Goal: Transaction & Acquisition: Purchase product/service

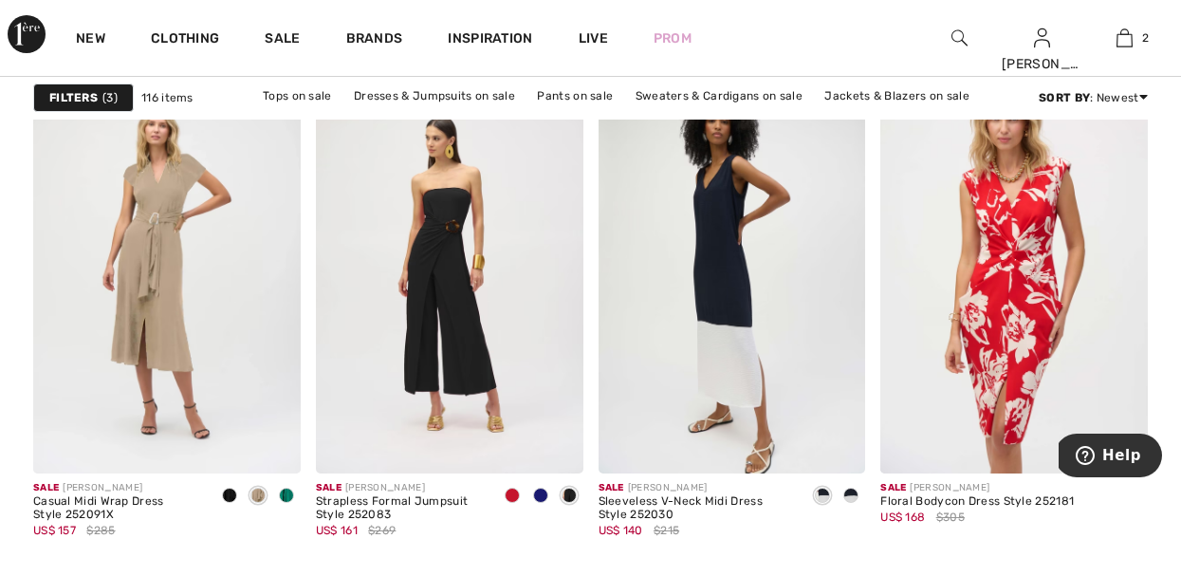
scroll to position [1860, 0]
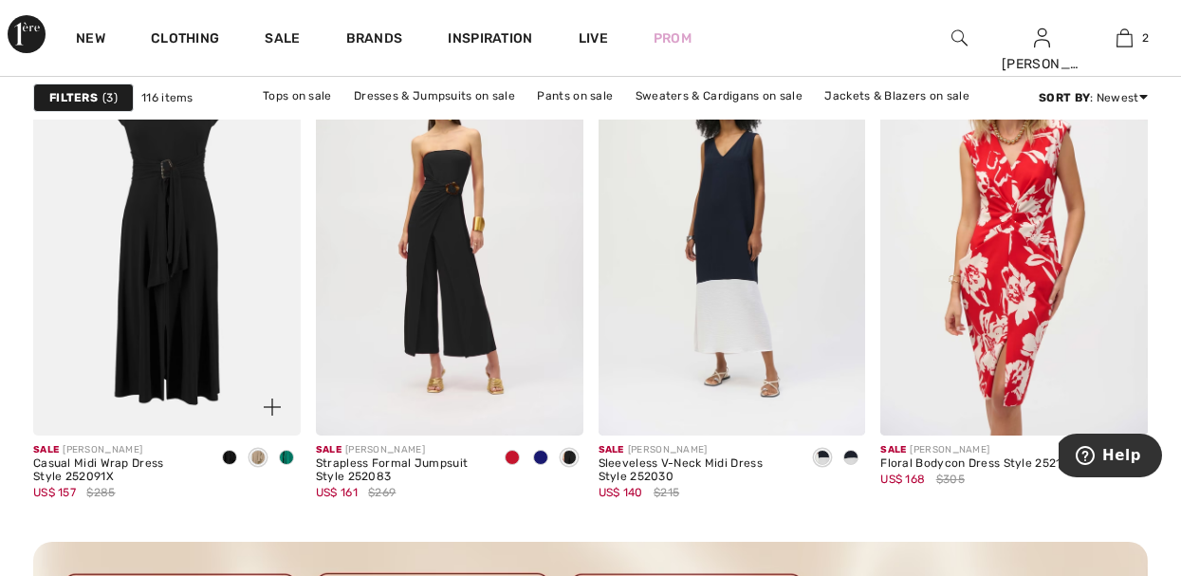
click at [164, 261] on img at bounding box center [167, 235] width 268 height 401
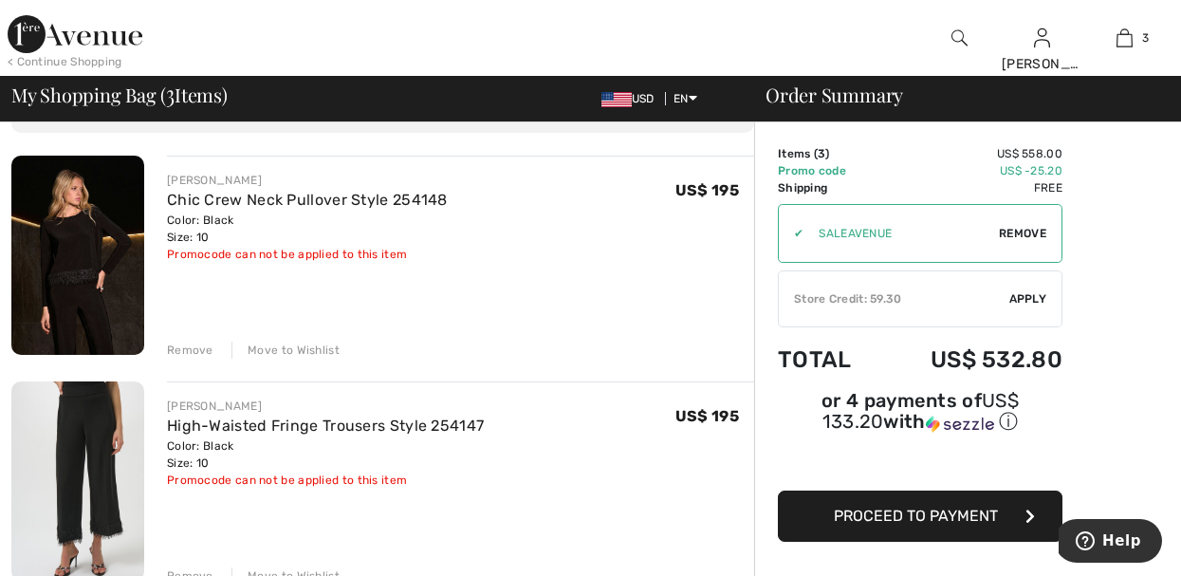
scroll to position [190, 0]
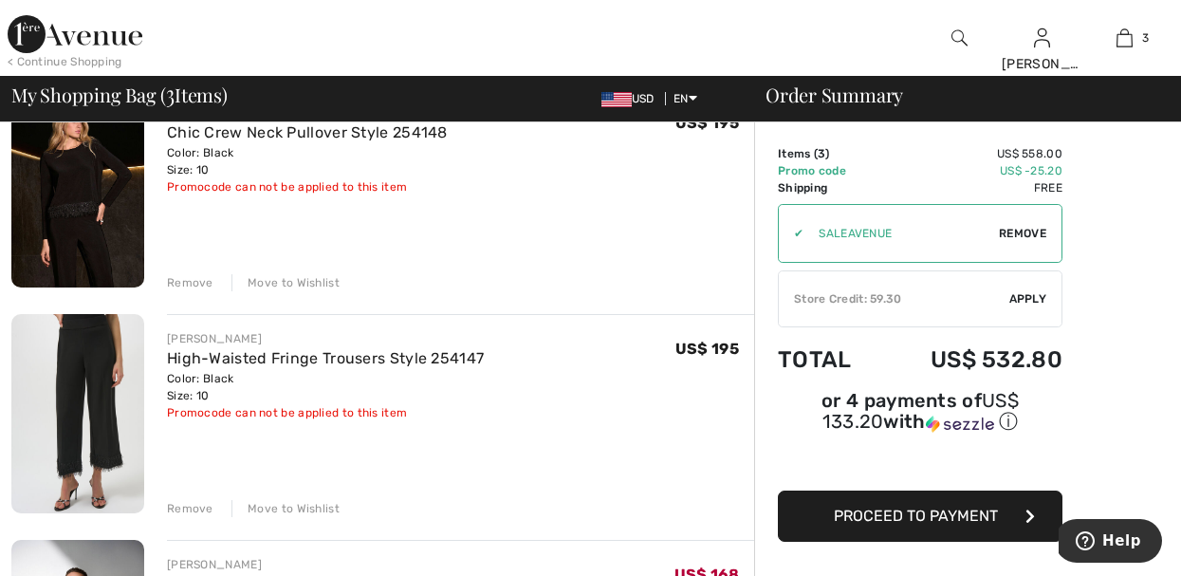
click at [306, 281] on div "Move to Wishlist" at bounding box center [286, 282] width 108 height 17
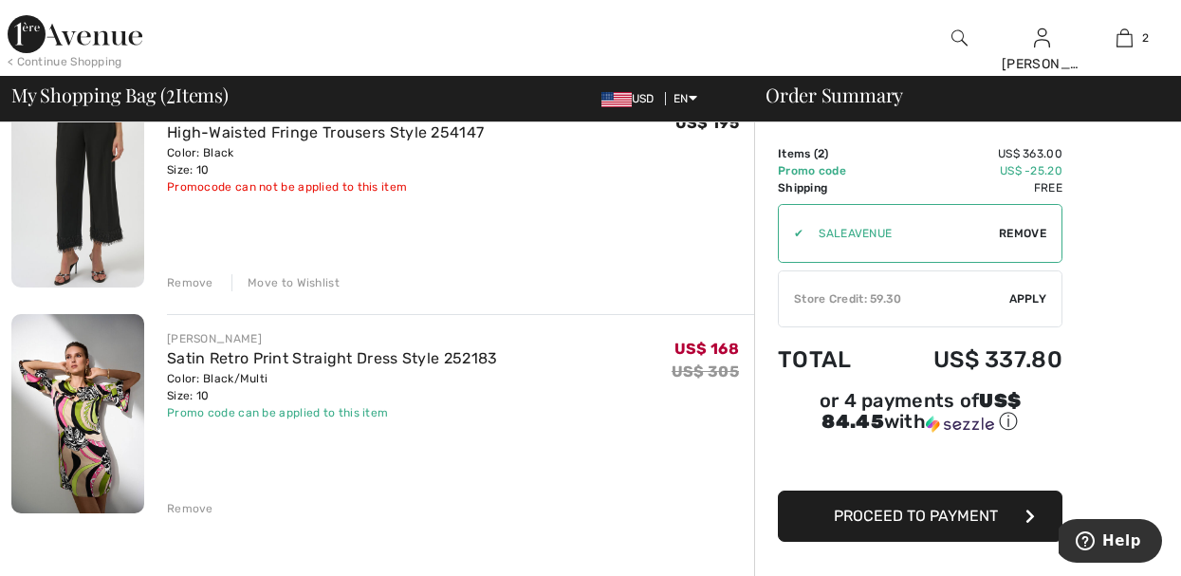
scroll to position [167, 0]
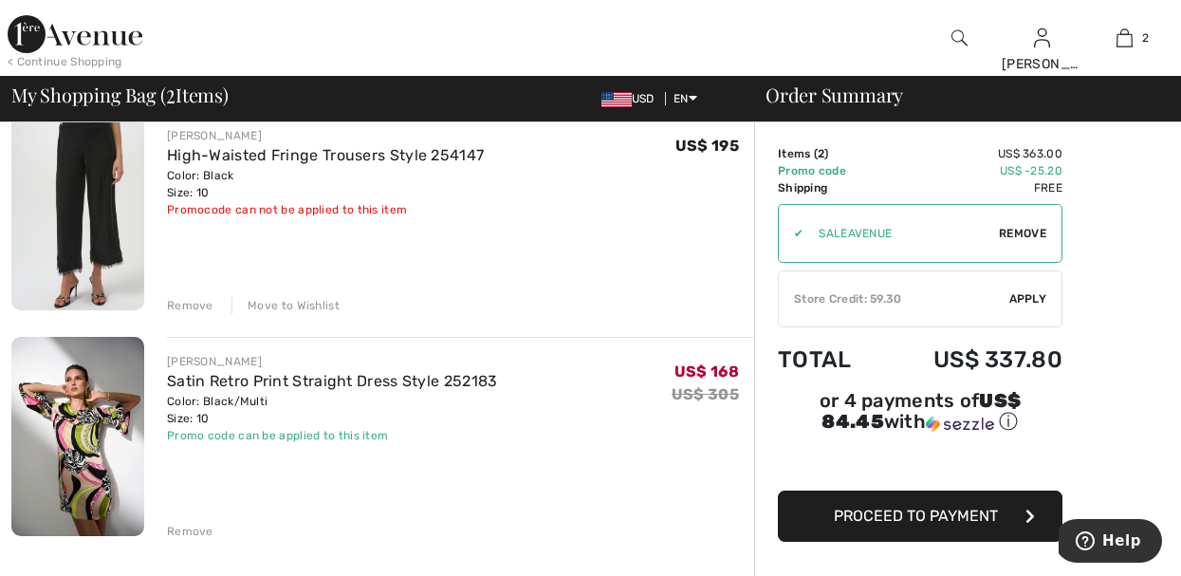
click at [296, 303] on div "Move to Wishlist" at bounding box center [286, 305] width 108 height 17
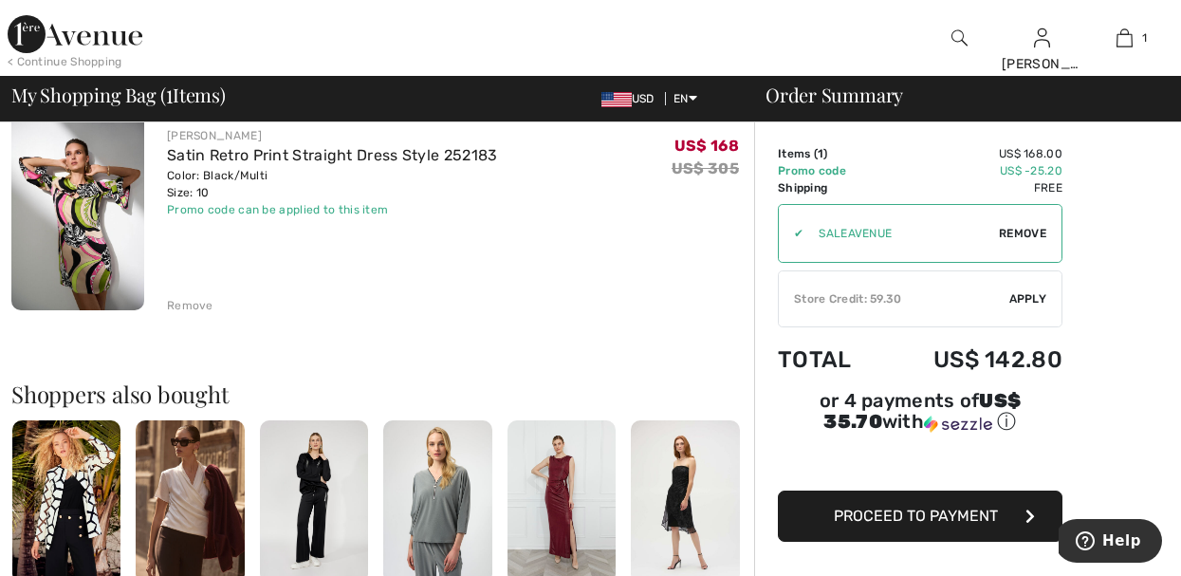
click at [45, 60] on div "< Continue Shopping" at bounding box center [65, 61] width 115 height 17
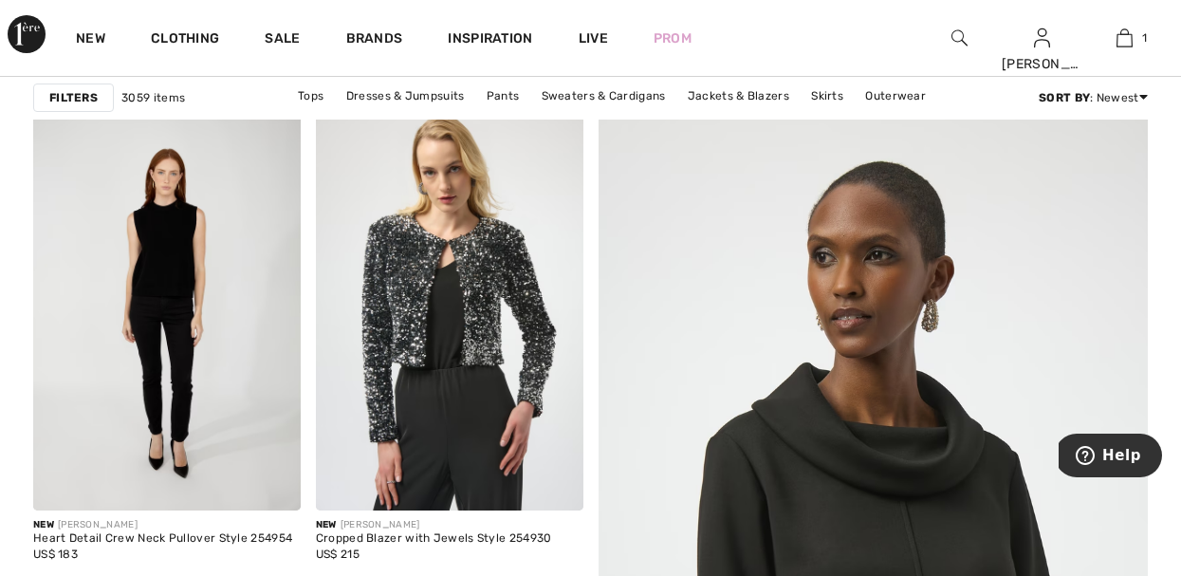
scroll to position [228, 0]
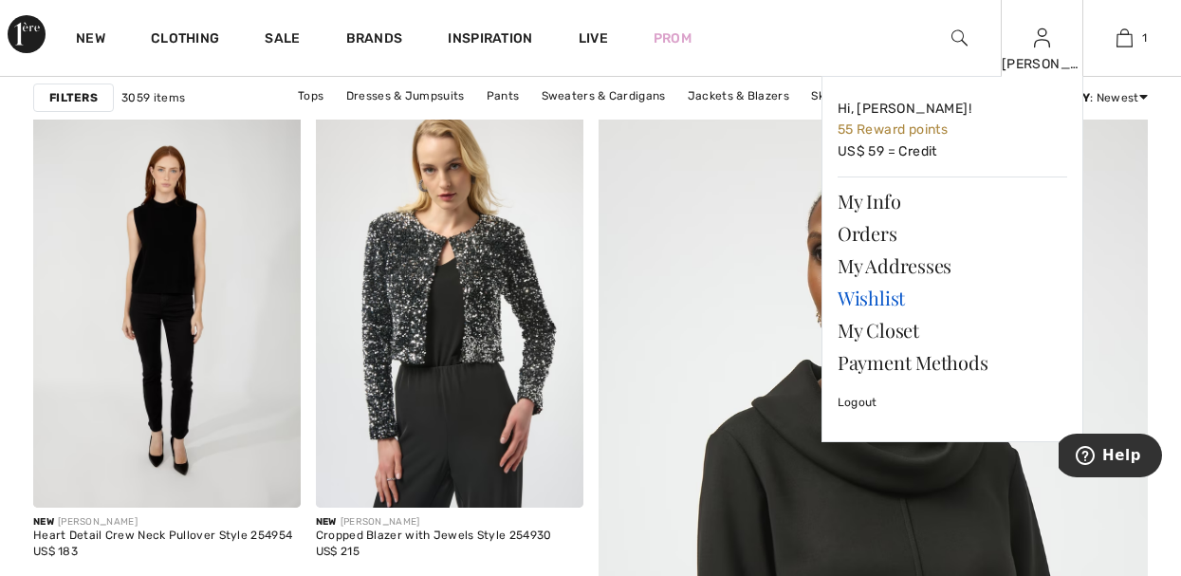
click at [874, 297] on link "Wishlist" at bounding box center [953, 298] width 230 height 32
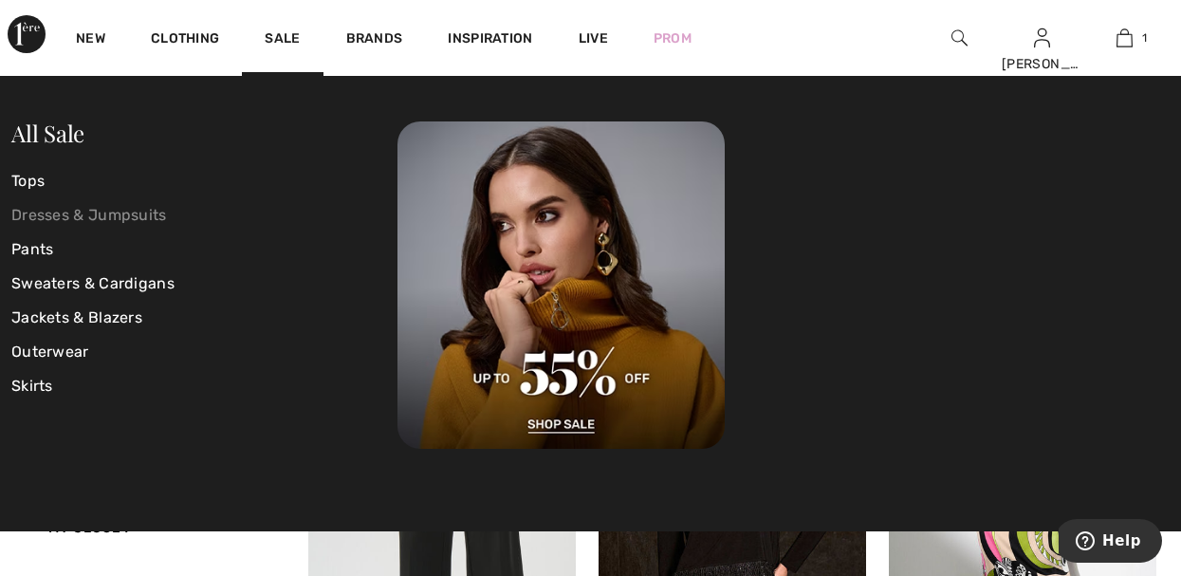
click at [114, 214] on link "Dresses & Jumpsuits" at bounding box center [204, 215] width 386 height 34
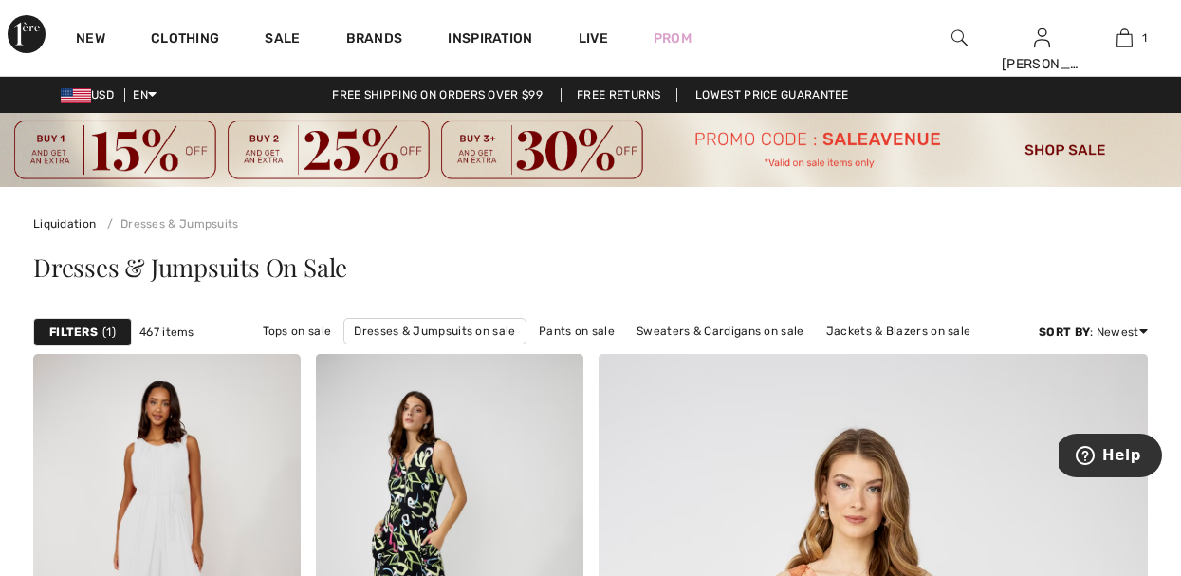
click at [98, 332] on div "Filters 1" at bounding box center [82, 332] width 99 height 28
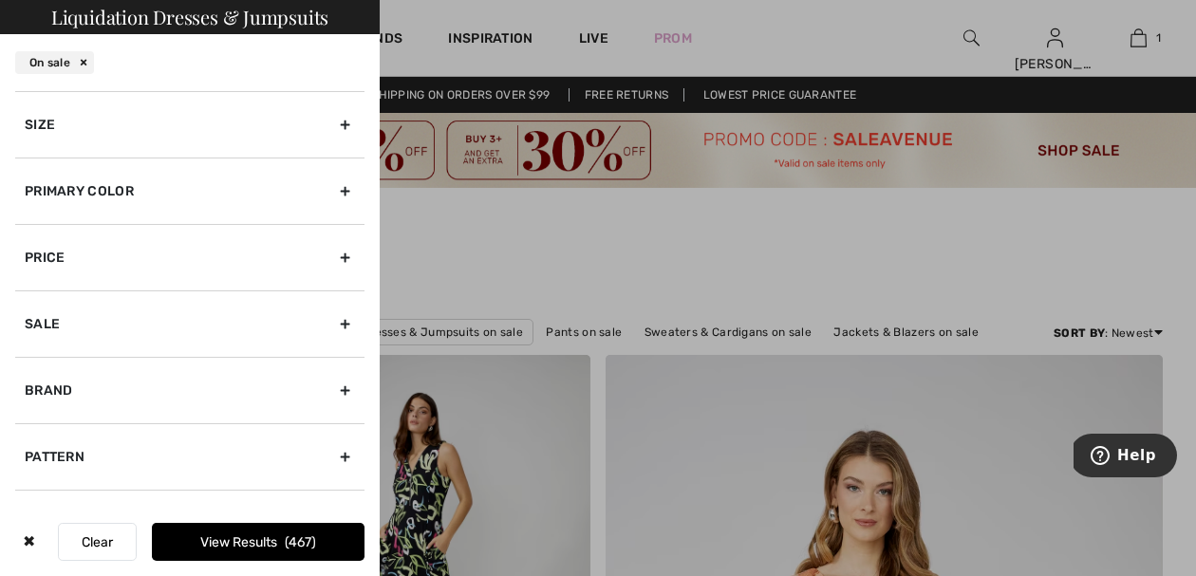
click at [319, 134] on div "Size" at bounding box center [189, 124] width 349 height 66
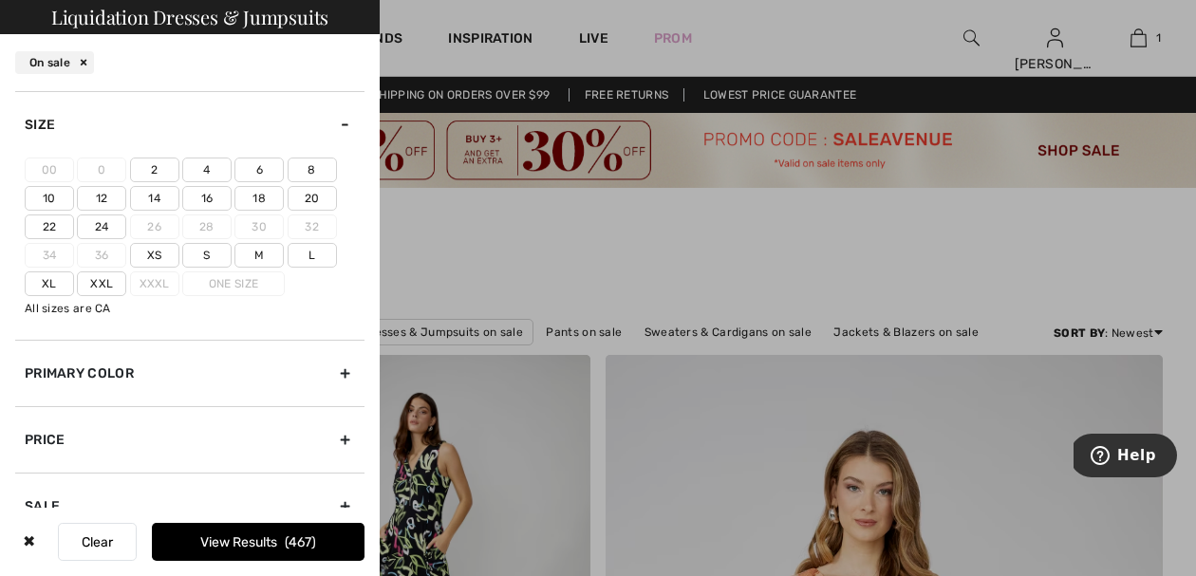
click at [50, 194] on label "10" at bounding box center [49, 198] width 49 height 25
click at [0, 0] on input"] "10" at bounding box center [0, 0] width 0 height 0
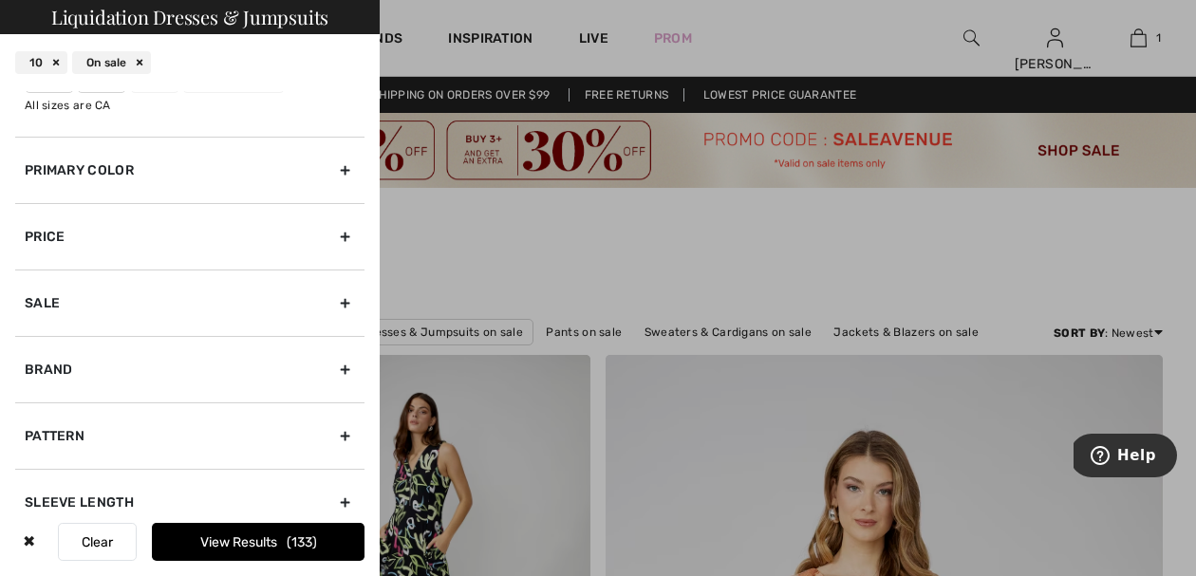
scroll to position [212, 0]
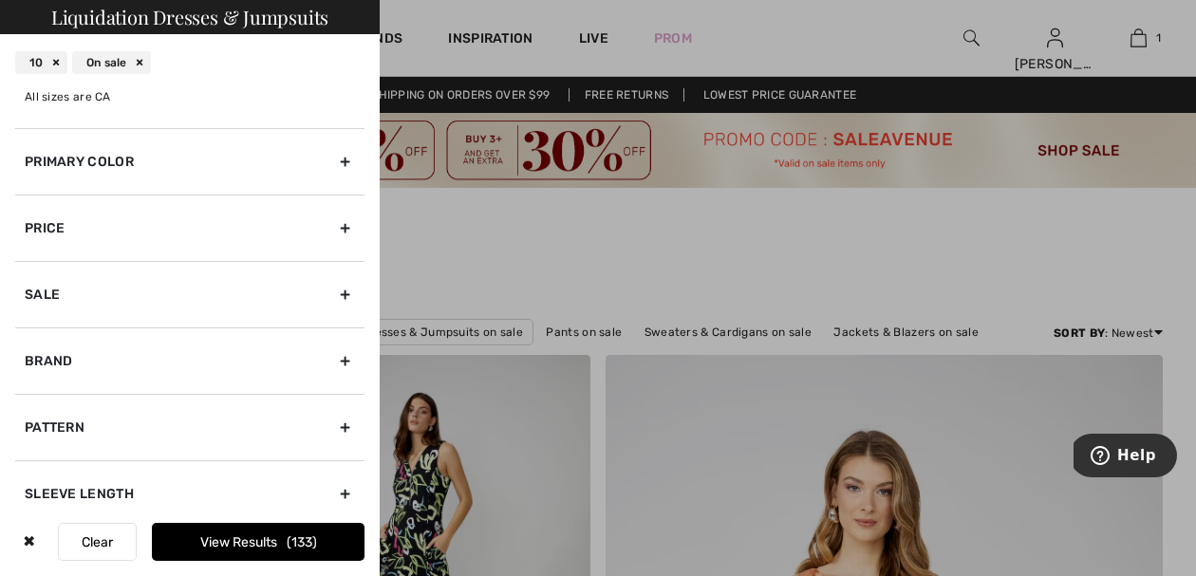
click at [330, 363] on div "Brand" at bounding box center [189, 360] width 349 height 66
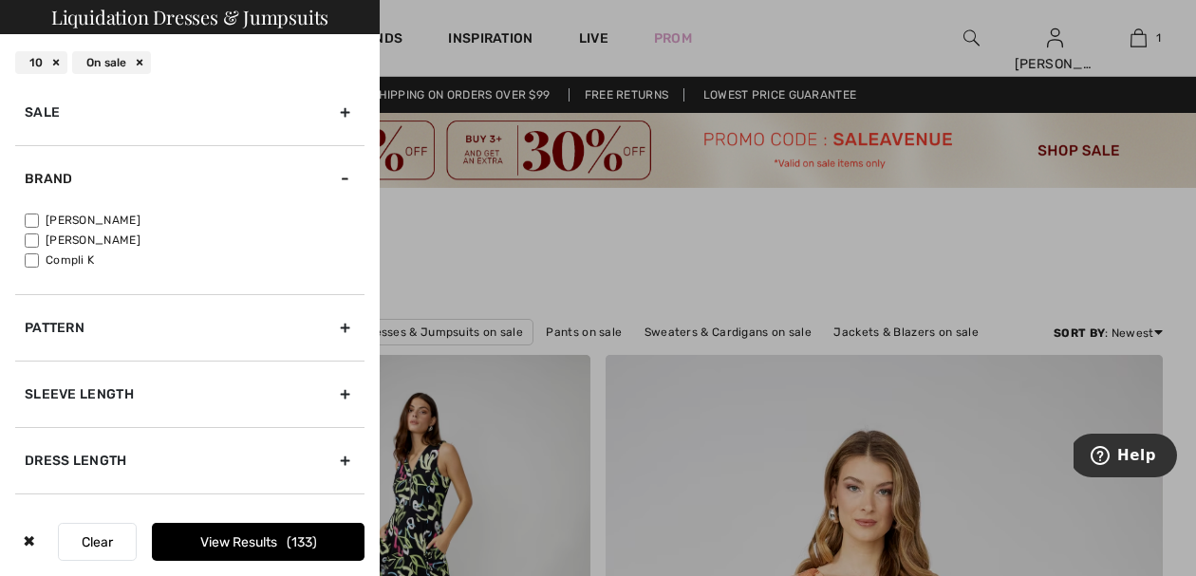
scroll to position [210, 0]
click at [28, 225] on input"] "[PERSON_NAME]" at bounding box center [32, 222] width 14 height 14
checkbox input"] "true"
click at [246, 542] on button "View Results 116" at bounding box center [258, 542] width 213 height 38
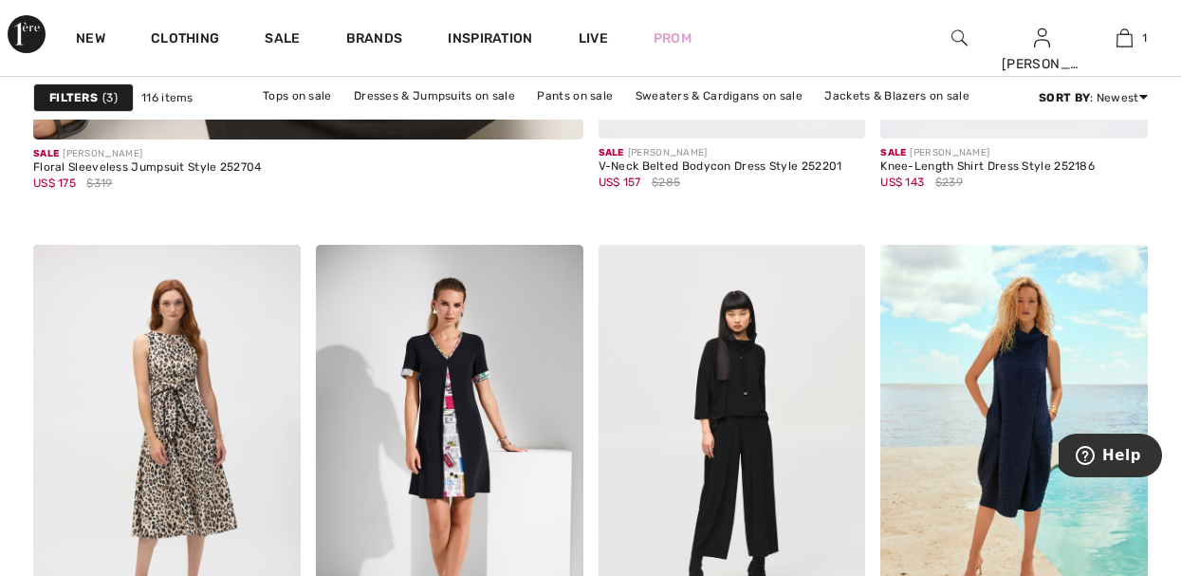
scroll to position [5161, 0]
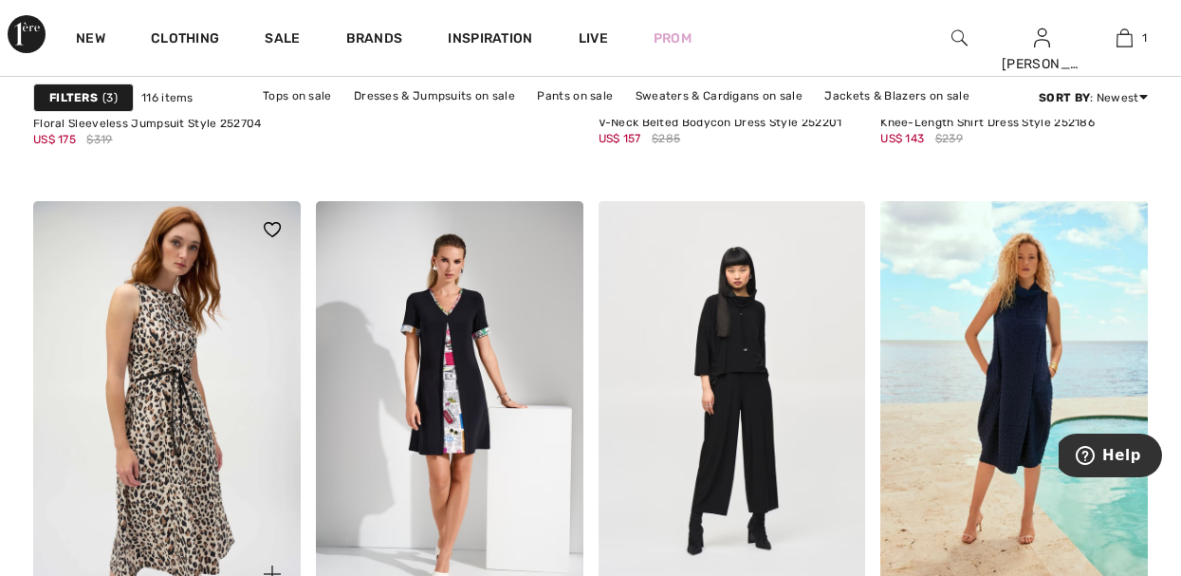
click at [177, 365] on img at bounding box center [167, 401] width 268 height 401
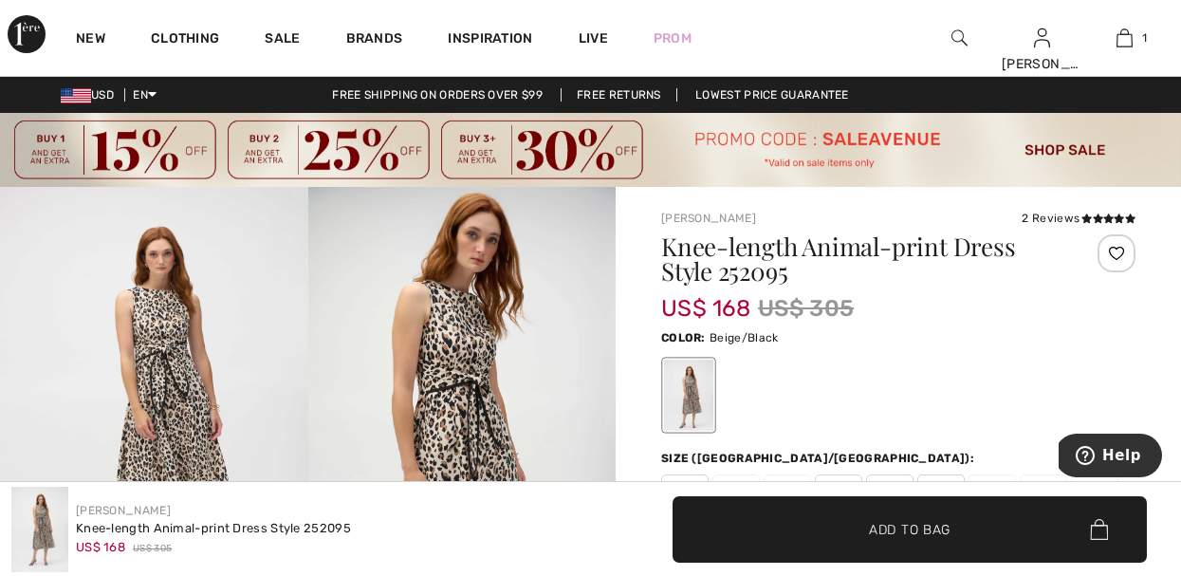
click at [480, 328] on img at bounding box center [462, 417] width 308 height 461
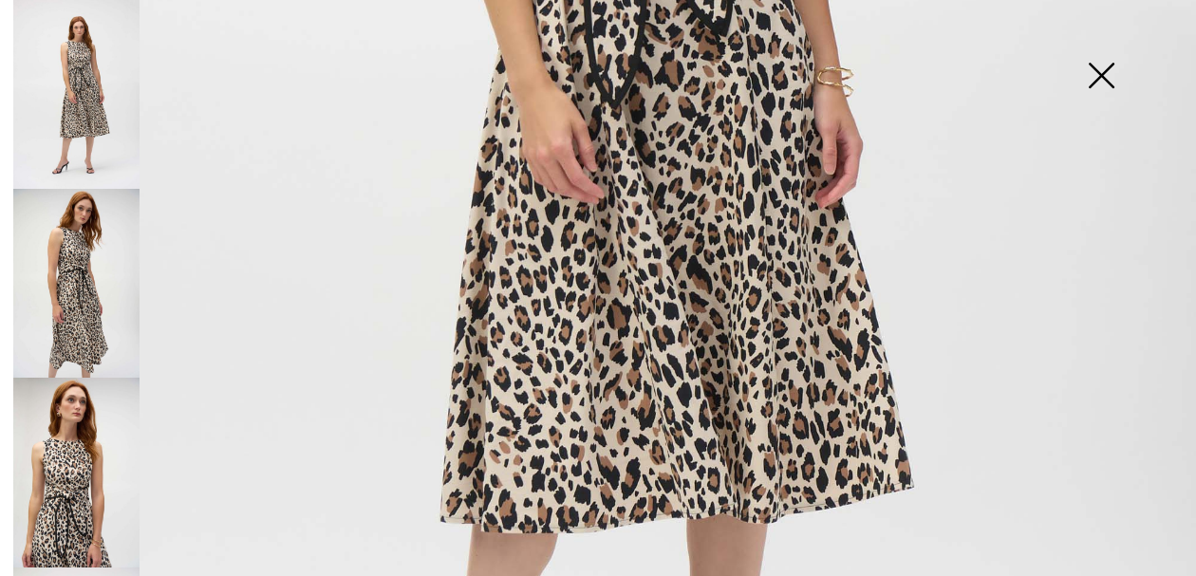
scroll to position [783, 0]
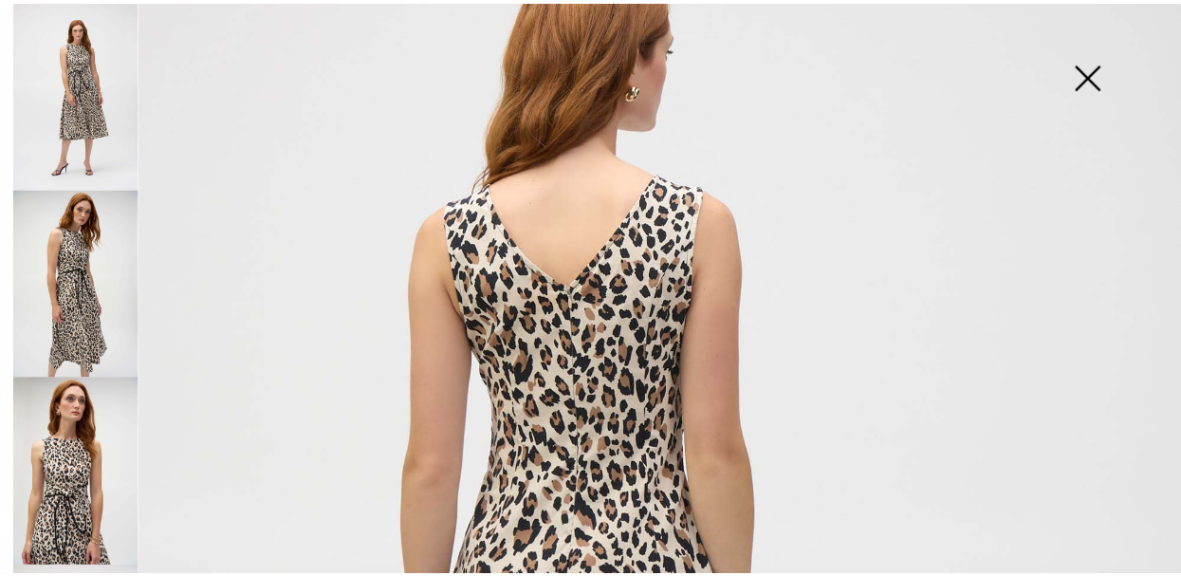
scroll to position [207, 0]
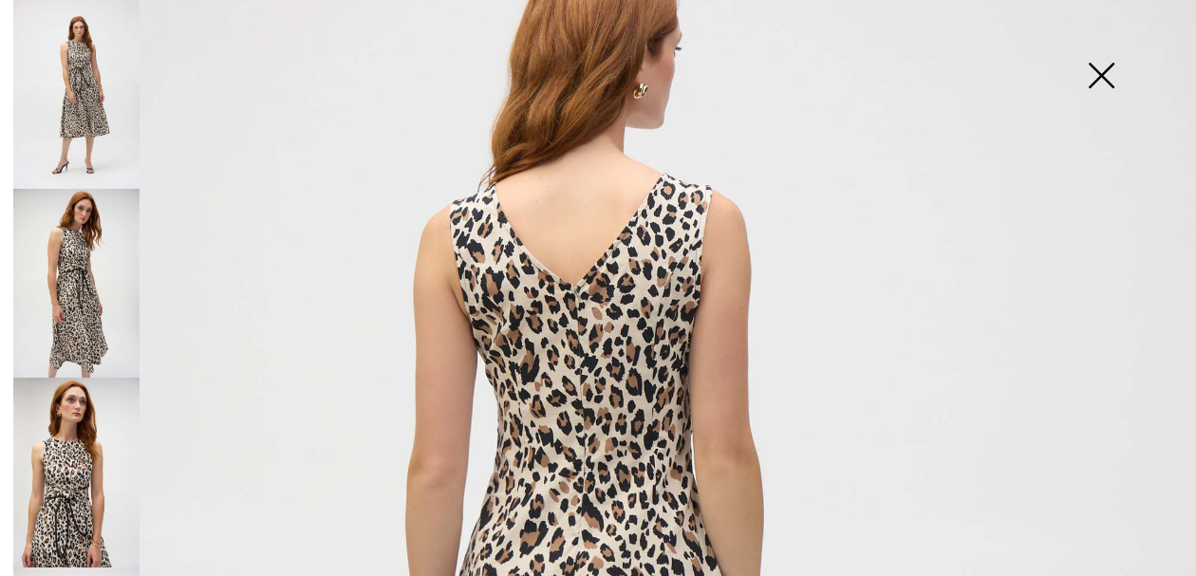
click at [1103, 76] on img at bounding box center [1100, 77] width 95 height 98
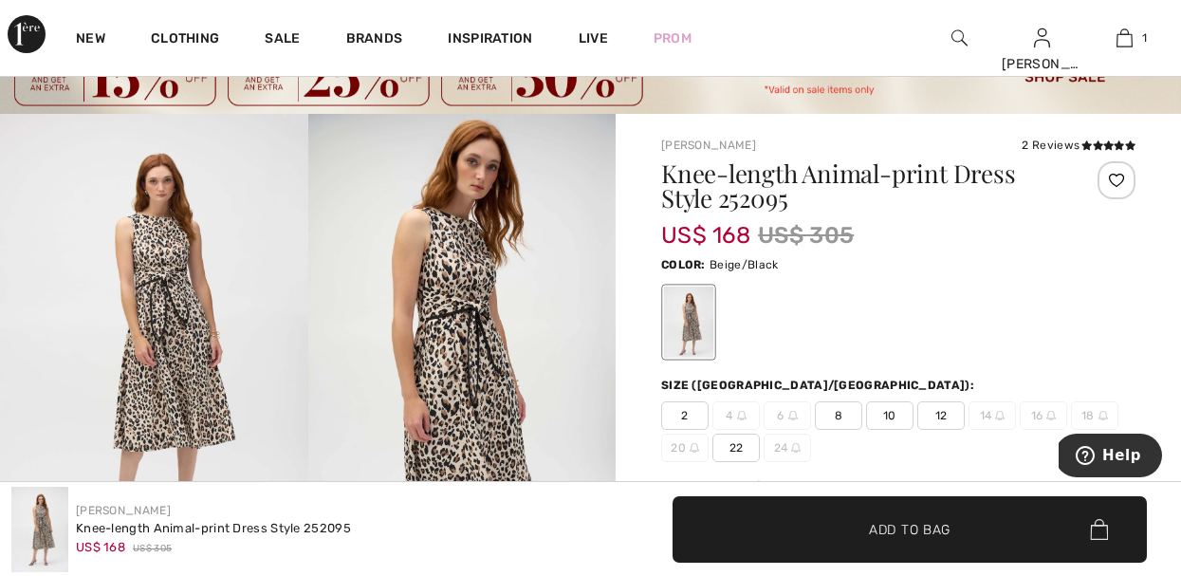
scroll to position [76, 0]
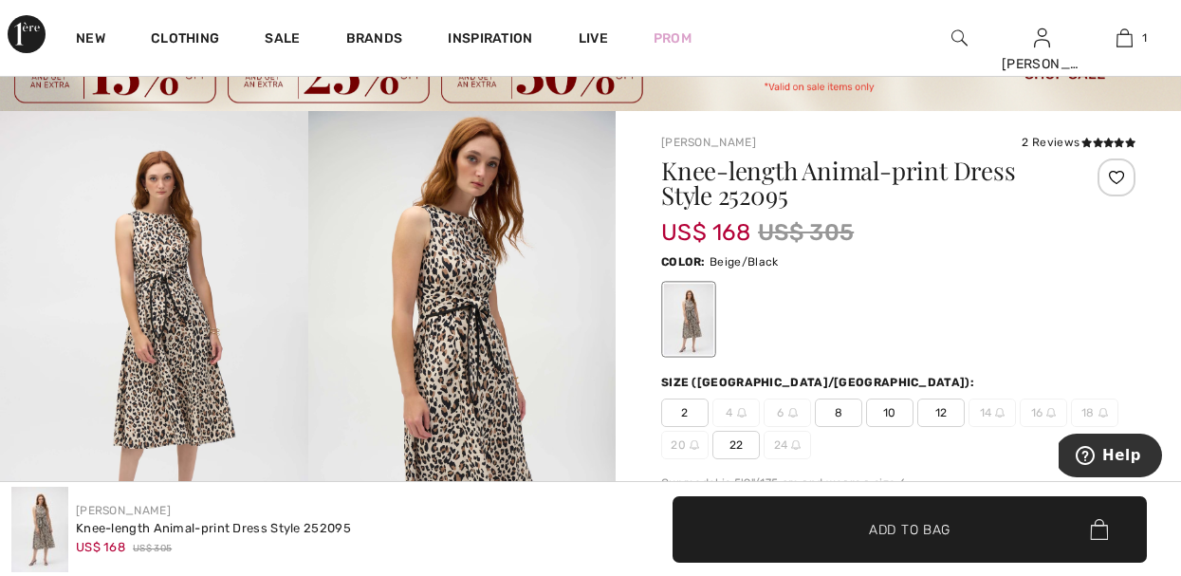
click at [886, 414] on span "10" at bounding box center [889, 413] width 47 height 28
click at [1114, 138] on icon at bounding box center [1119, 142] width 10 height 9
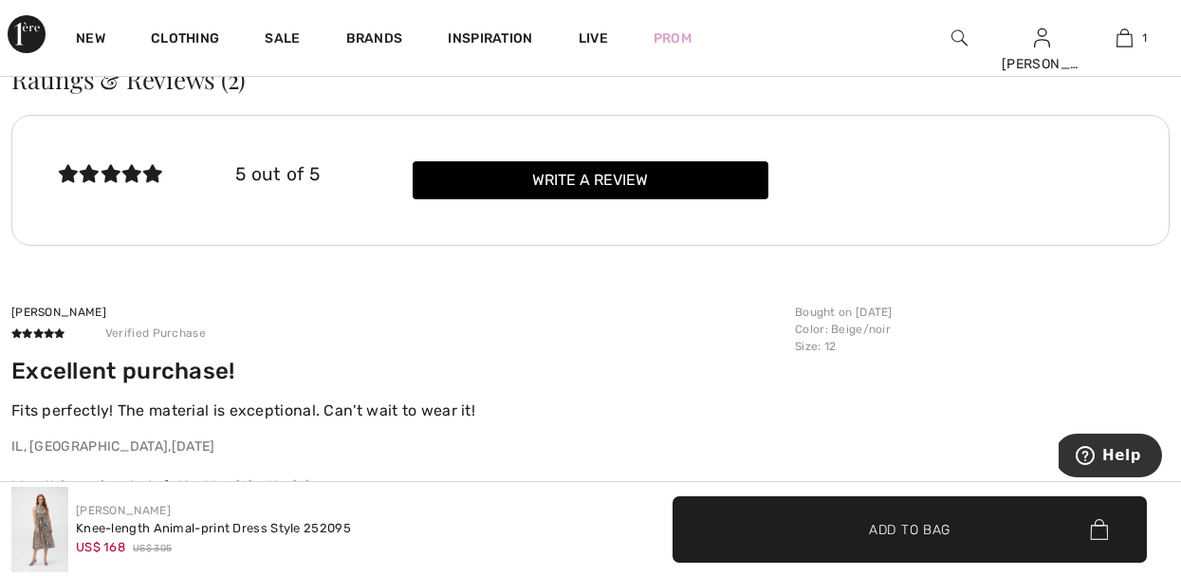
scroll to position [2511, 0]
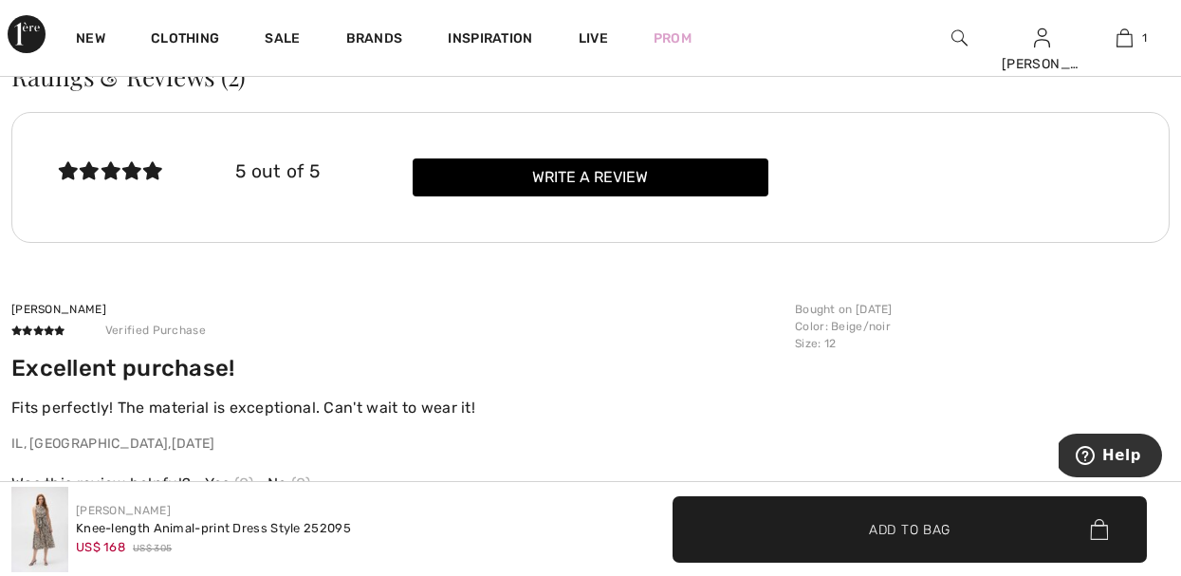
click at [955, 408] on div "Bought on September 09, 2025 Color : Beige/noir Size : 12" at bounding box center [977, 377] width 386 height 153
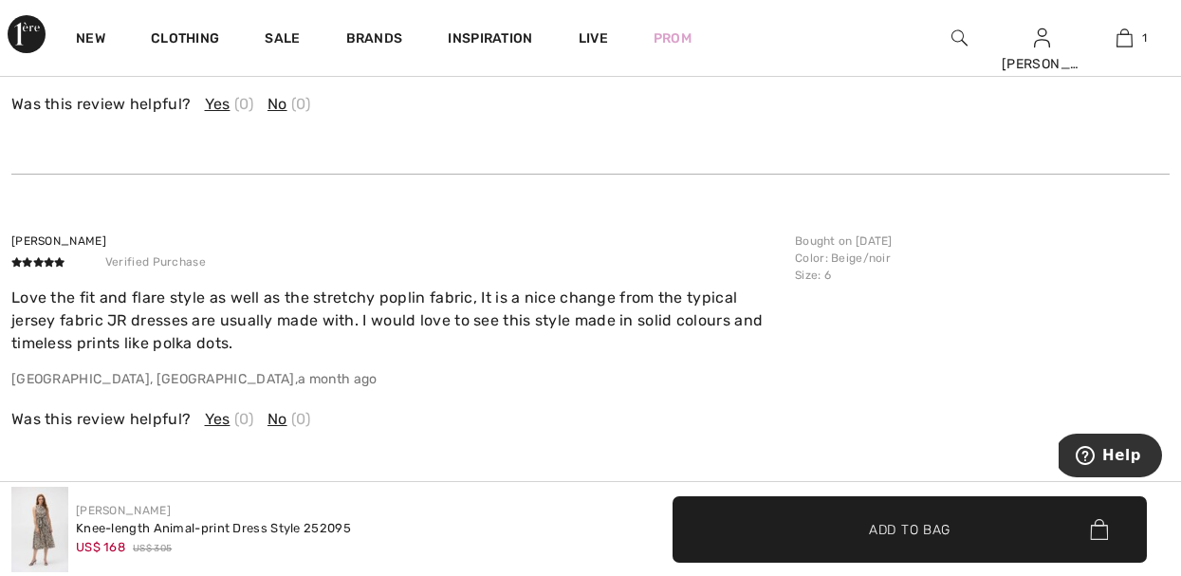
scroll to position [0, 0]
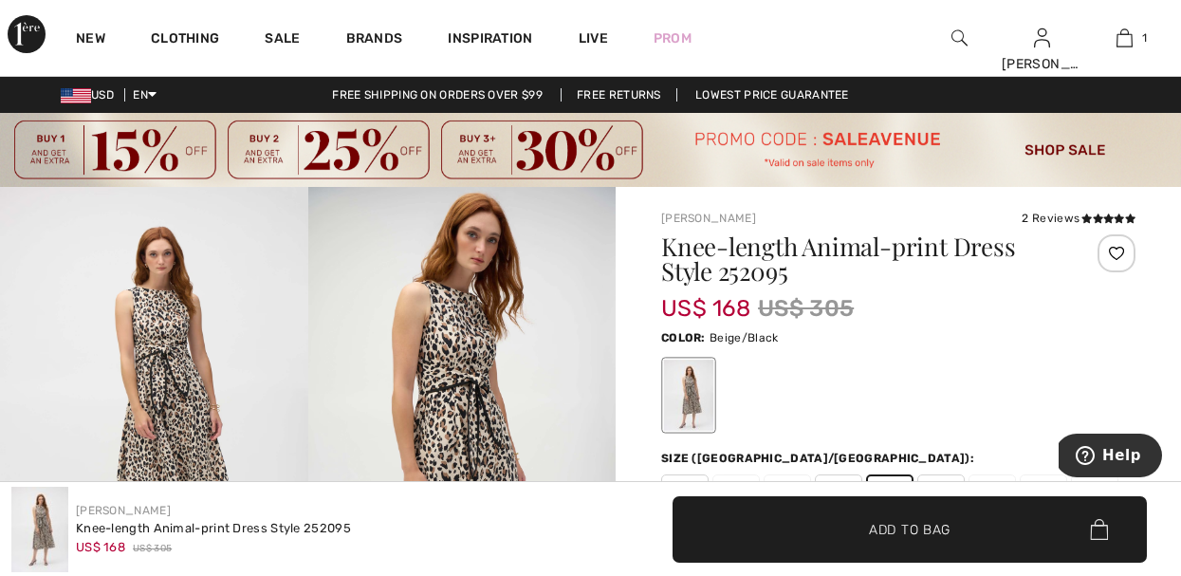
click at [180, 342] on img at bounding box center [154, 417] width 308 height 461
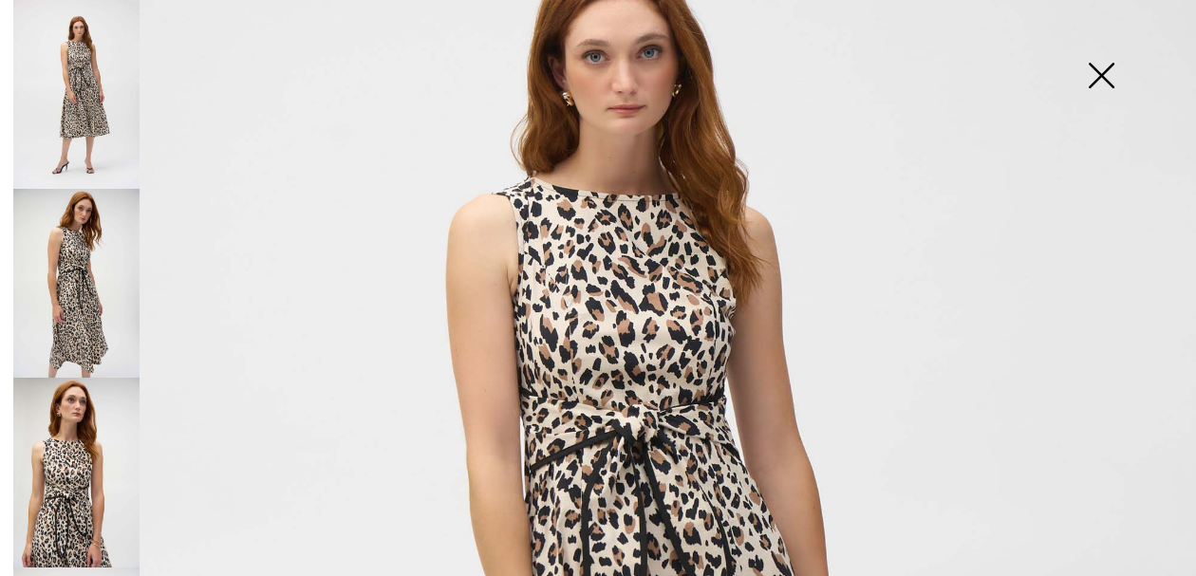
click at [1091, 83] on img at bounding box center [1100, 77] width 95 height 98
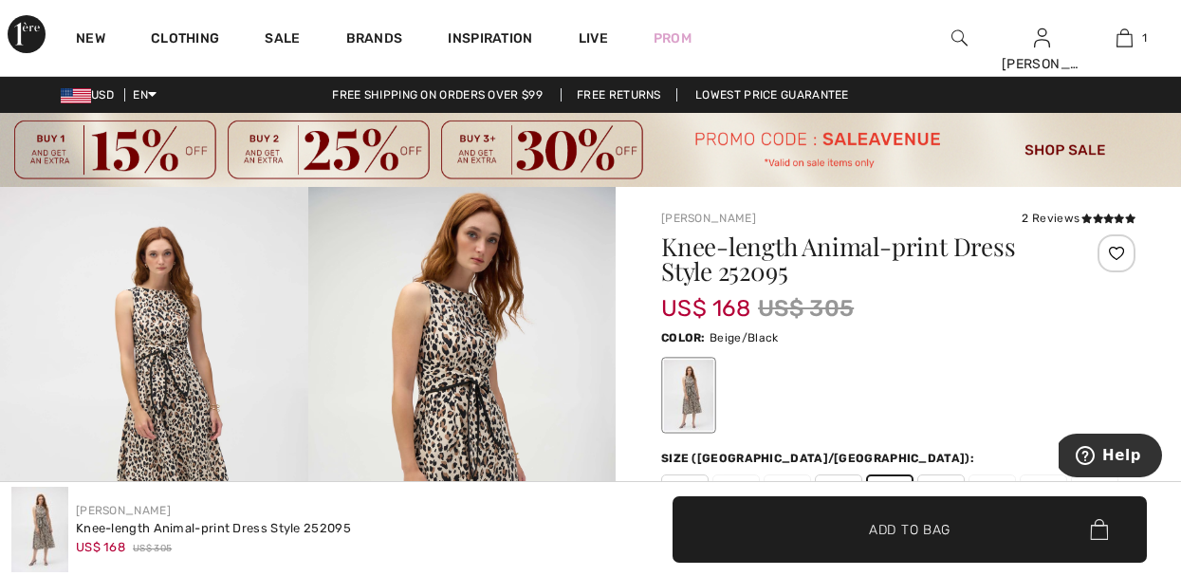
click at [935, 523] on span "Add to Bag" at bounding box center [910, 529] width 82 height 20
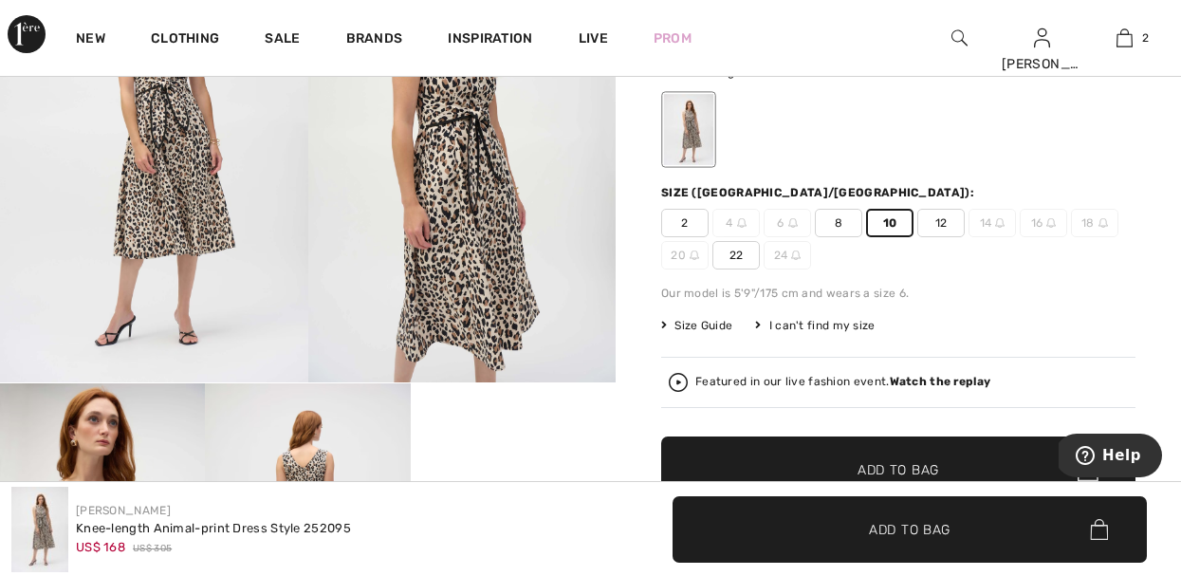
scroll to position [304, 0]
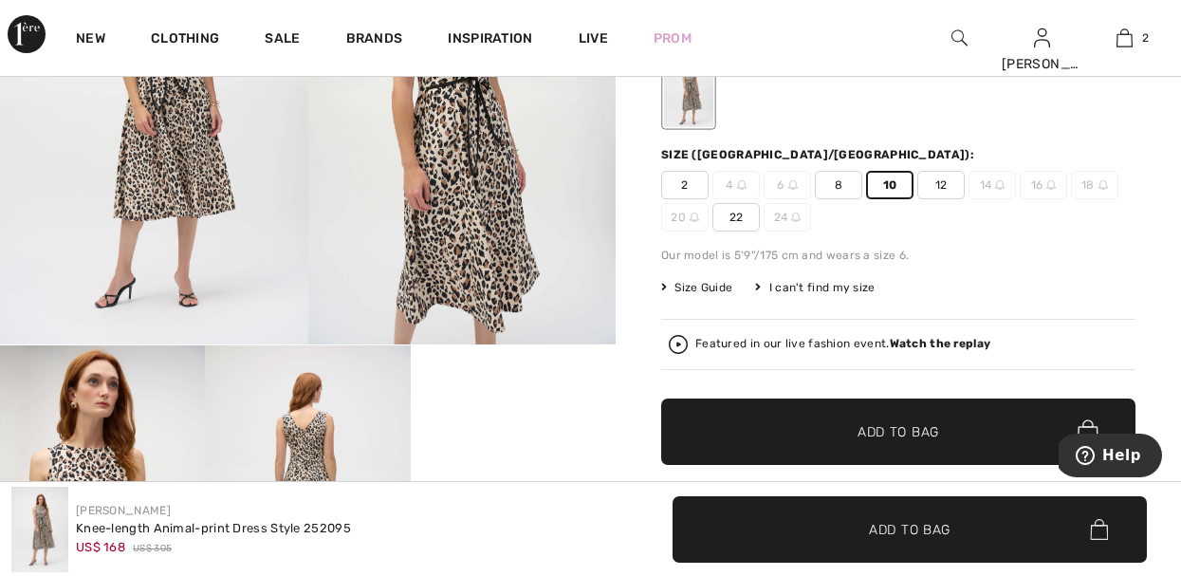
click at [548, 429] on video "Your browser does not support the video tag." at bounding box center [513, 396] width 205 height 102
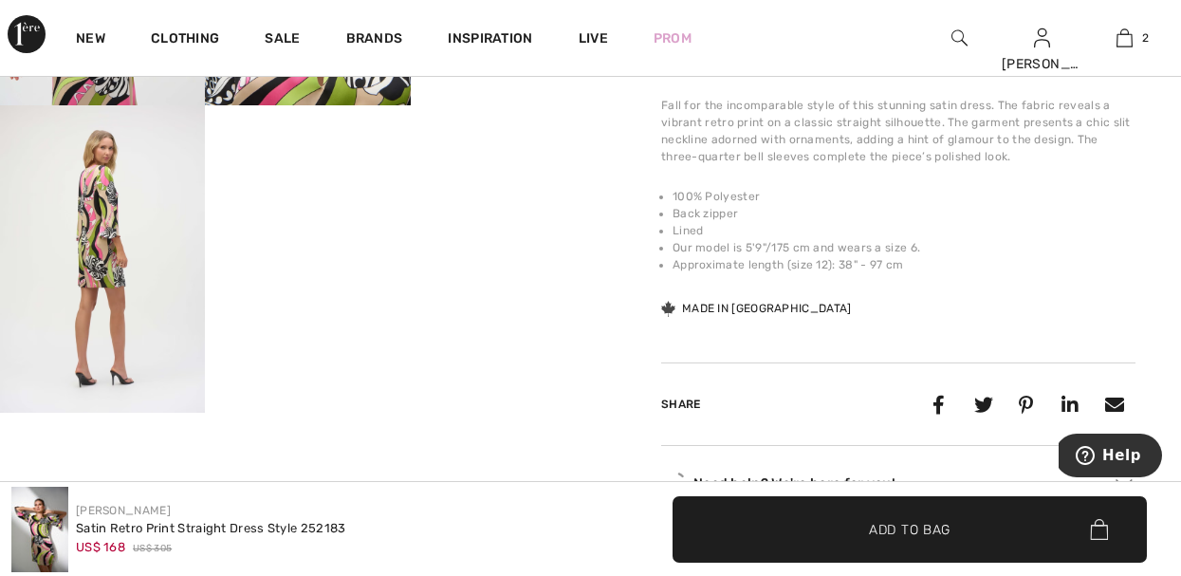
scroll to position [873, 0]
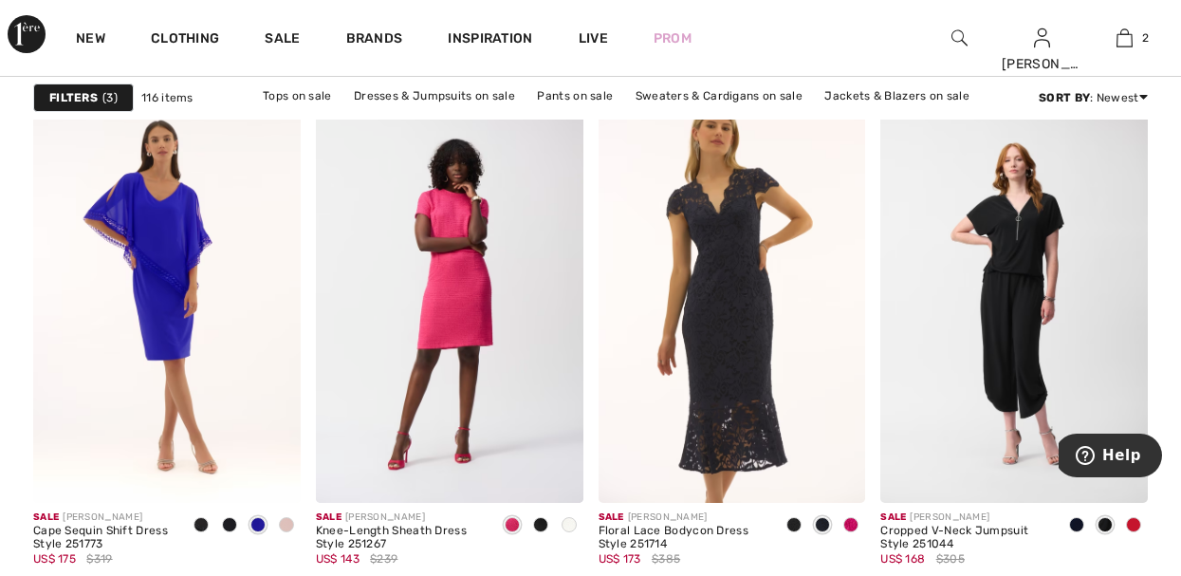
scroll to position [5806, 0]
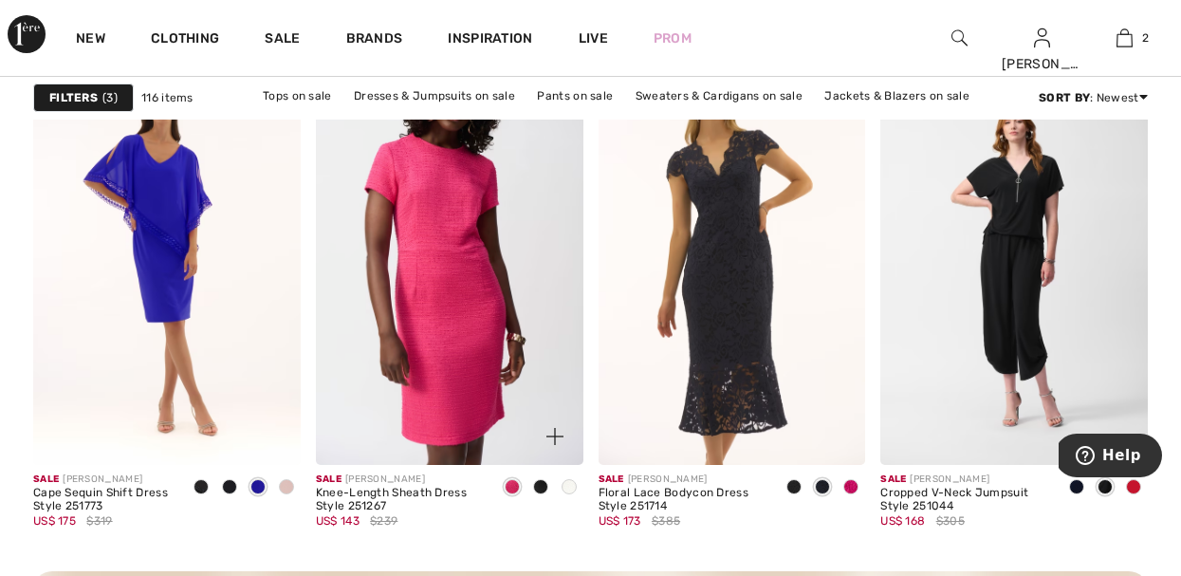
click at [446, 293] on img at bounding box center [450, 264] width 268 height 401
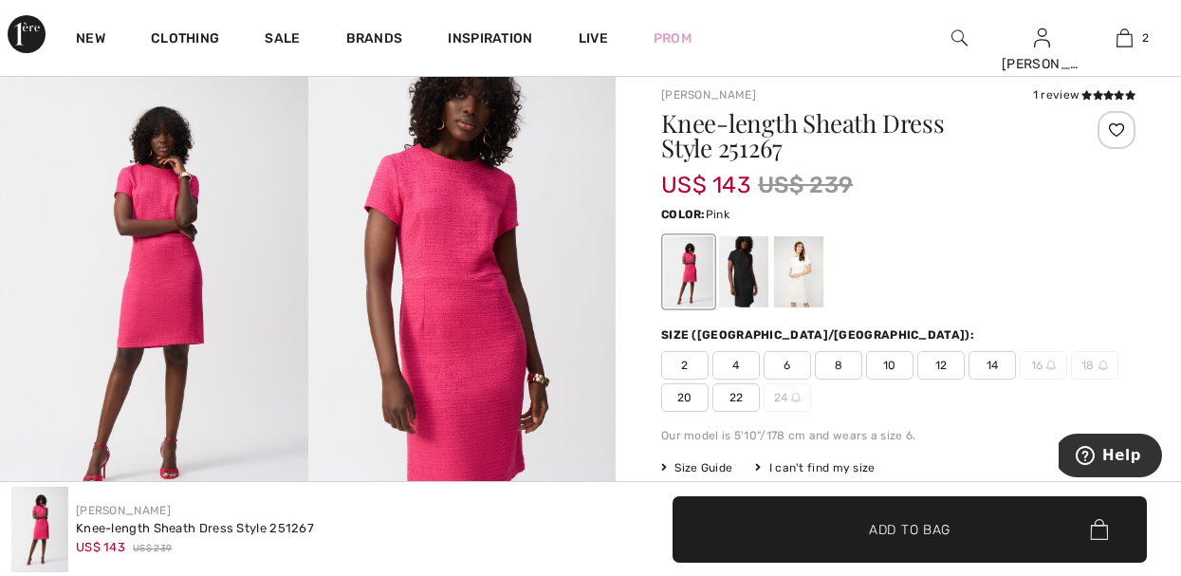
scroll to position [190, 0]
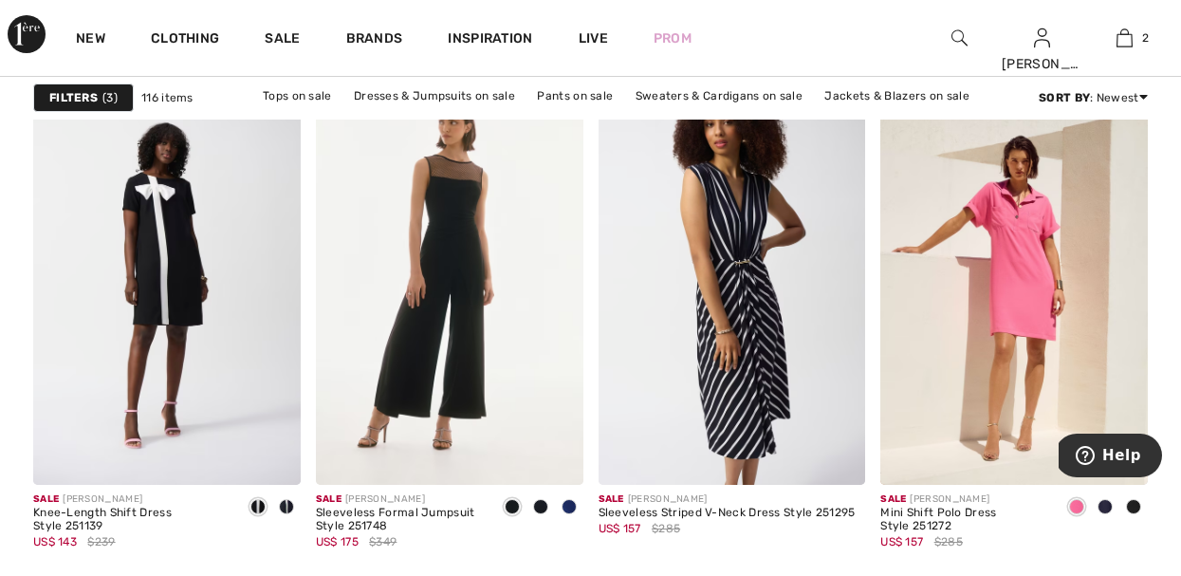
scroll to position [6489, 0]
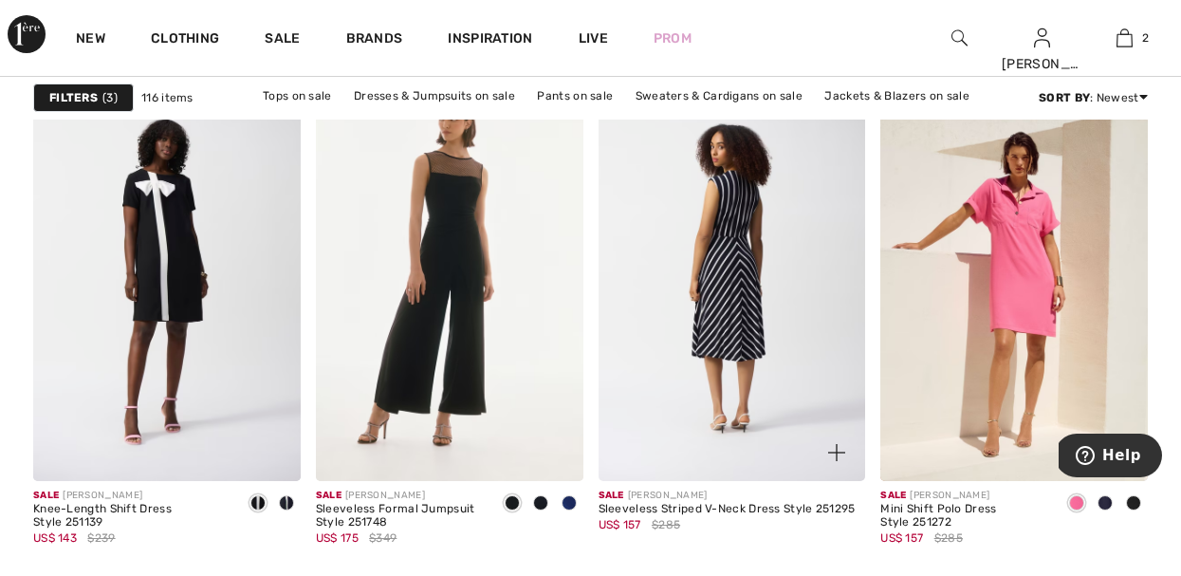
click at [744, 310] on img at bounding box center [733, 280] width 268 height 401
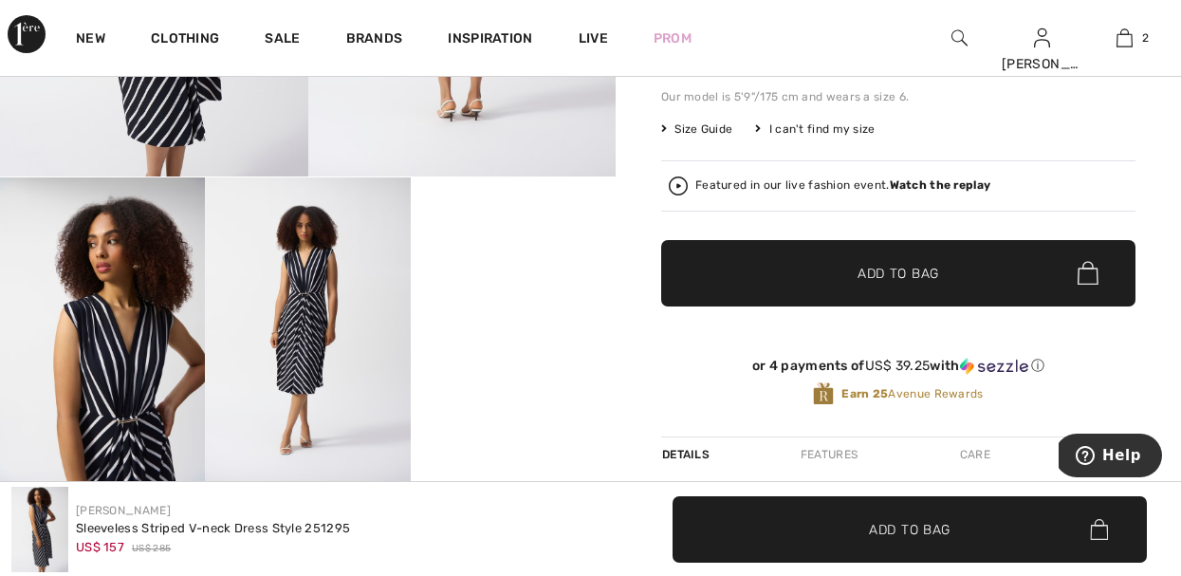
scroll to position [493, 0]
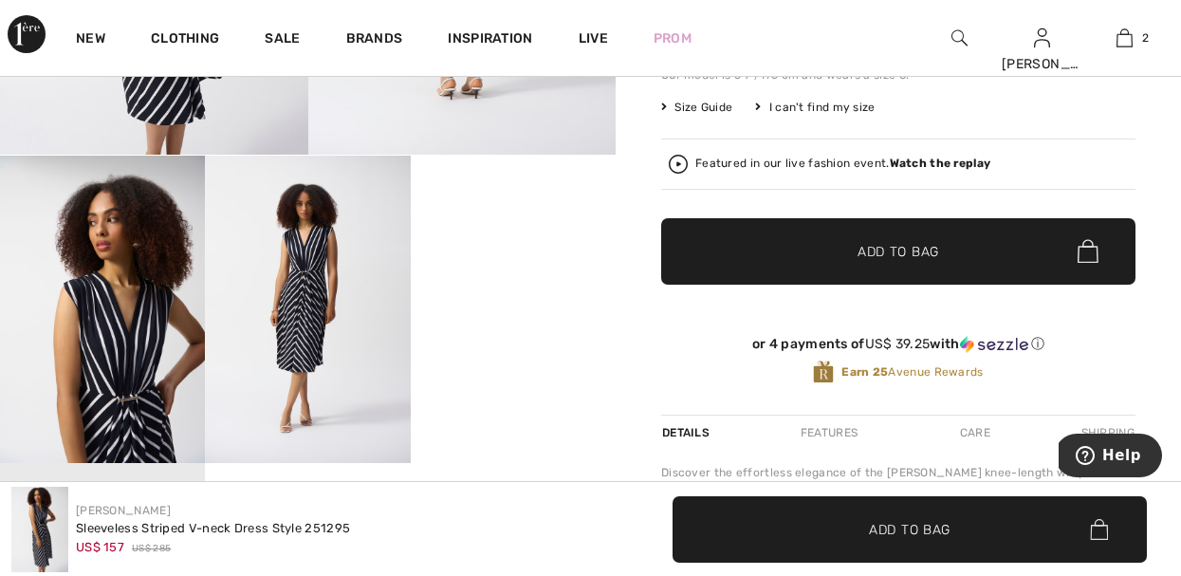
click at [506, 258] on video "Your browser does not support the video tag." at bounding box center [513, 207] width 205 height 102
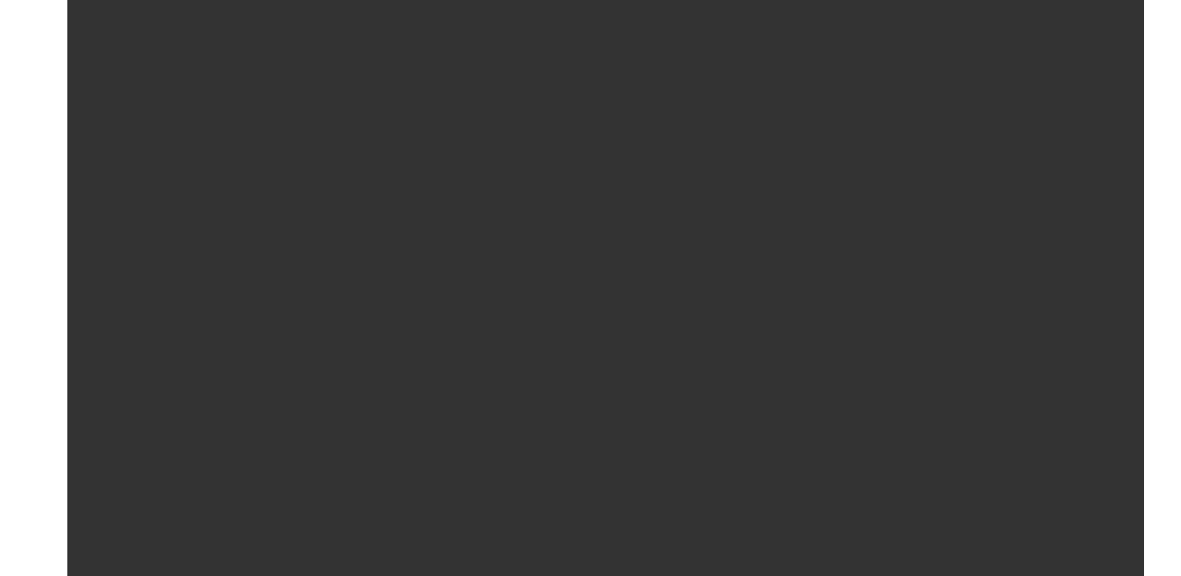
click at [785, 172] on div "Your browser does not support the video tag." at bounding box center [591, 288] width 473 height 766
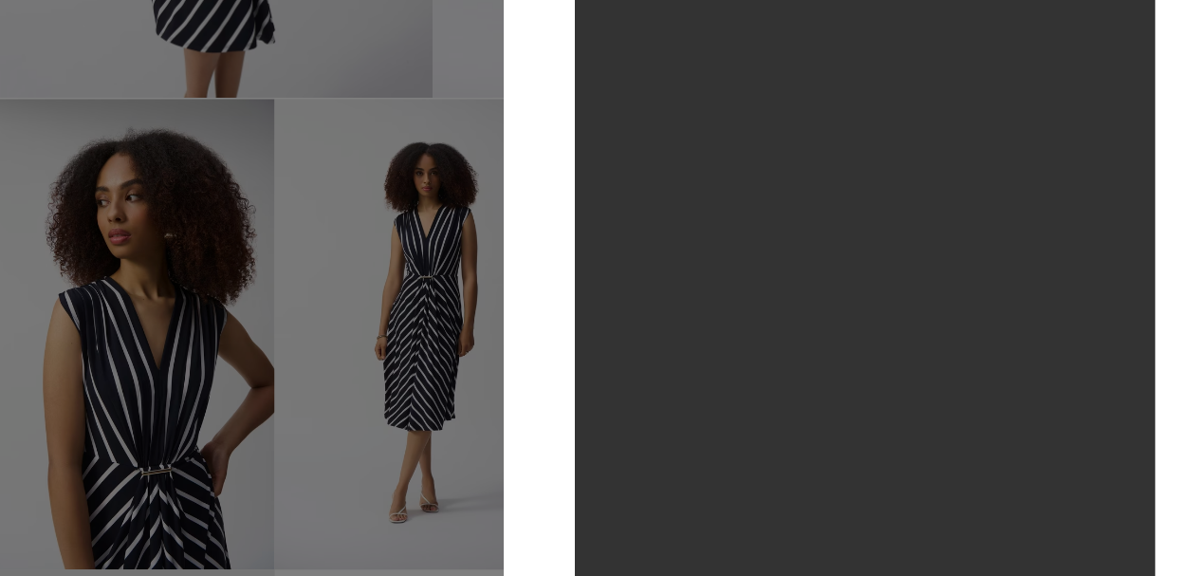
click at [764, 157] on video "Your browser does not support the video tag." at bounding box center [591, 288] width 380 height 675
click at [117, 304] on div at bounding box center [590, 288] width 1181 height 576
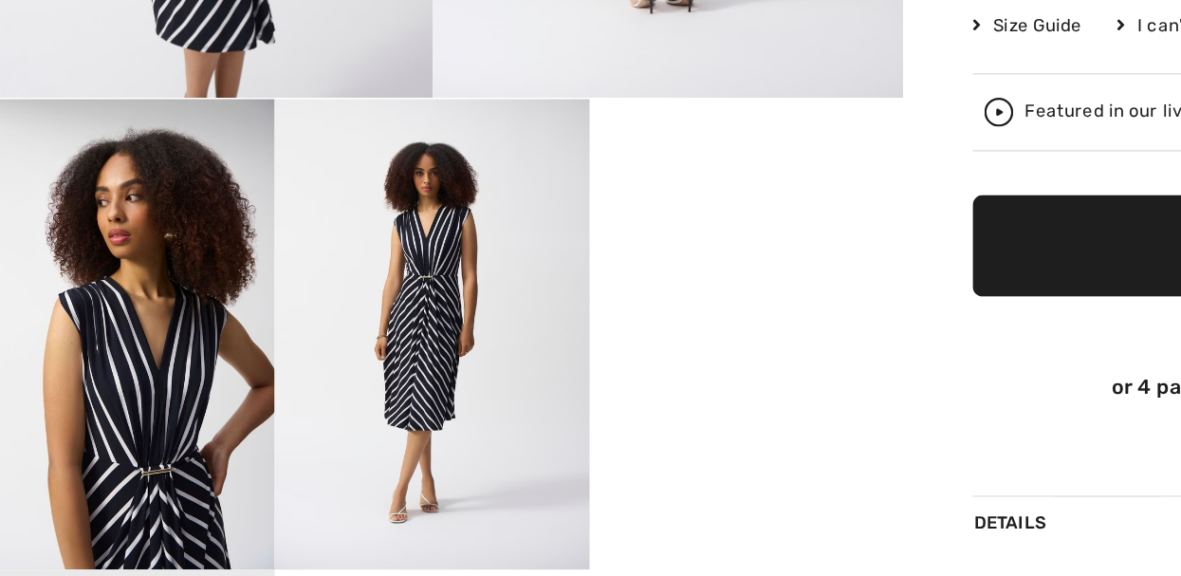
click at [117, 304] on img at bounding box center [102, 309] width 205 height 307
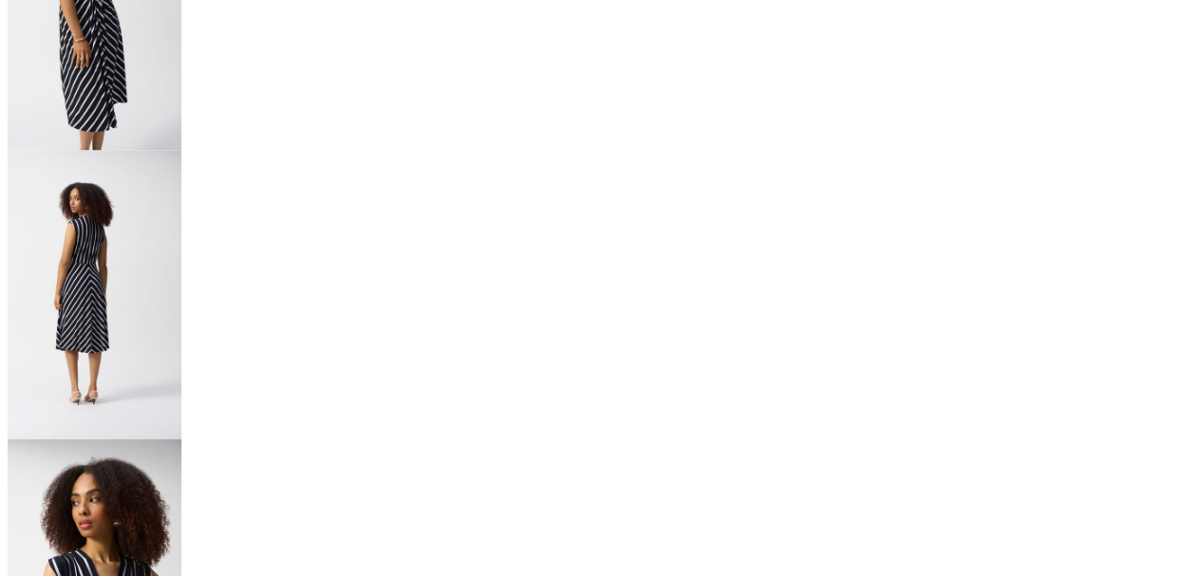
scroll to position [505, 0]
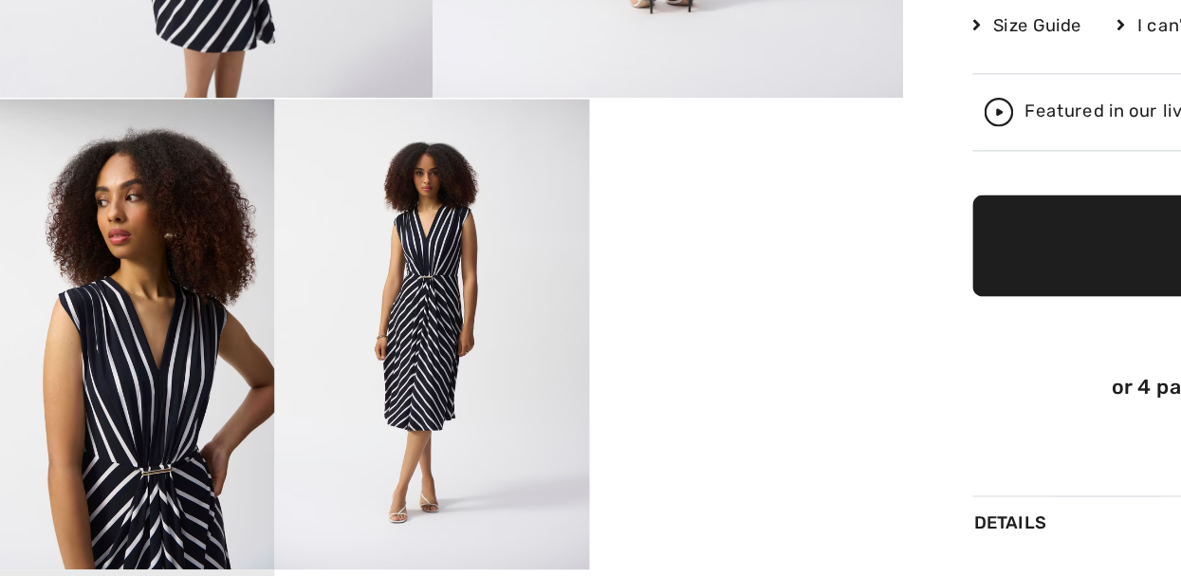
scroll to position [114, 0]
click at [125, 371] on img at bounding box center [102, 309] width 205 height 307
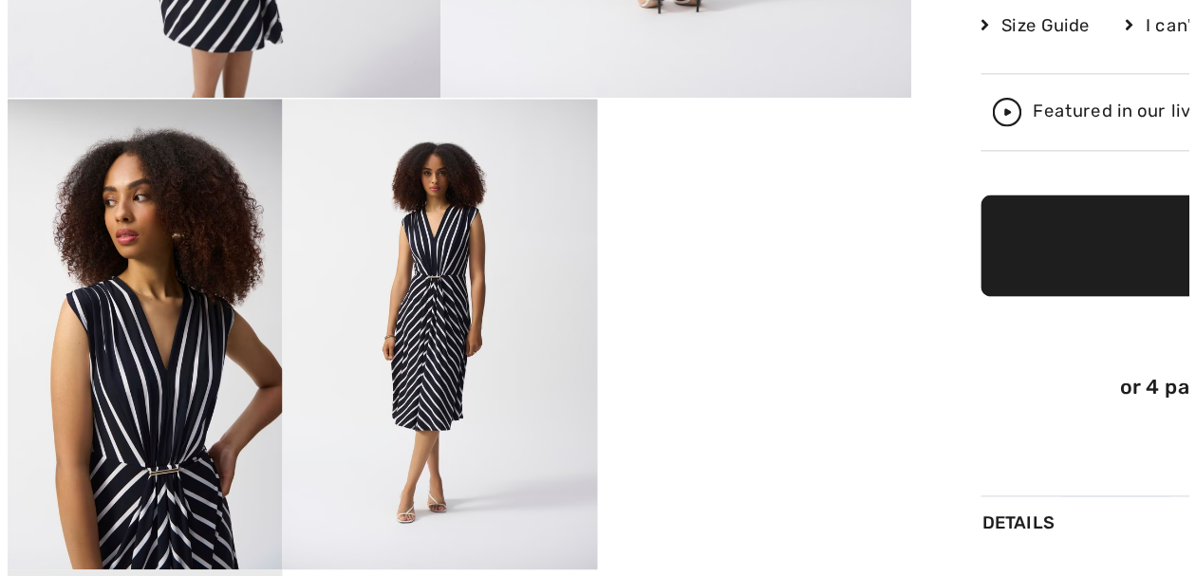
scroll to position [505, 0]
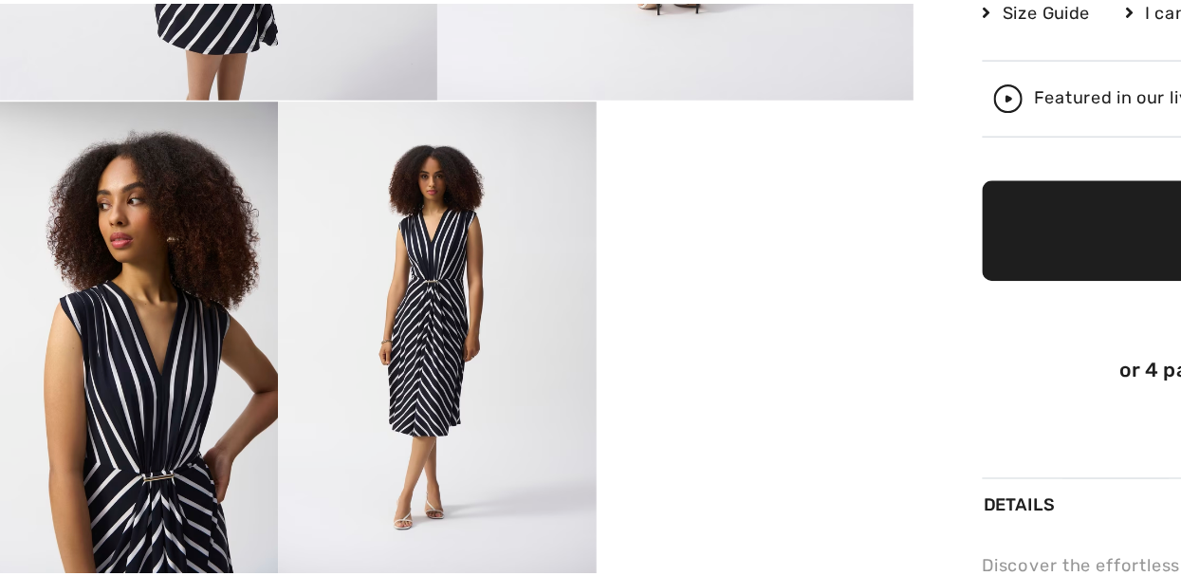
scroll to position [493, 0]
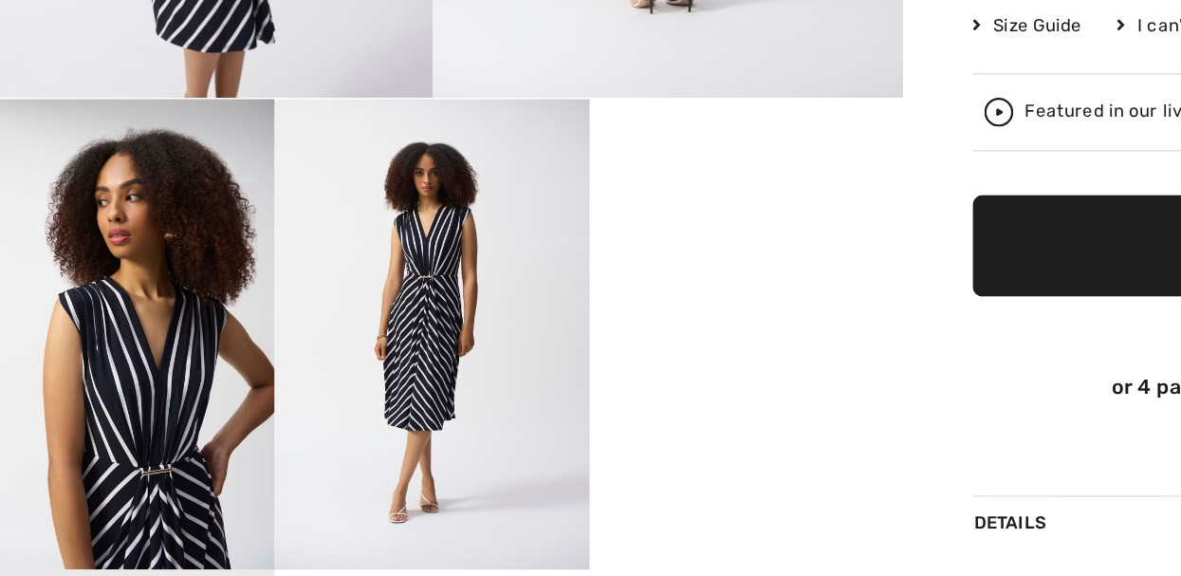
click at [629, 347] on div "Joseph Ribkoff Write a review Sleeveless Striped V-neck Dress Style 251295 US$ …" at bounding box center [899, 317] width 566 height 1247
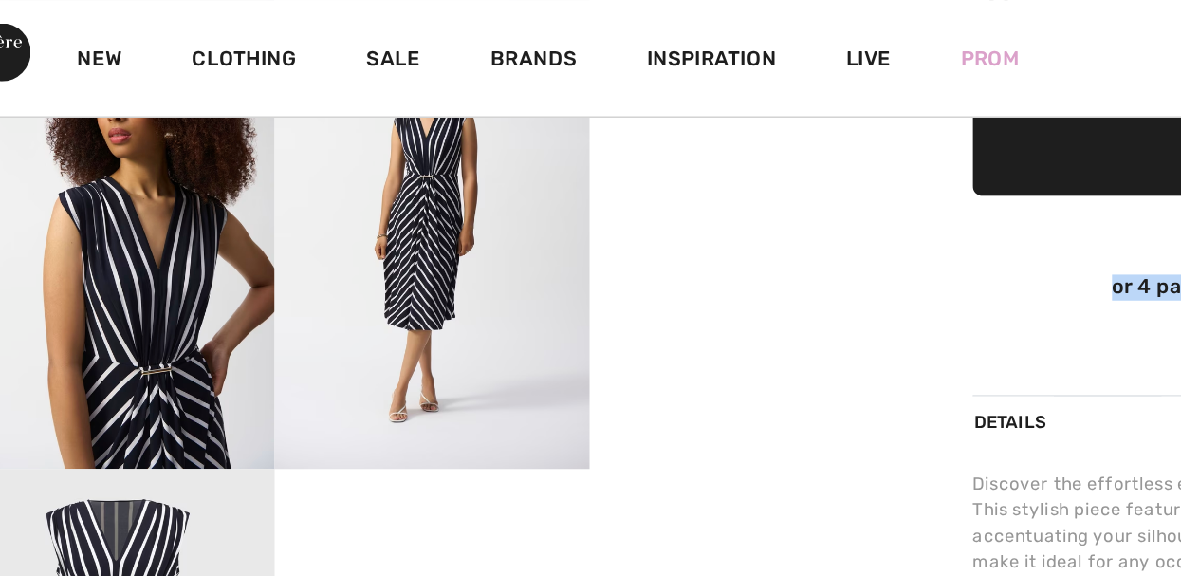
scroll to position [621, 0]
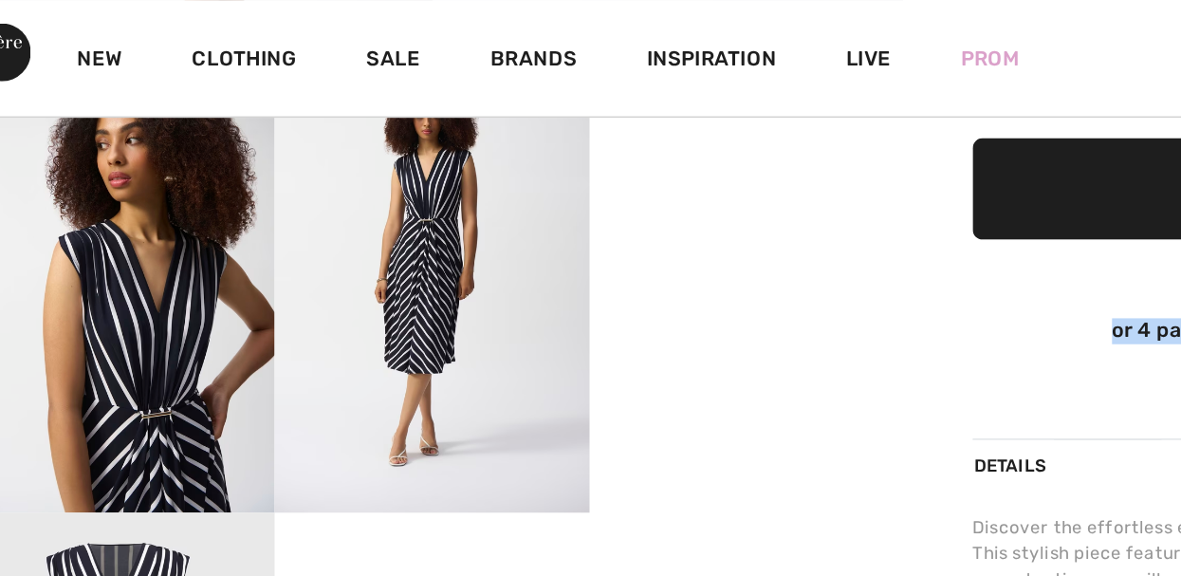
click at [319, 209] on img at bounding box center [307, 181] width 205 height 307
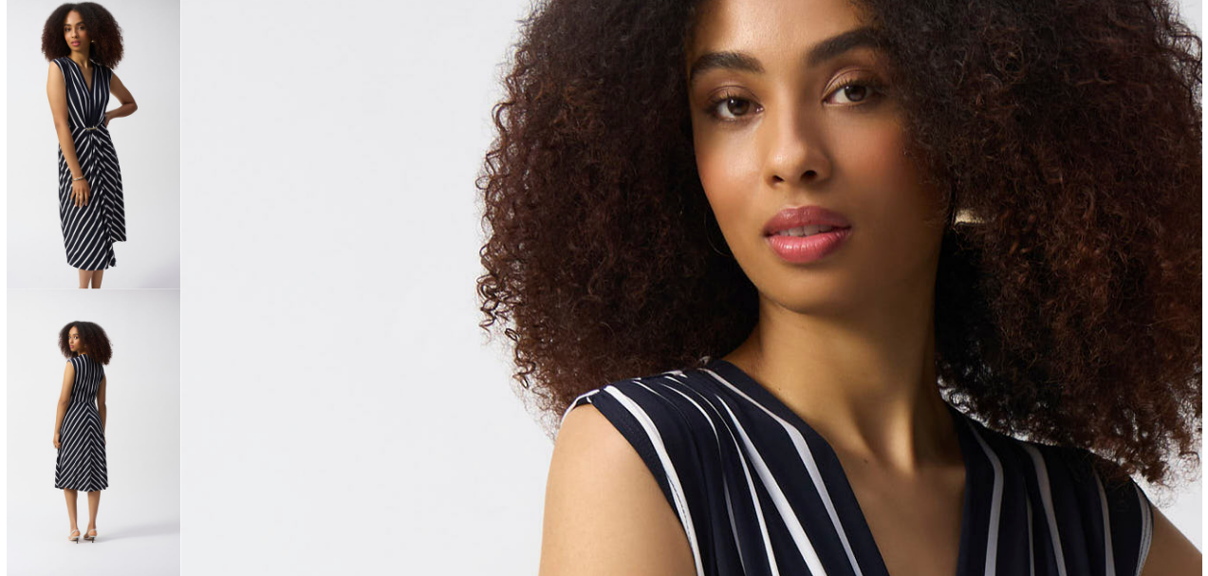
scroll to position [643, 0]
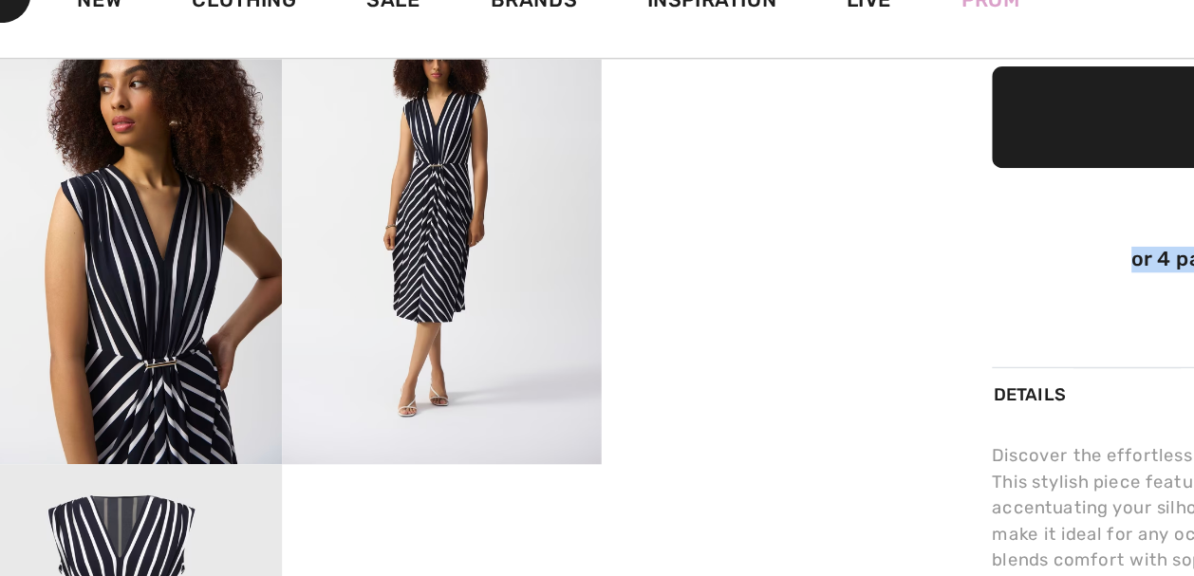
scroll to position [152, 0]
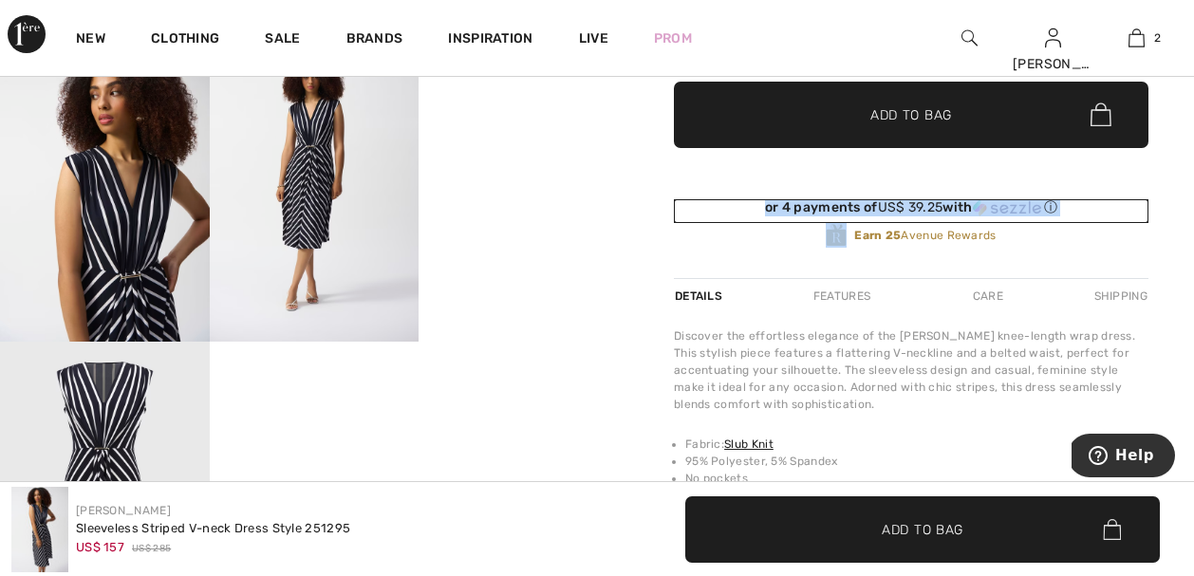
click at [1144, 205] on div "or 4 payments of US$ 39.25 with ⓘ" at bounding box center [911, 207] width 474 height 17
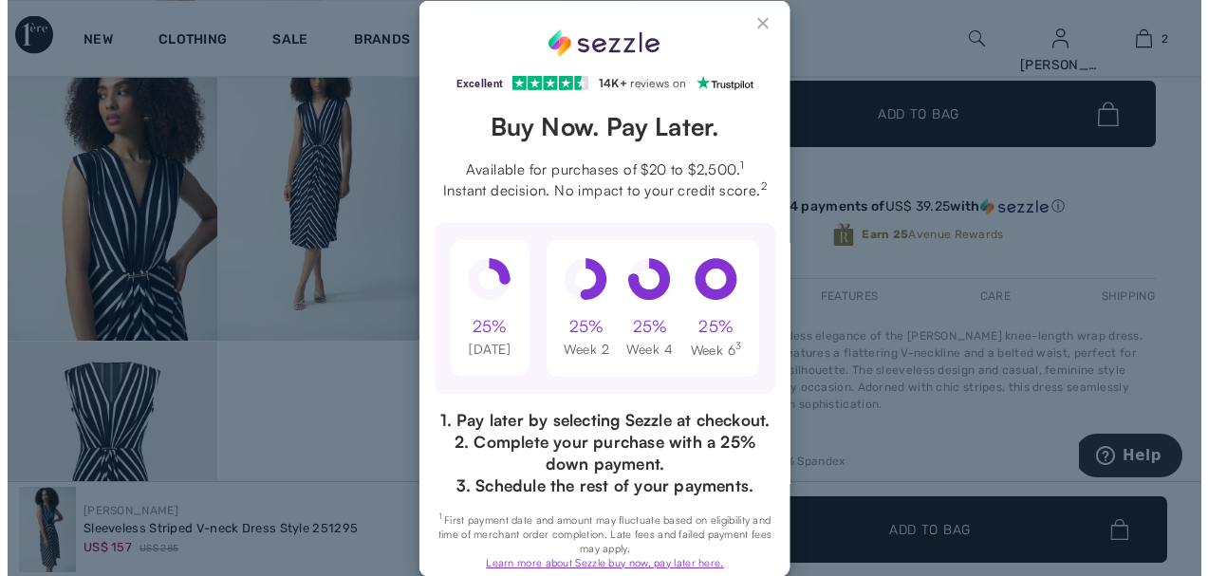
scroll to position [0, 0]
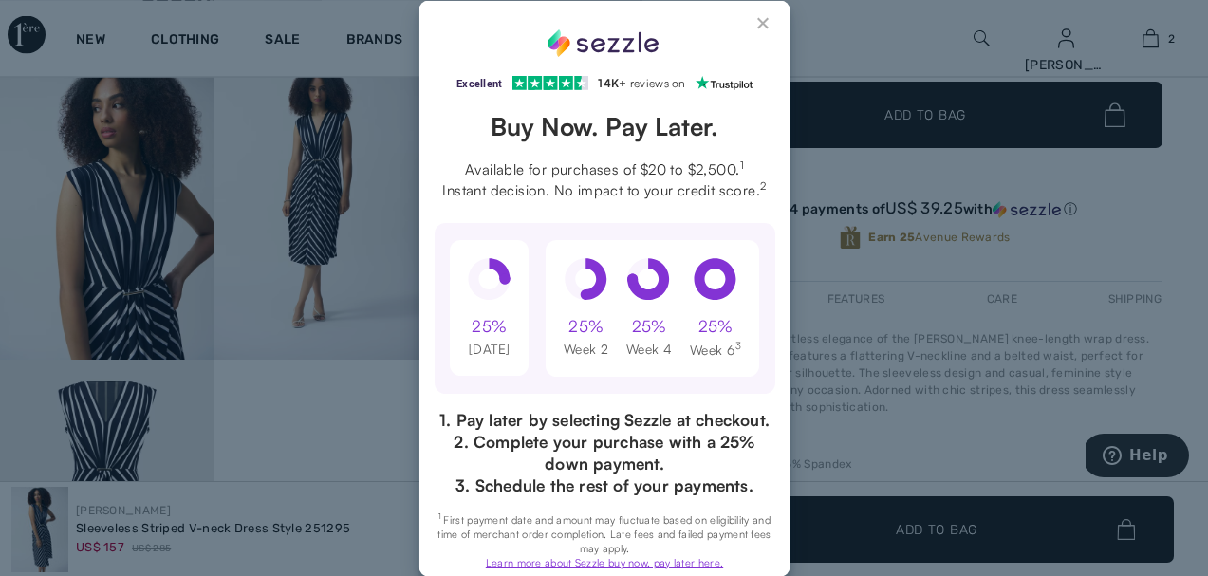
click at [751, 15] on button "Close Sezzle Modal" at bounding box center [762, 26] width 23 height 23
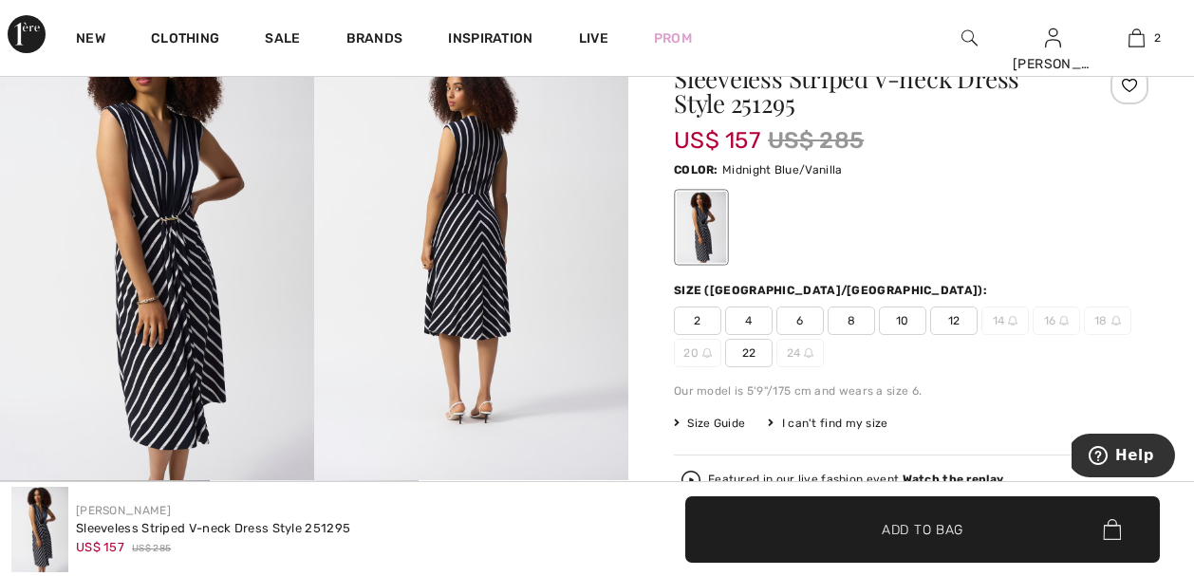
scroll to position [176, 0]
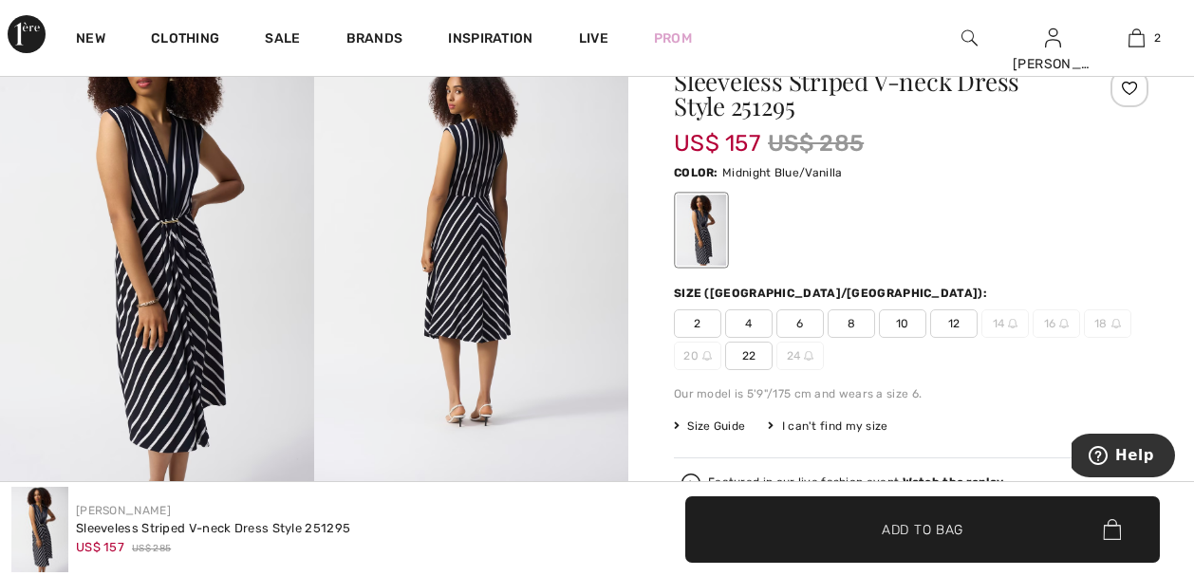
click at [906, 323] on span "10" at bounding box center [902, 323] width 47 height 28
click at [899, 519] on span "Add to Bag" at bounding box center [922, 529] width 82 height 20
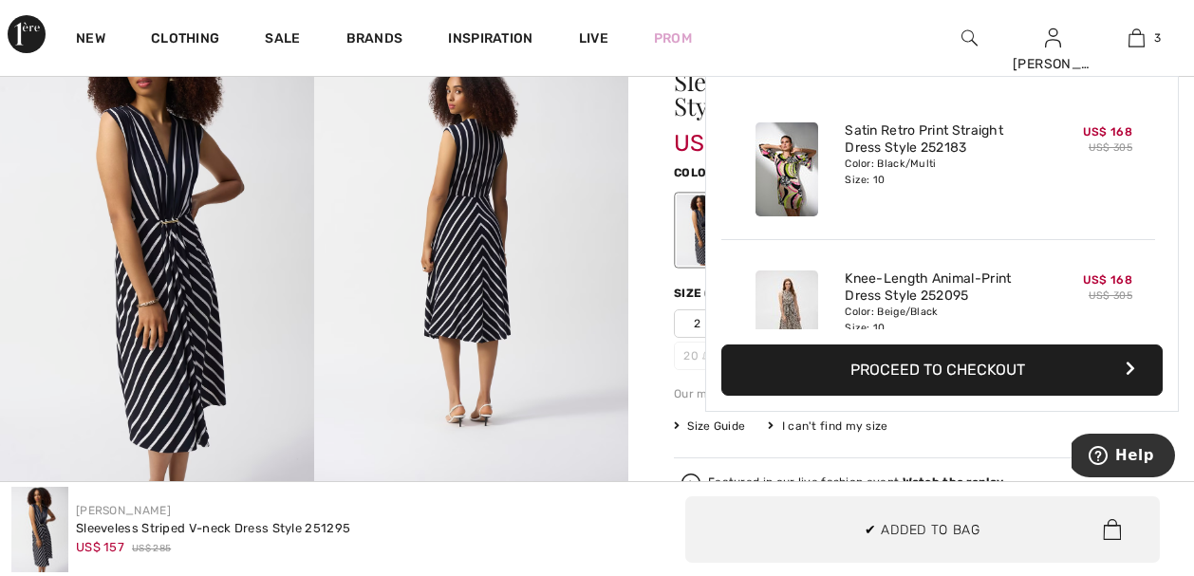
scroll to position [207, 0]
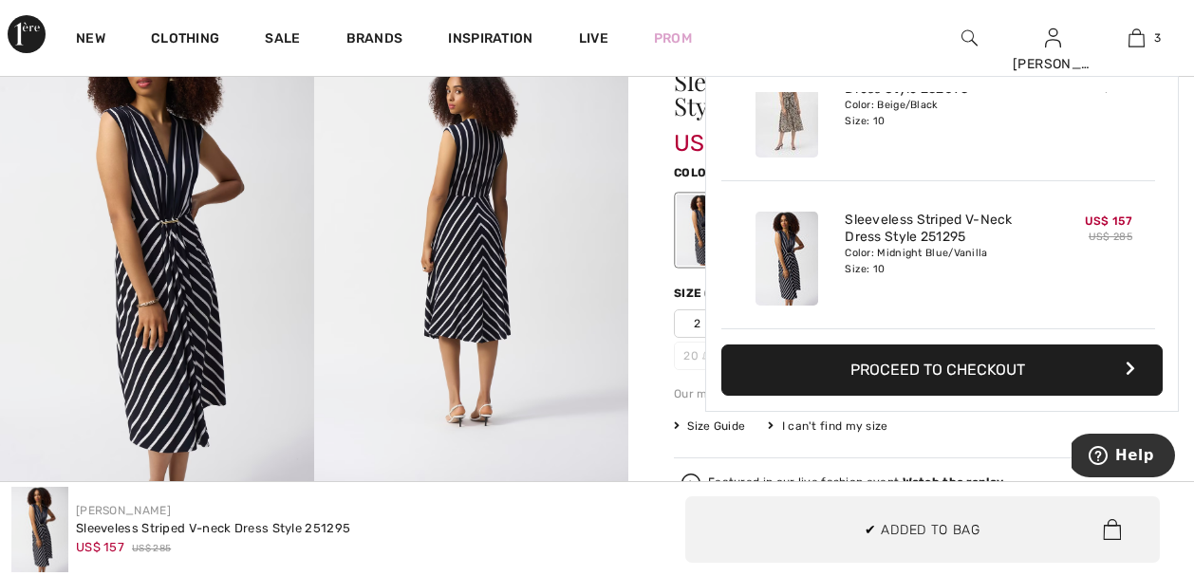
click at [490, 273] on img at bounding box center [471, 247] width 314 height 471
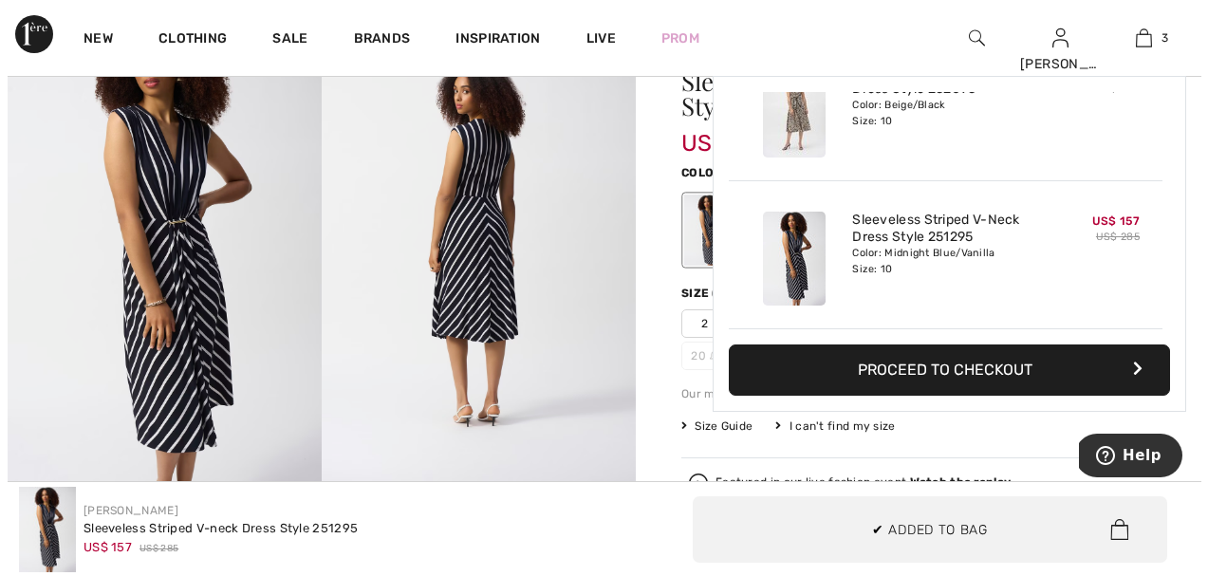
scroll to position [176, 0]
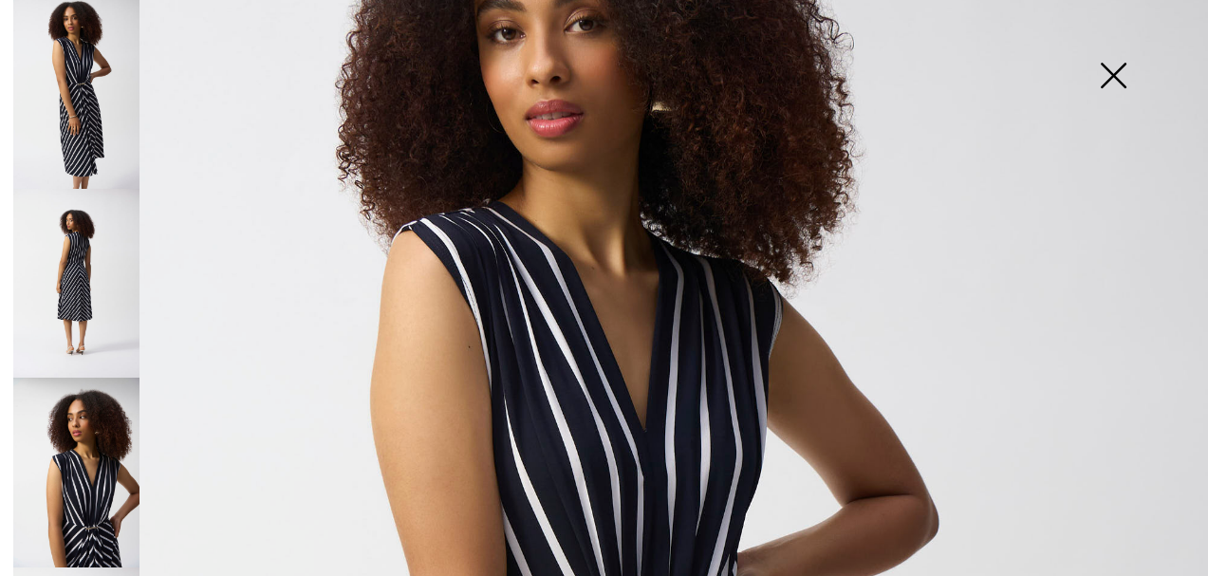
click at [110, 273] on img at bounding box center [76, 283] width 126 height 189
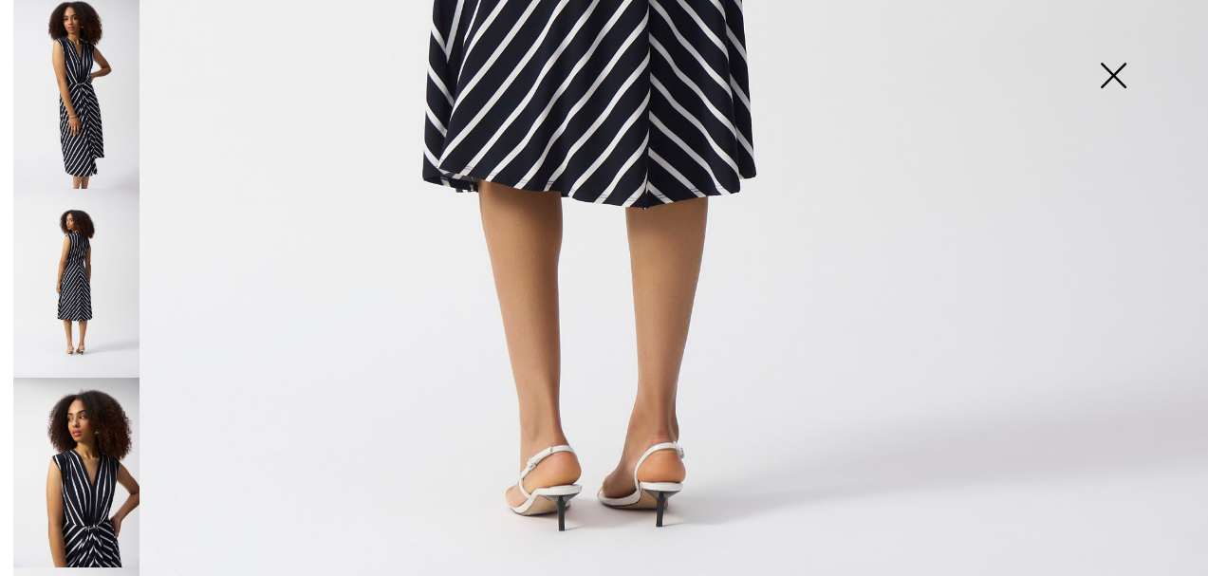
scroll to position [1066, 0]
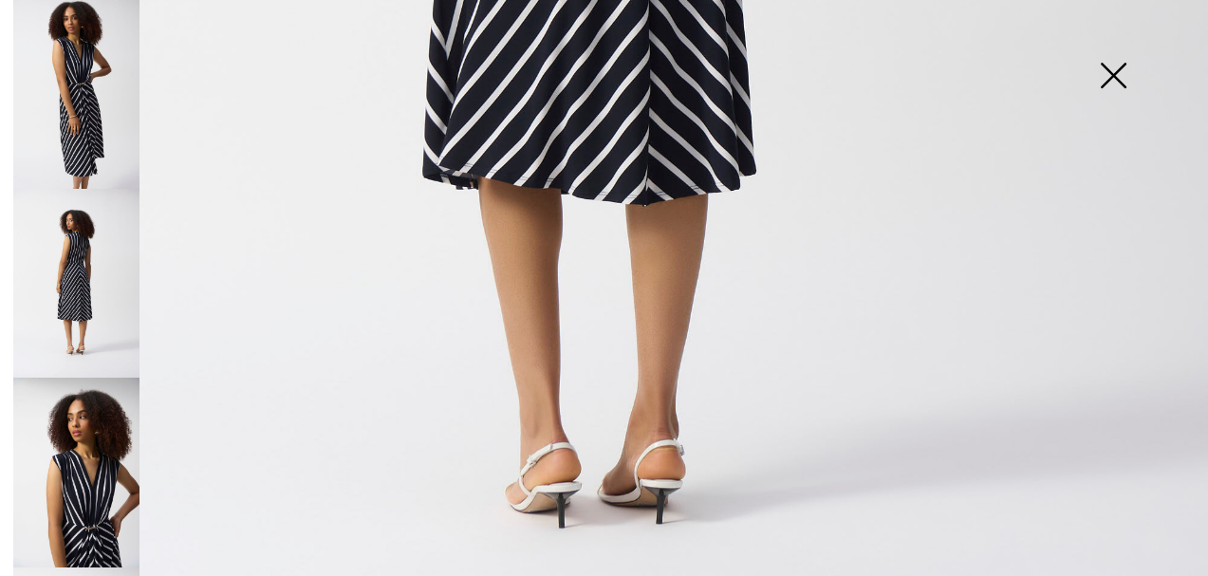
click at [97, 461] on img at bounding box center [76, 472] width 126 height 189
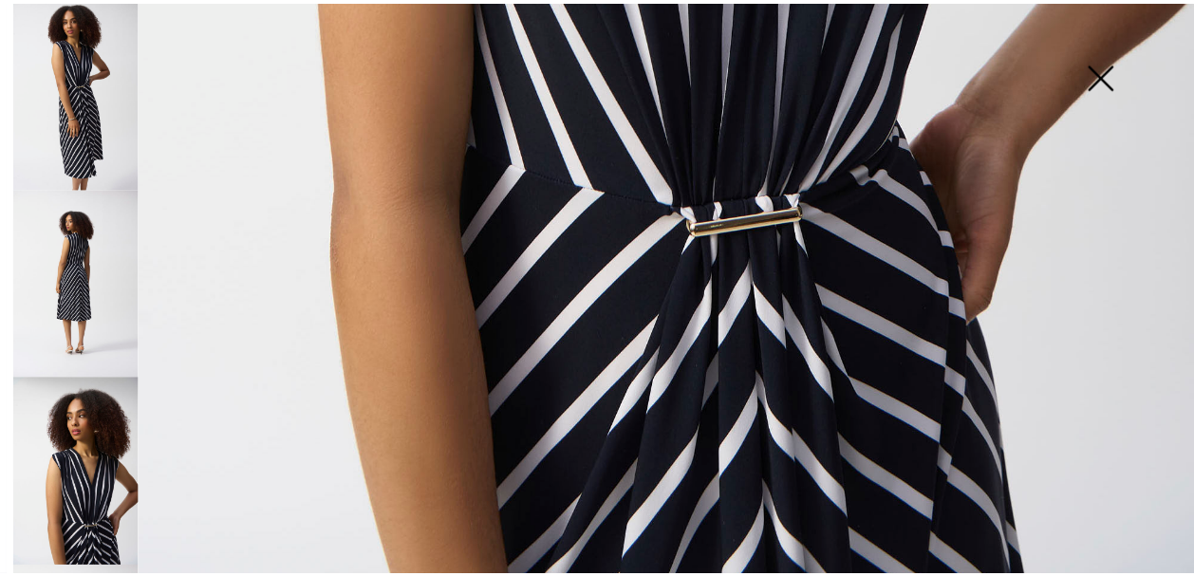
scroll to position [0, 0]
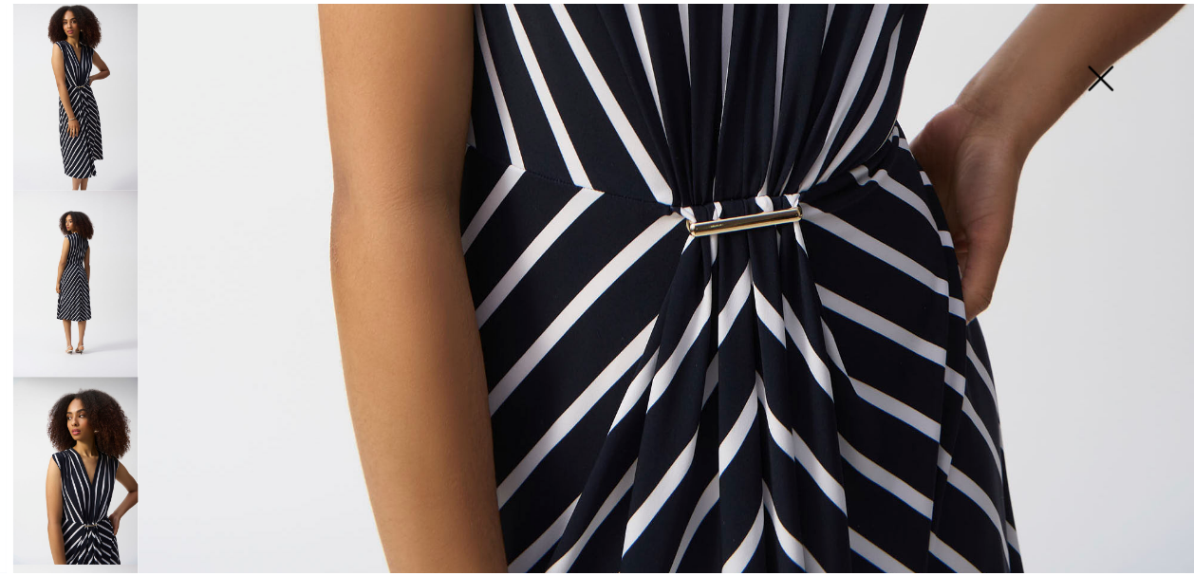
scroll to position [1191, 0]
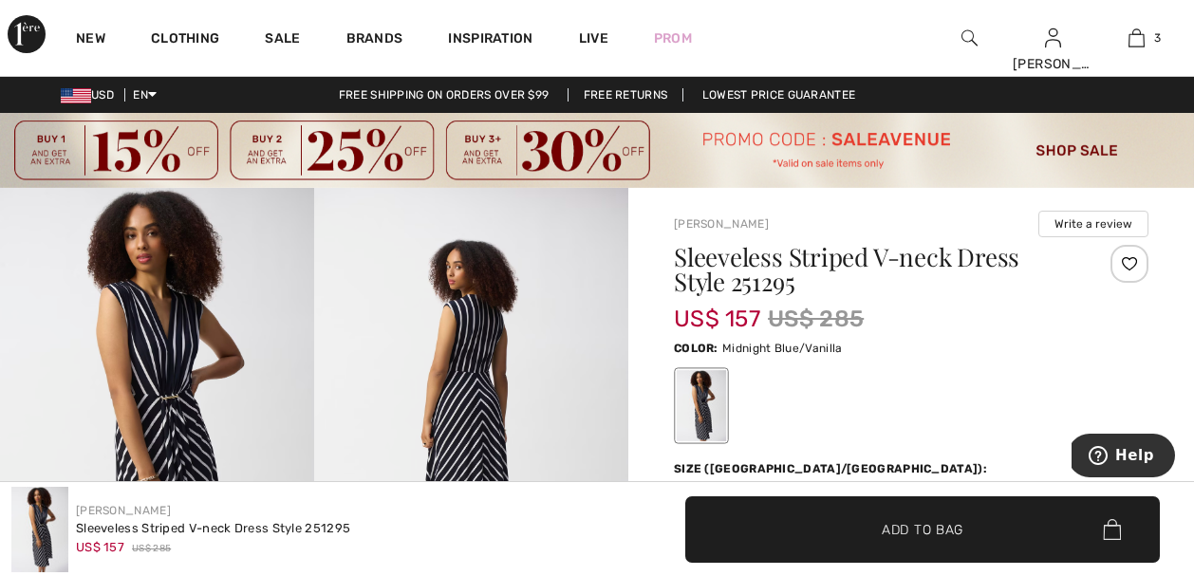
click at [1128, 262] on div at bounding box center [1129, 264] width 38 height 38
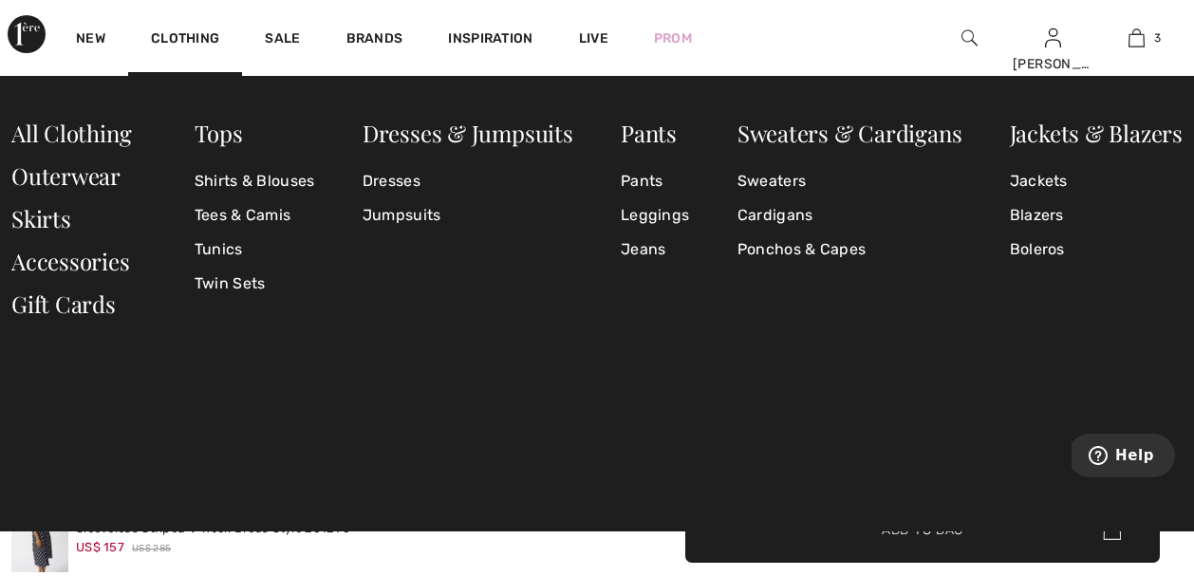
scroll to position [0, 0]
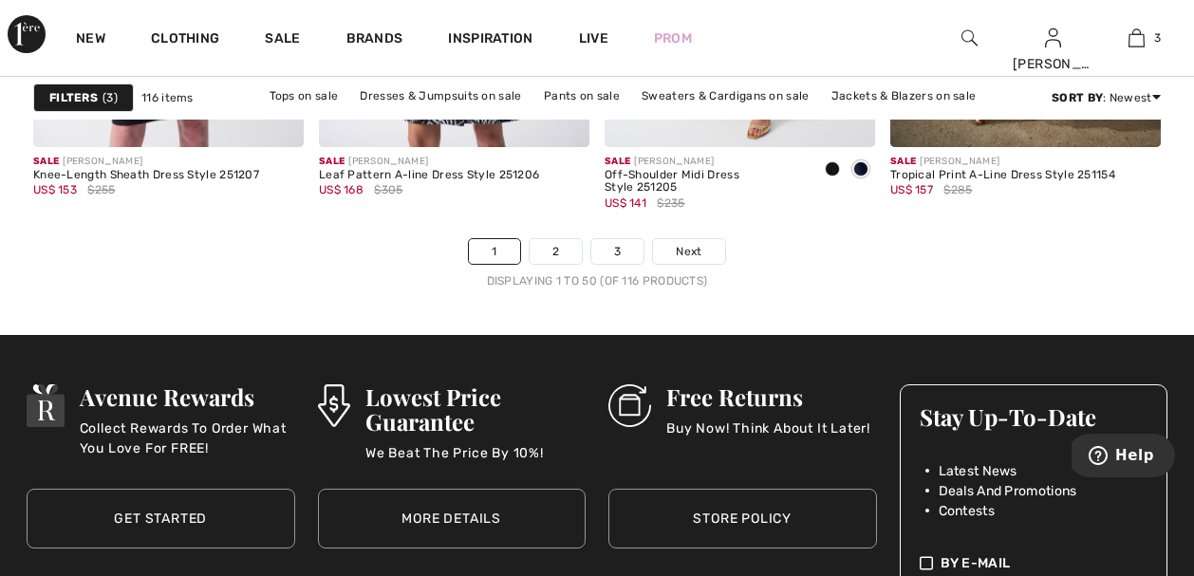
scroll to position [7952, 0]
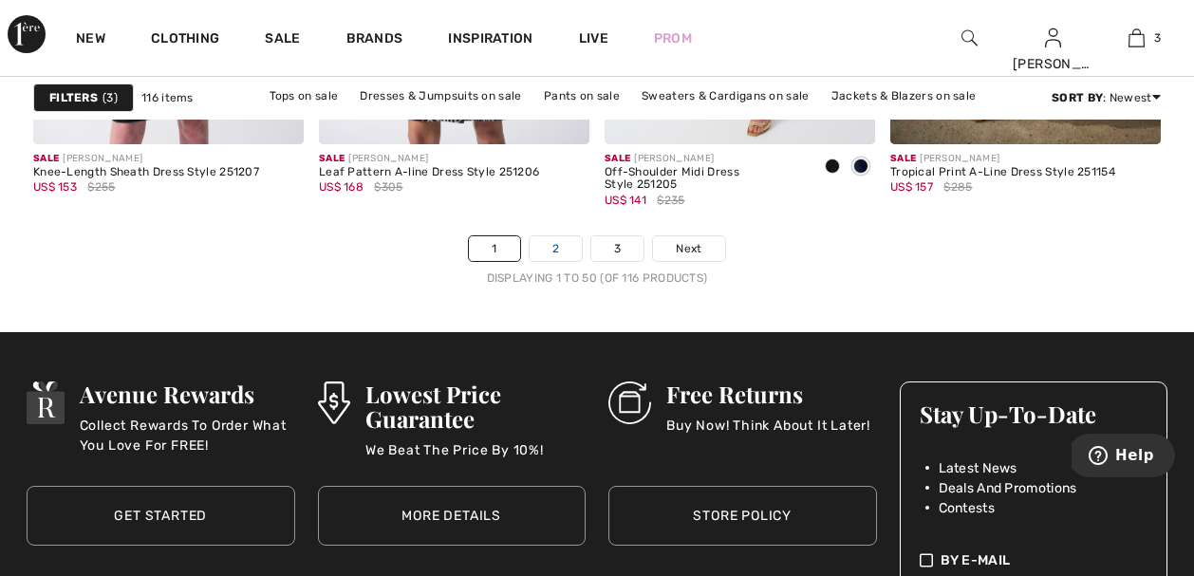
click at [563, 241] on link "2" at bounding box center [555, 248] width 52 height 25
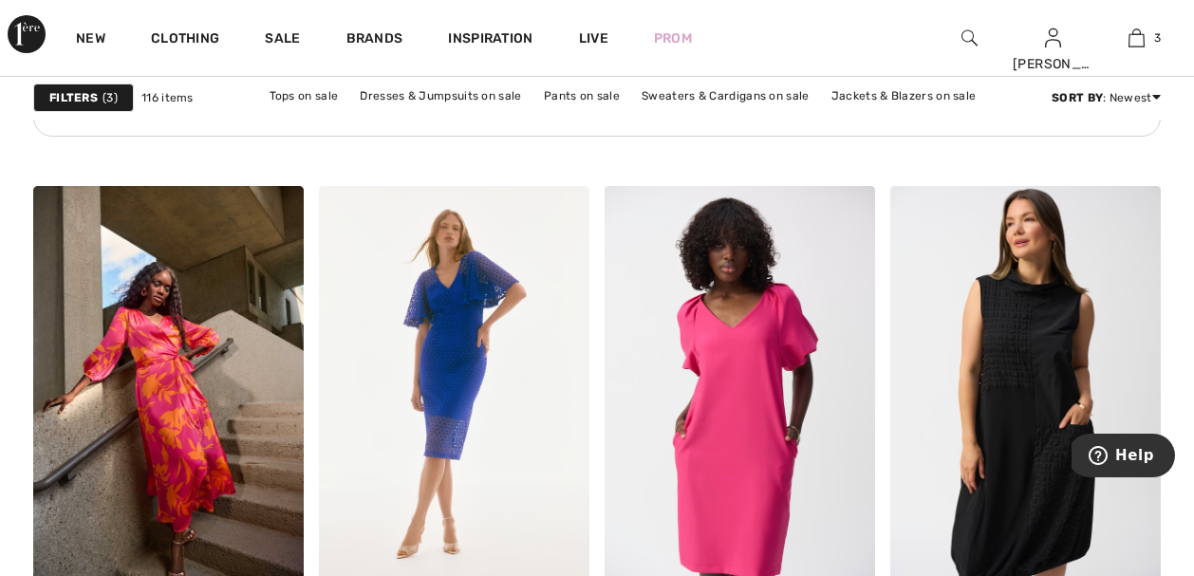
scroll to position [2467, 0]
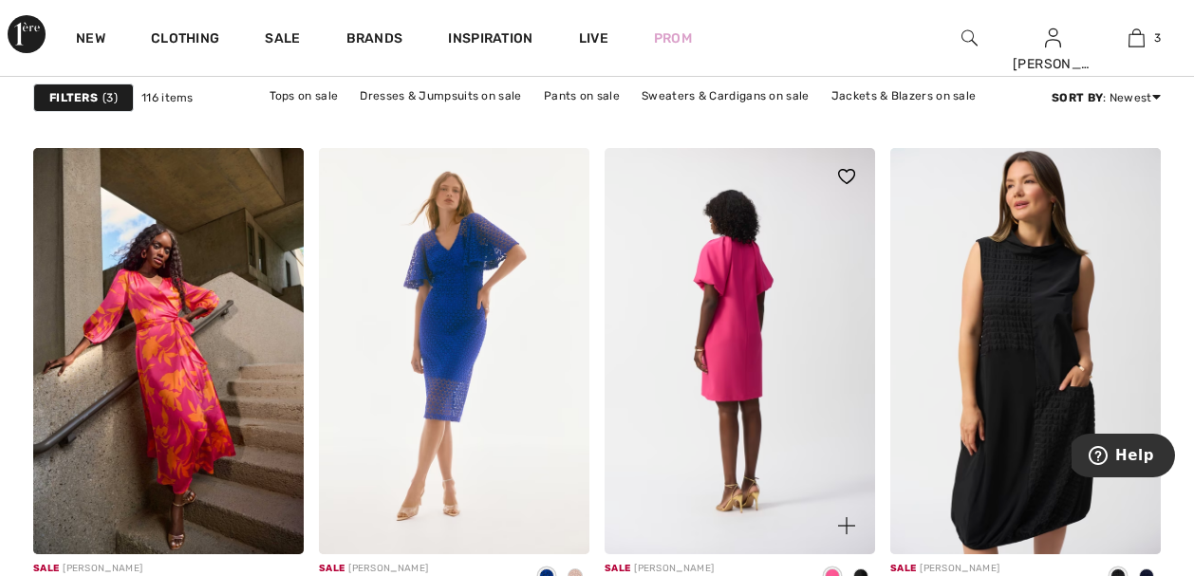
click at [748, 302] on img at bounding box center [739, 351] width 270 height 406
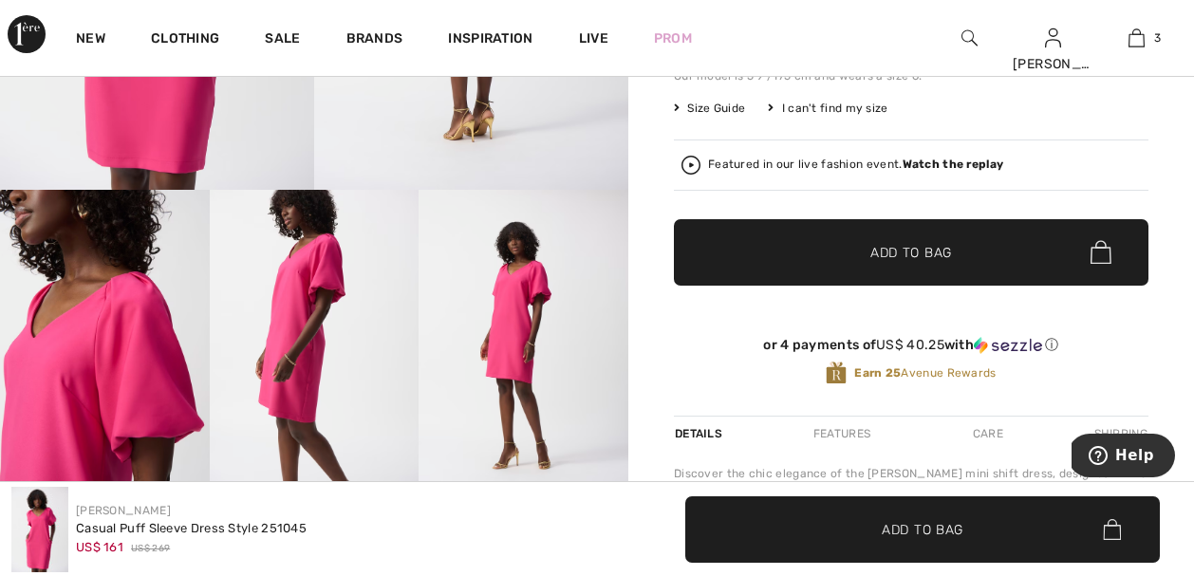
scroll to position [455, 0]
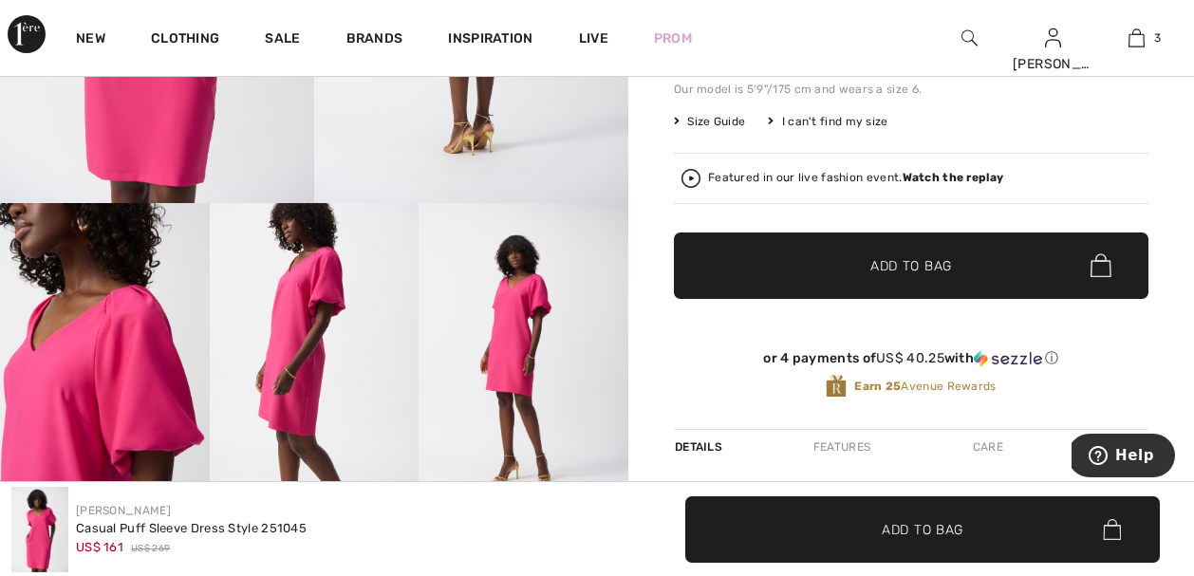
click at [322, 332] on img at bounding box center [315, 360] width 210 height 314
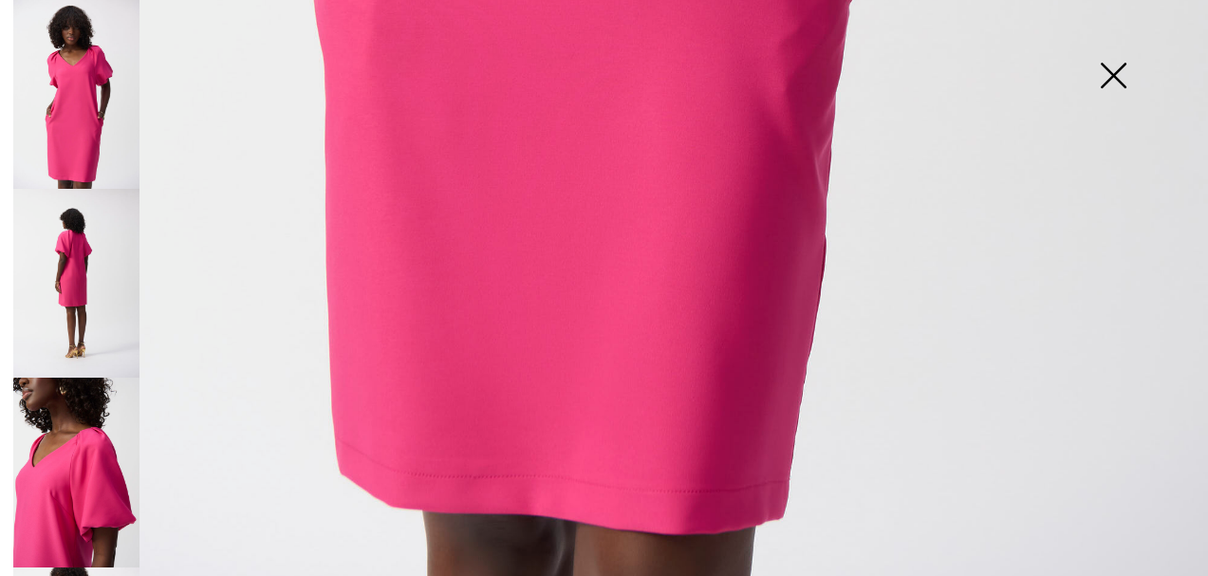
scroll to position [1168, 0]
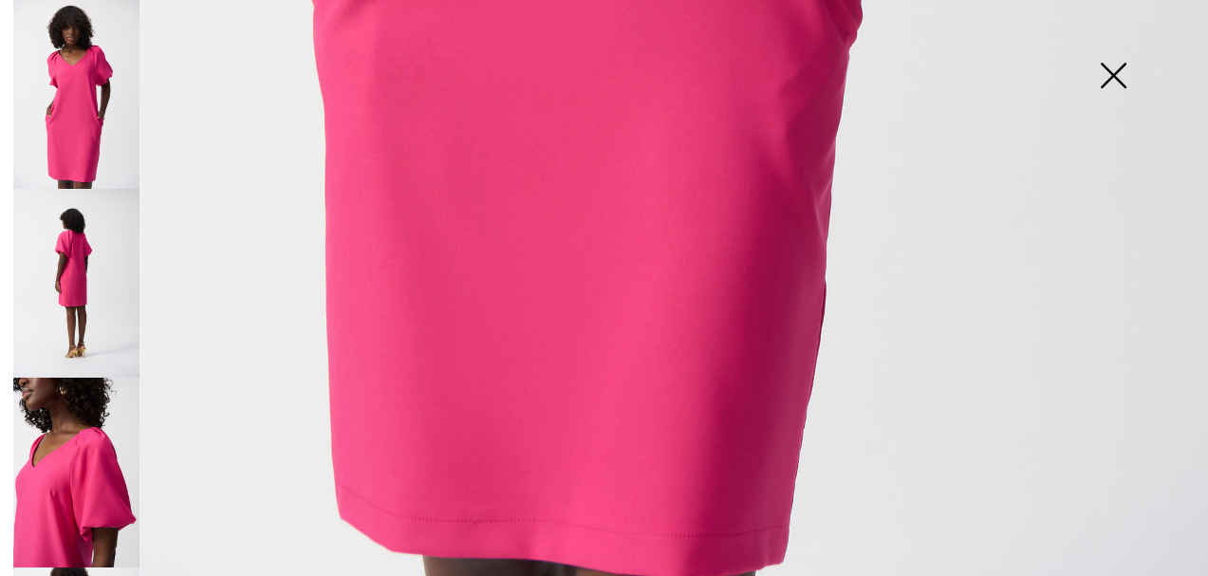
click at [1108, 69] on img at bounding box center [1113, 77] width 95 height 98
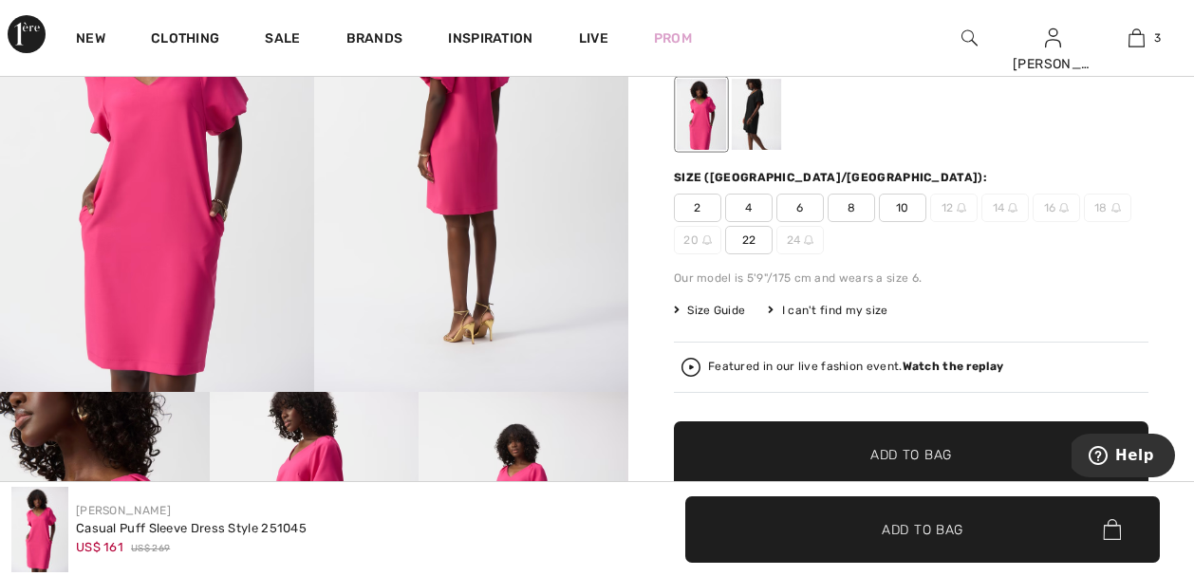
scroll to position [266, 0]
click at [900, 223] on span "10" at bounding box center [902, 209] width 47 height 28
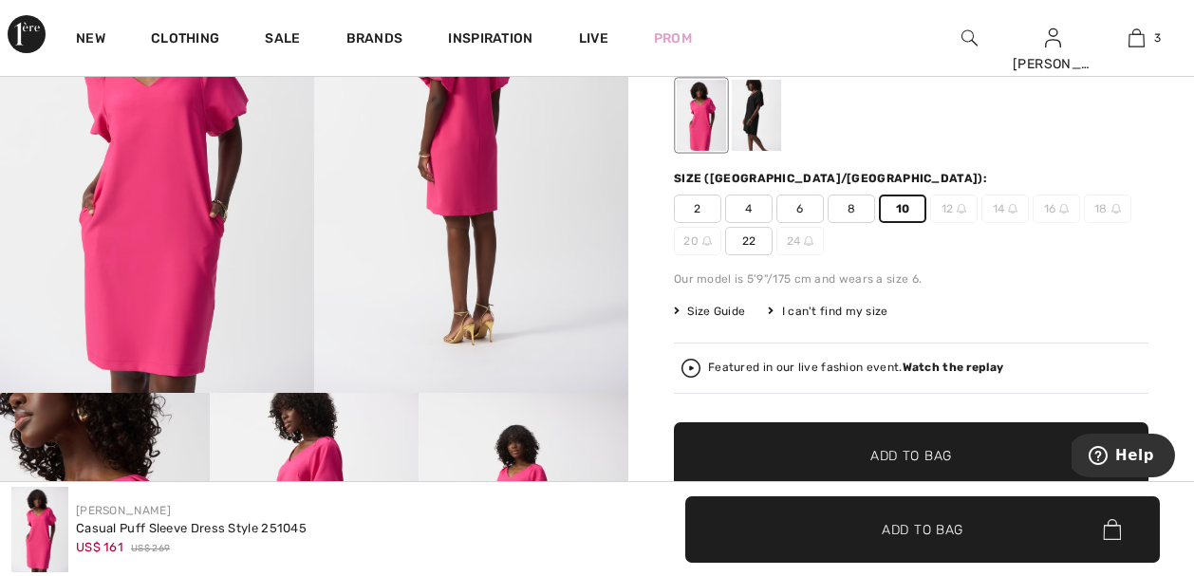
scroll to position [304, 0]
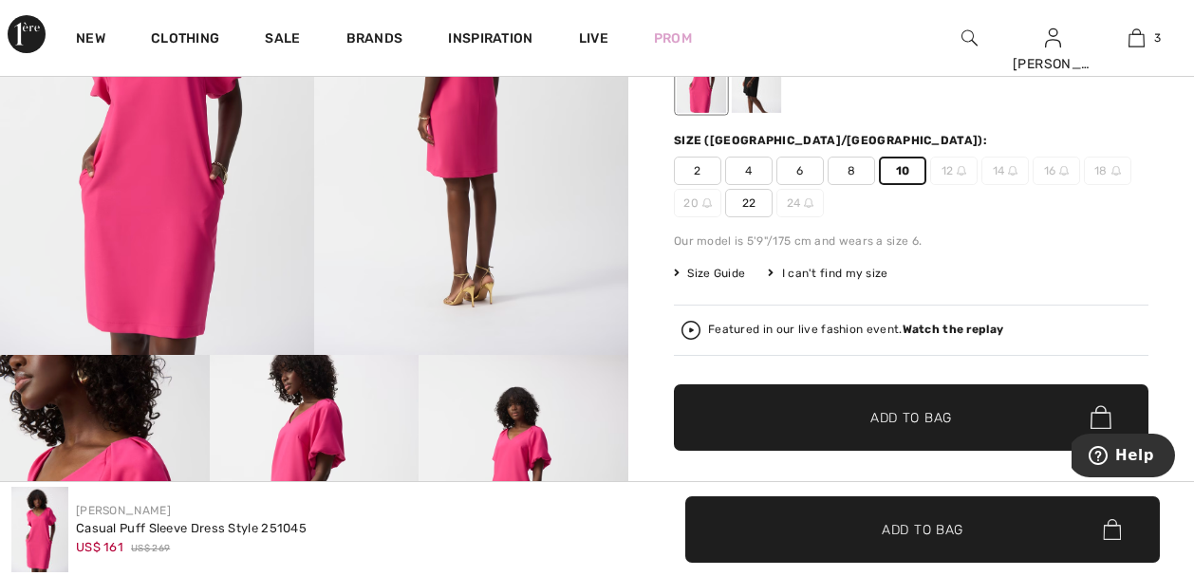
click at [938, 427] on span "Add to Bag" at bounding box center [911, 417] width 82 height 20
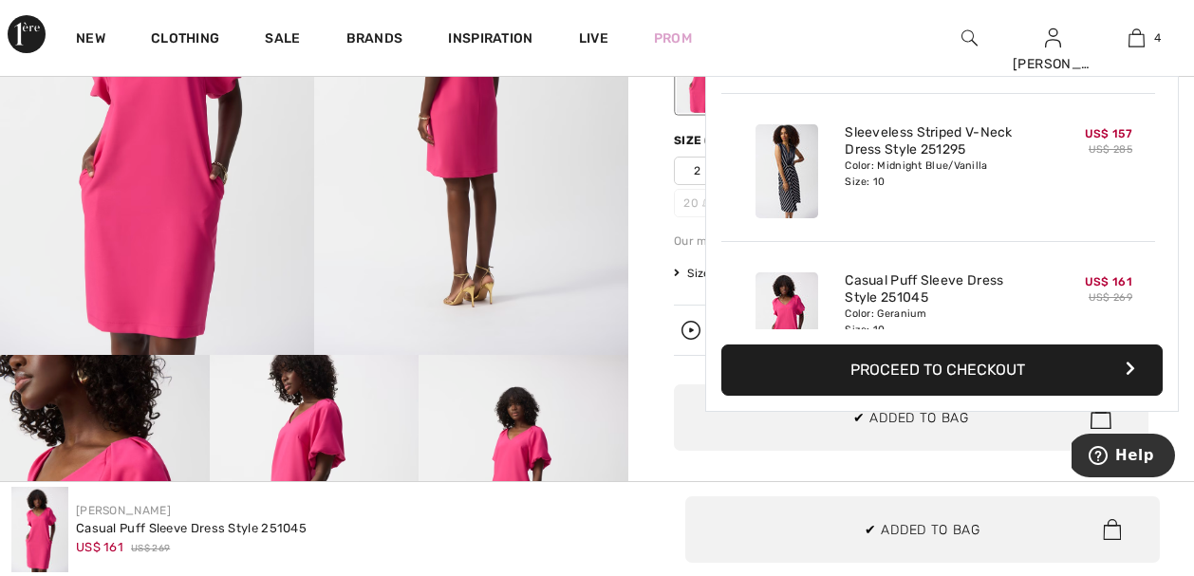
scroll to position [355, 0]
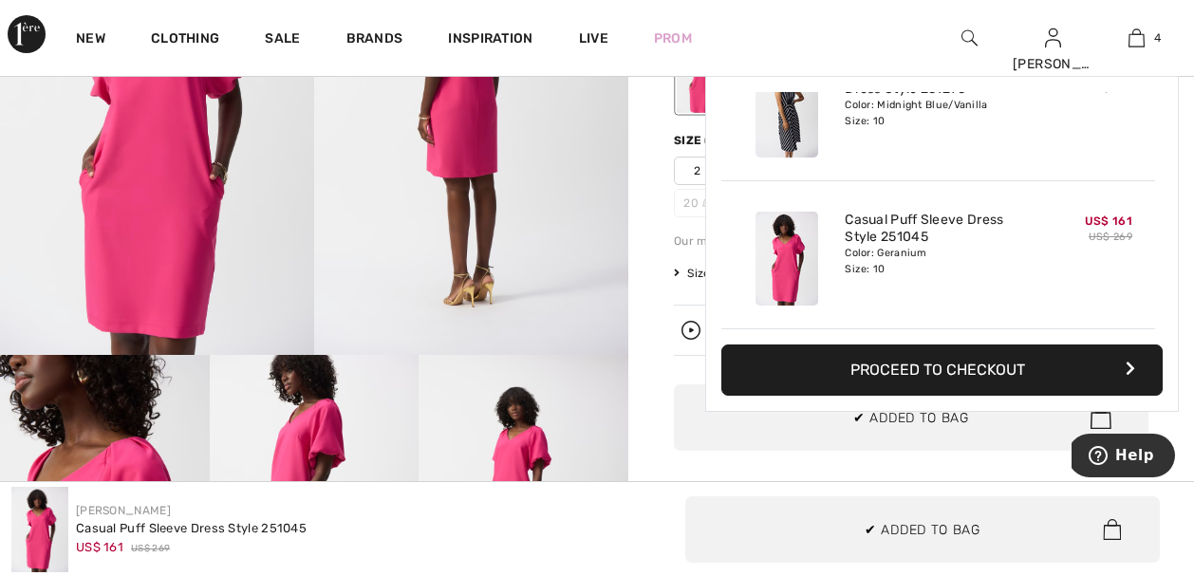
click at [198, 216] on img at bounding box center [157, 119] width 314 height 471
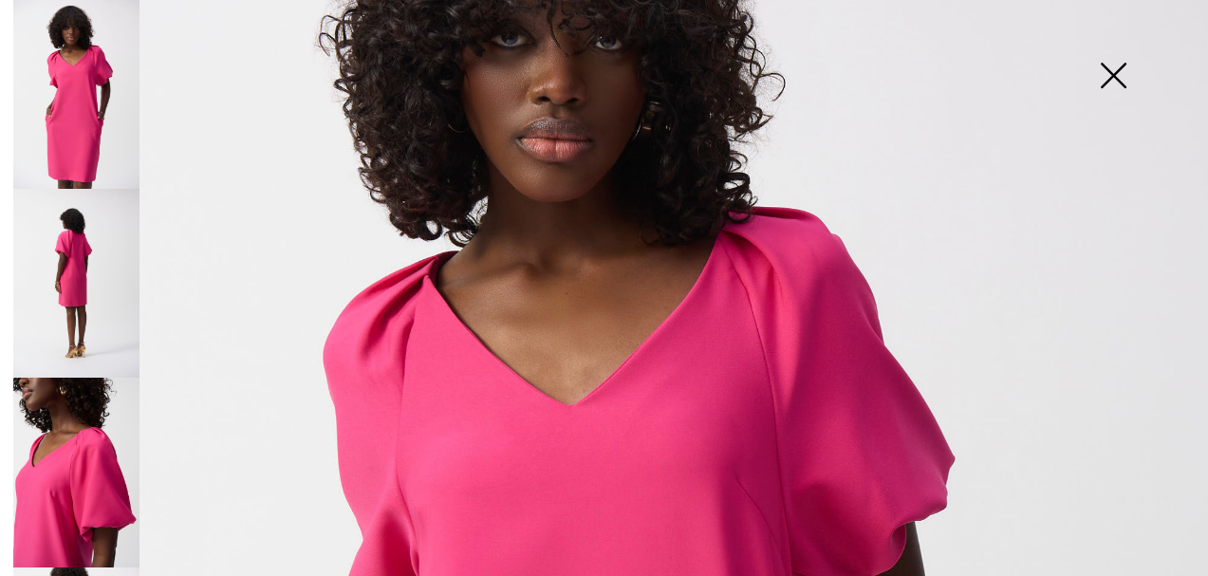
scroll to position [229, 0]
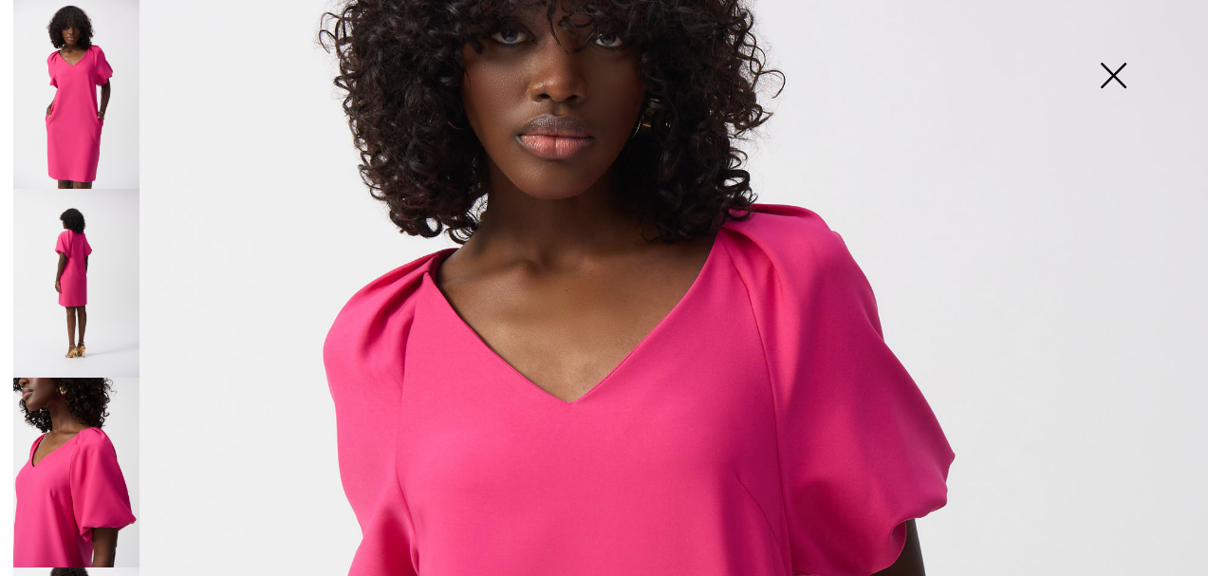
click at [126, 279] on img at bounding box center [76, 283] width 126 height 189
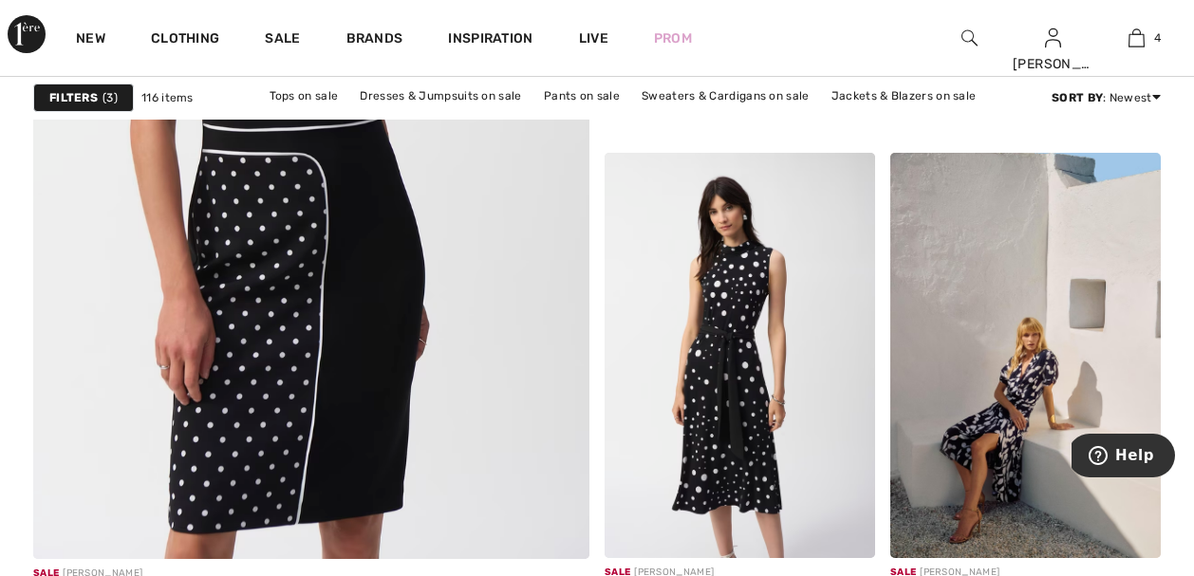
scroll to position [4782, 0]
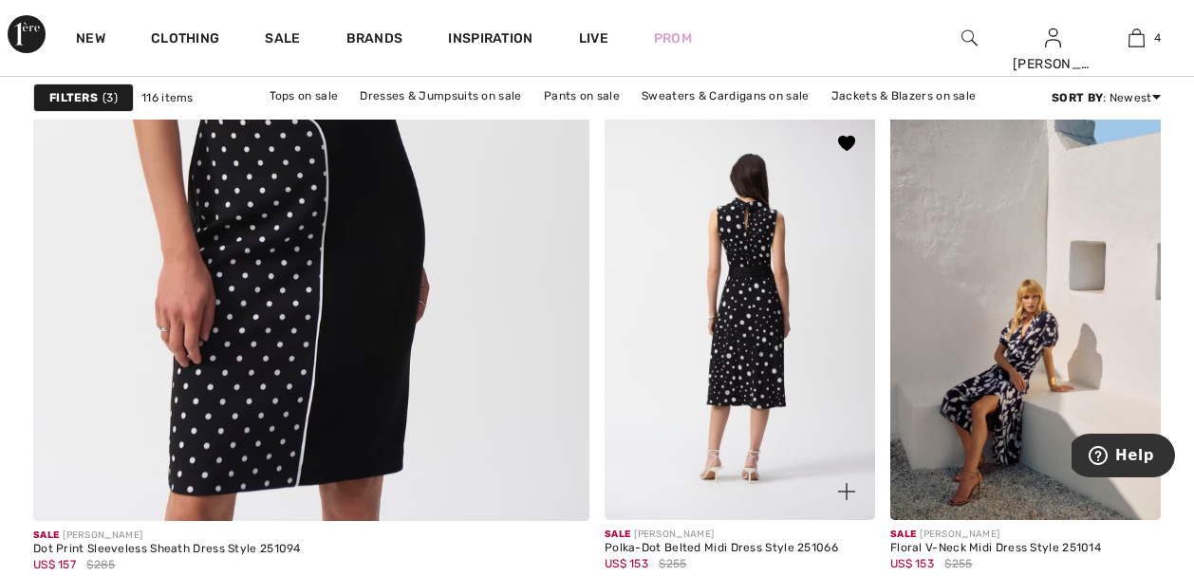
click at [723, 294] on img at bounding box center [739, 318] width 270 height 406
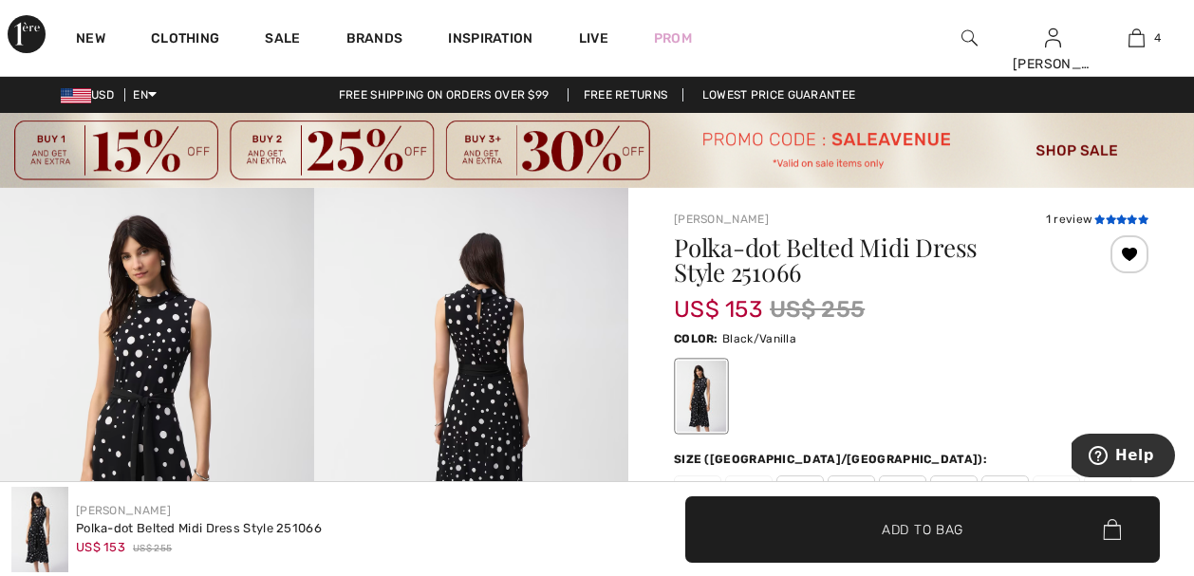
click at [1118, 214] on icon at bounding box center [1121, 218] width 10 height 9
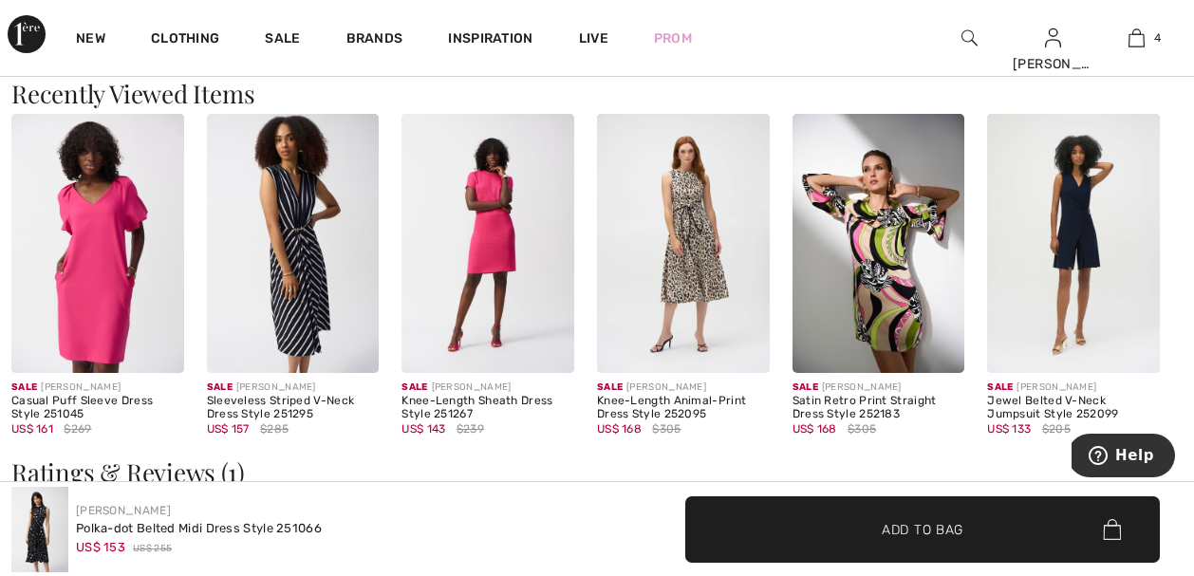
scroll to position [2002, 0]
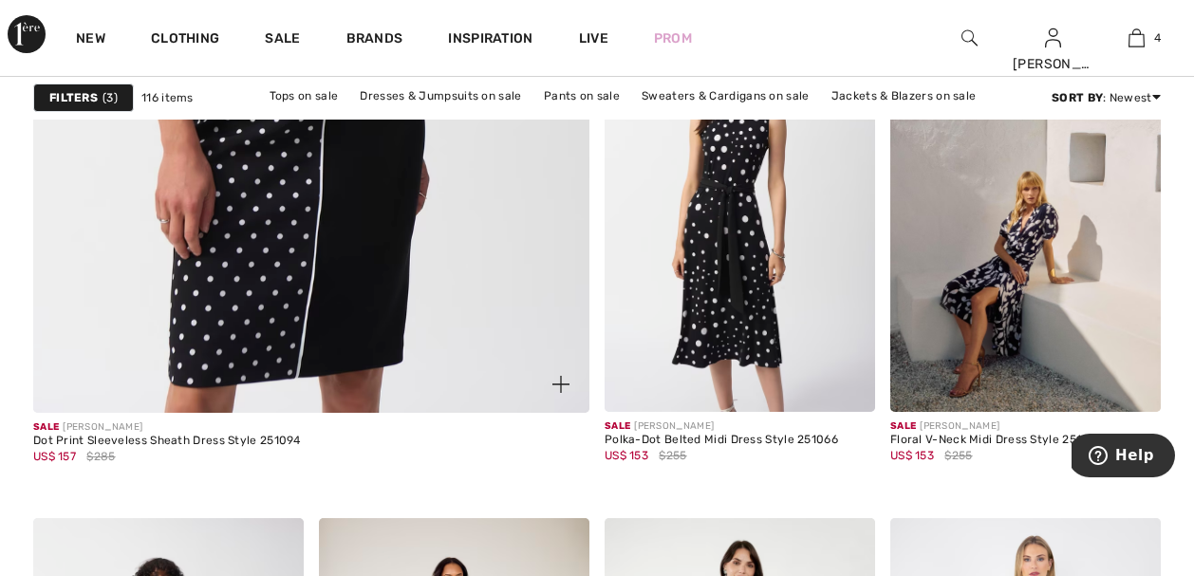
scroll to position [4896, 0]
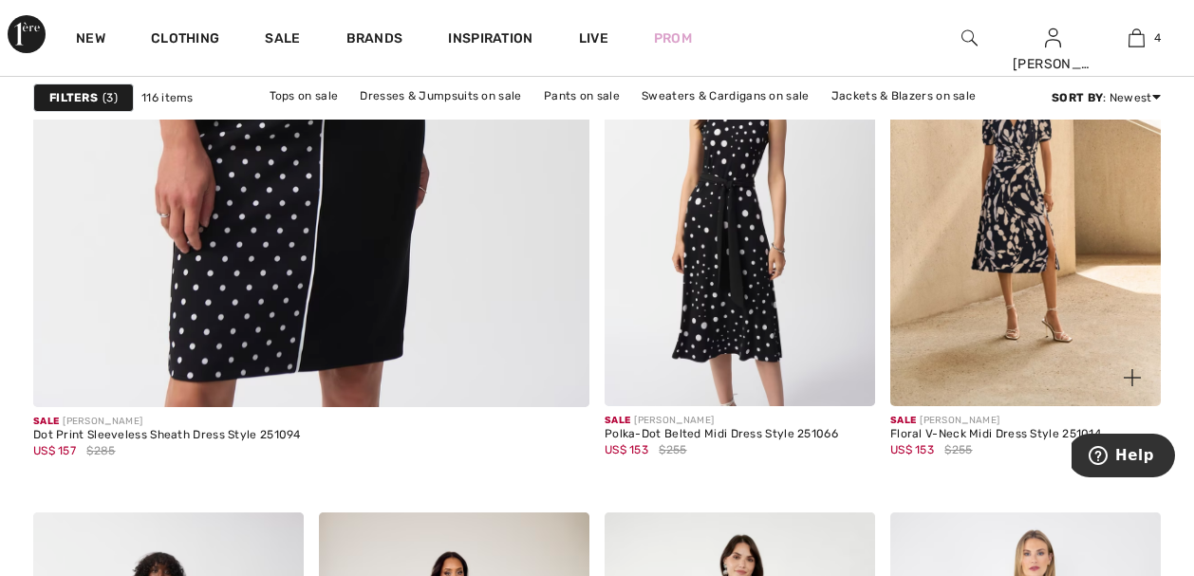
click at [1002, 233] on img at bounding box center [1025, 204] width 270 height 406
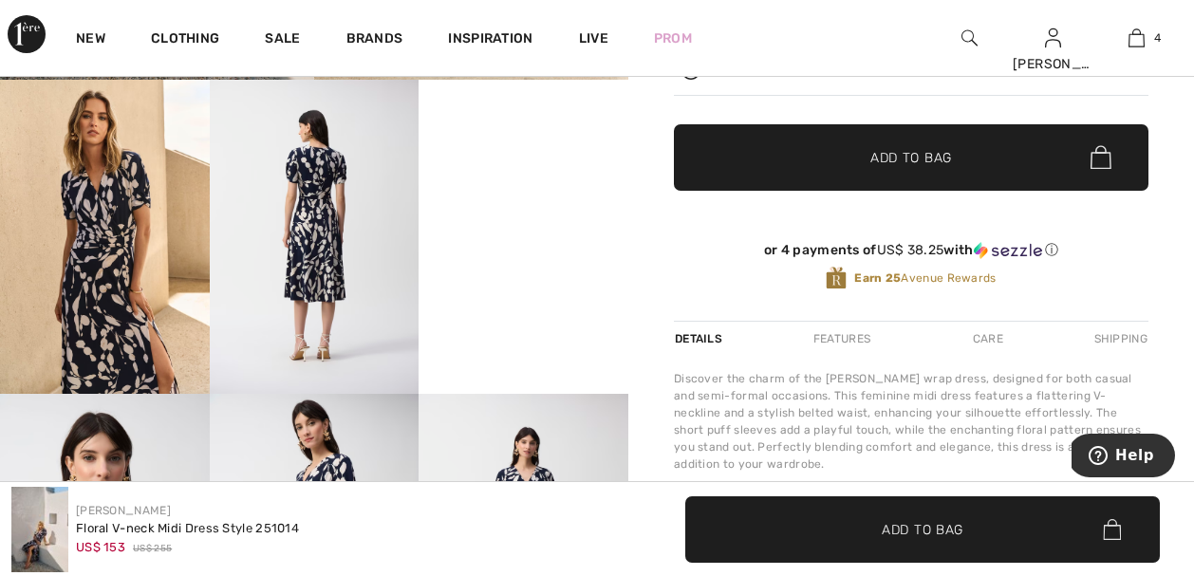
scroll to position [607, 0]
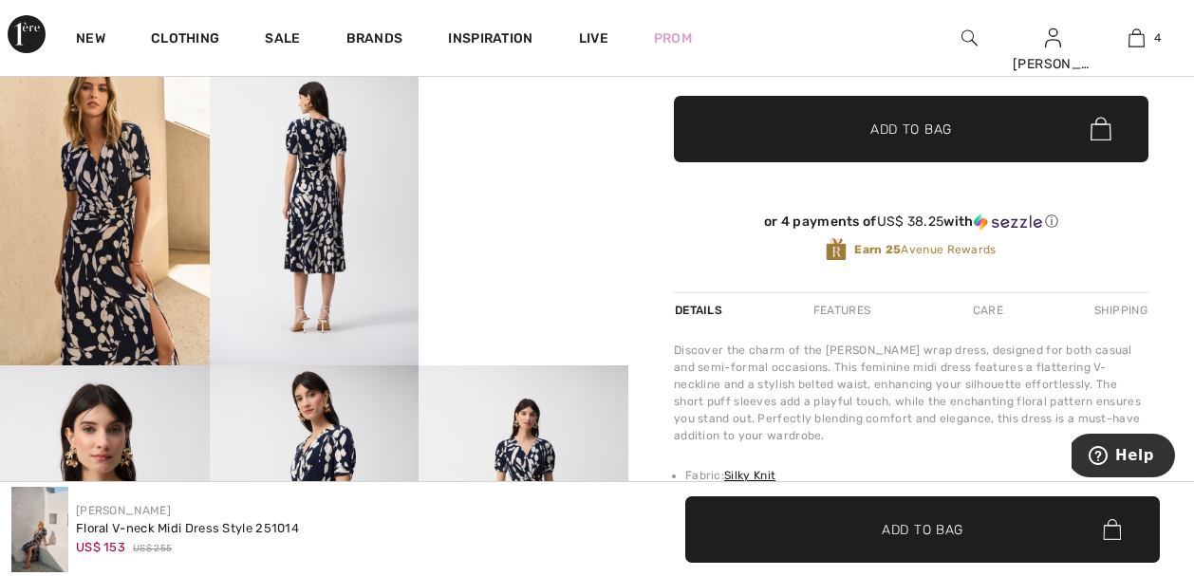
click at [547, 156] on video "Your browser does not support the video tag." at bounding box center [523, 103] width 210 height 104
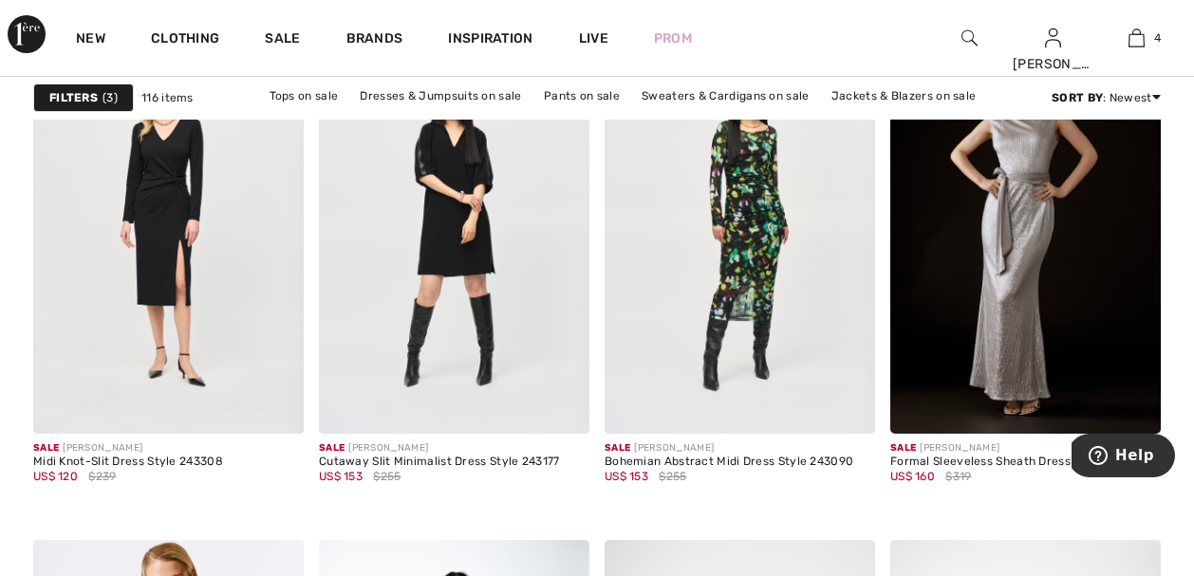
scroll to position [6642, 0]
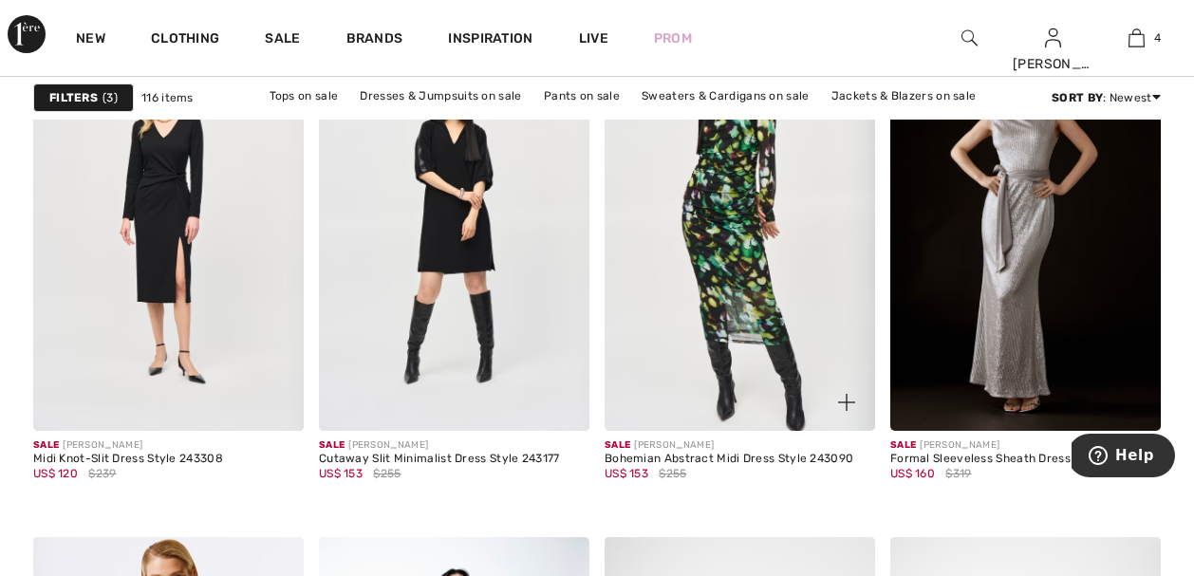
click at [745, 207] on img at bounding box center [739, 228] width 270 height 406
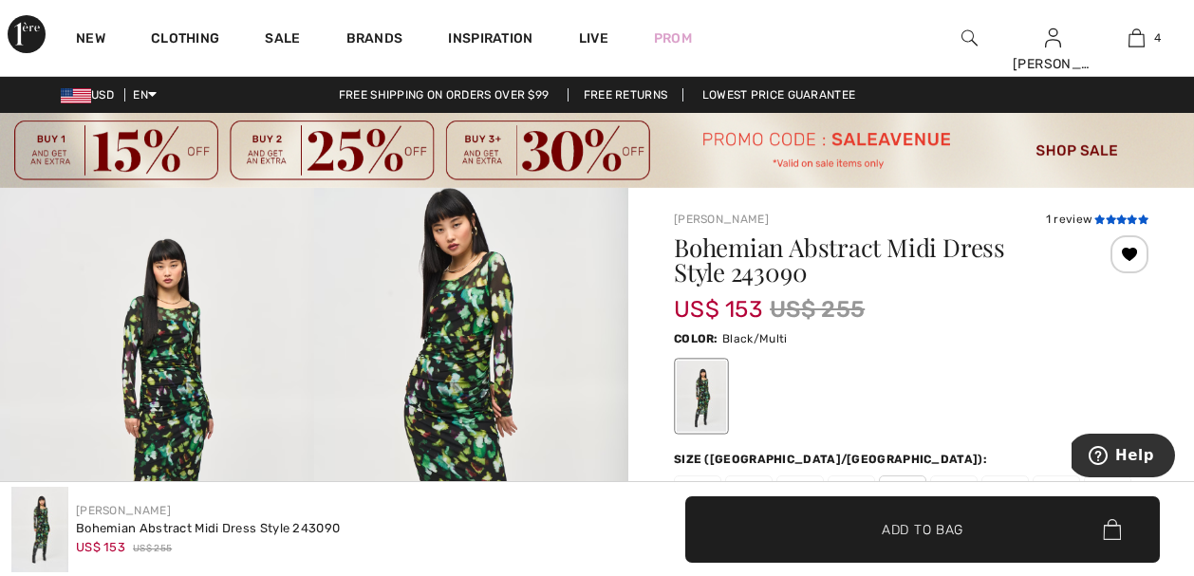
click at [1121, 218] on icon at bounding box center [1121, 218] width 10 height 9
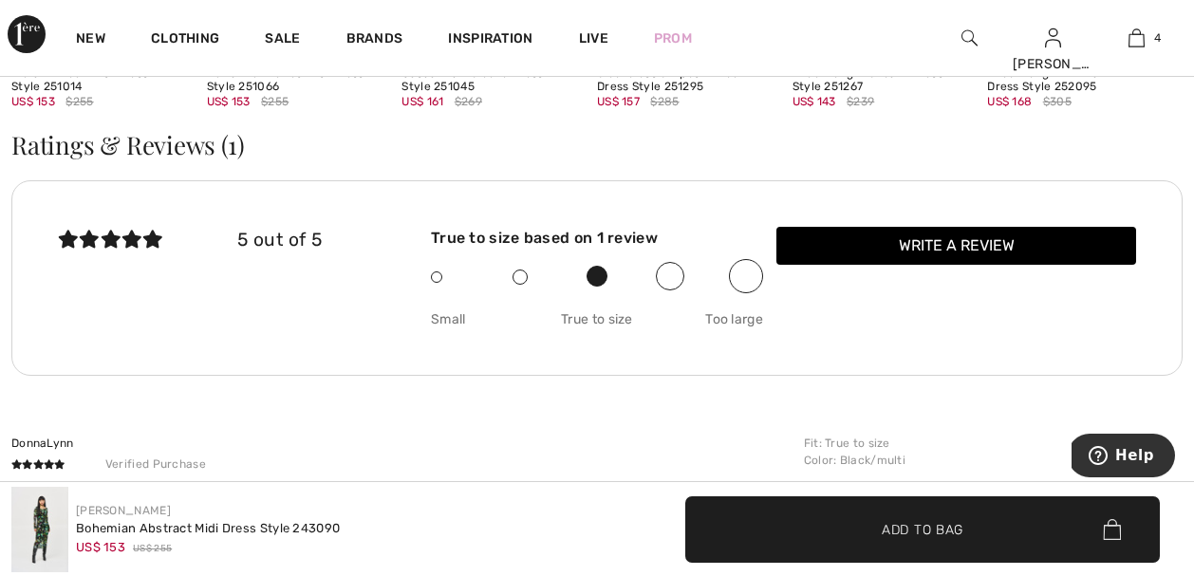
scroll to position [2364, 0]
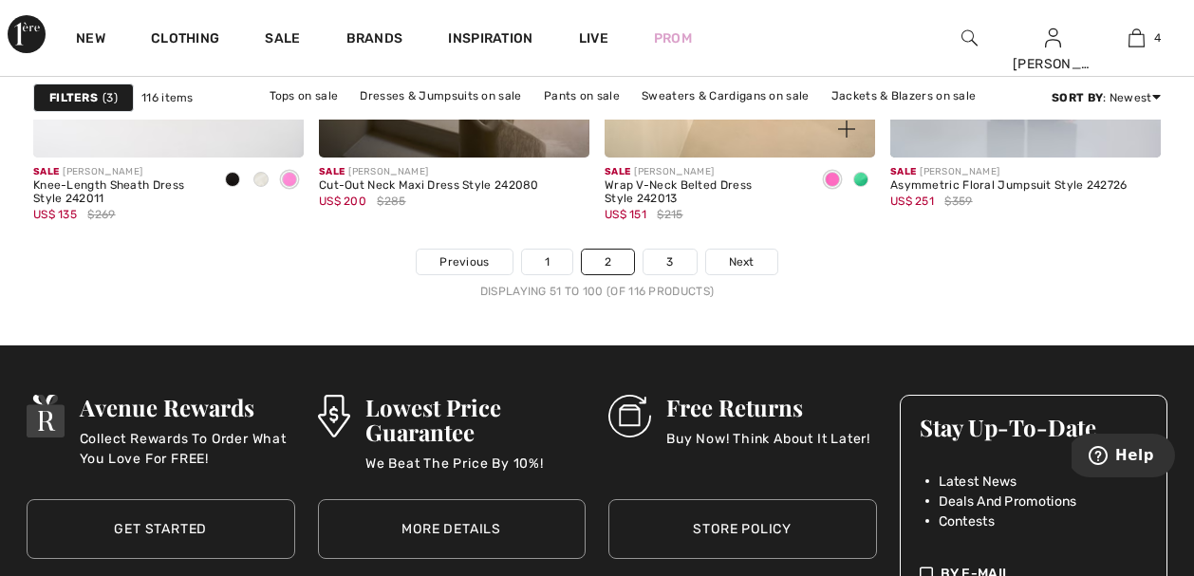
scroll to position [7930, 0]
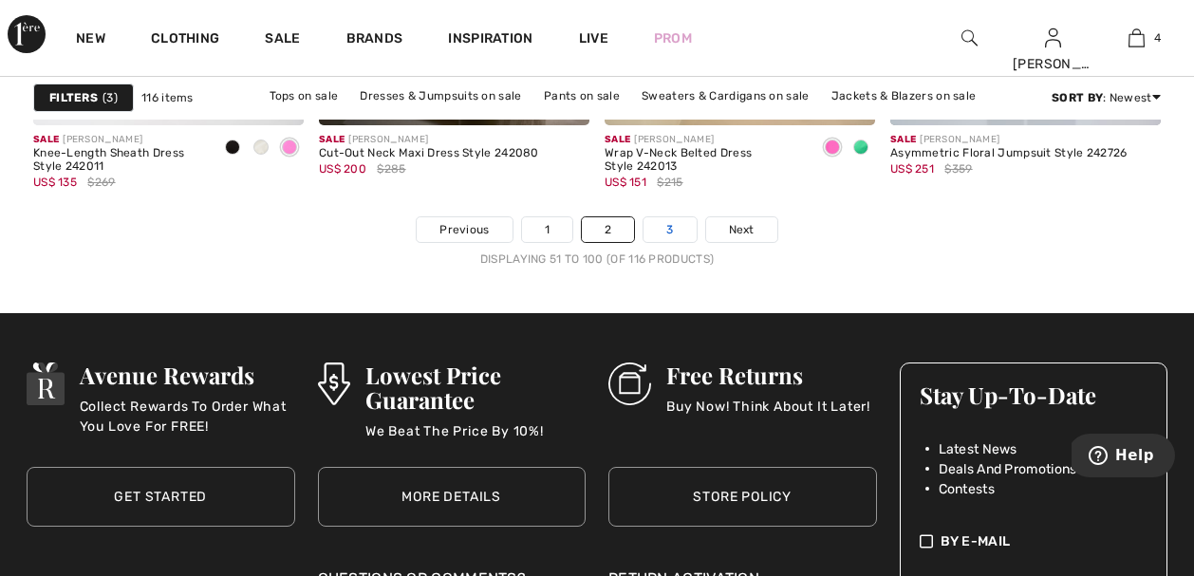
click at [661, 231] on link "3" at bounding box center [669, 229] width 52 height 25
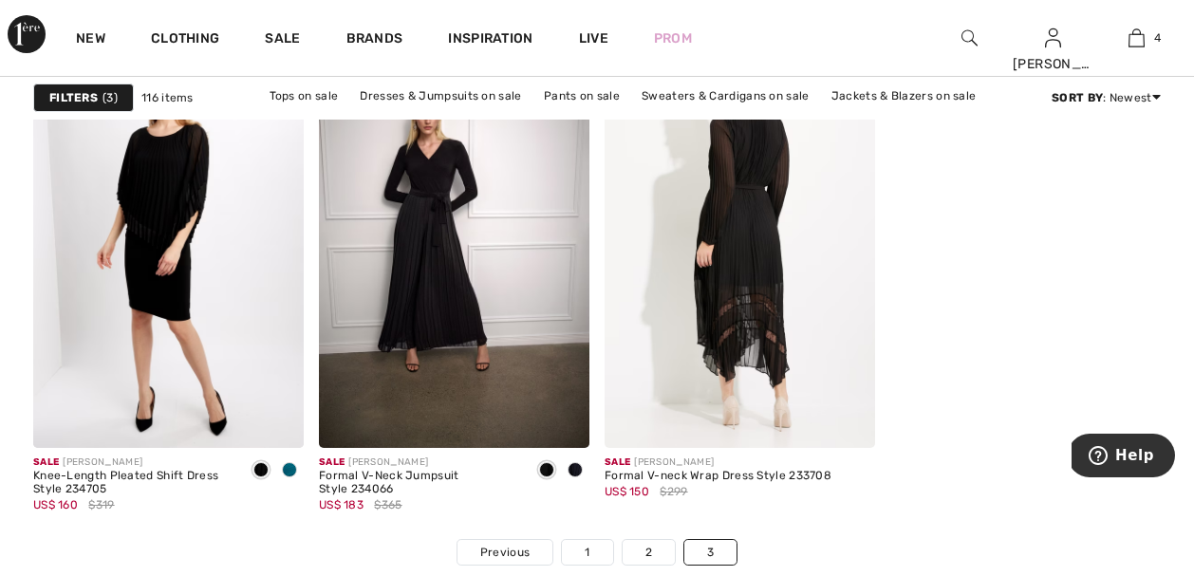
scroll to position [2619, 0]
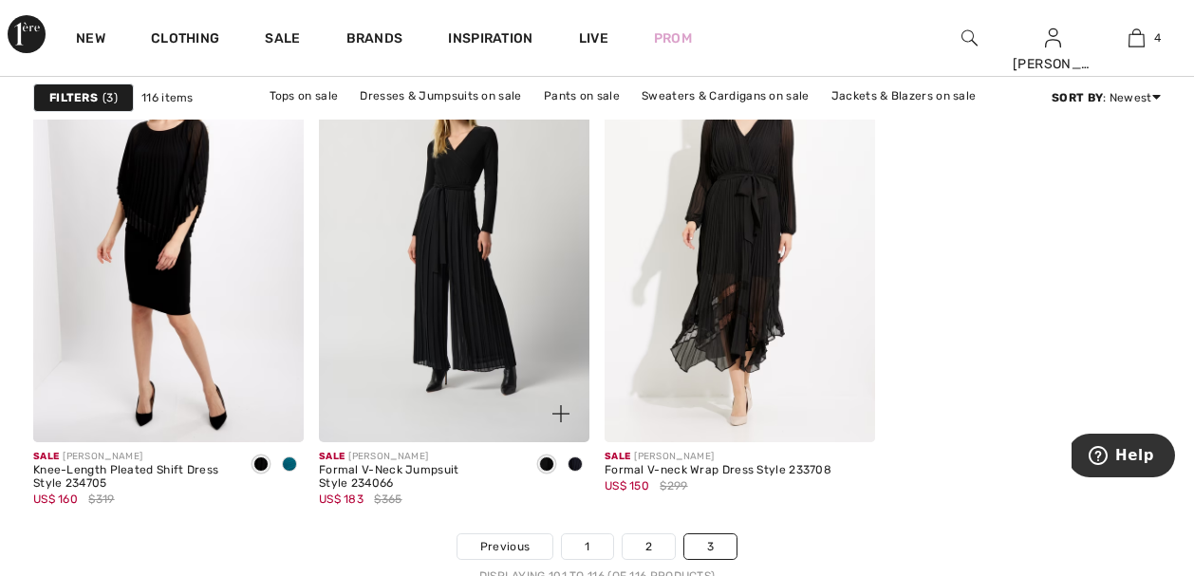
click at [454, 275] on img at bounding box center [454, 239] width 270 height 406
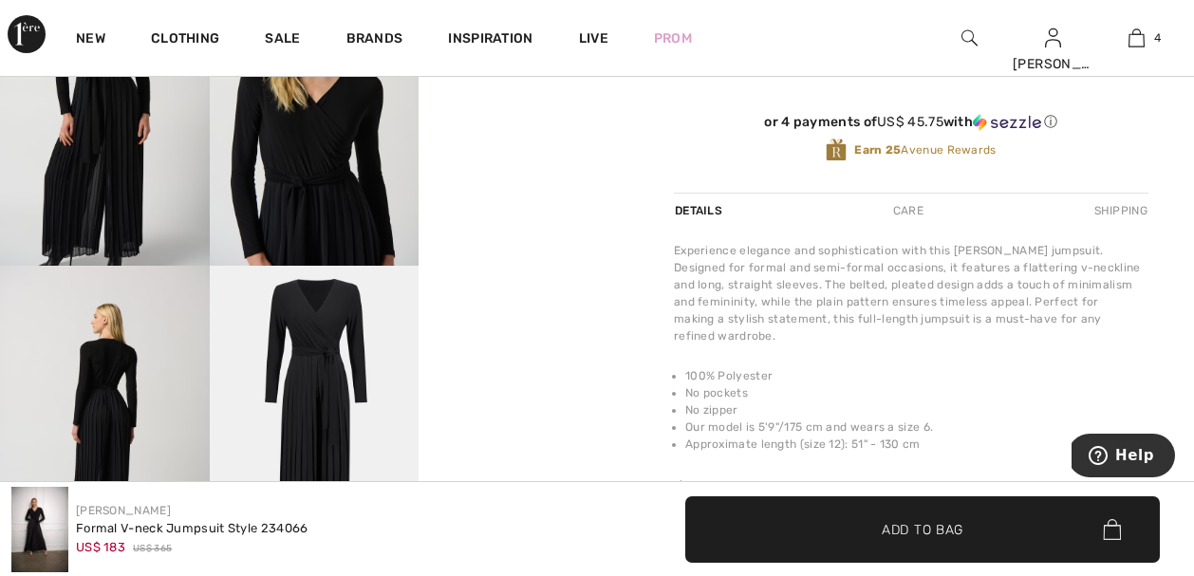
scroll to position [721, 0]
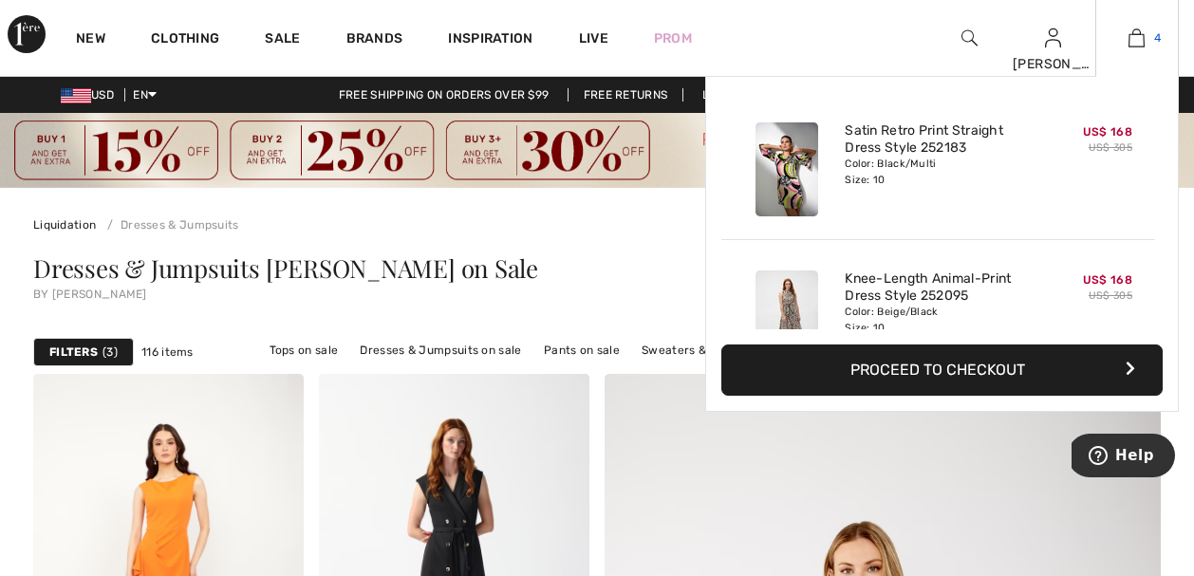
click at [1140, 37] on img at bounding box center [1136, 38] width 16 height 23
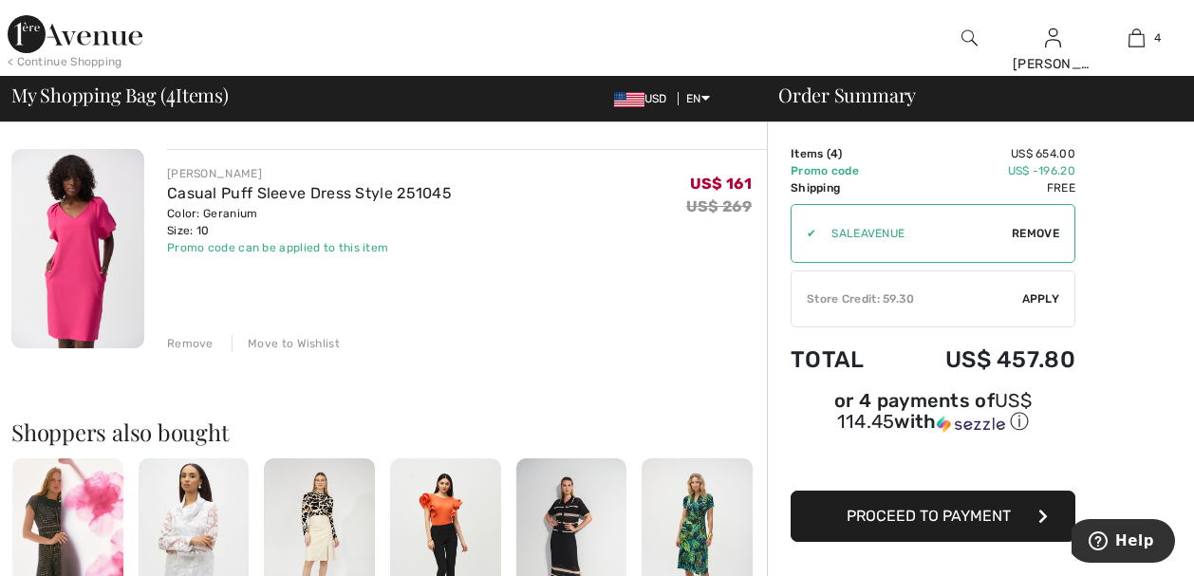
scroll to position [835, 0]
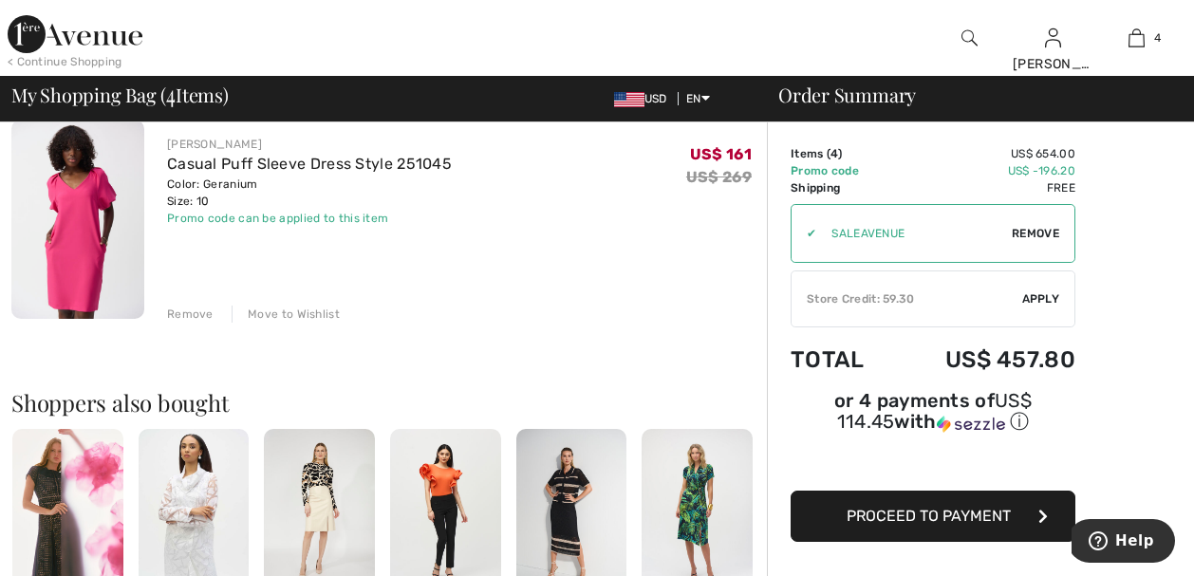
click at [183, 311] on div "Remove" at bounding box center [190, 314] width 46 height 17
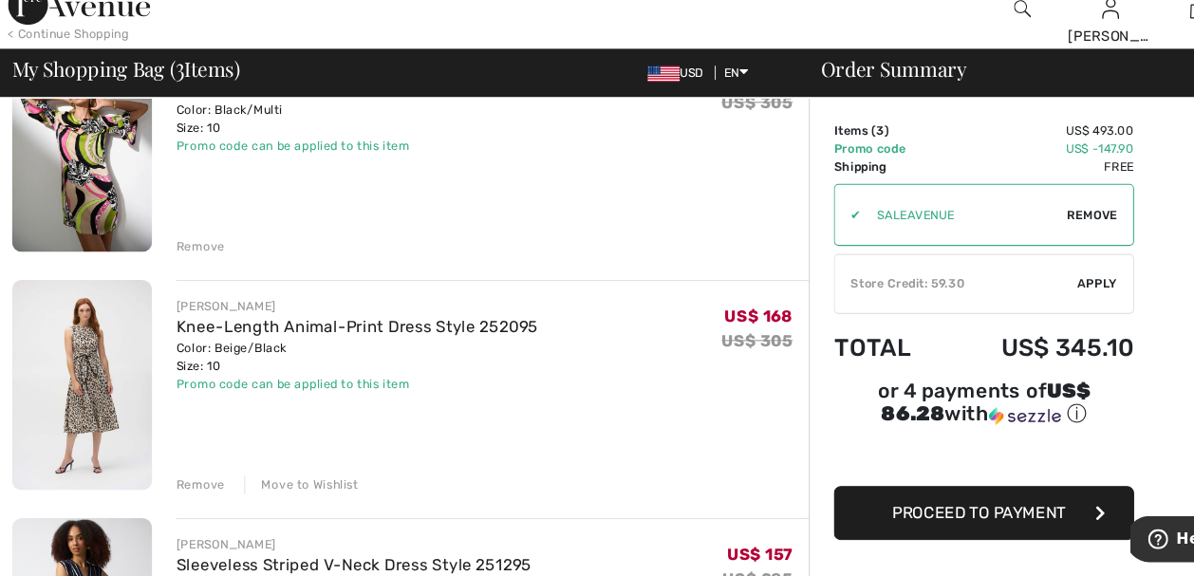
scroll to position [213, 0]
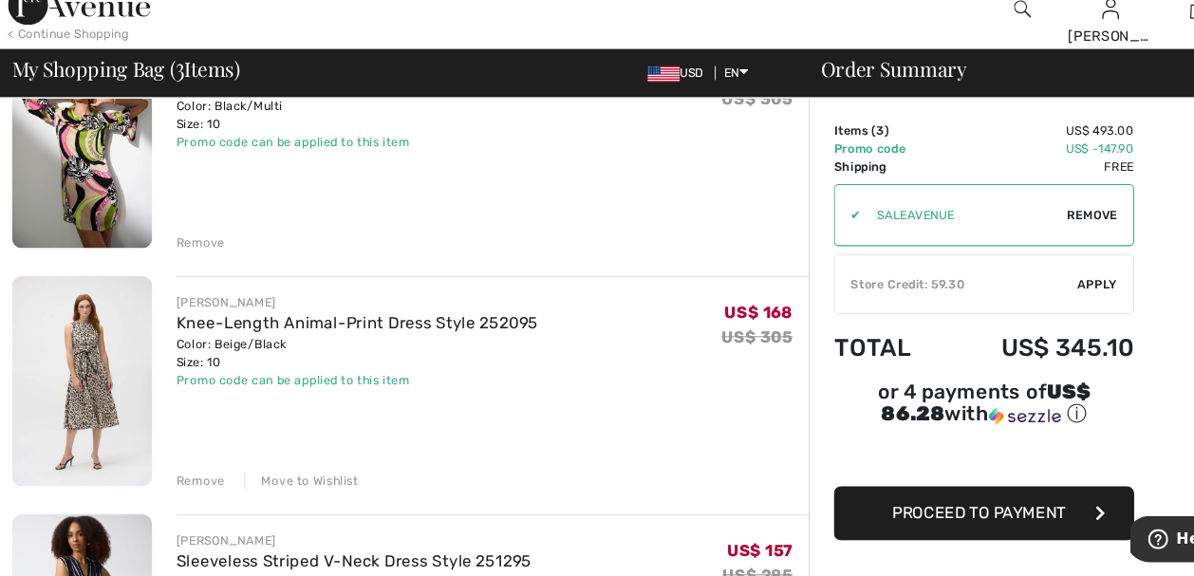
click at [101, 61] on div "< Continue Shopping" at bounding box center [65, 61] width 115 height 17
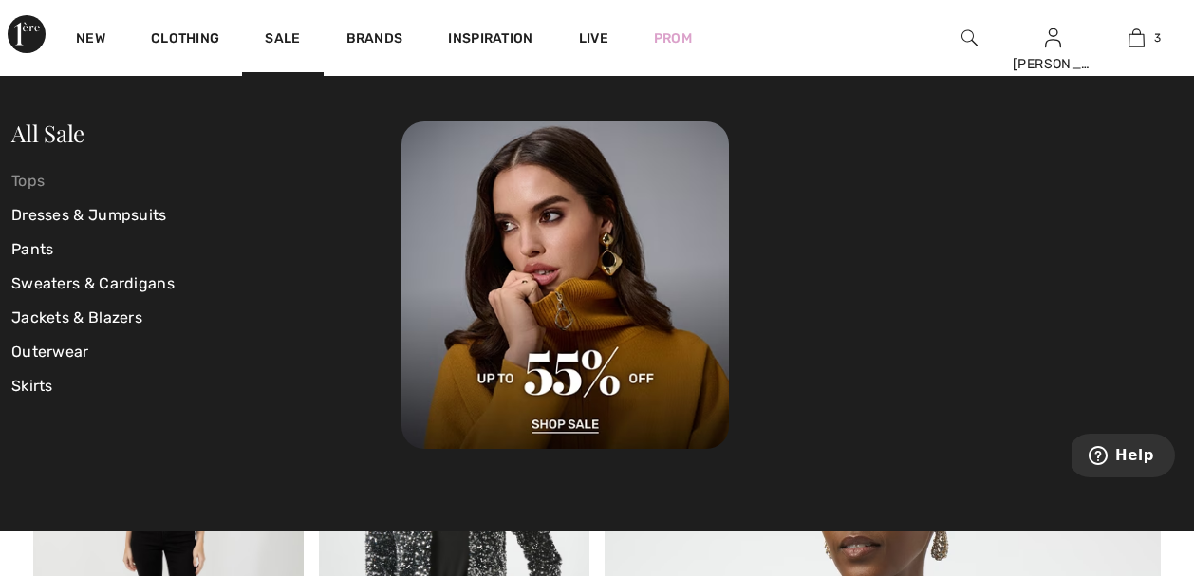
click at [37, 178] on link "Tops" at bounding box center [206, 181] width 390 height 34
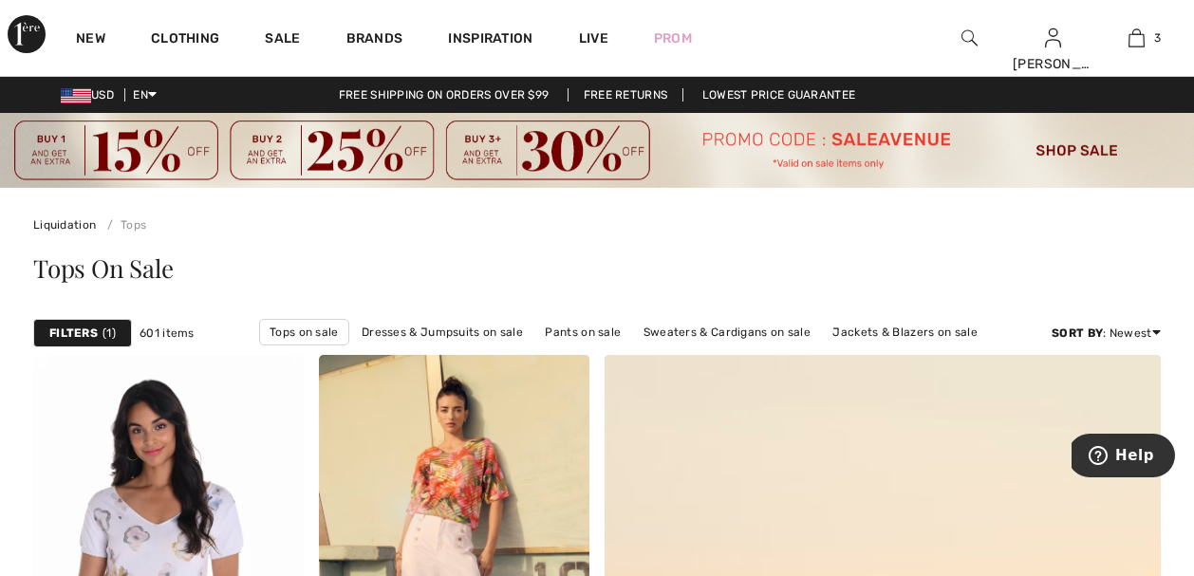
click at [93, 331] on strong "Filters" at bounding box center [73, 332] width 48 height 17
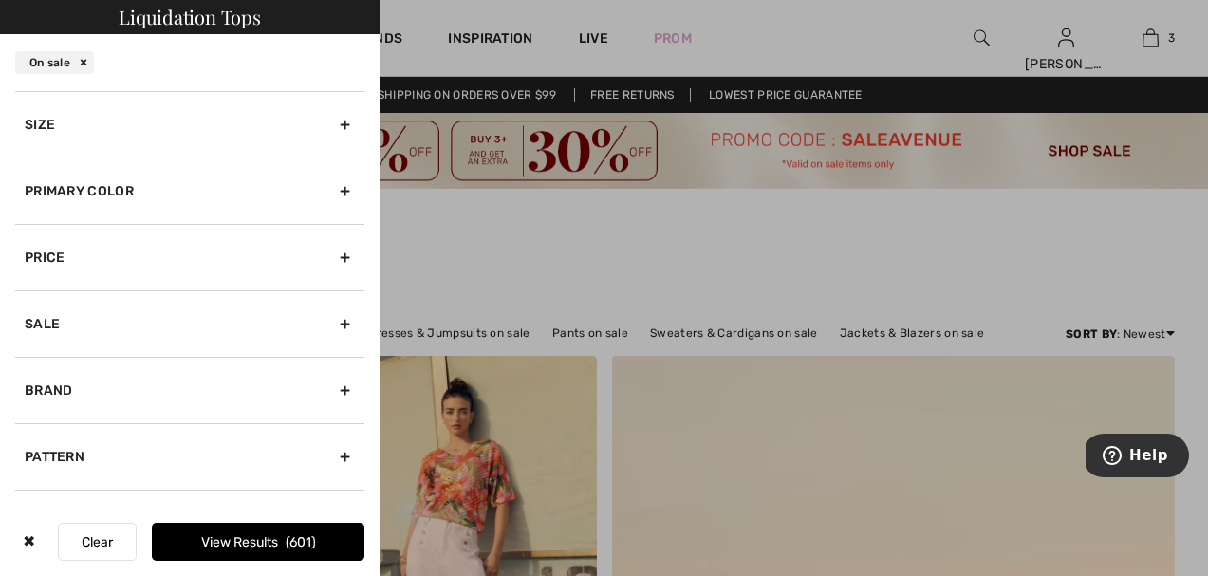
click at [316, 125] on div "Size" at bounding box center [189, 124] width 349 height 66
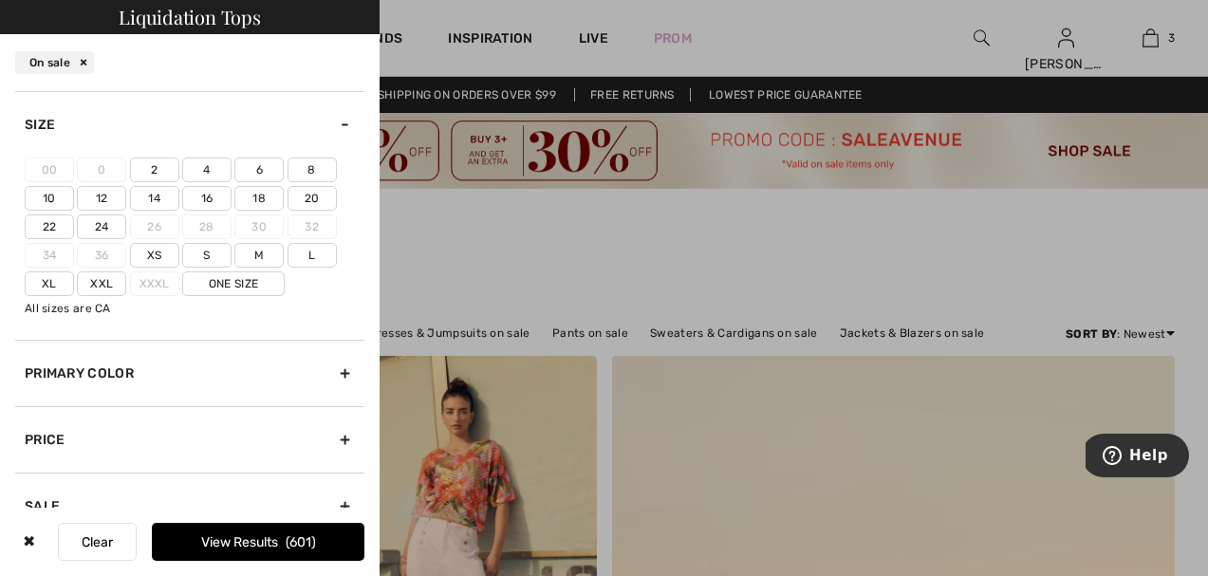
click at [53, 193] on label "10" at bounding box center [49, 198] width 49 height 25
click at [0, 0] on input"] "10" at bounding box center [0, 0] width 0 height 0
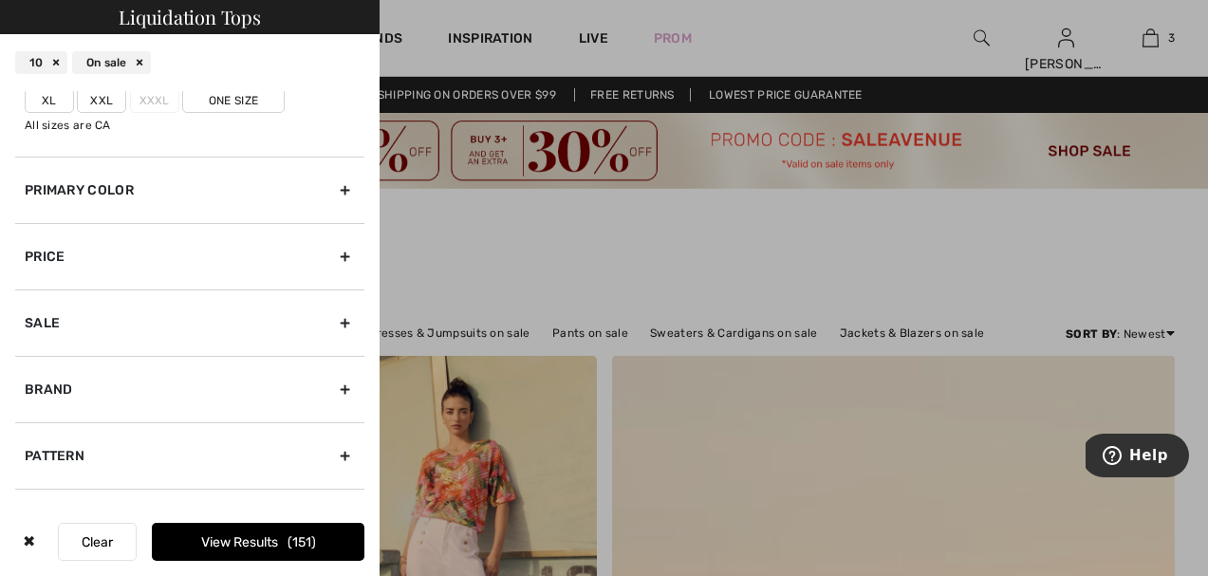
click at [330, 385] on div "Brand" at bounding box center [189, 389] width 349 height 66
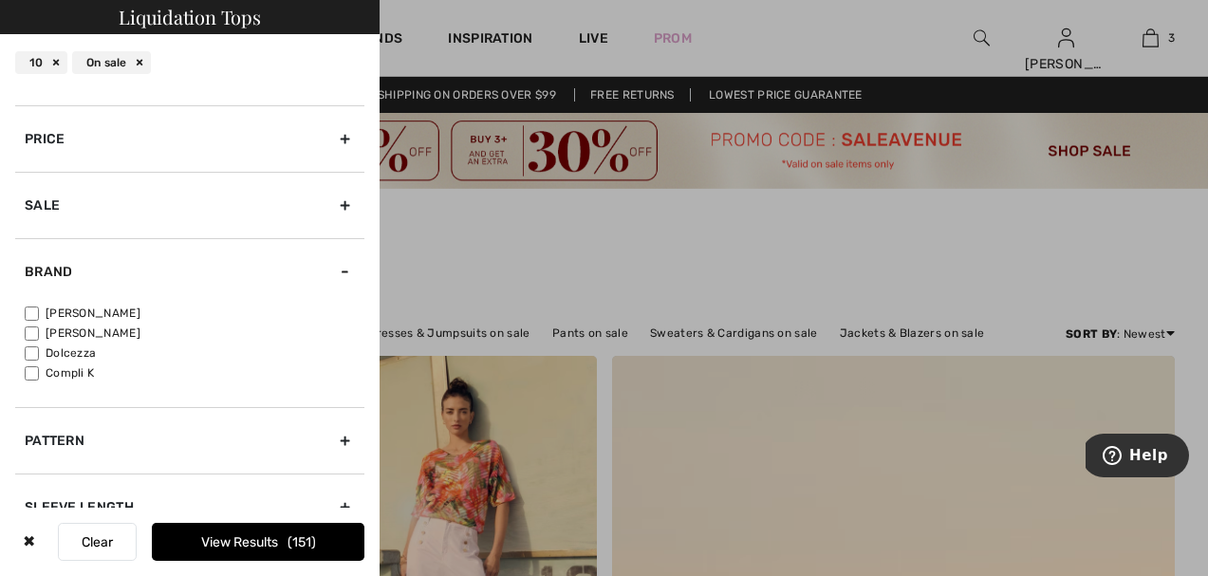
click at [32, 313] on input"] "[PERSON_NAME]" at bounding box center [32, 313] width 14 height 14
checkbox input"] "true"
click at [273, 542] on button "View Results 140" at bounding box center [258, 542] width 213 height 38
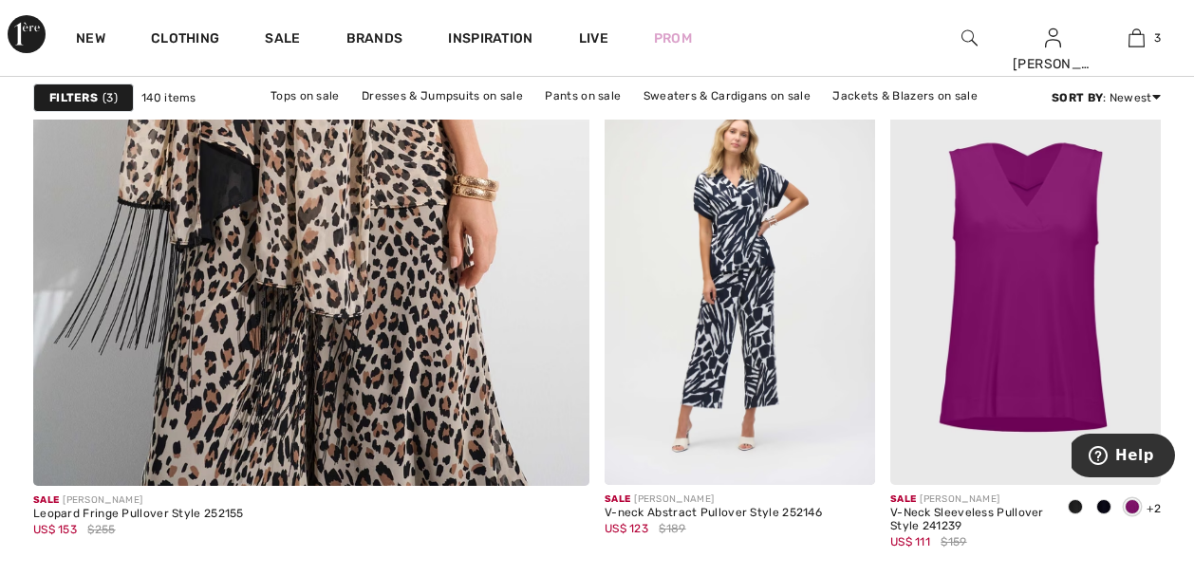
scroll to position [4820, 0]
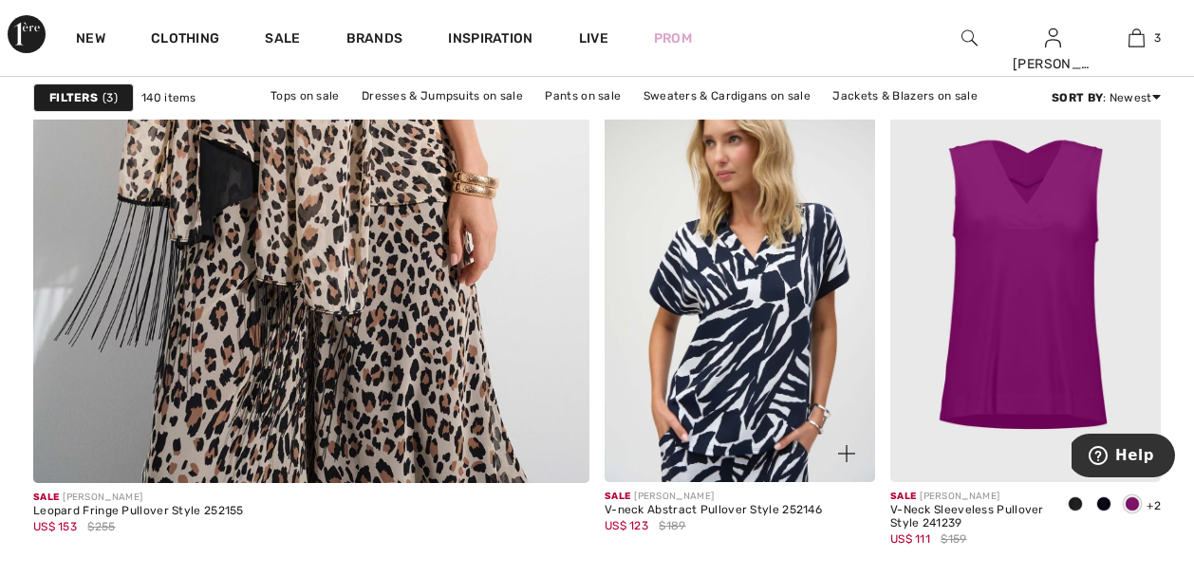
click at [719, 316] on img at bounding box center [739, 280] width 270 height 406
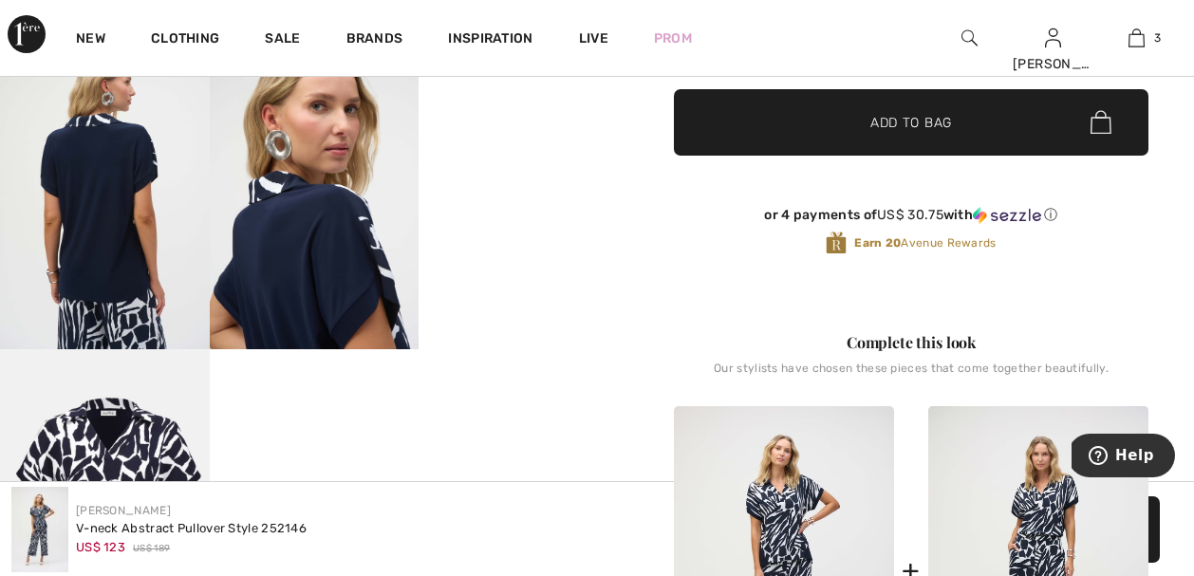
scroll to position [645, 0]
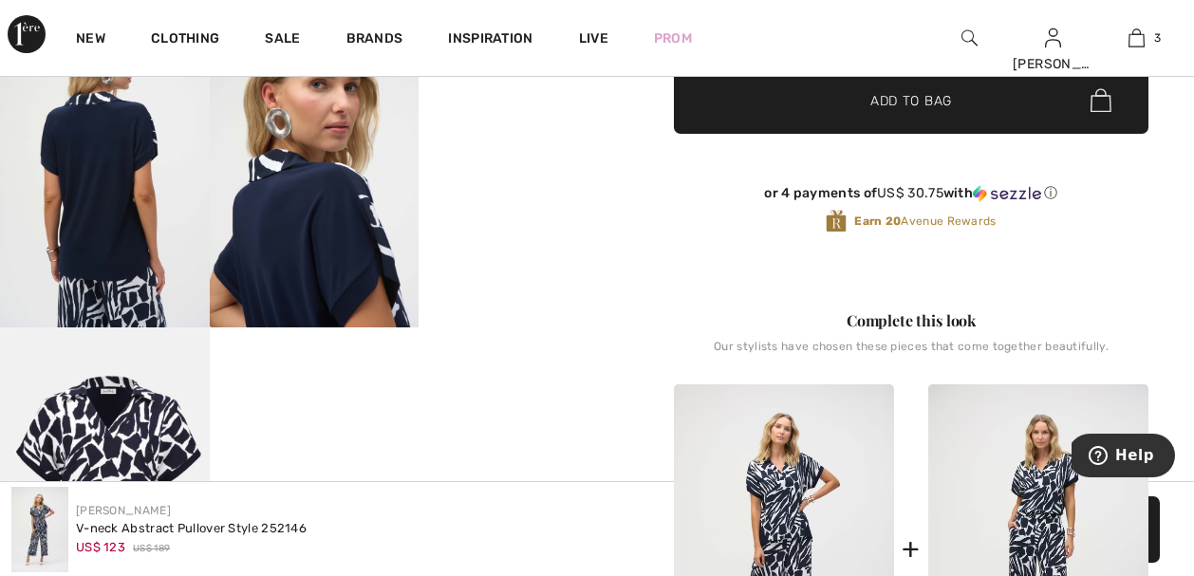
click at [377, 113] on img at bounding box center [315, 170] width 210 height 314
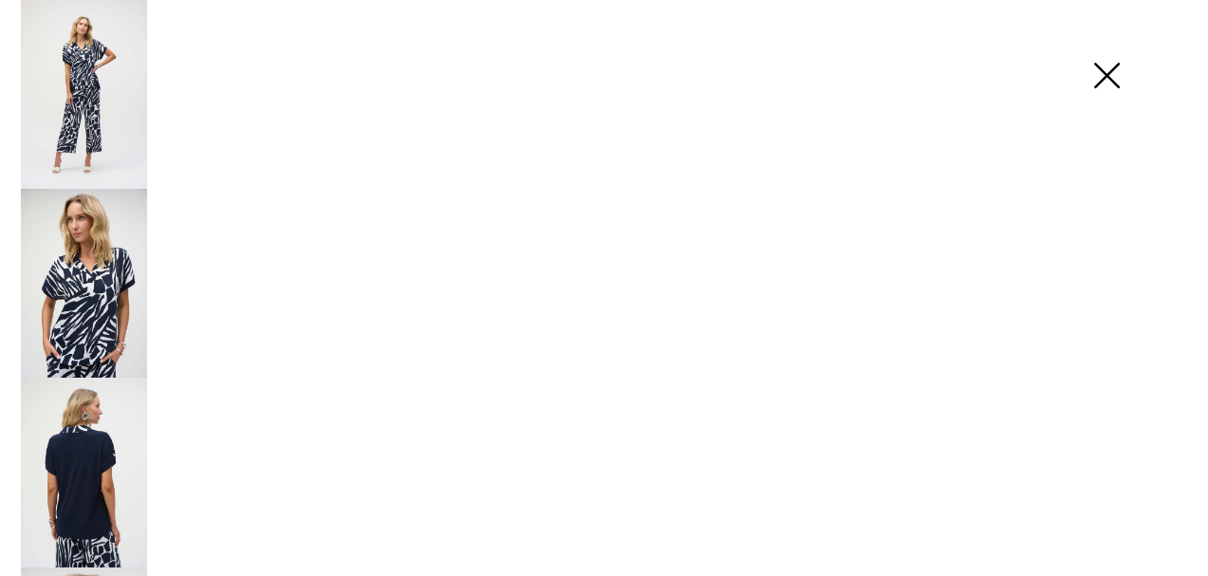
scroll to position [657, 0]
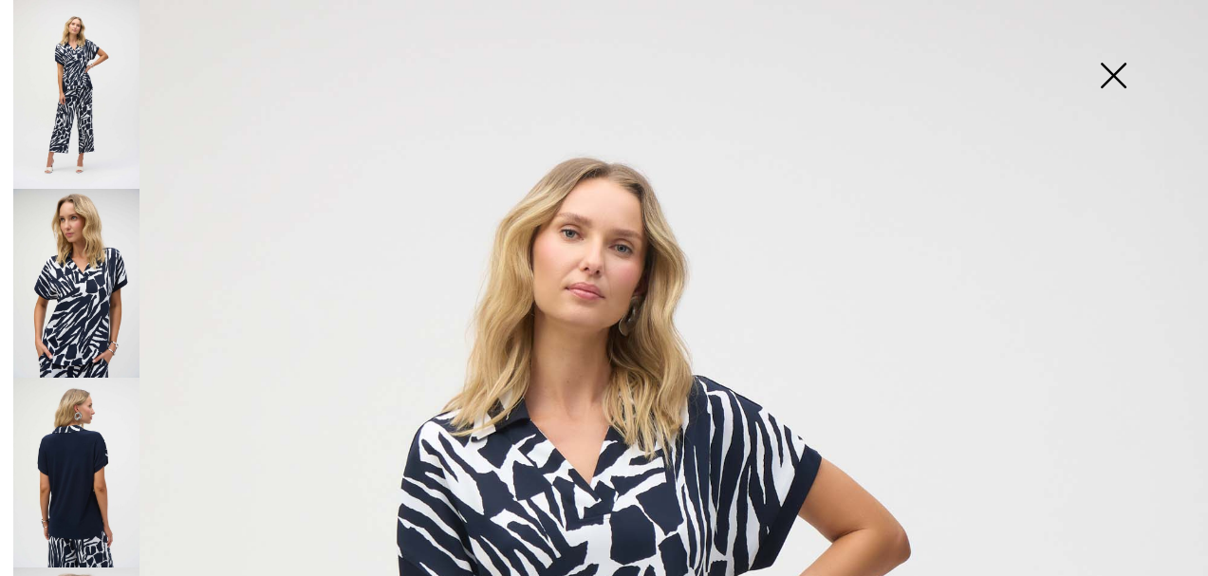
click at [77, 428] on img at bounding box center [76, 472] width 126 height 189
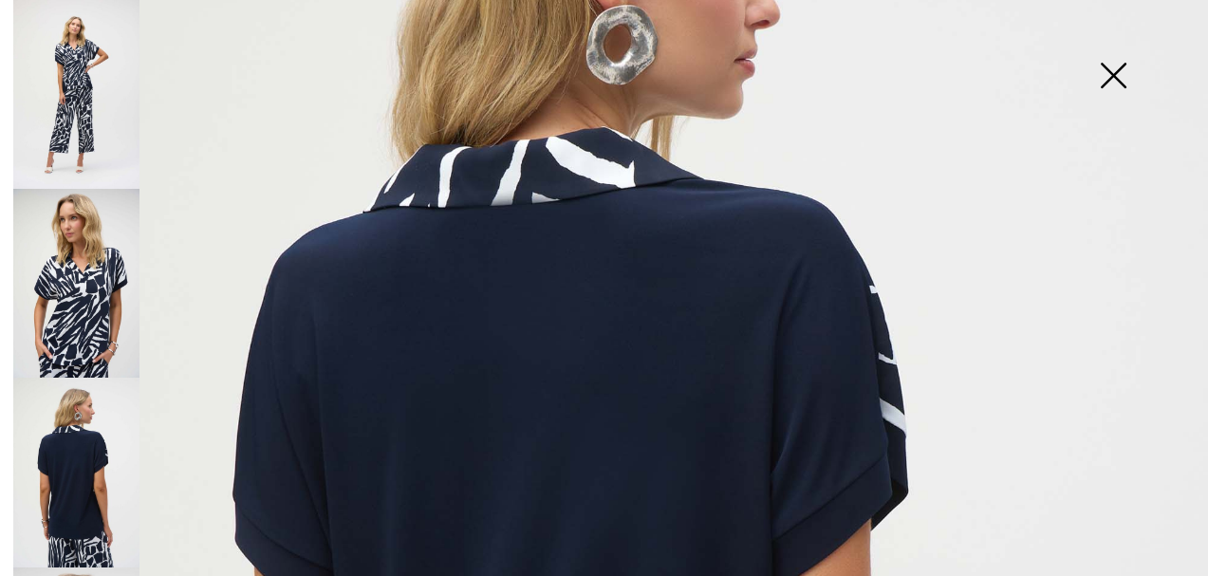
scroll to position [309, 0]
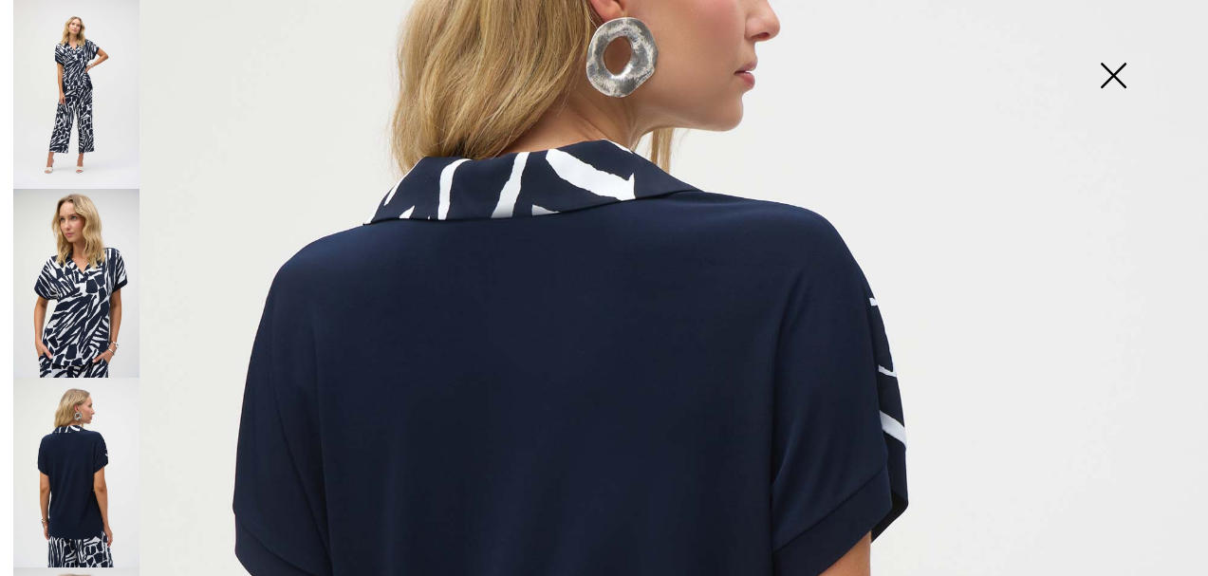
click at [1123, 85] on img at bounding box center [1113, 77] width 95 height 98
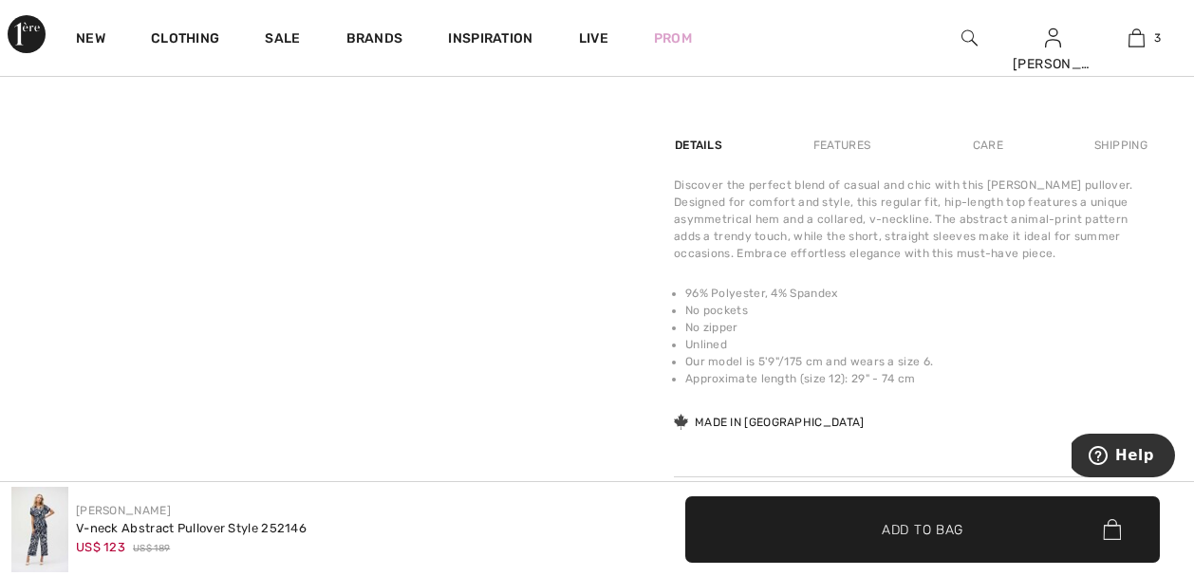
scroll to position [1328, 0]
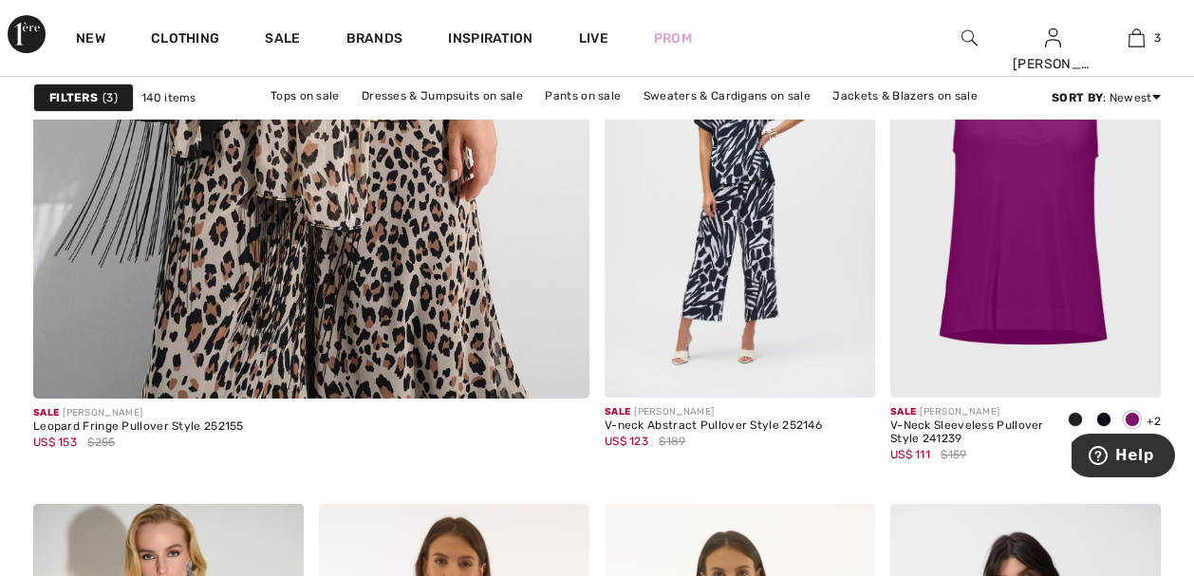
scroll to position [4934, 0]
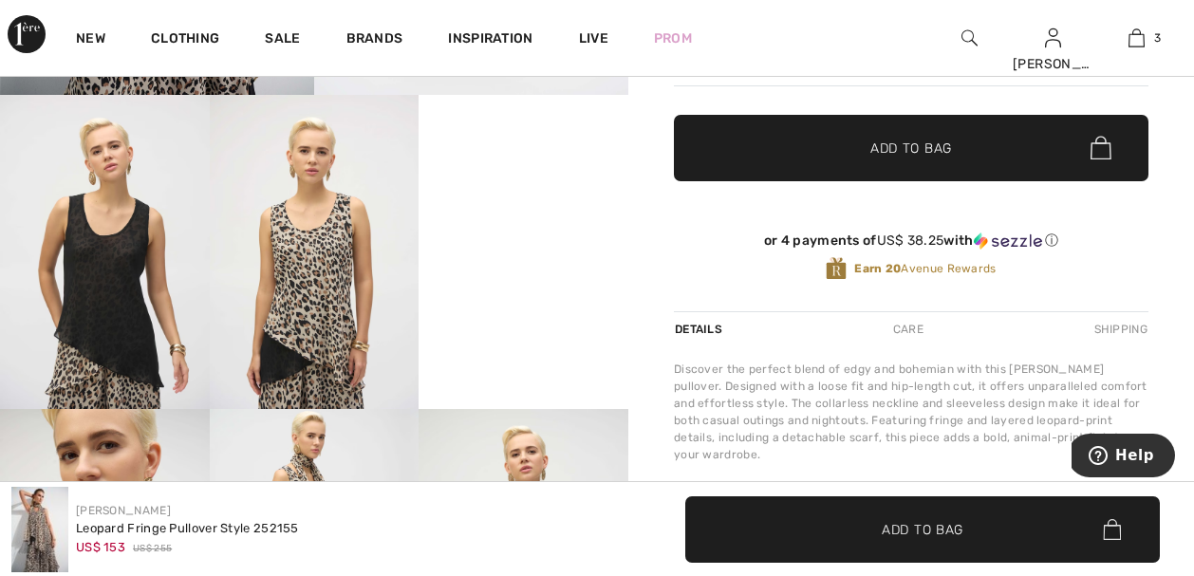
scroll to position [569, 0]
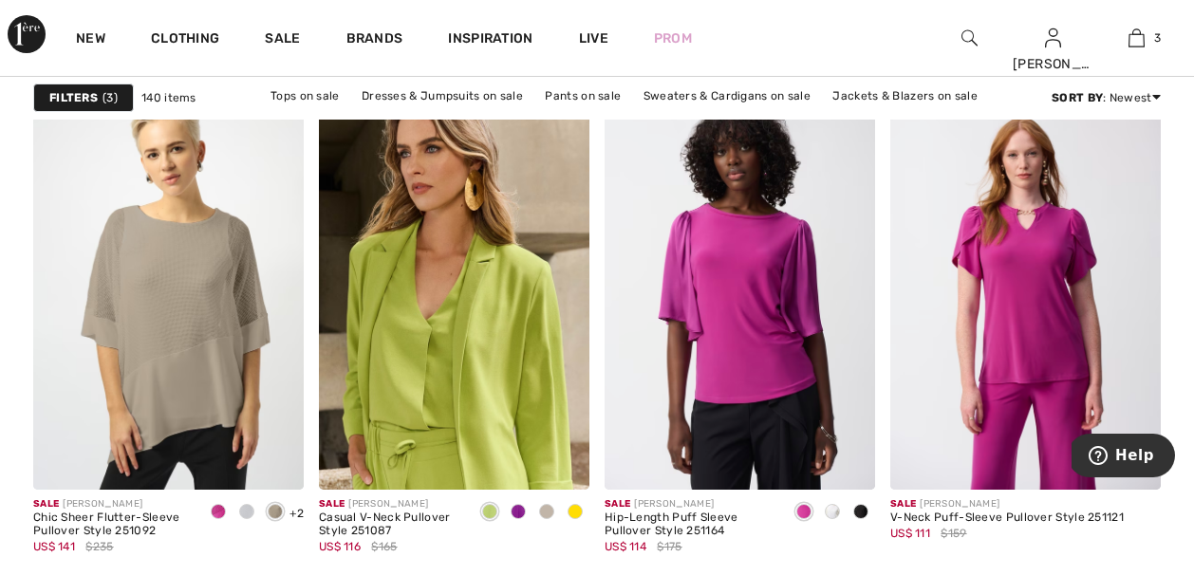
scroll to position [5845, 0]
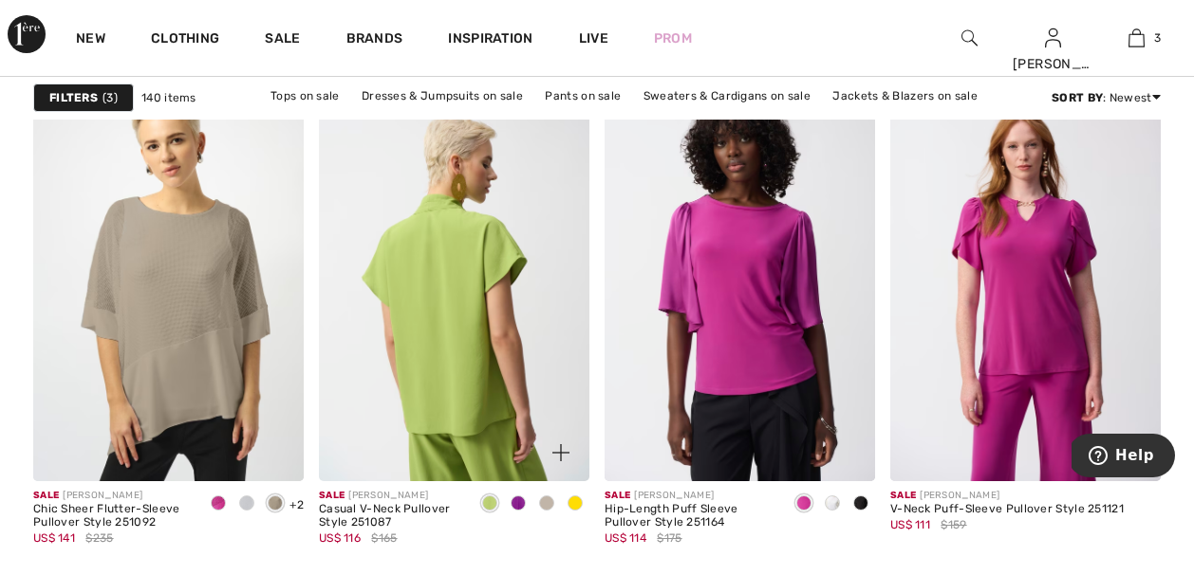
click at [417, 373] on img at bounding box center [454, 279] width 270 height 406
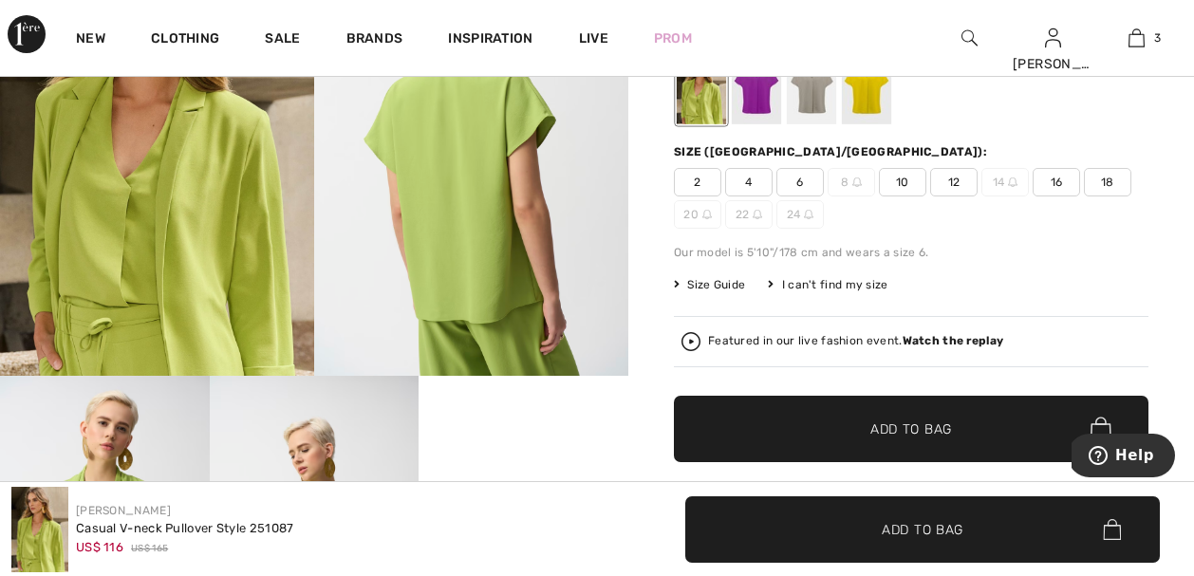
scroll to position [304, 0]
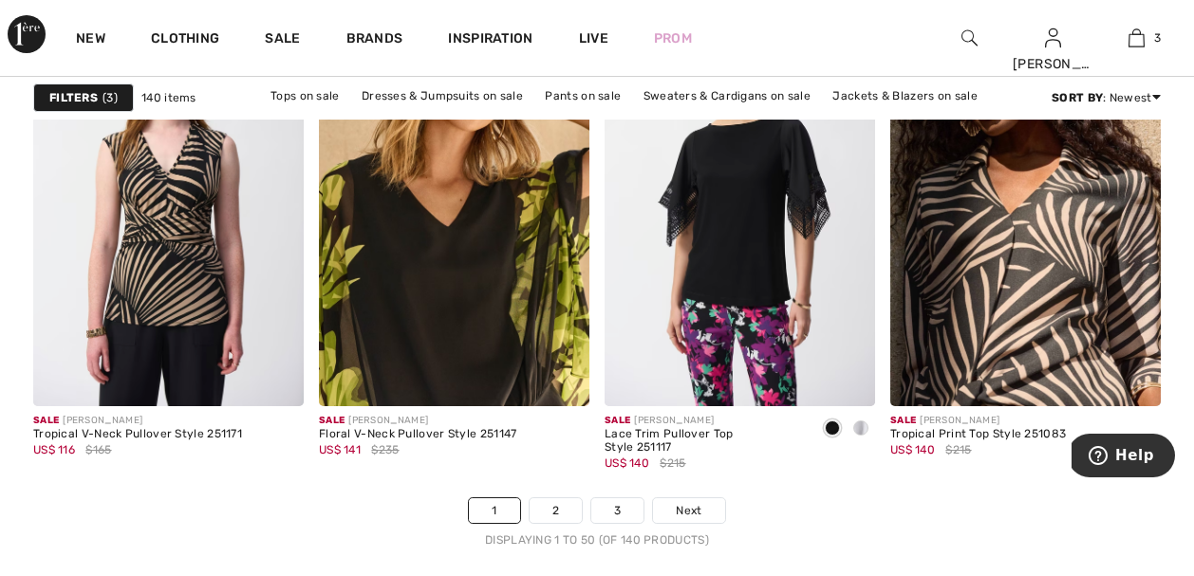
scroll to position [7629, 0]
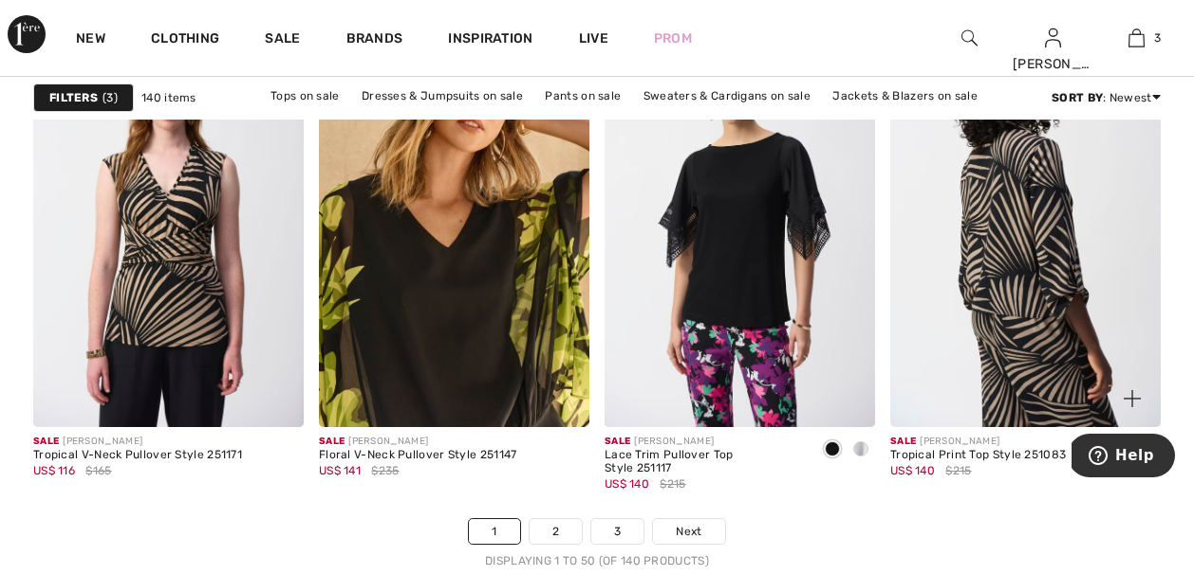
click at [1068, 345] on img at bounding box center [1025, 225] width 270 height 406
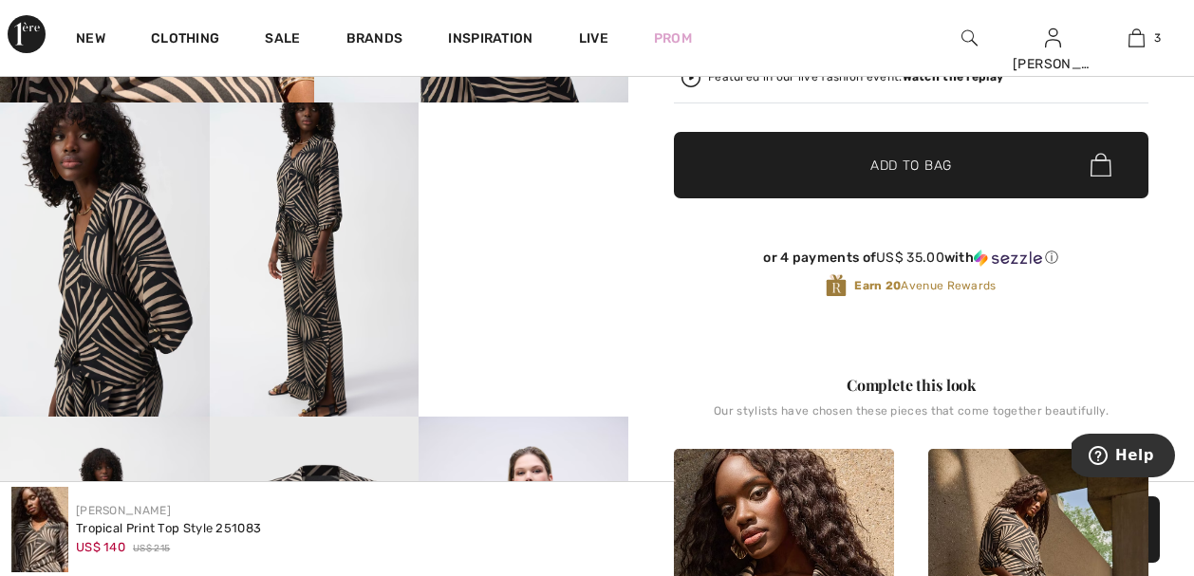
scroll to position [569, 0]
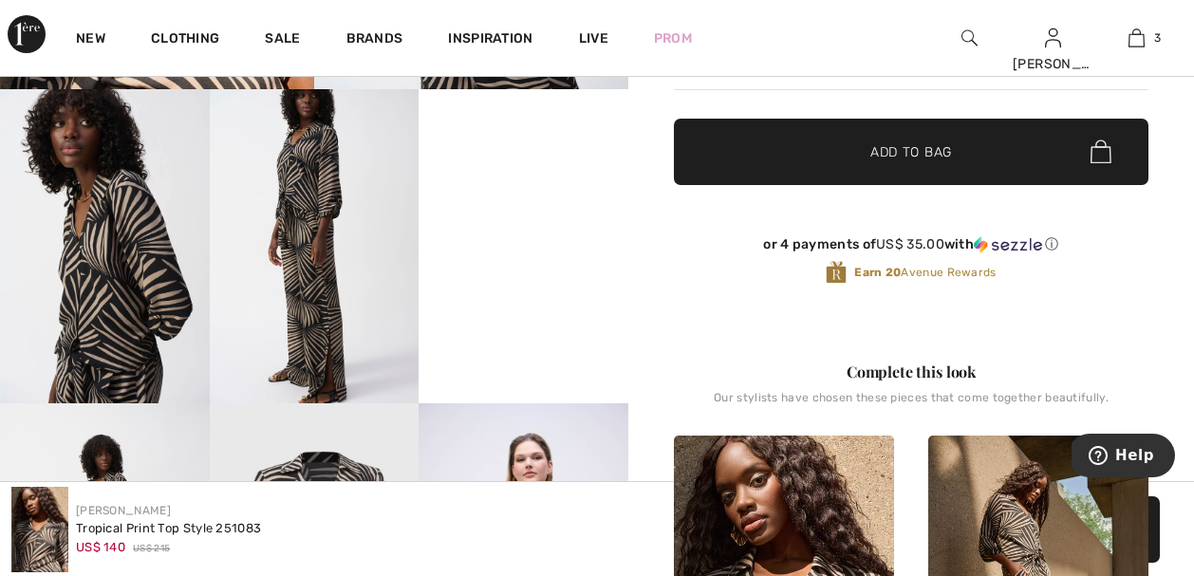
click at [527, 194] on video "Your browser does not support the video tag." at bounding box center [523, 141] width 210 height 104
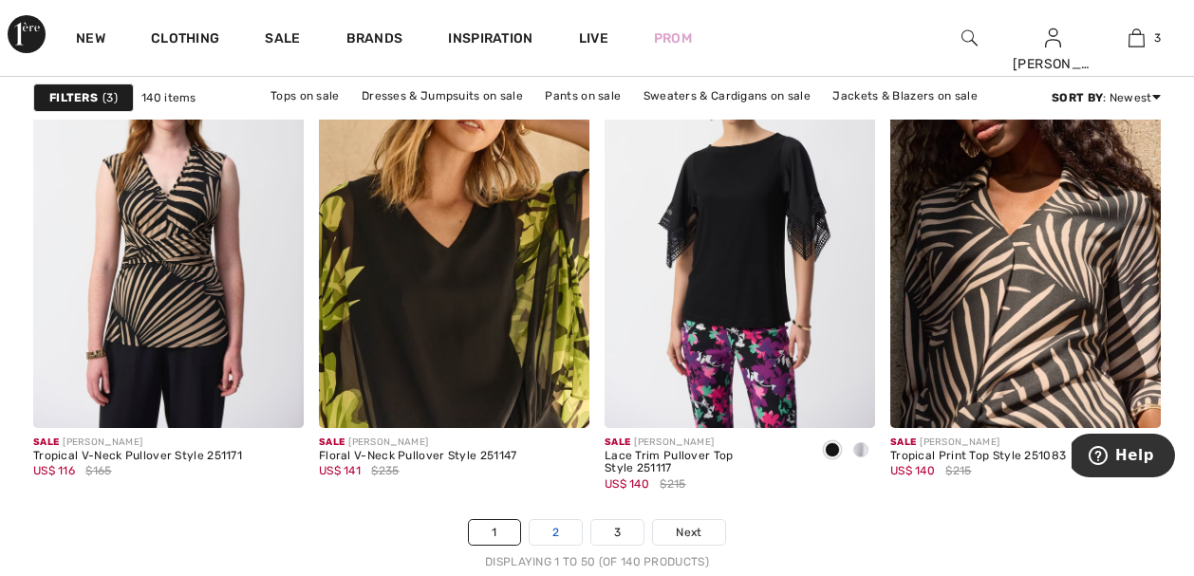
click at [558, 530] on link "2" at bounding box center [555, 532] width 52 height 25
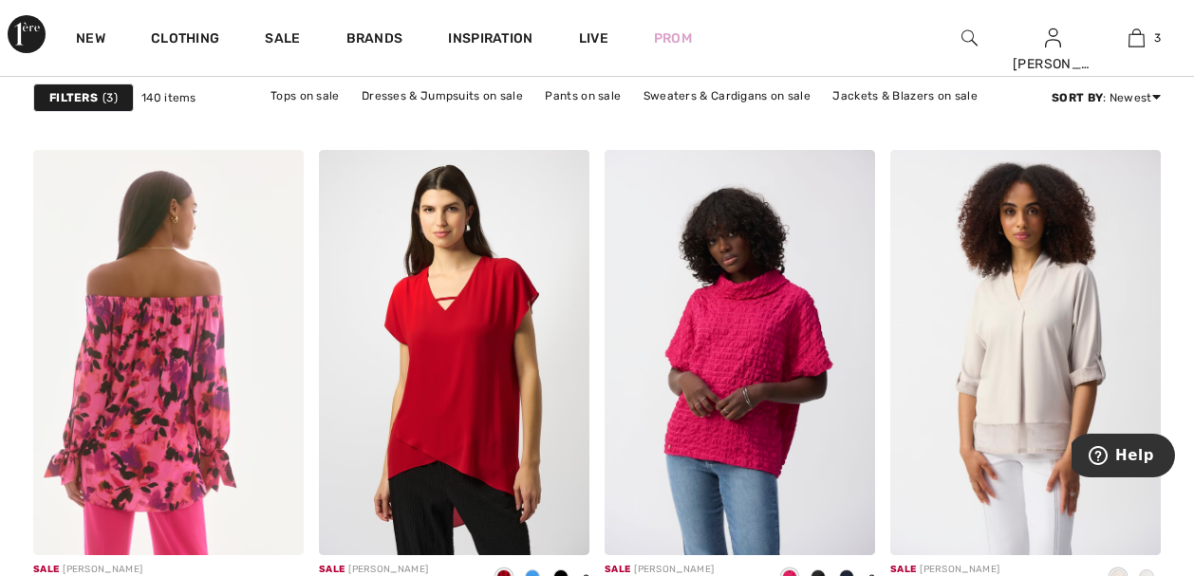
scroll to position [1252, 0]
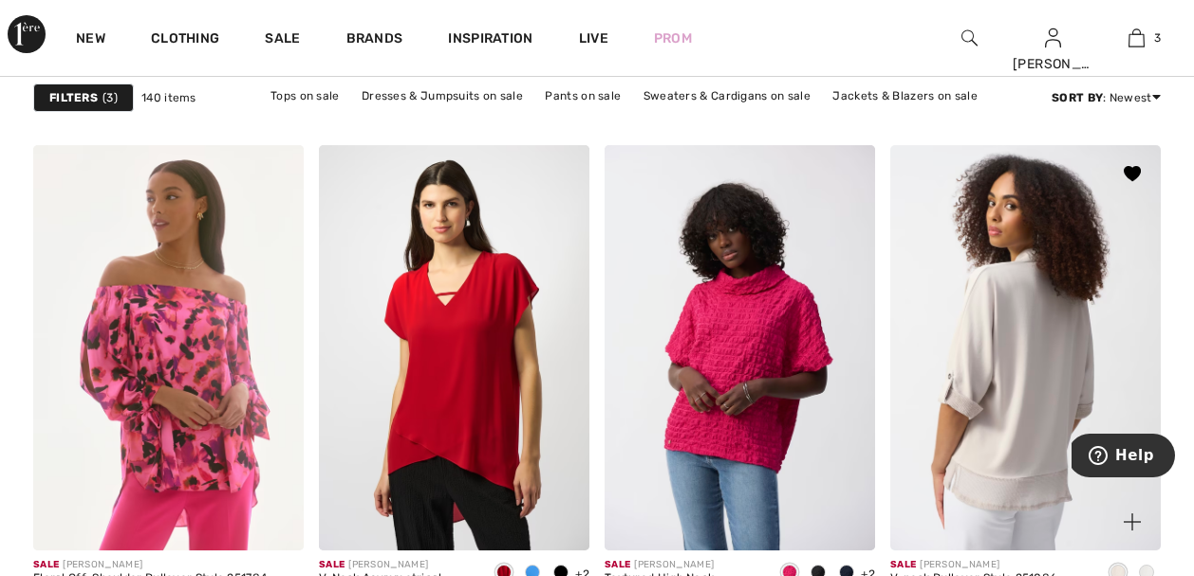
click at [1095, 259] on img at bounding box center [1025, 348] width 270 height 406
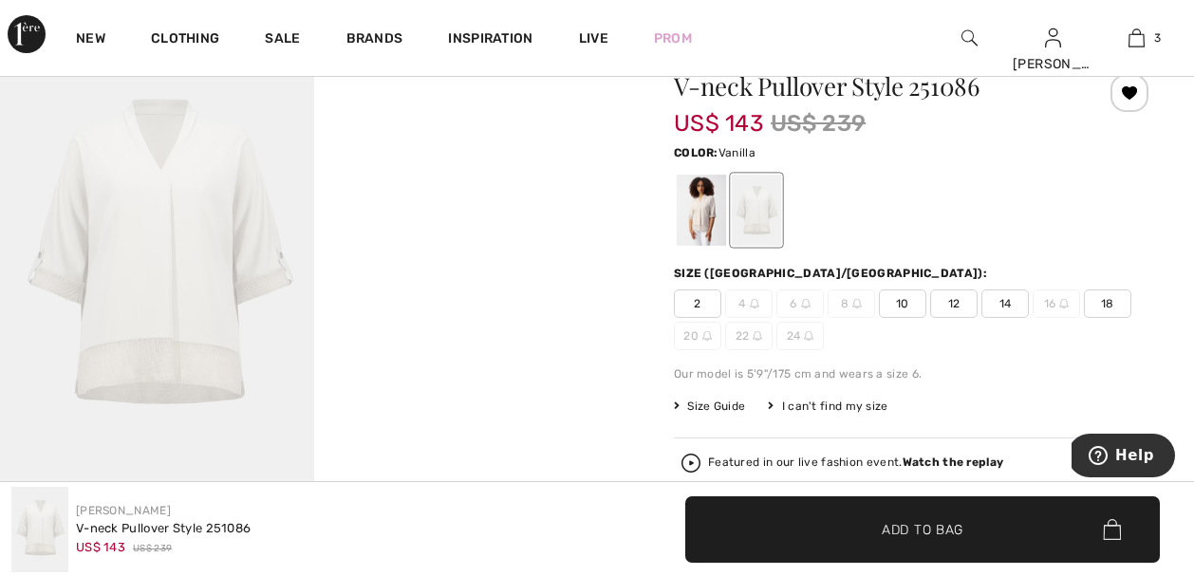
scroll to position [190, 0]
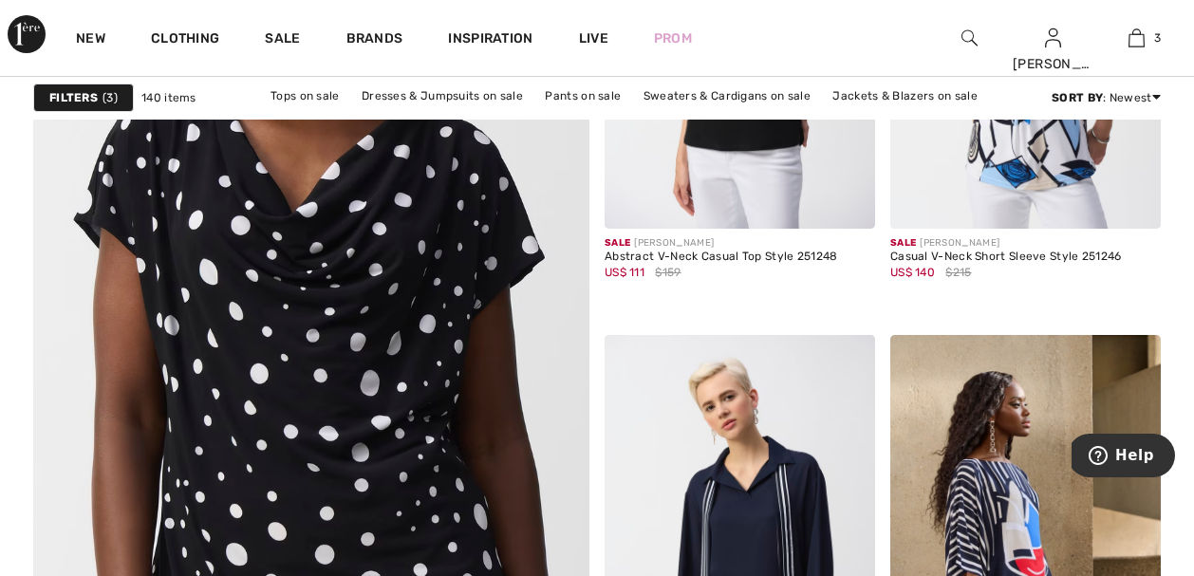
scroll to position [4554, 0]
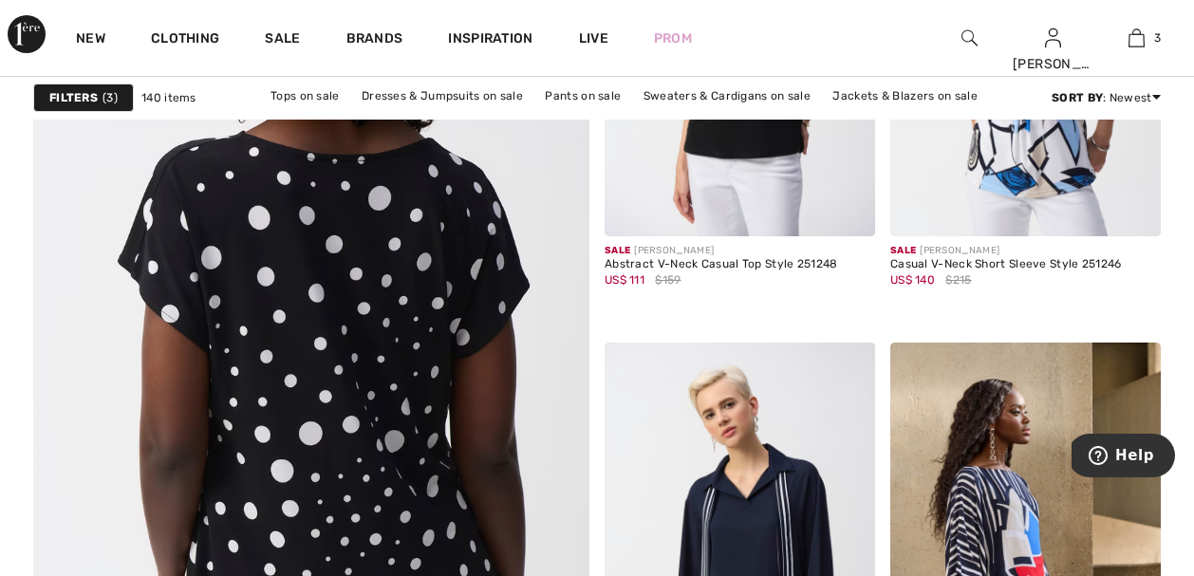
click at [307, 301] on img at bounding box center [310, 330] width 667 height 1001
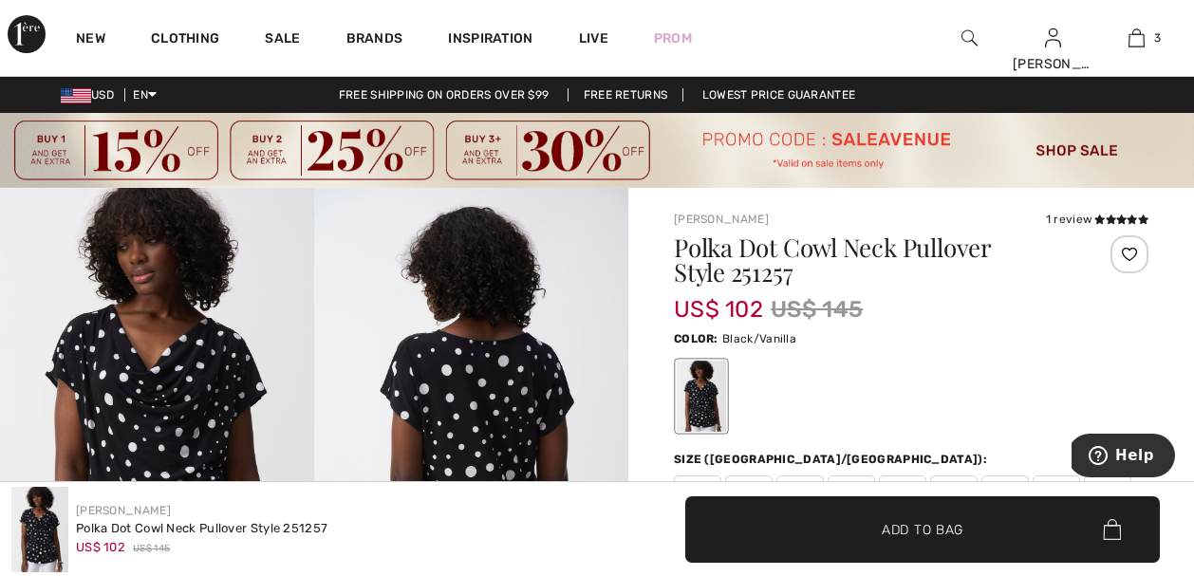
click at [1001, 333] on div "Color: Black/Vanilla" at bounding box center [911, 337] width 474 height 23
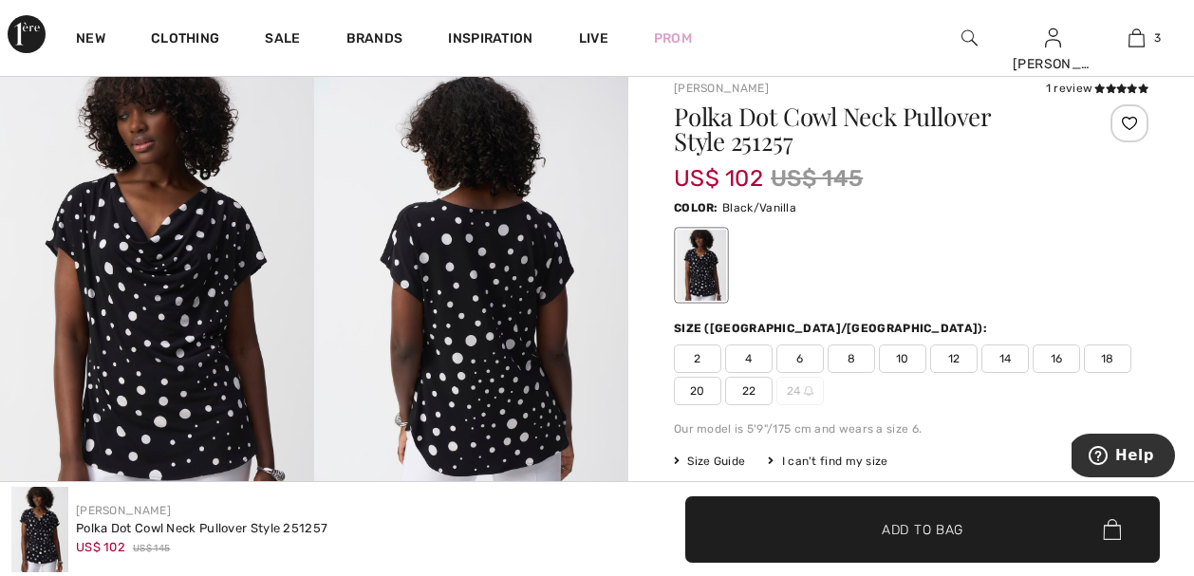
scroll to position [190, 0]
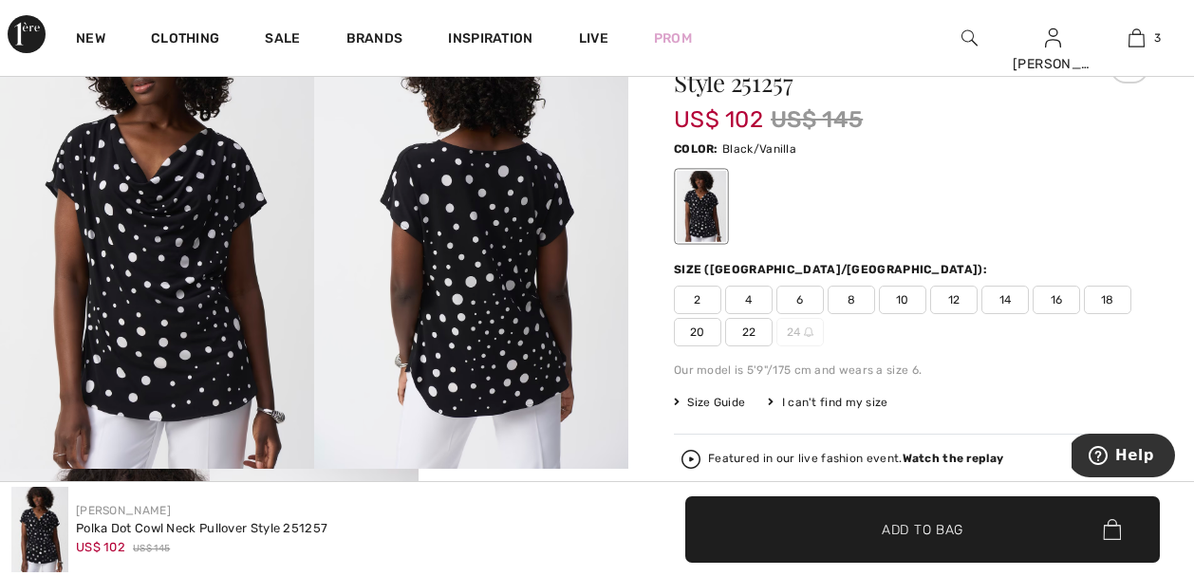
click at [899, 297] on span "10" at bounding box center [902, 300] width 47 height 28
drag, startPoint x: 973, startPoint y: 190, endPoint x: 1016, endPoint y: 155, distance: 56.0
click at [973, 190] on div at bounding box center [911, 206] width 474 height 79
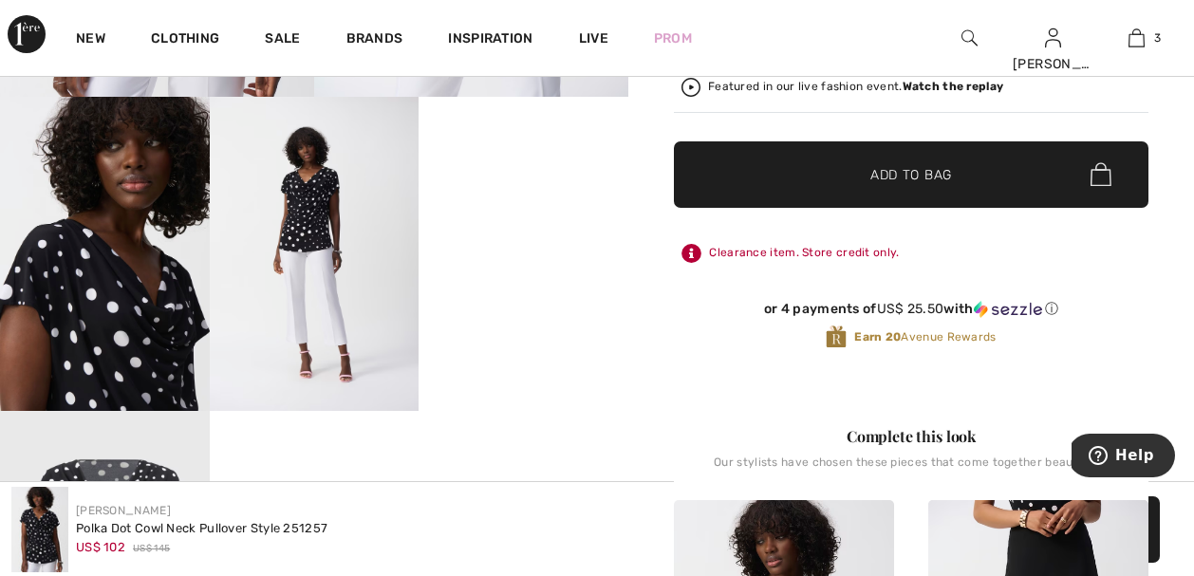
scroll to position [569, 0]
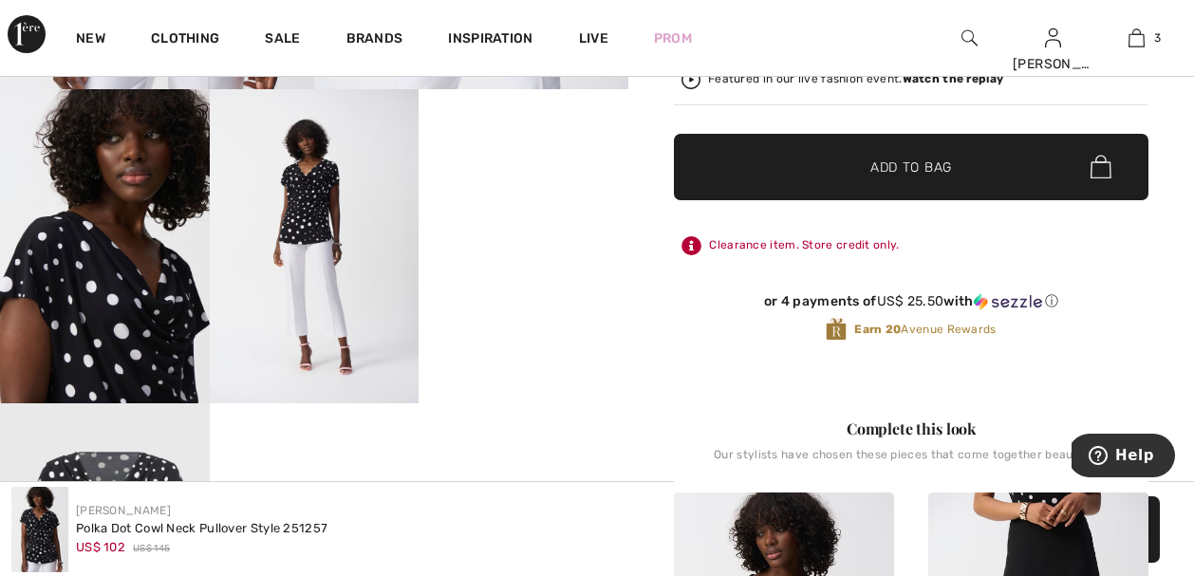
click at [554, 194] on video "Your browser does not support the video tag." at bounding box center [523, 141] width 210 height 104
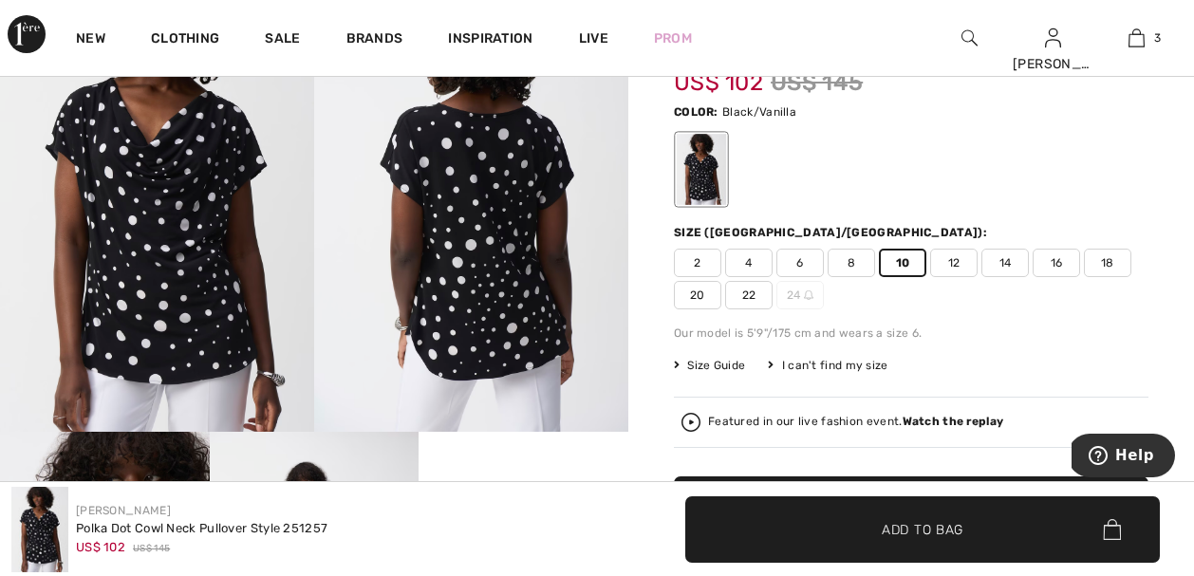
scroll to position [190, 0]
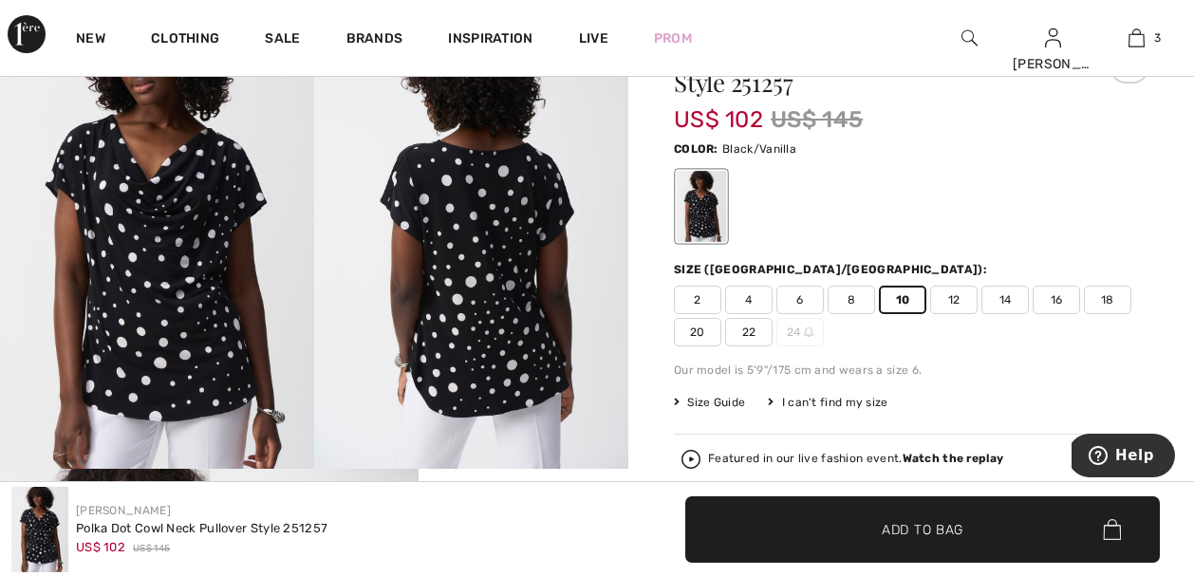
click at [850, 526] on span "✔ Added to Bag" at bounding box center [894, 529] width 116 height 20
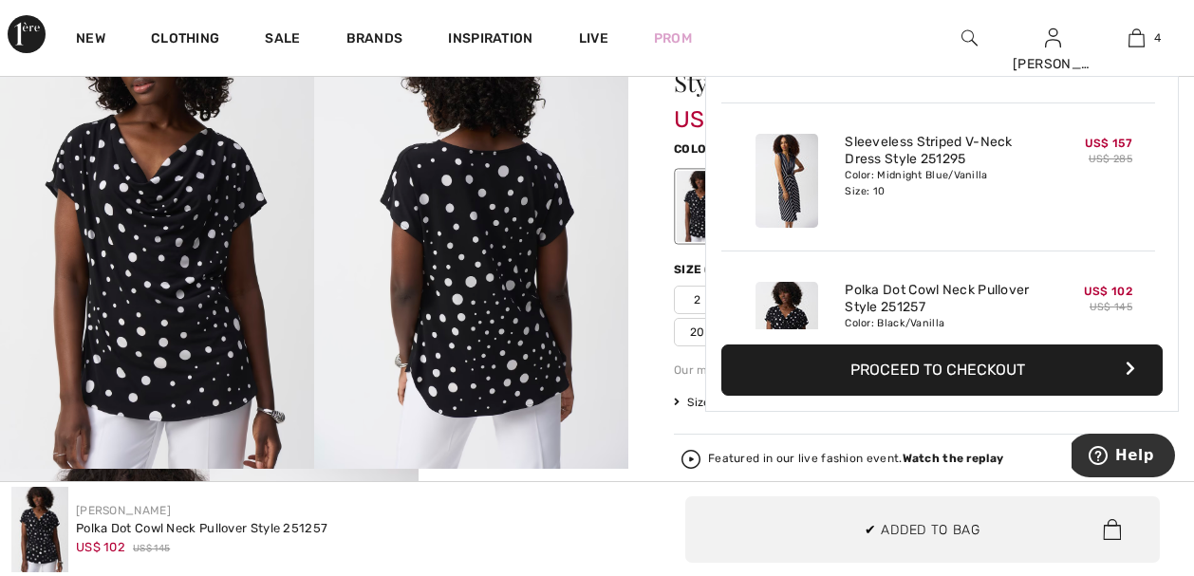
scroll to position [355, 0]
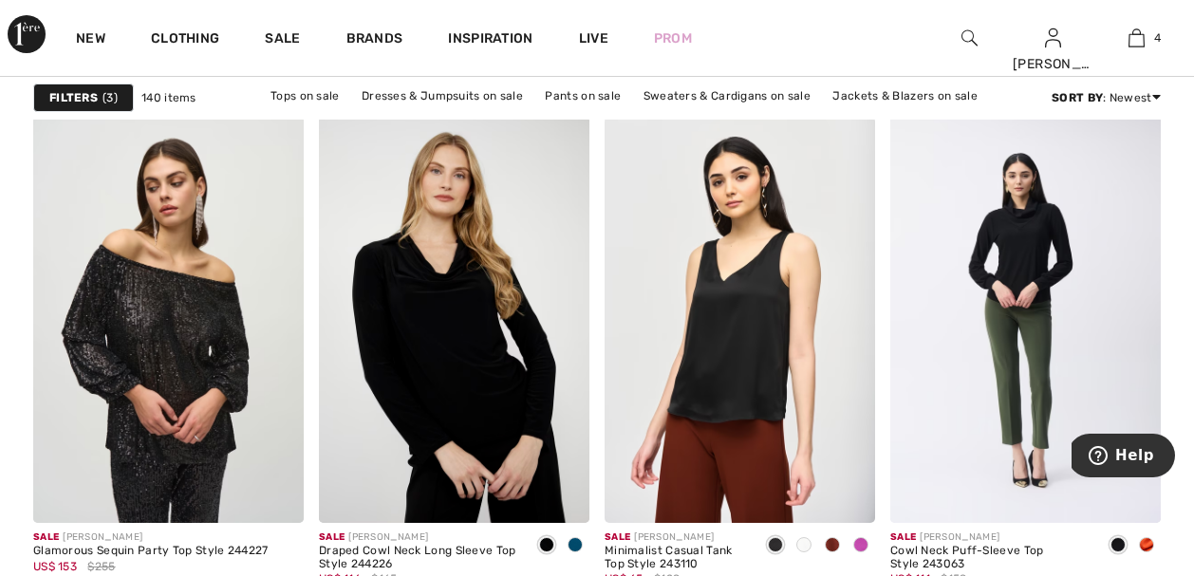
scroll to position [7059, 0]
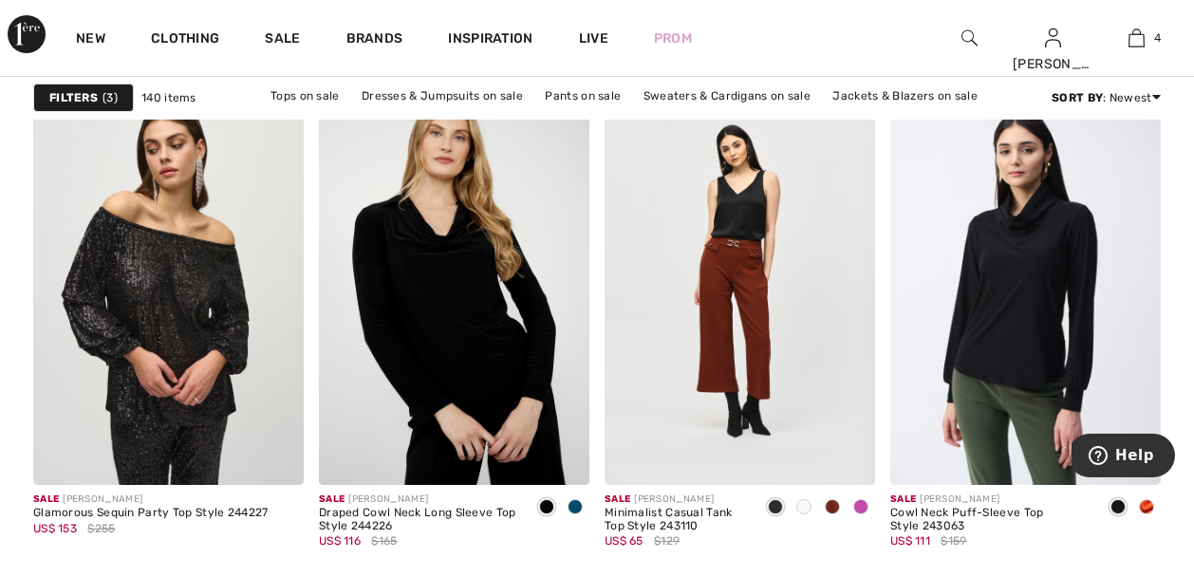
click at [1010, 279] on img at bounding box center [1025, 282] width 270 height 406
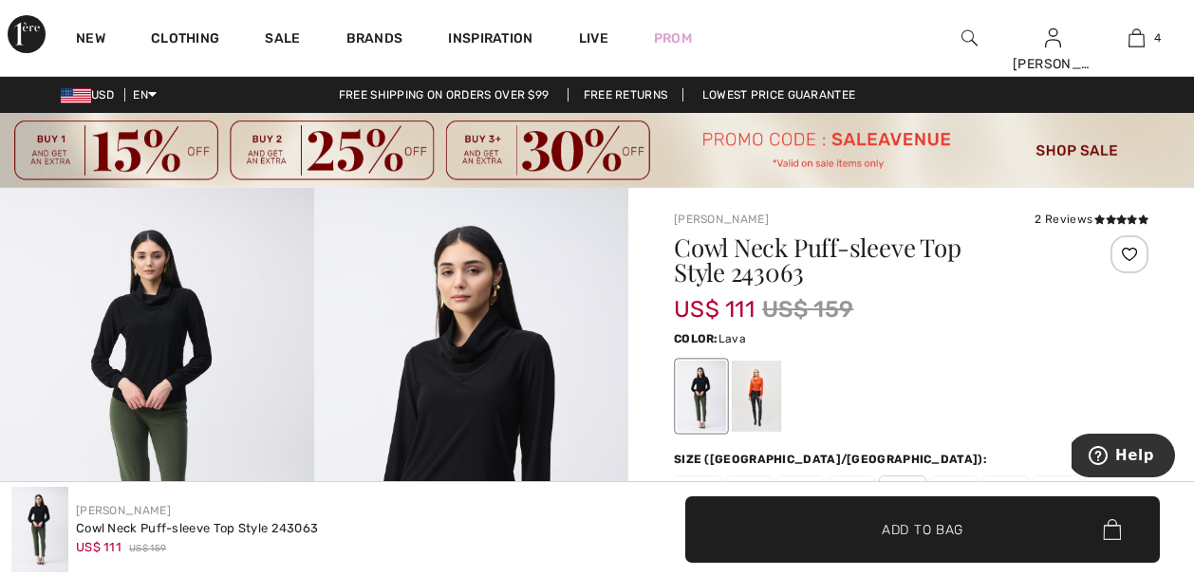
click at [753, 387] on div at bounding box center [756, 396] width 49 height 71
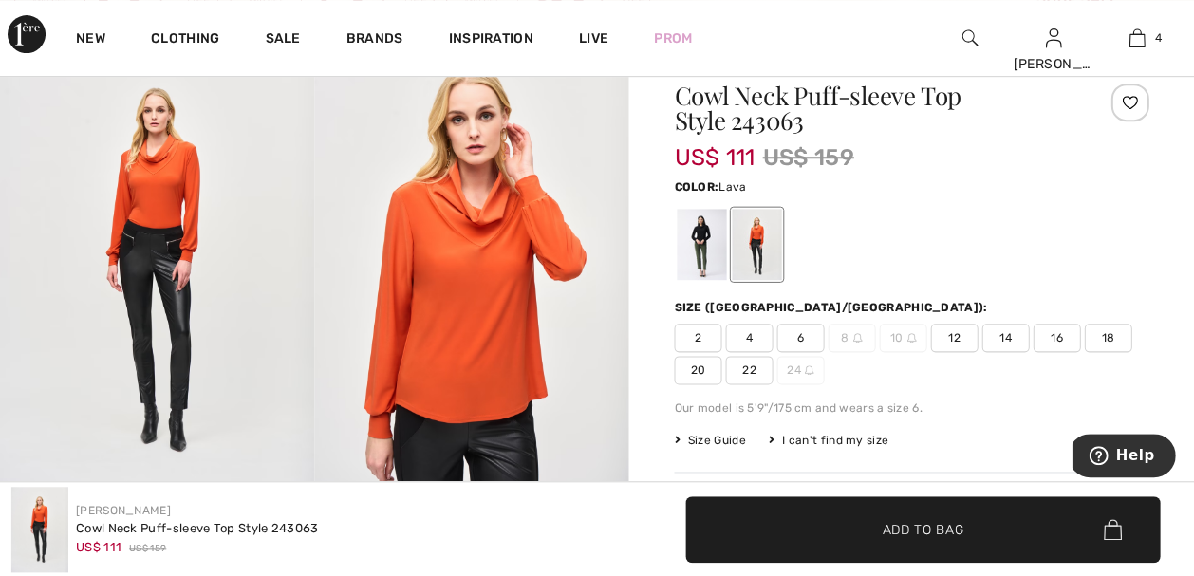
scroll to position [151, 0]
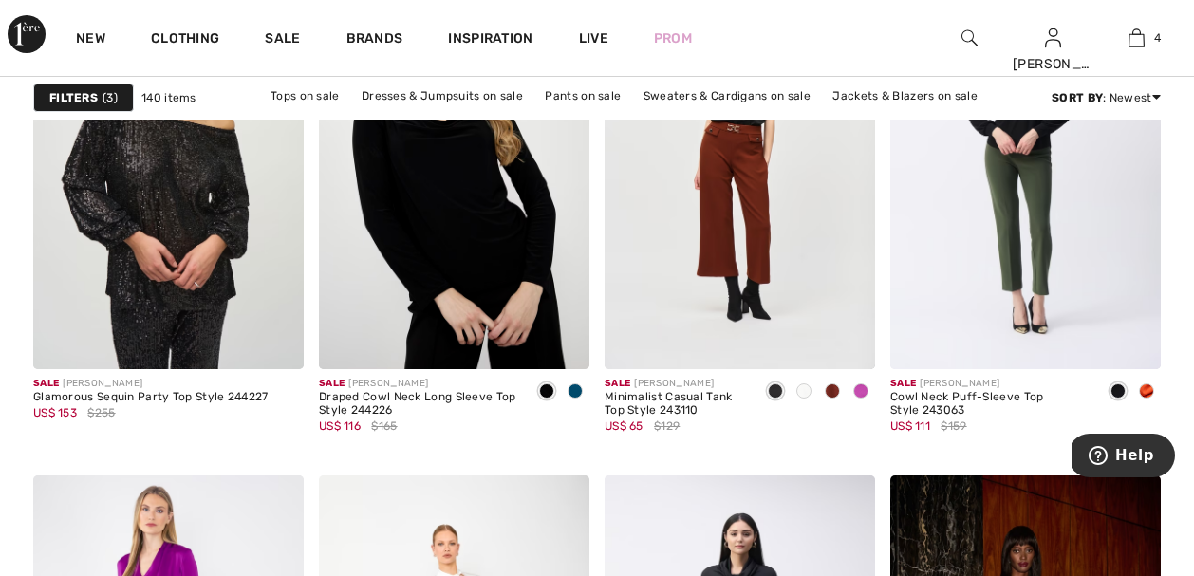
scroll to position [7289, 0]
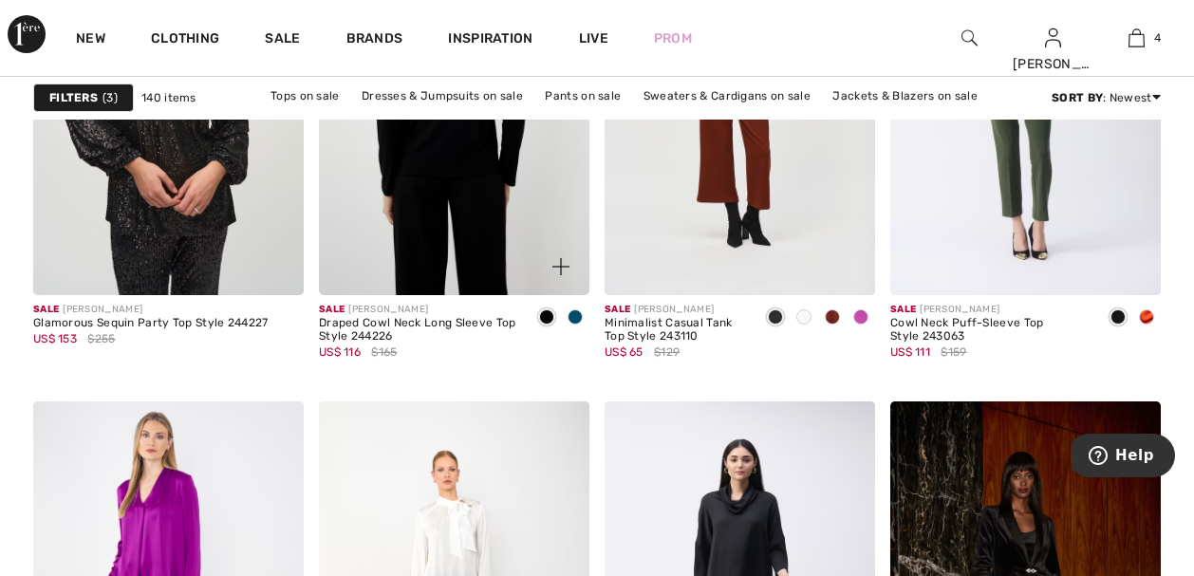
click at [459, 266] on img at bounding box center [454, 93] width 270 height 406
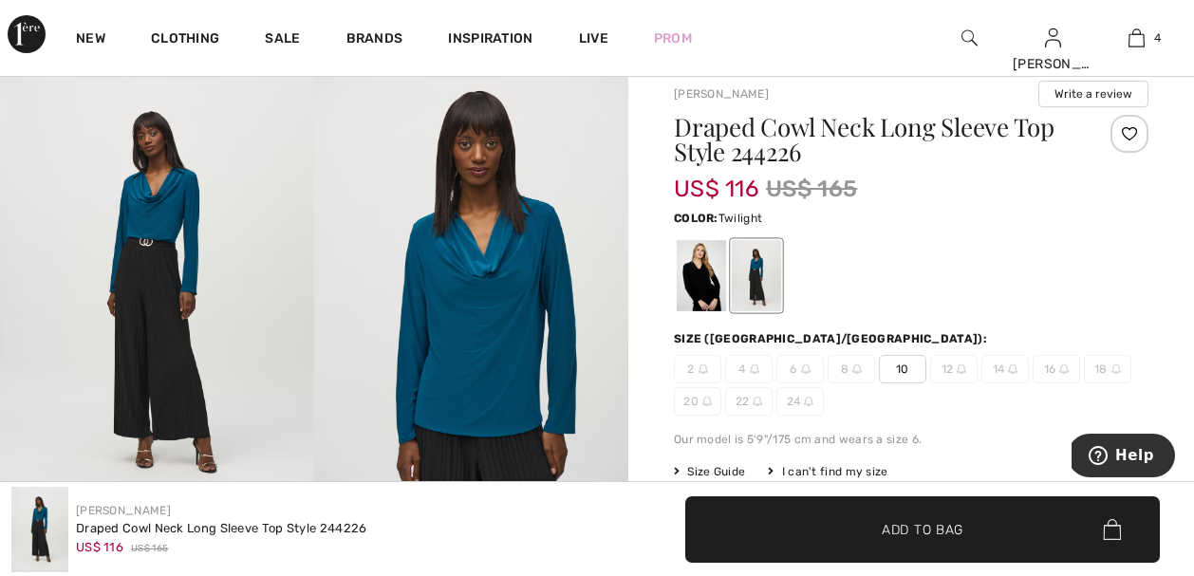
scroll to position [152, 0]
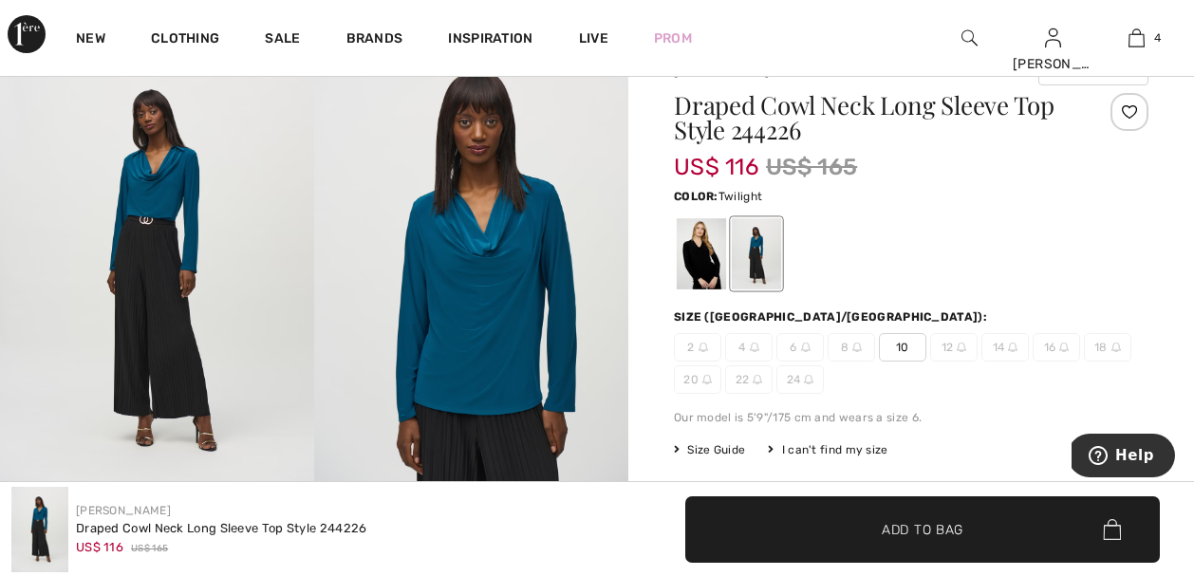
click at [459, 266] on img at bounding box center [471, 271] width 314 height 471
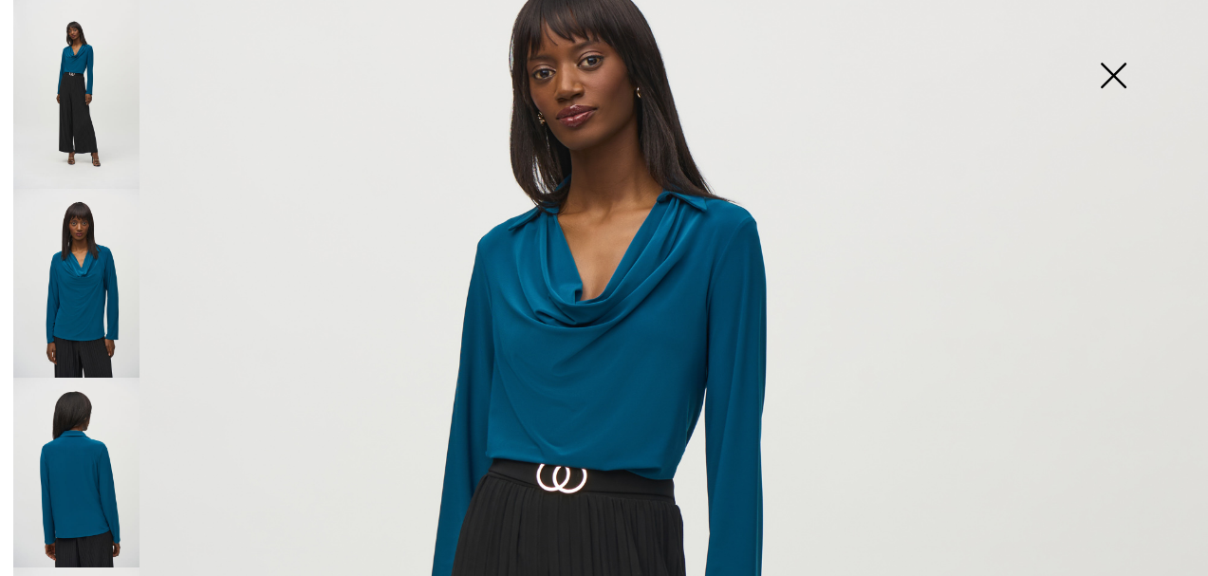
scroll to position [232, 0]
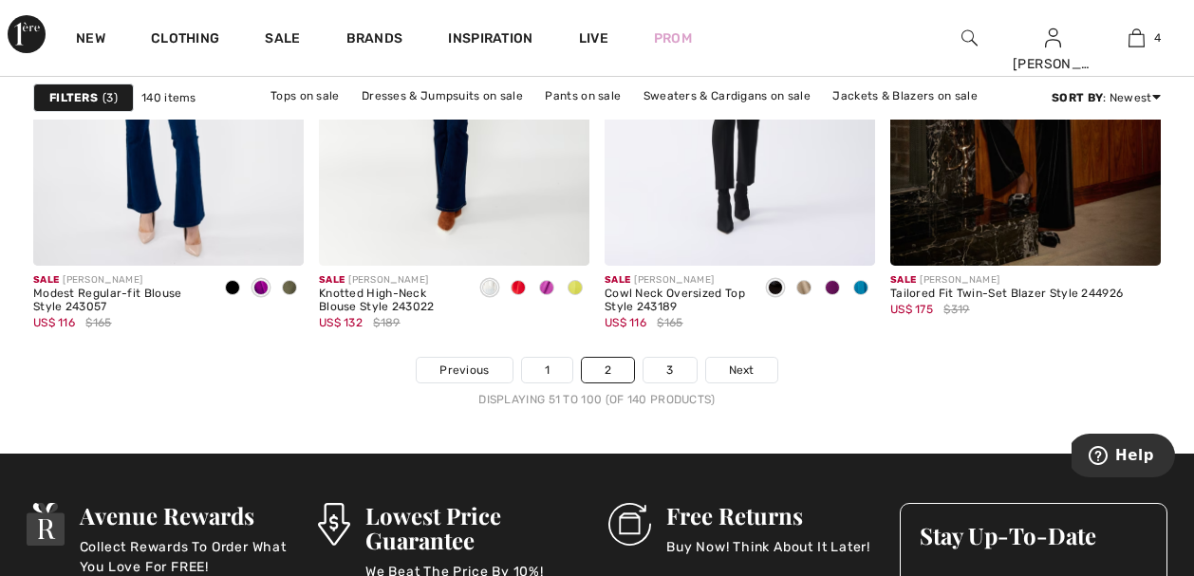
scroll to position [7856, 0]
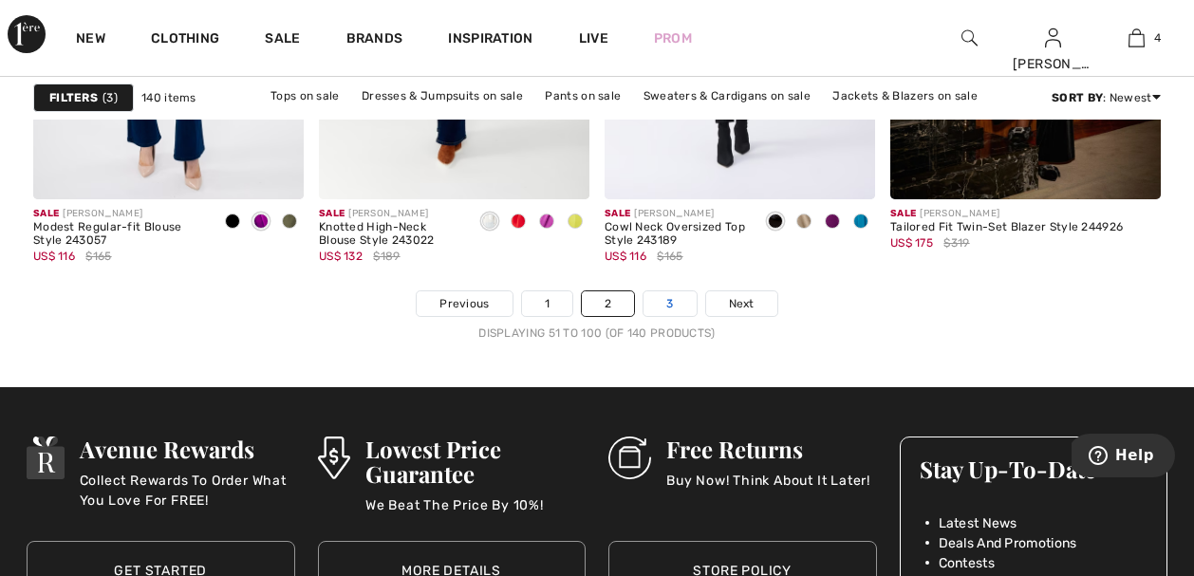
click at [675, 303] on link "3" at bounding box center [669, 303] width 52 height 25
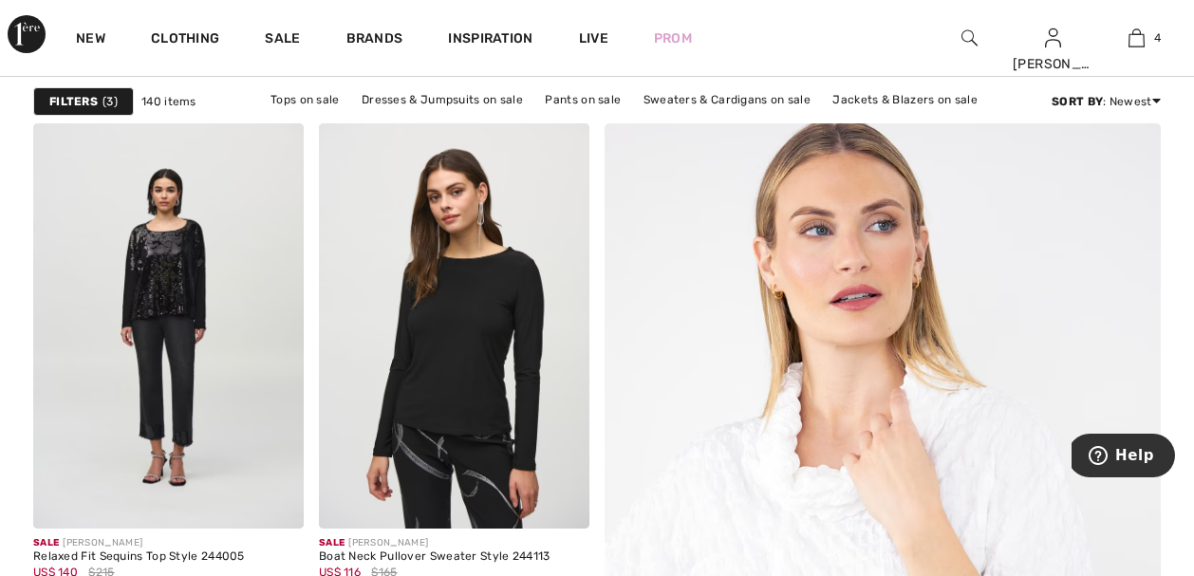
scroll to position [304, 0]
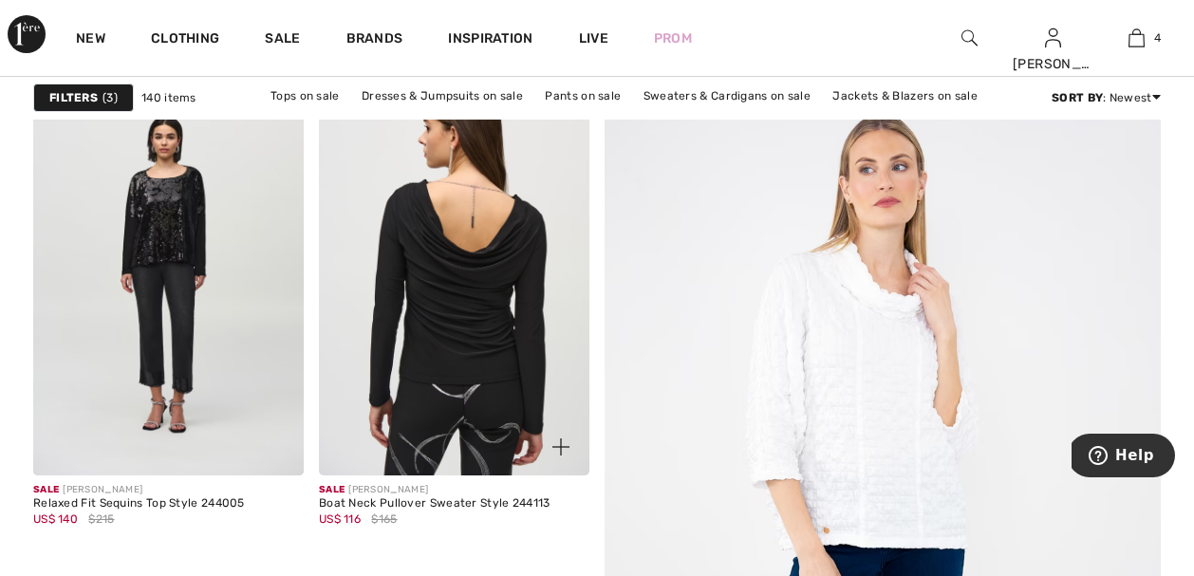
click at [473, 333] on img at bounding box center [454, 273] width 270 height 406
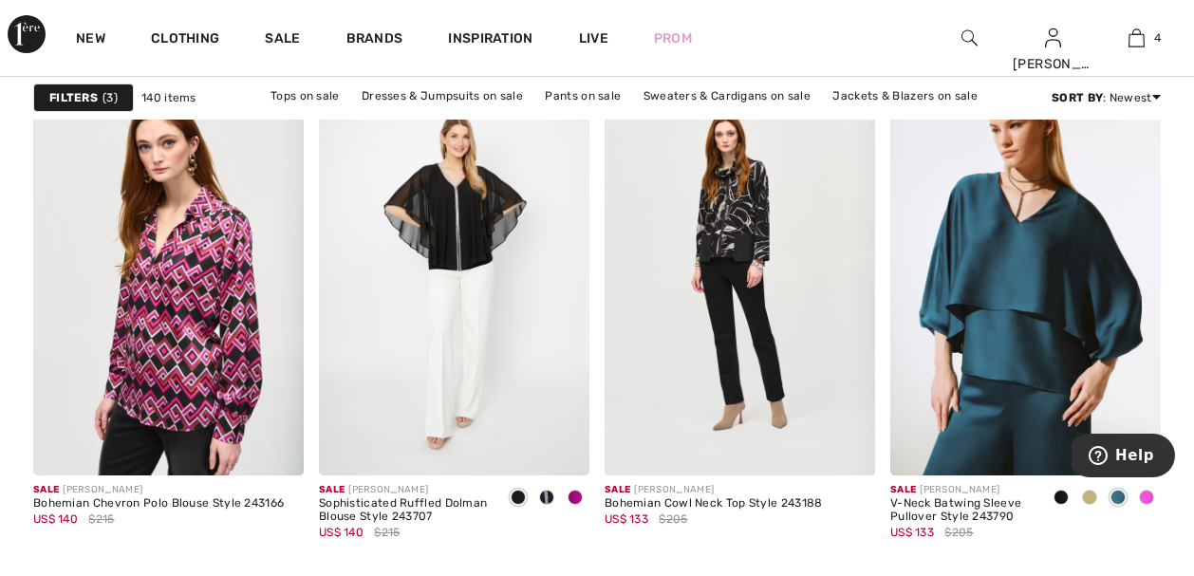
scroll to position [1328, 0]
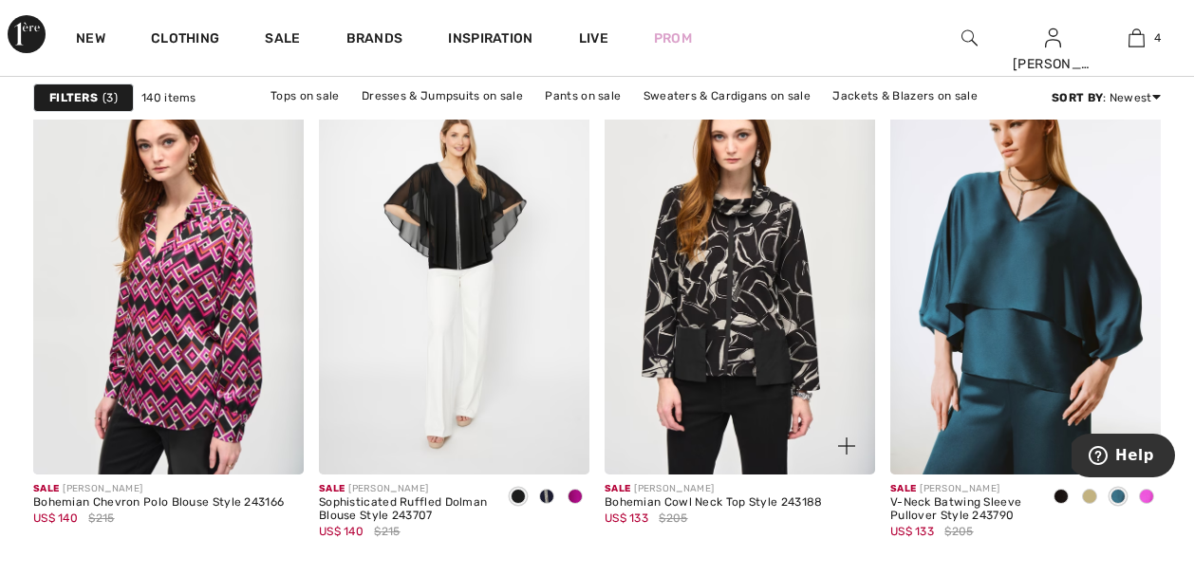
click at [724, 269] on img at bounding box center [739, 272] width 270 height 406
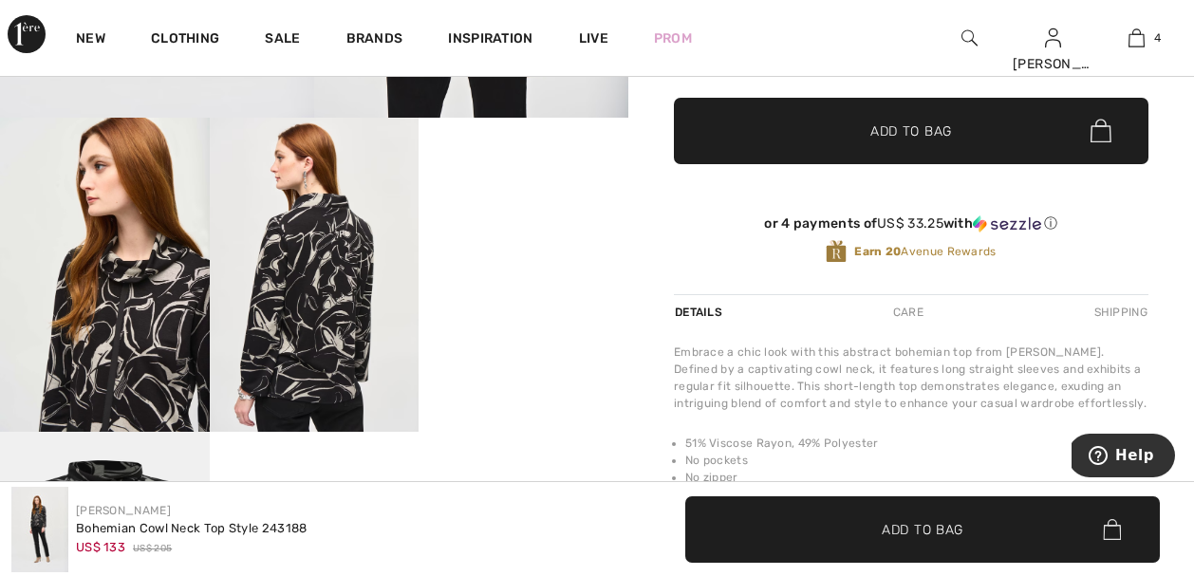
scroll to position [569, 0]
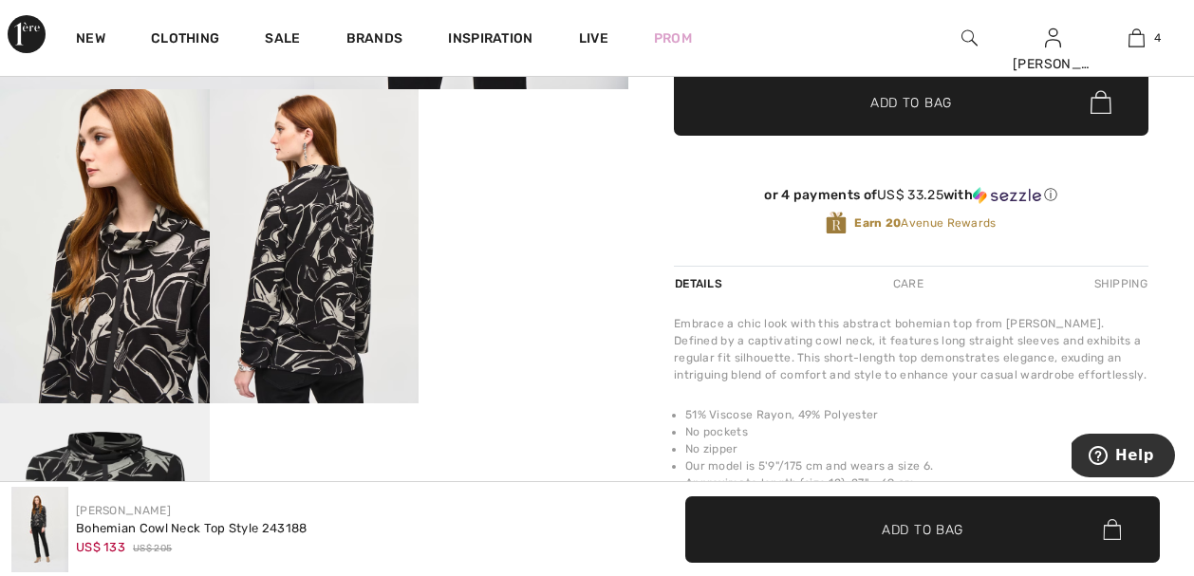
click at [541, 194] on video "Your browser does not support the video tag." at bounding box center [523, 141] width 210 height 104
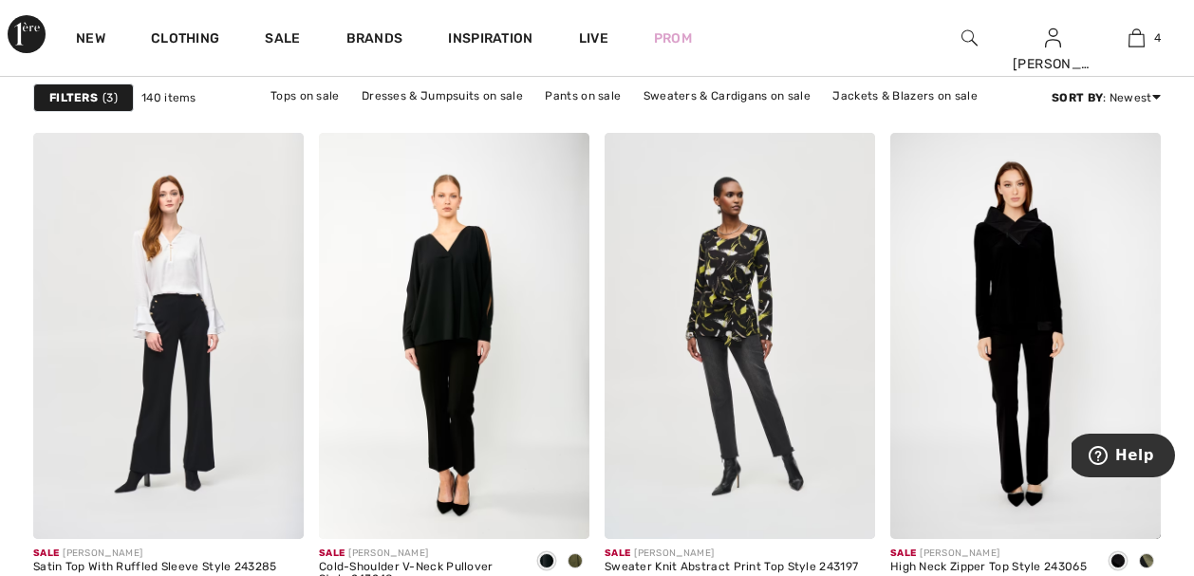
scroll to position [1784, 0]
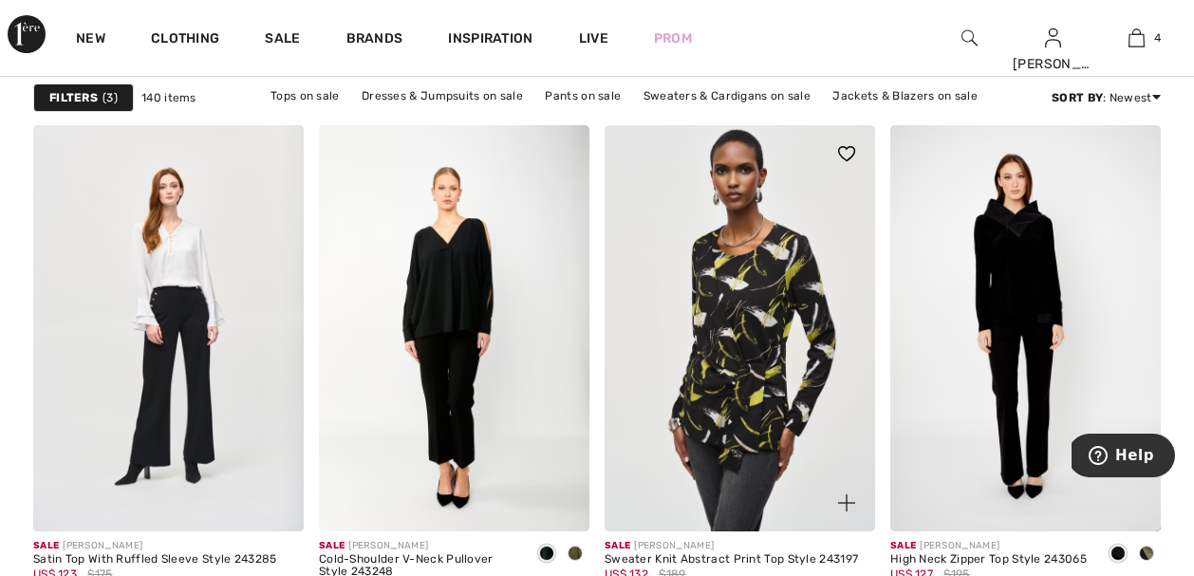
click at [732, 338] on img at bounding box center [739, 328] width 270 height 406
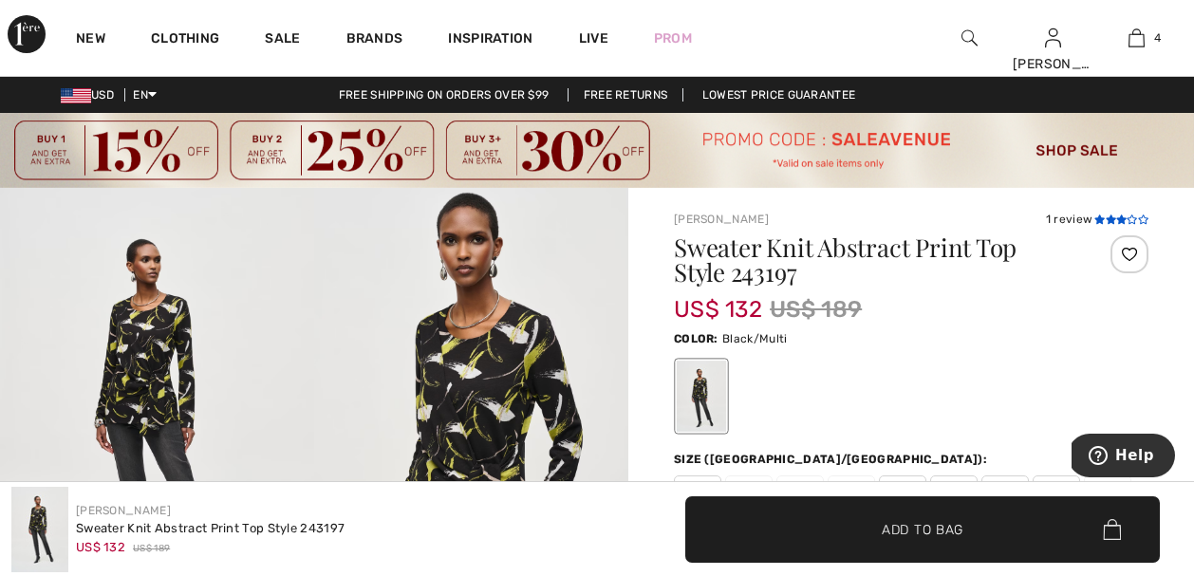
click at [1116, 215] on icon at bounding box center [1121, 218] width 10 height 9
click at [469, 353] on img at bounding box center [471, 424] width 314 height 472
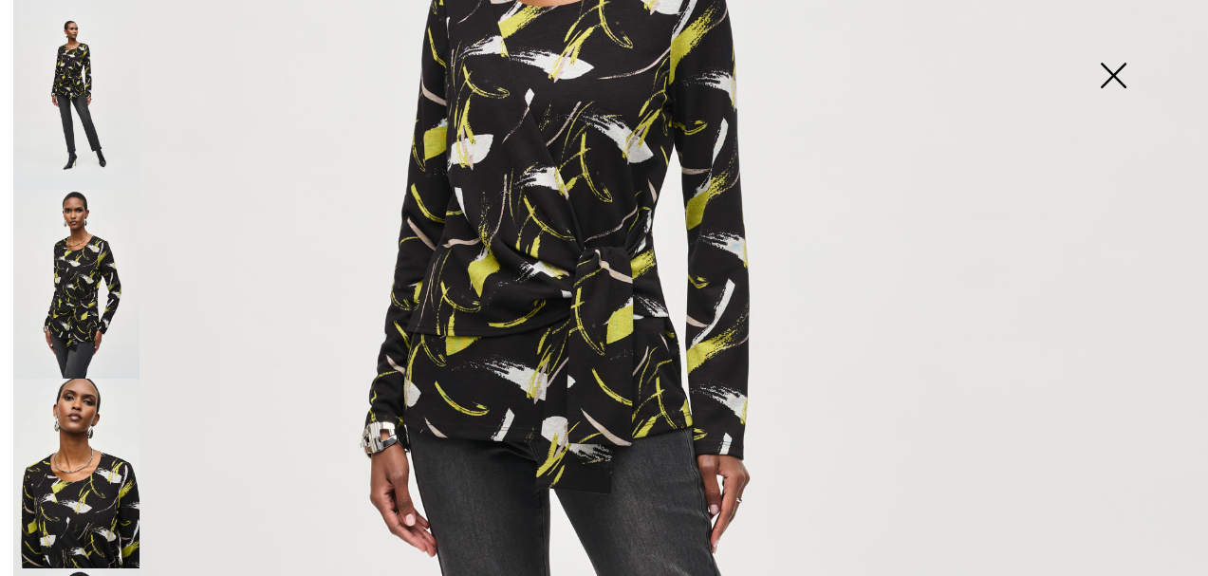
scroll to position [474, 0]
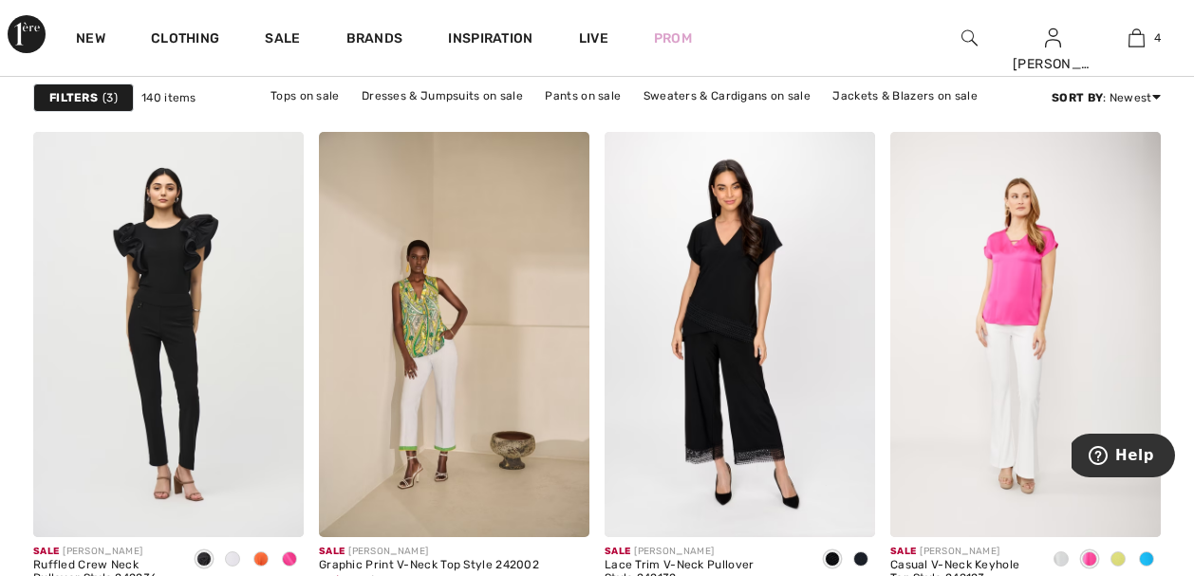
scroll to position [2998, 0]
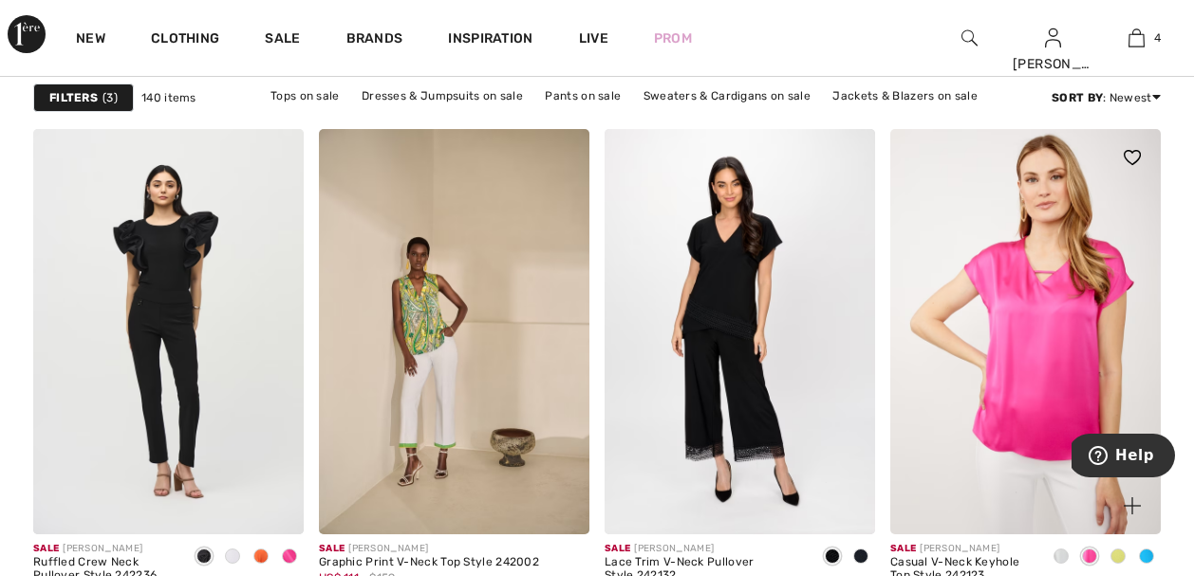
click at [1025, 324] on img at bounding box center [1025, 332] width 270 height 406
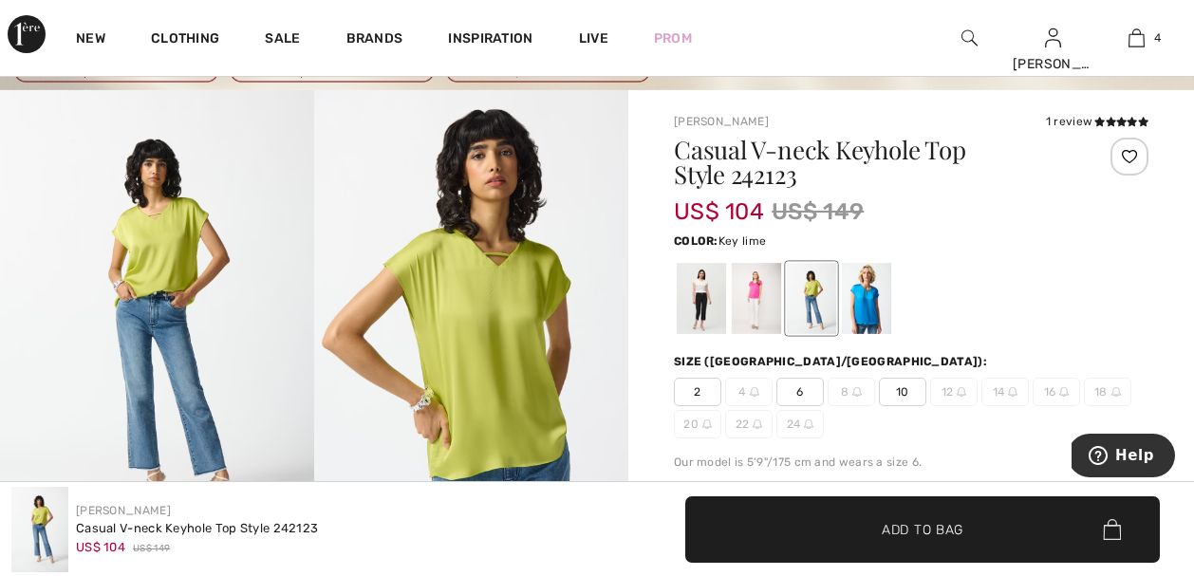
scroll to position [76, 0]
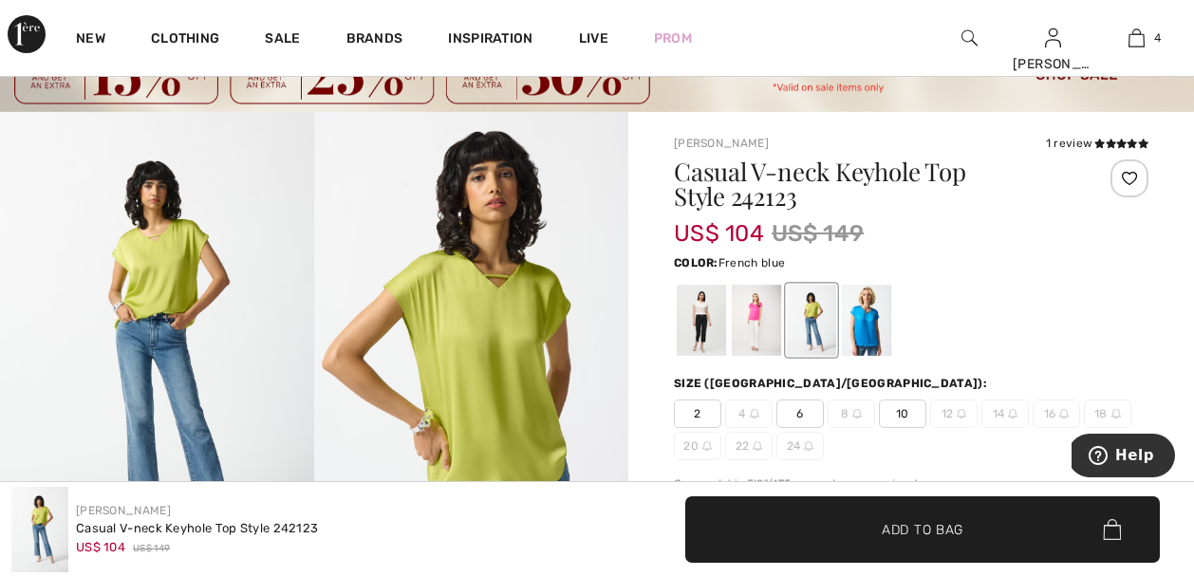
click at [868, 314] on div at bounding box center [866, 320] width 49 height 71
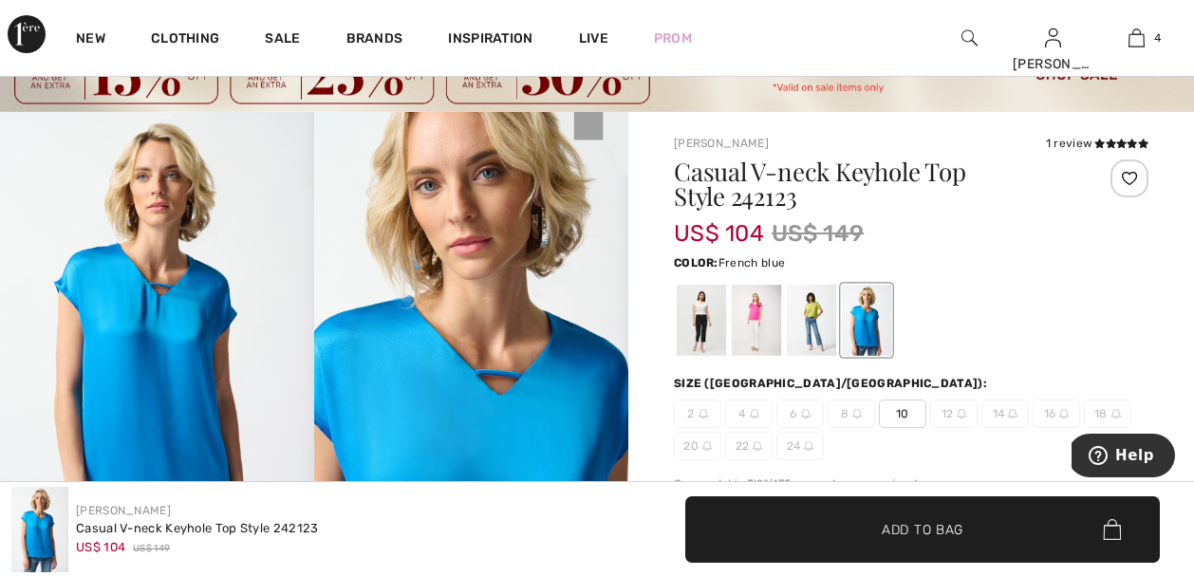
click at [1039, 266] on div "Color: French blue" at bounding box center [911, 261] width 474 height 23
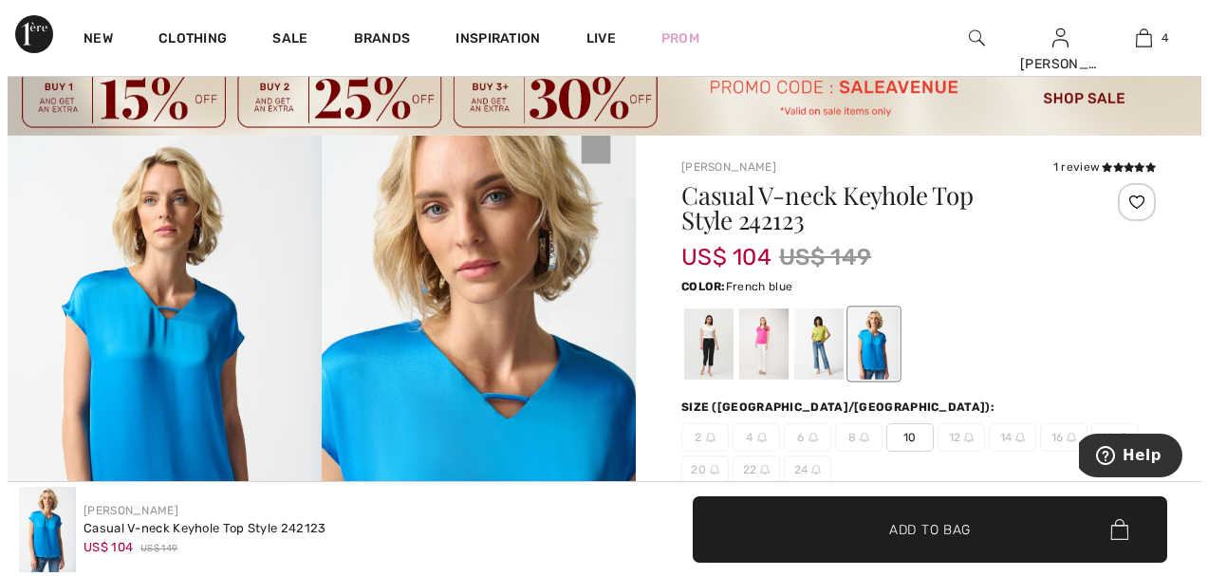
scroll to position [38, 0]
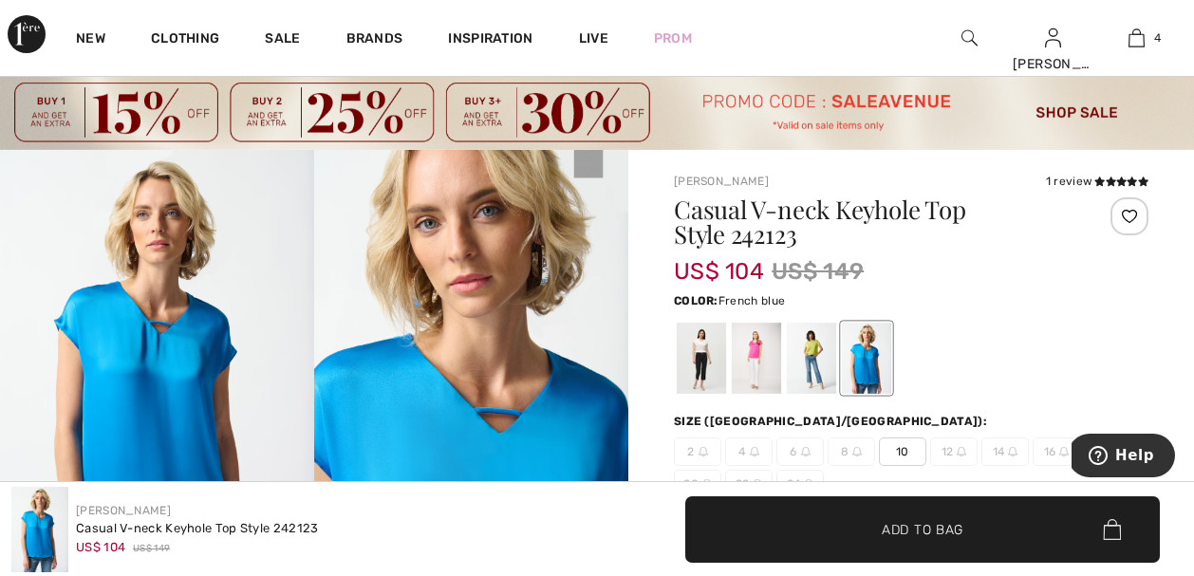
click at [477, 292] on img at bounding box center [471, 385] width 314 height 471
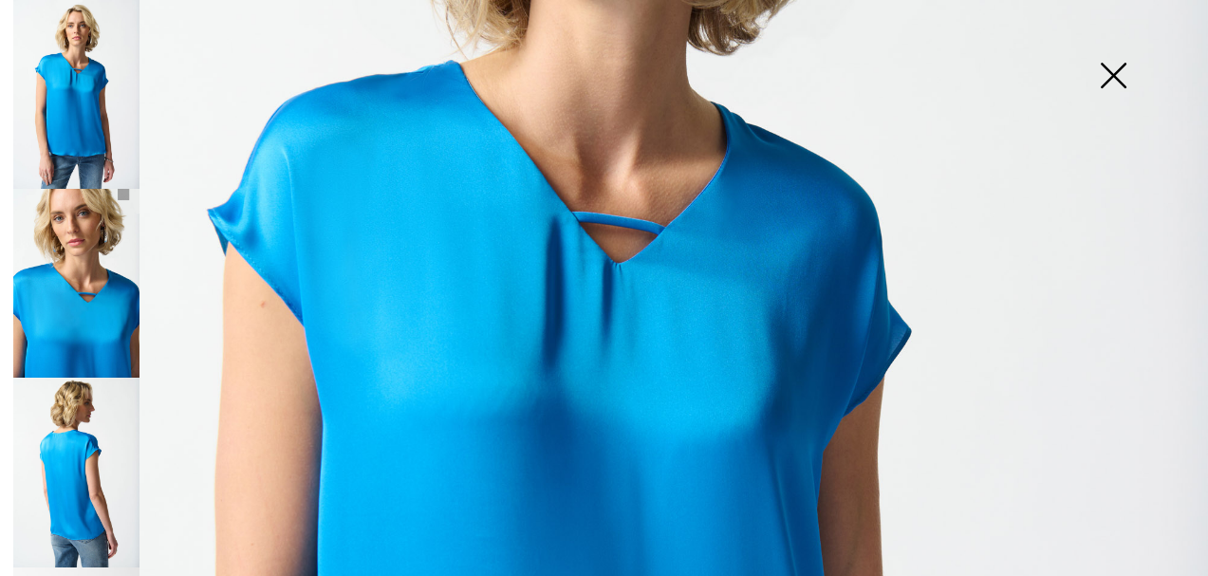
scroll to position [473, 0]
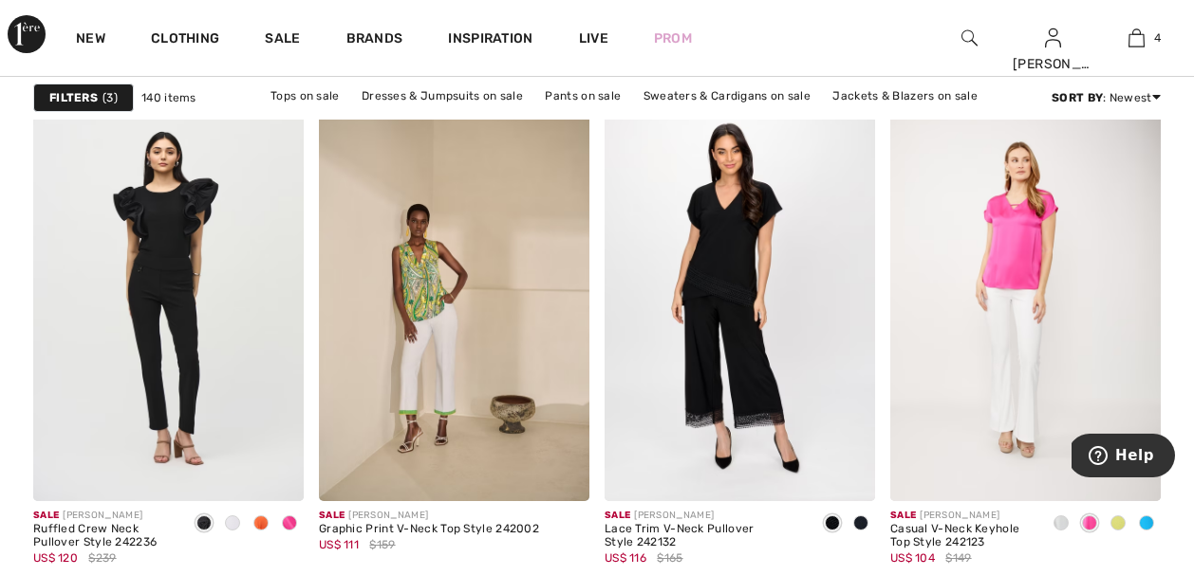
scroll to position [3076, 0]
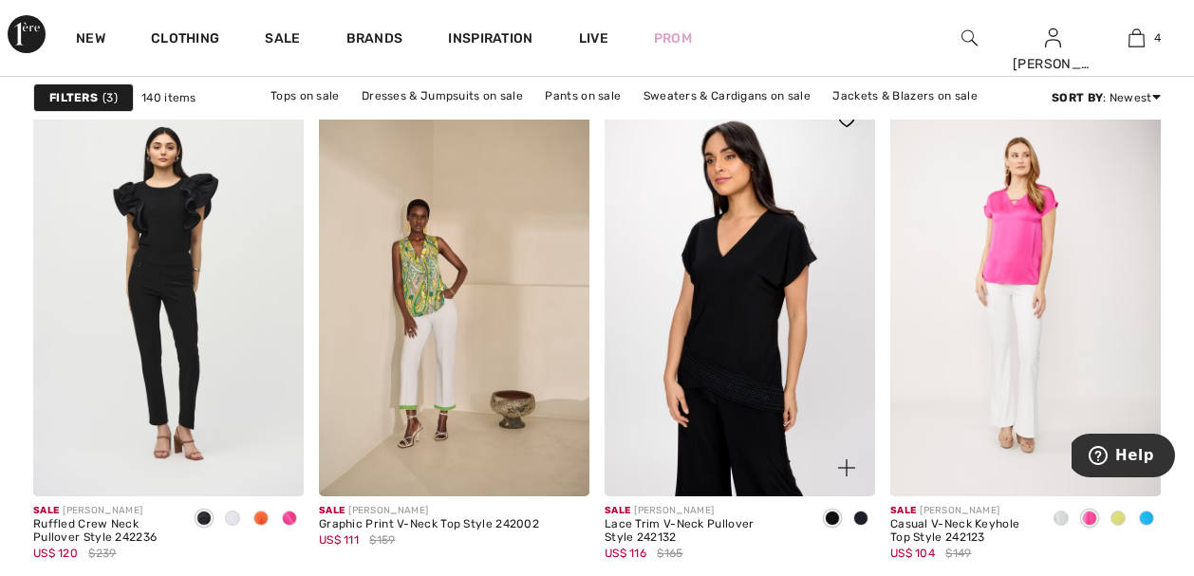
click at [737, 261] on img at bounding box center [739, 294] width 270 height 406
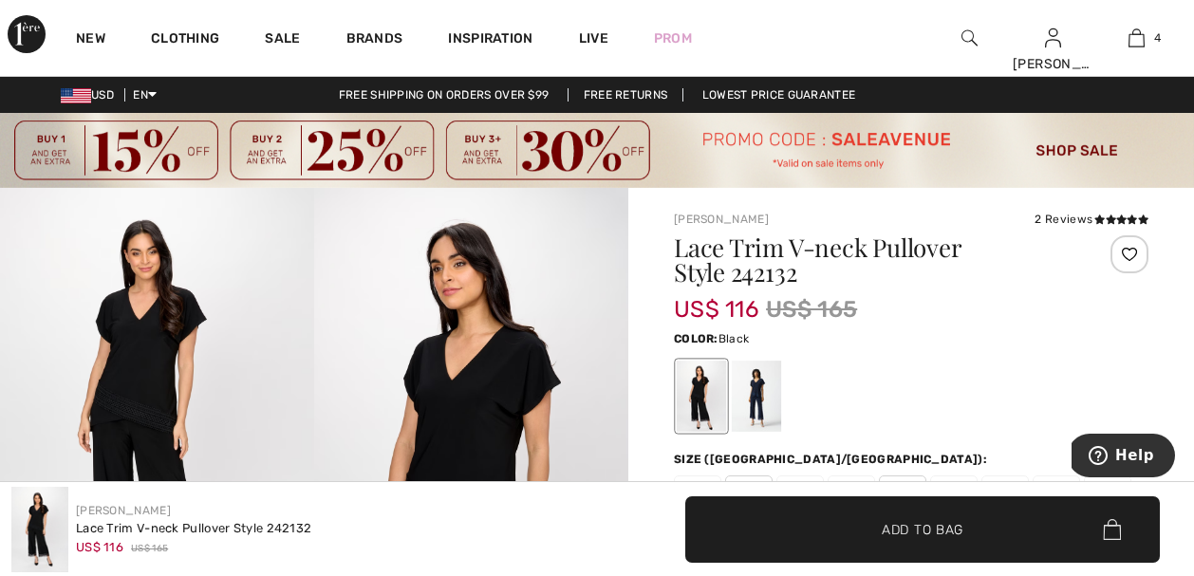
click at [1000, 319] on div "US$ 116 US$ 165" at bounding box center [872, 309] width 396 height 34
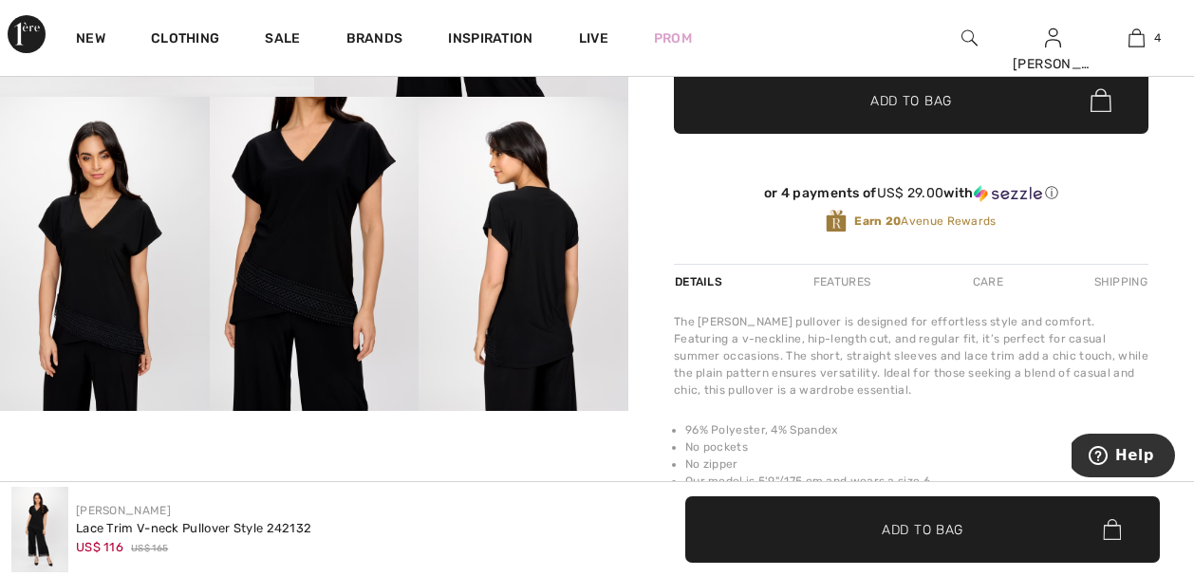
scroll to position [569, 0]
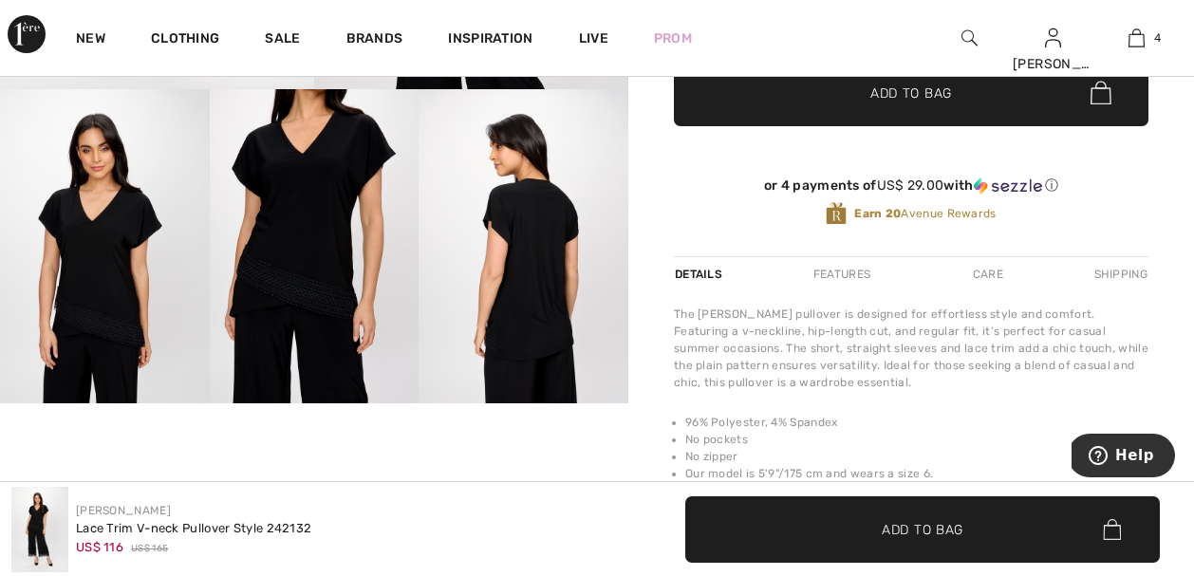
click at [557, 333] on img at bounding box center [523, 246] width 210 height 314
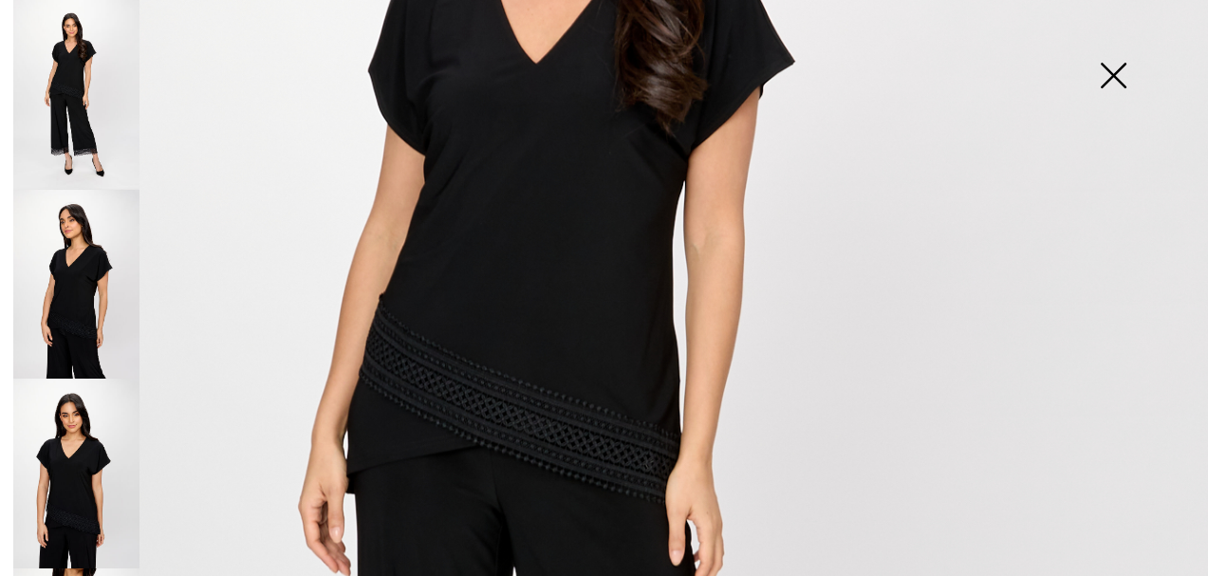
scroll to position [475, 0]
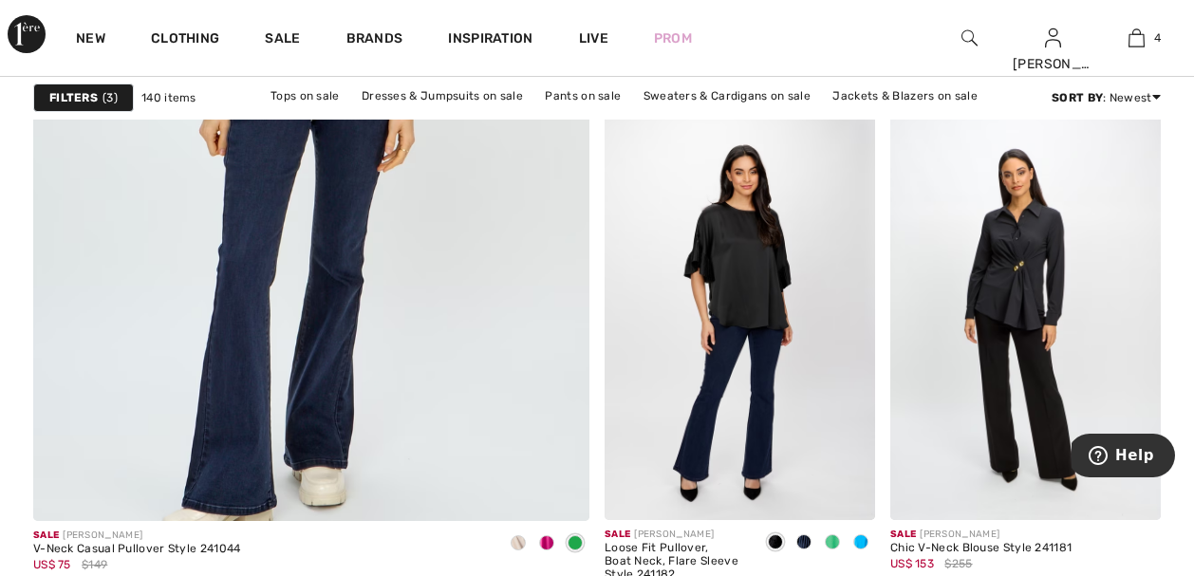
scroll to position [4820, 0]
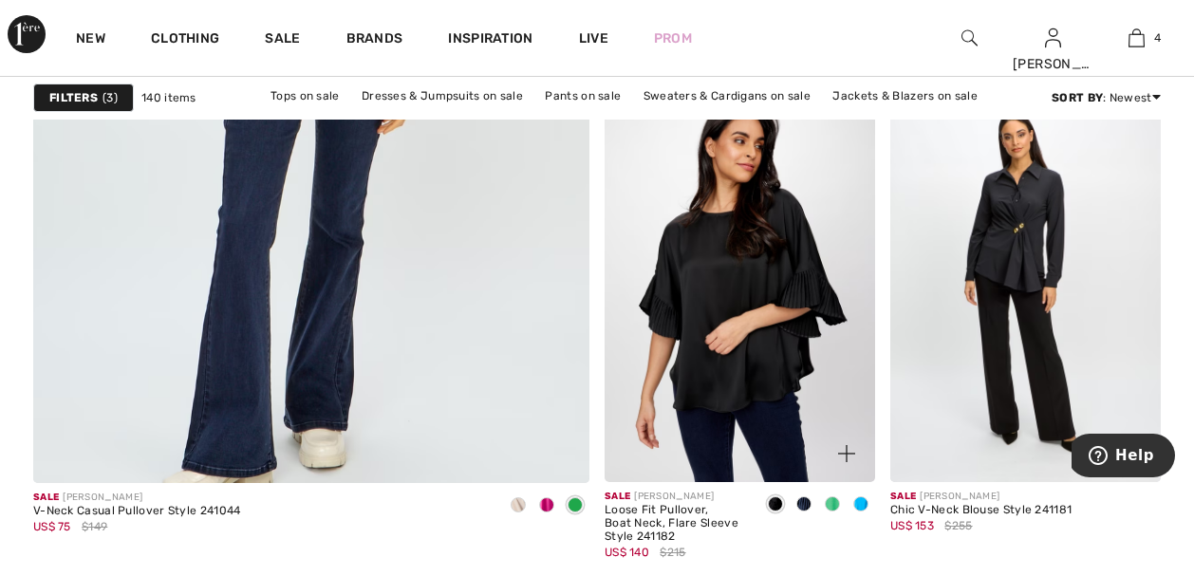
click at [748, 306] on img at bounding box center [739, 280] width 270 height 406
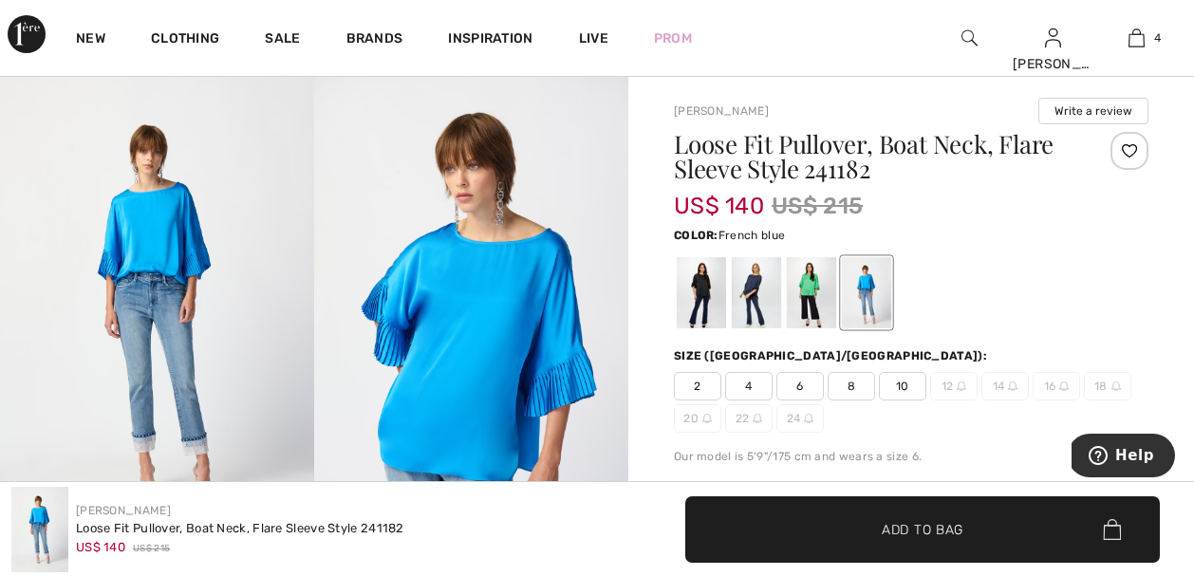
scroll to position [190, 0]
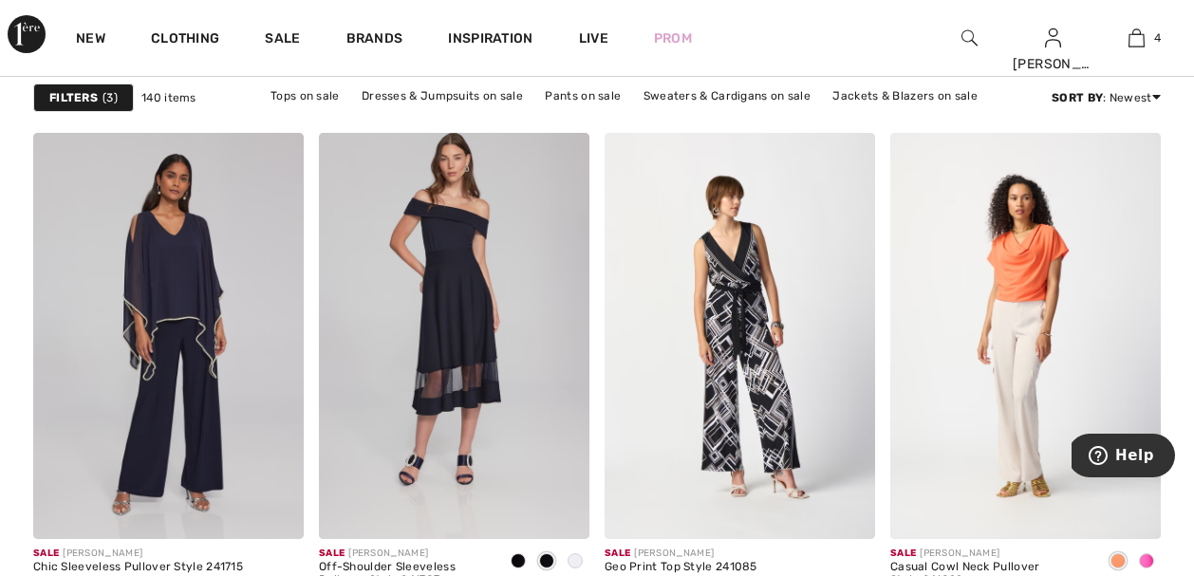
scroll to position [5313, 0]
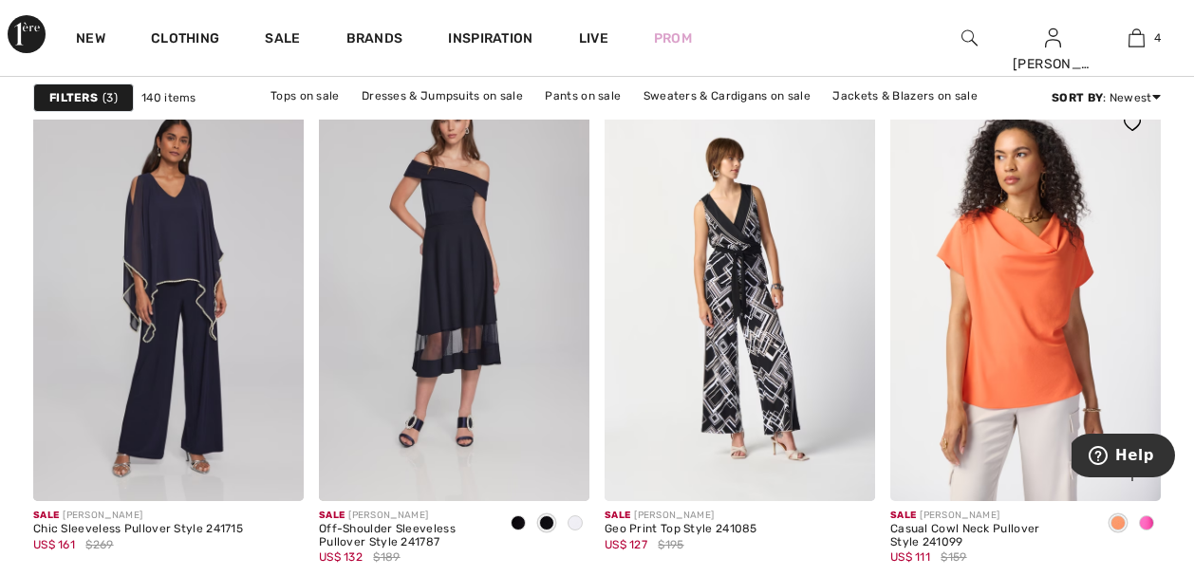
click at [1044, 269] on img at bounding box center [1025, 298] width 270 height 406
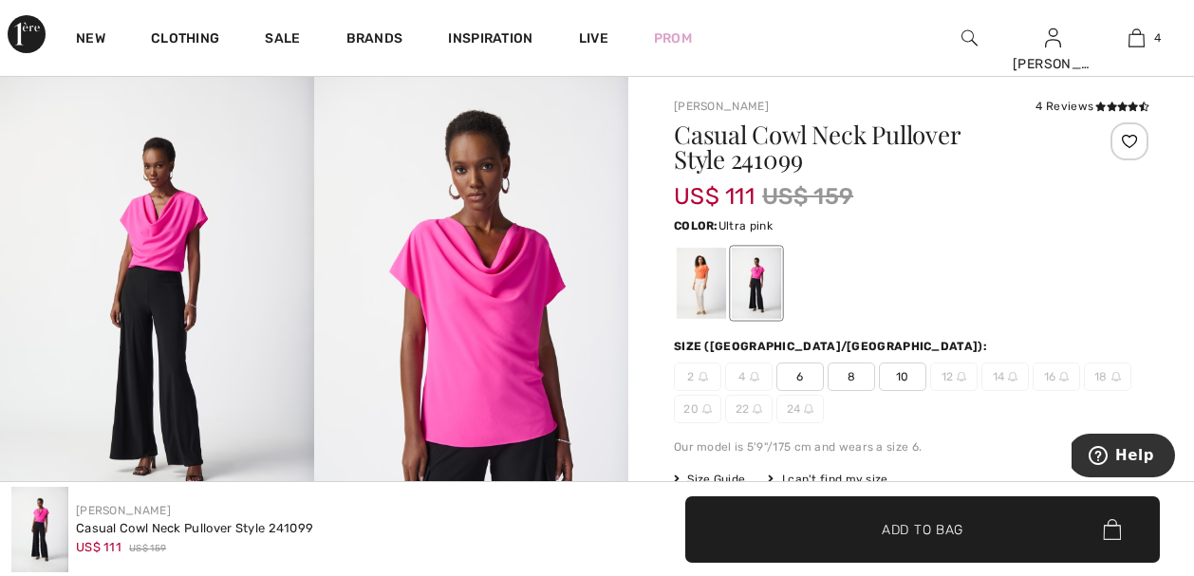
scroll to position [114, 0]
click at [695, 278] on div at bounding box center [701, 282] width 49 height 71
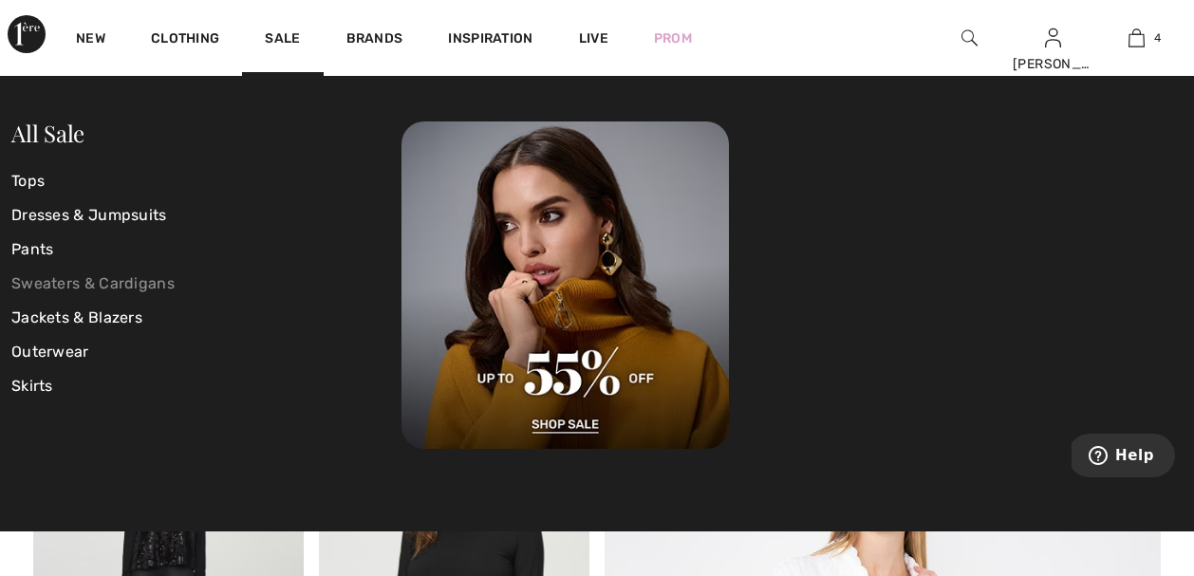
click at [132, 285] on link "Sweaters & Cardigans" at bounding box center [206, 284] width 390 height 34
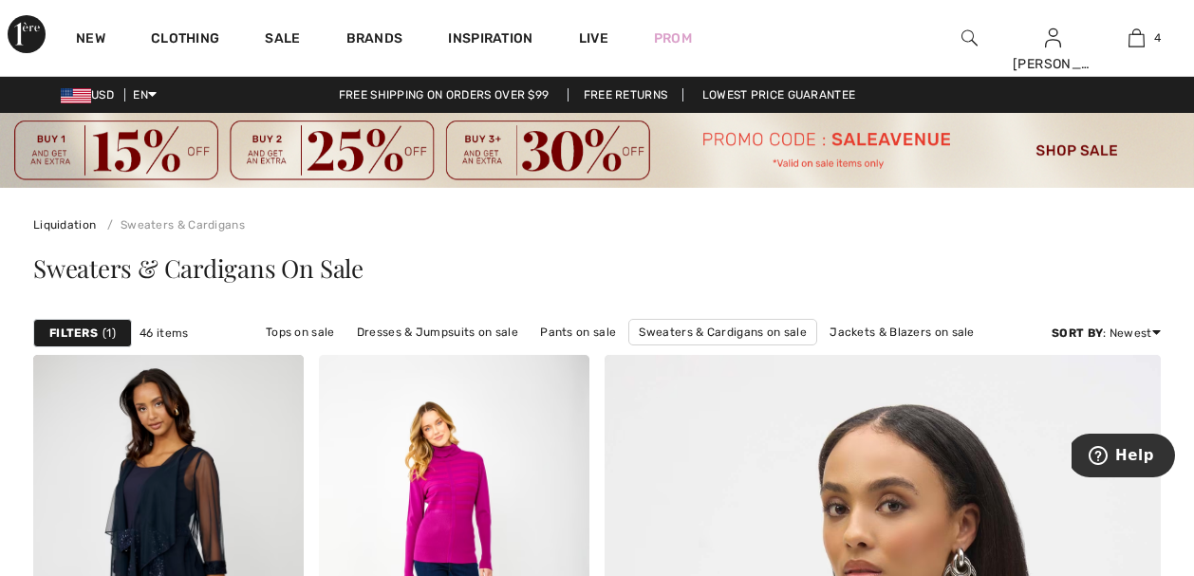
click at [102, 336] on span "1" at bounding box center [108, 332] width 13 height 17
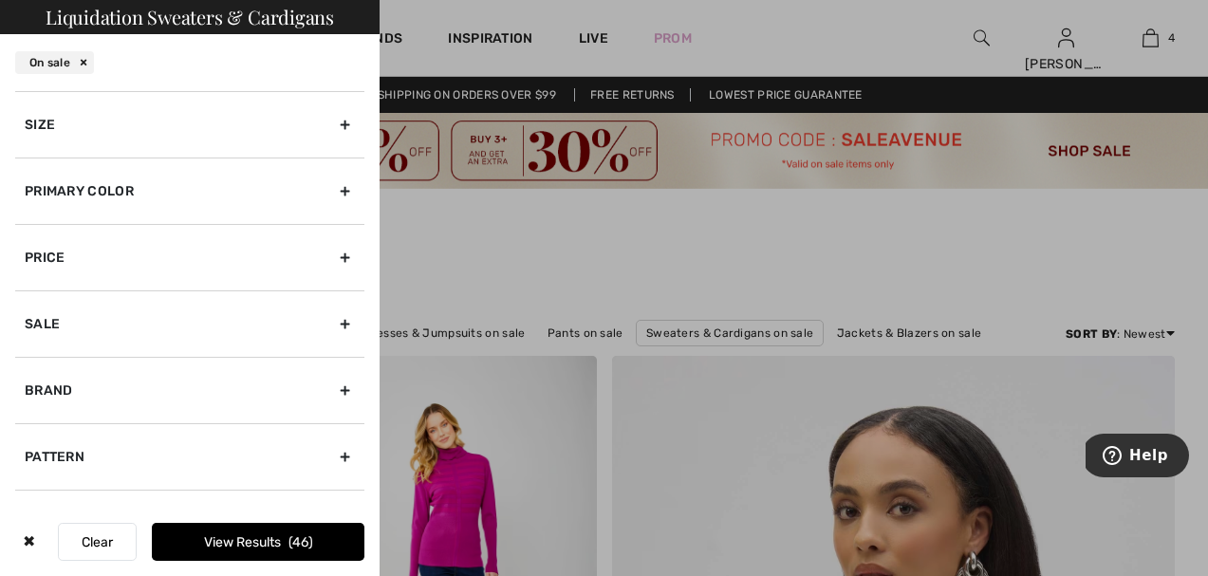
click at [332, 123] on div "Size" at bounding box center [189, 124] width 349 height 66
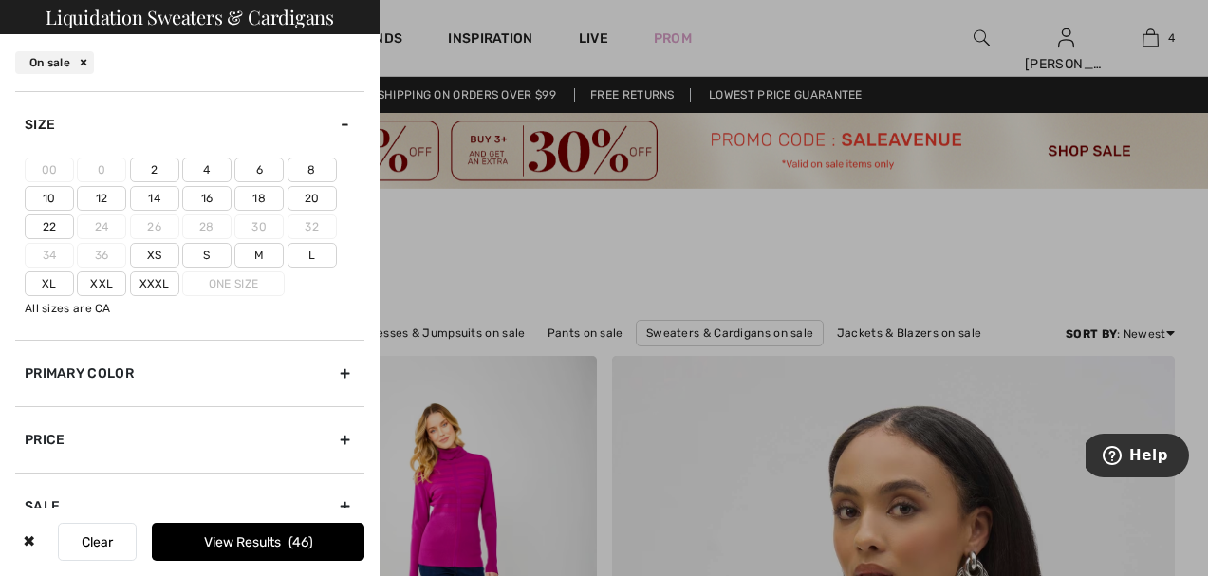
click at [56, 199] on label "10" at bounding box center [49, 198] width 49 height 25
click at [0, 0] on input"] "10" at bounding box center [0, 0] width 0 height 0
click at [306, 537] on span "4" at bounding box center [301, 542] width 17 height 16
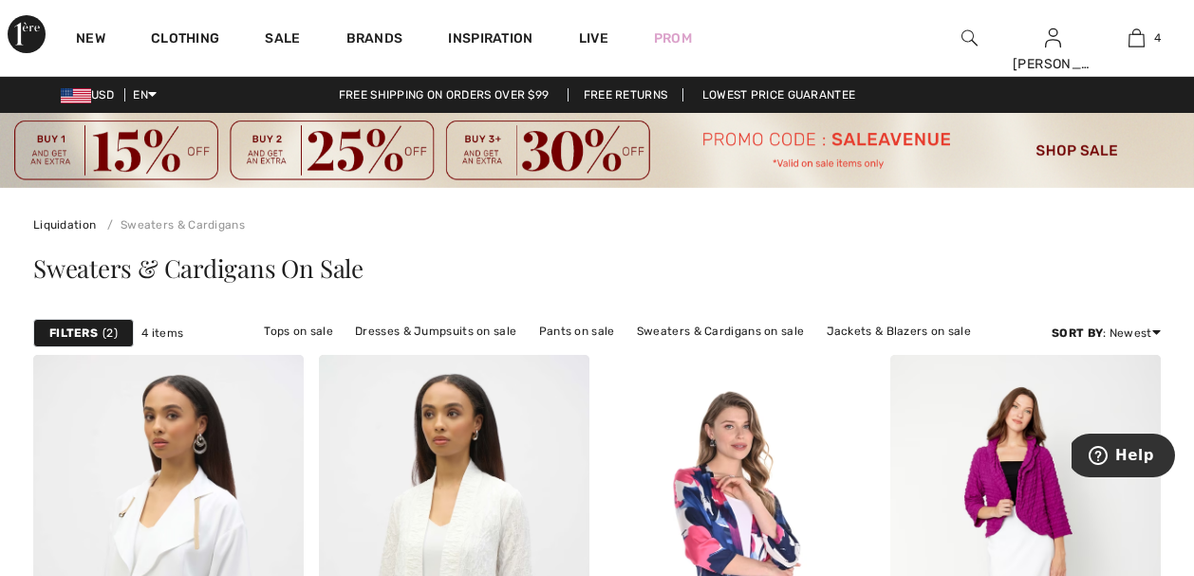
click at [102, 324] on span "2" at bounding box center [109, 332] width 15 height 17
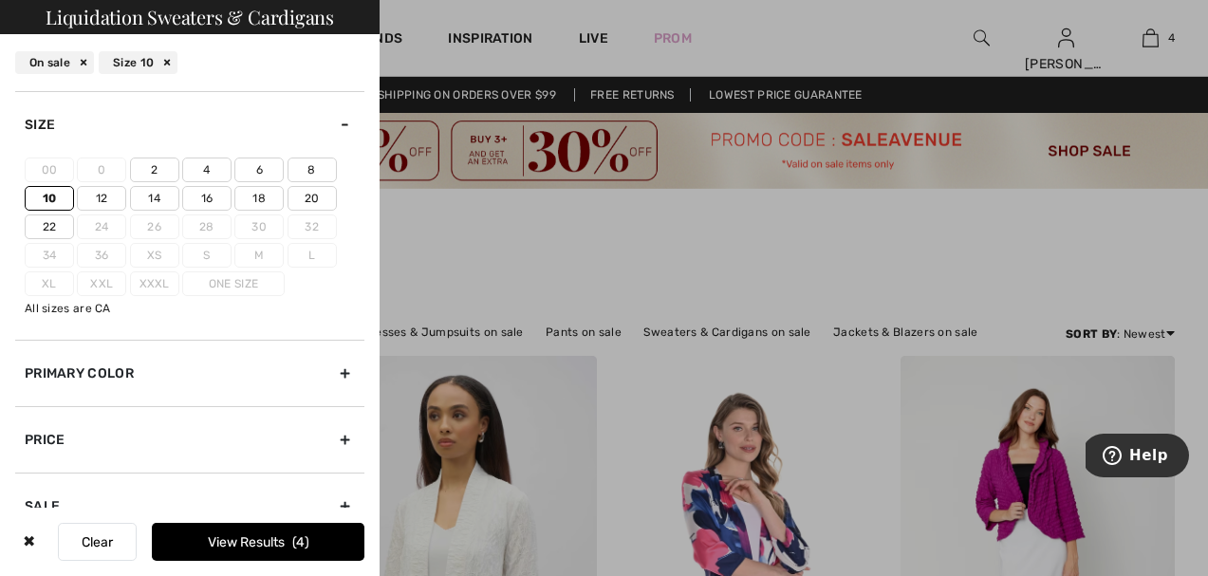
click at [107, 537] on button "Clear" at bounding box center [97, 542] width 79 height 38
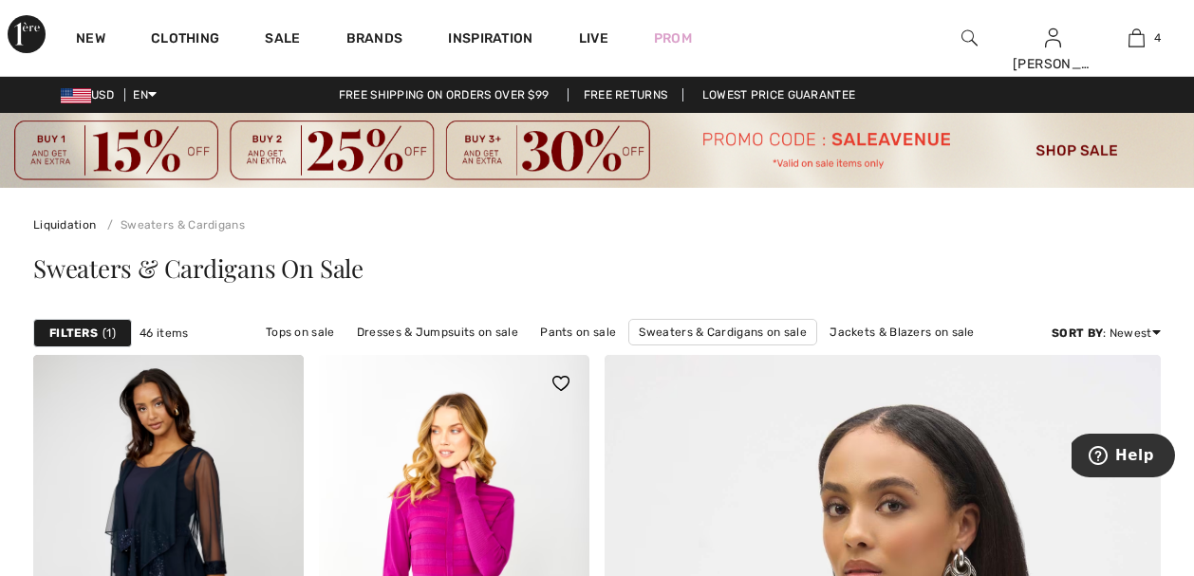
click at [481, 474] on img at bounding box center [454, 558] width 270 height 406
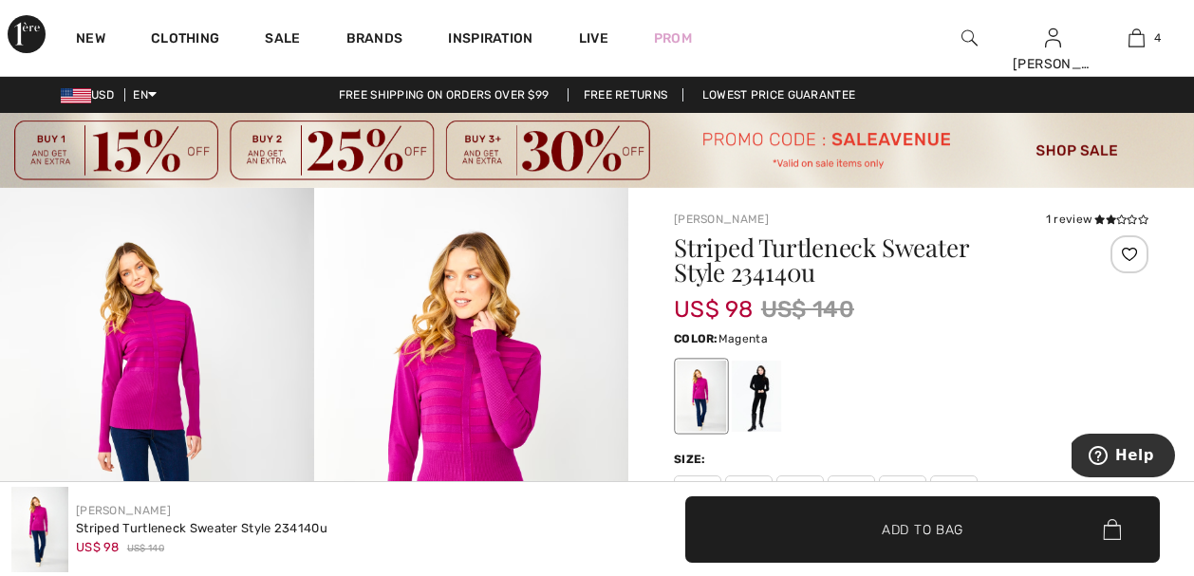
click at [976, 347] on div "Color: Magenta" at bounding box center [911, 337] width 474 height 23
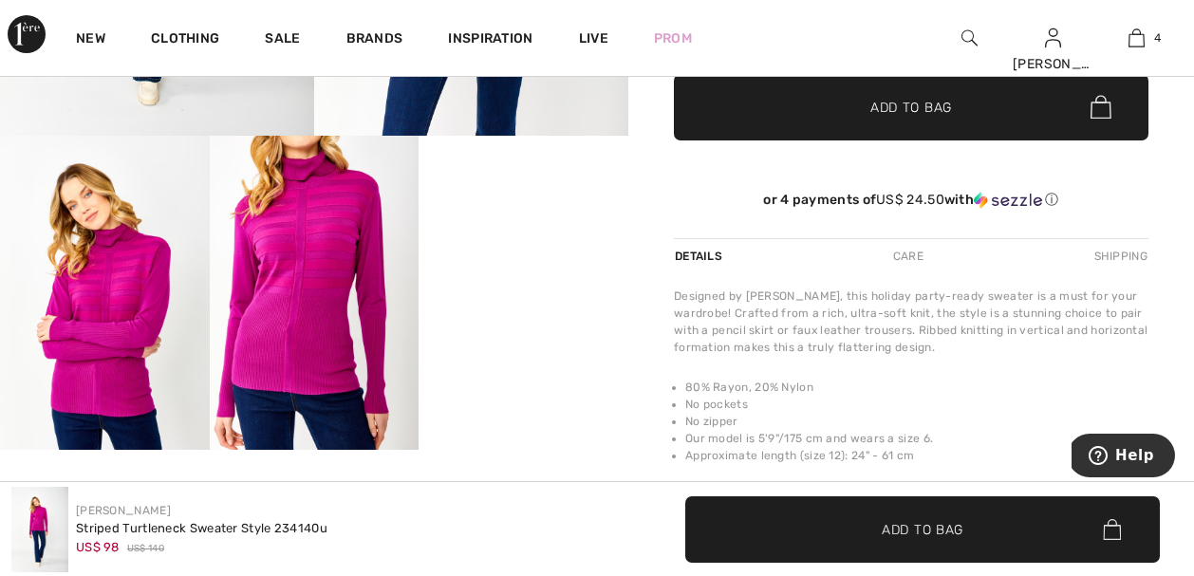
scroll to position [531, 0]
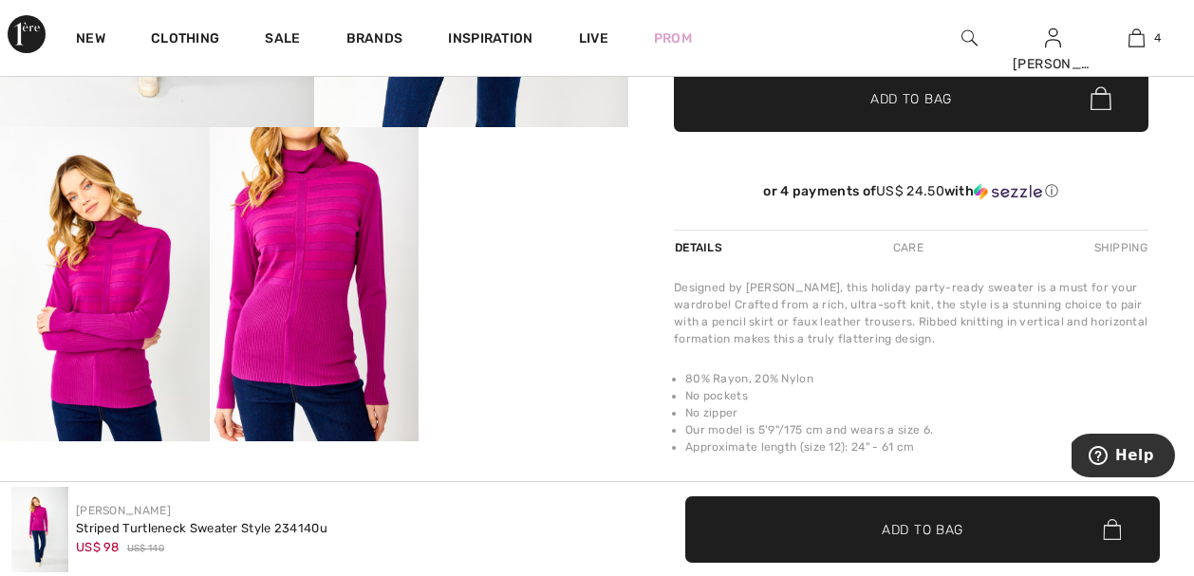
click at [302, 209] on img at bounding box center [315, 284] width 210 height 314
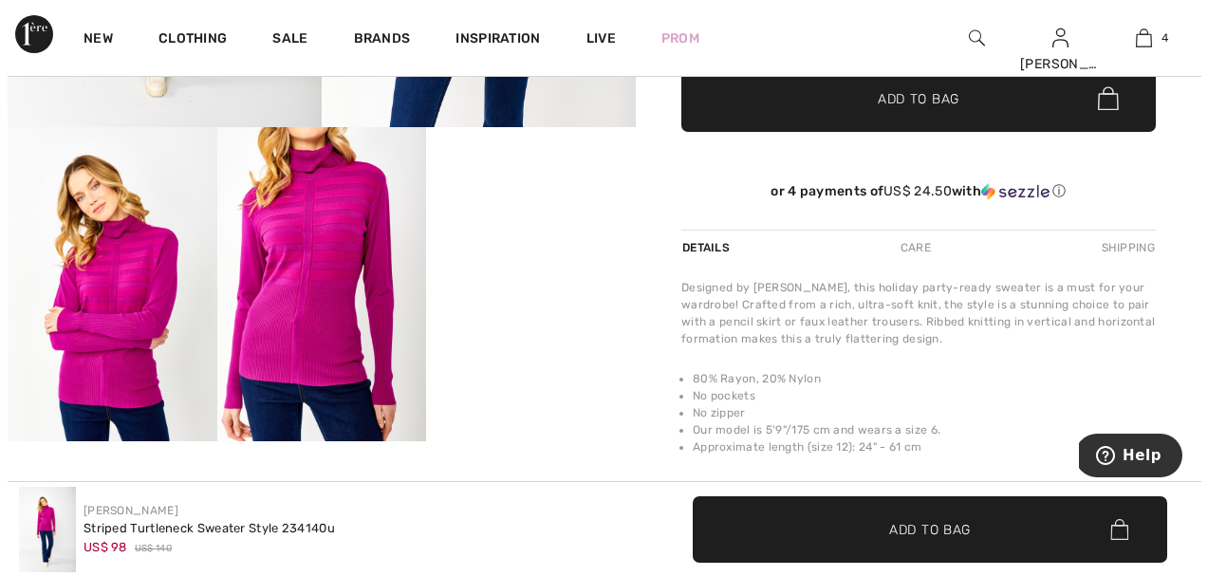
scroll to position [532, 0]
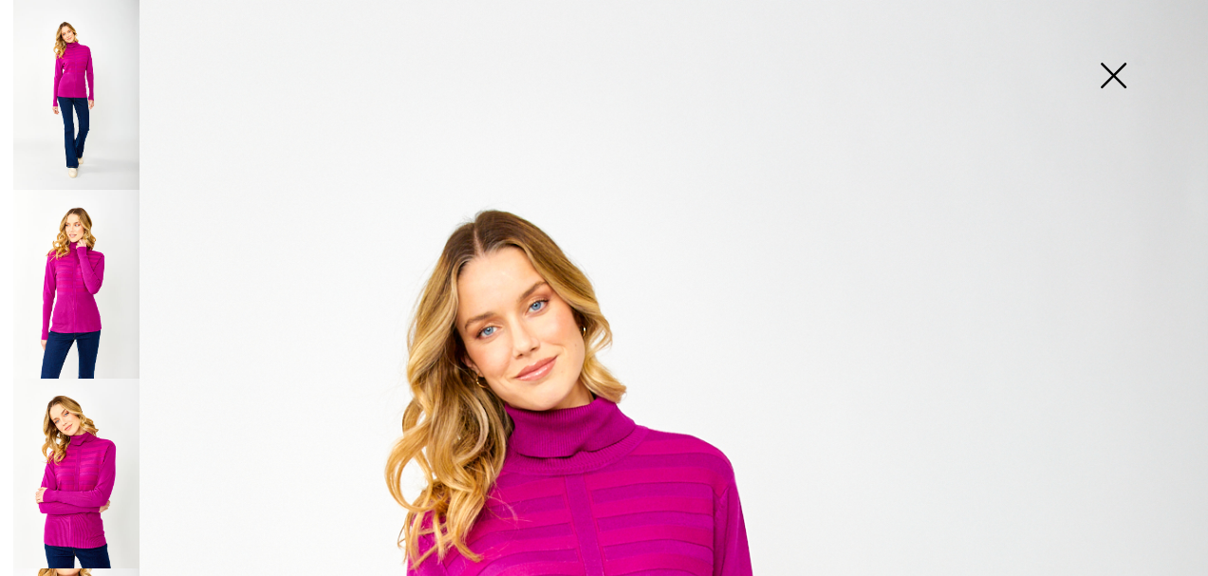
click at [1098, 74] on img at bounding box center [1113, 77] width 95 height 98
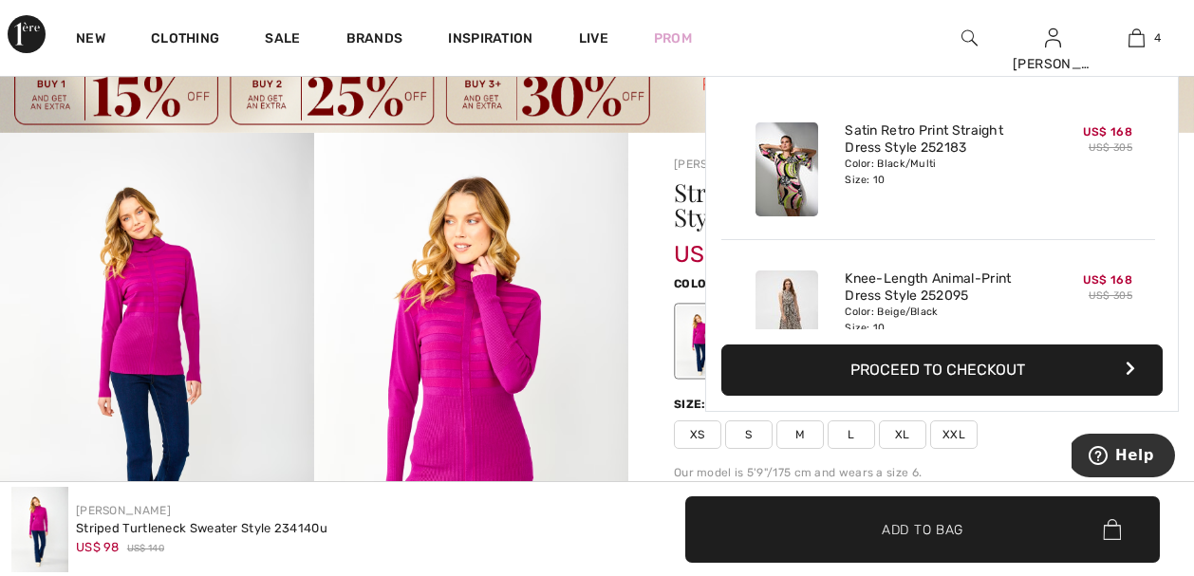
scroll to position [0, 0]
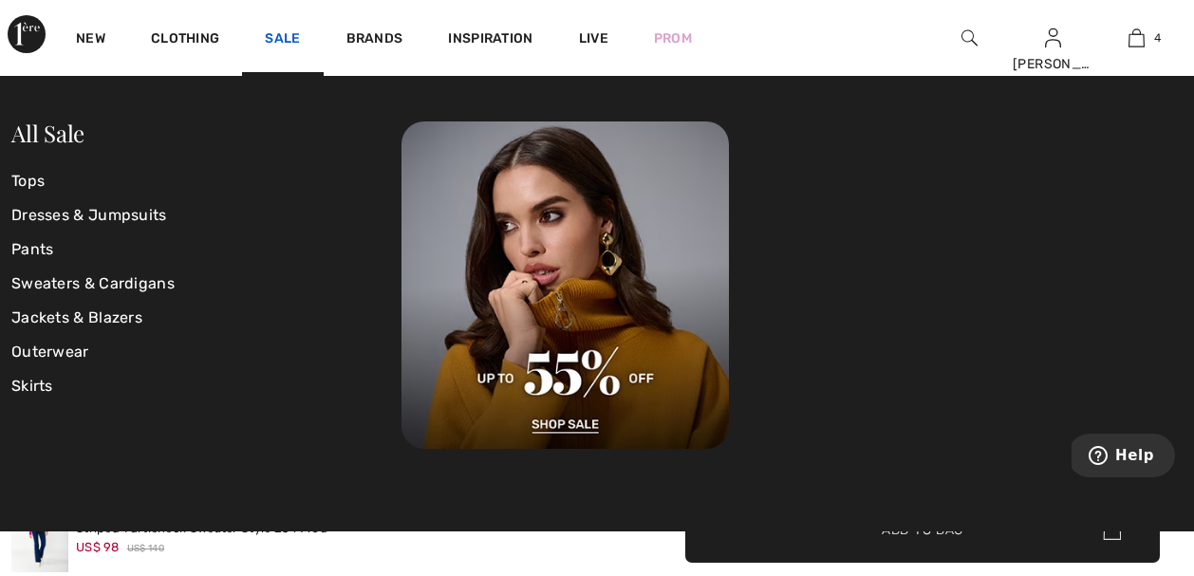
click at [279, 43] on link "Sale" at bounding box center [282, 40] width 35 height 20
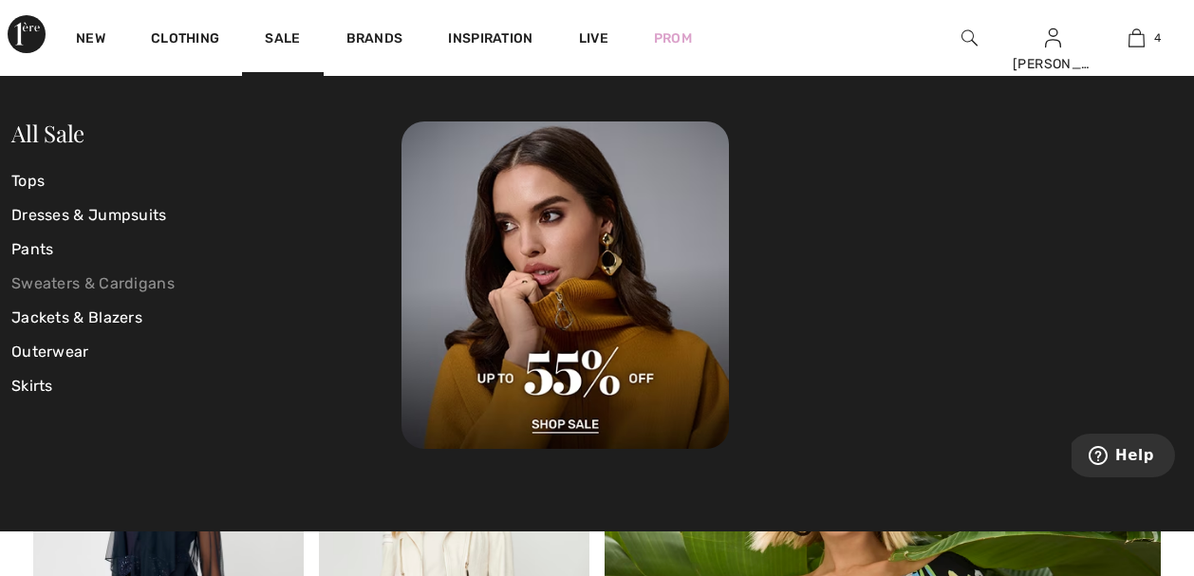
click at [117, 281] on link "Sweaters & Cardigans" at bounding box center [206, 284] width 390 height 34
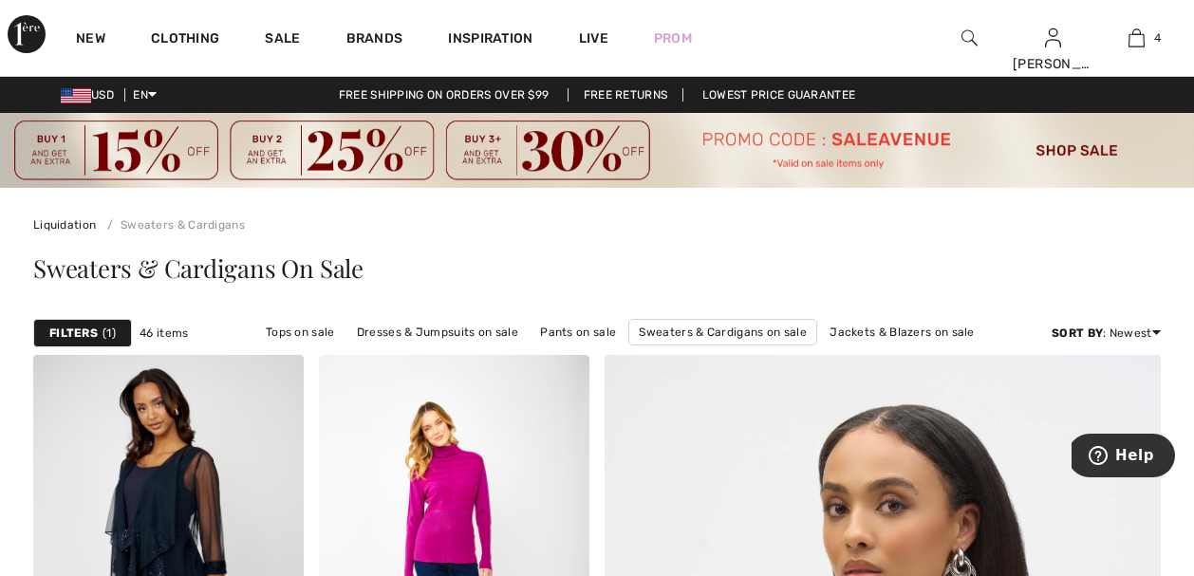
click at [92, 343] on div "Filters 1" at bounding box center [82, 333] width 99 height 28
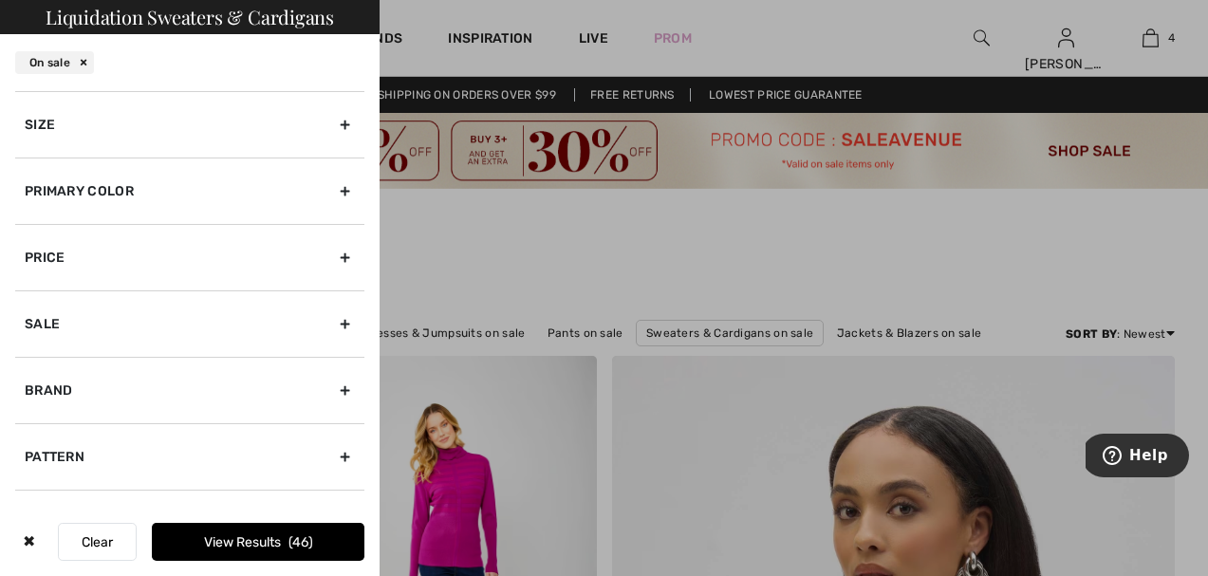
click at [296, 126] on div "Size" at bounding box center [189, 124] width 349 height 66
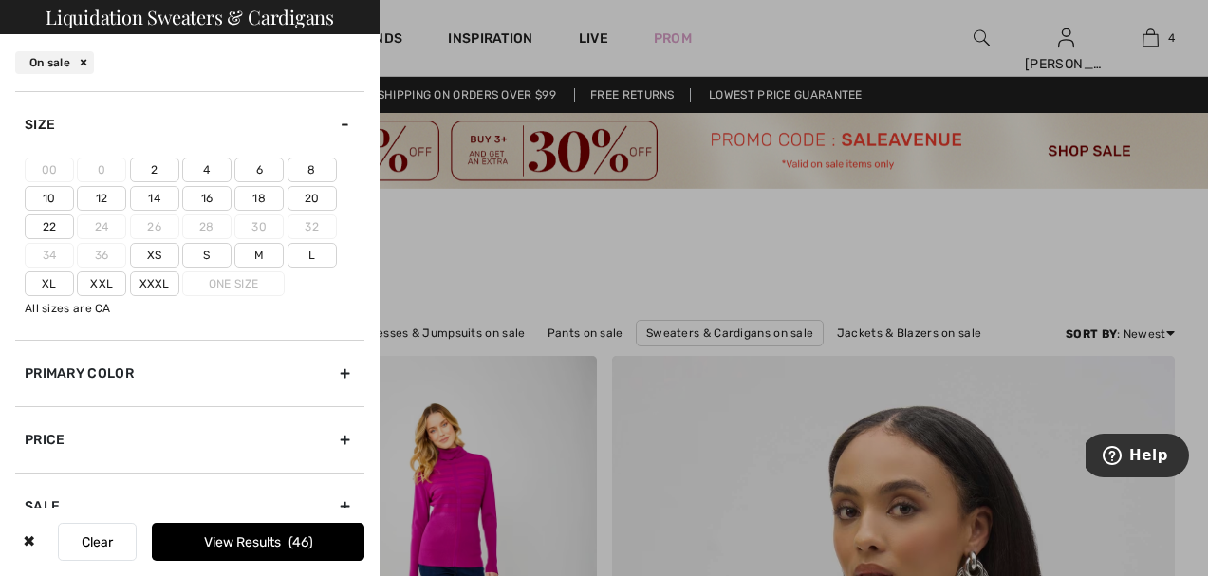
click at [47, 199] on label "10" at bounding box center [49, 198] width 49 height 25
click at [0, 0] on input"] "10" at bounding box center [0, 0] width 0 height 0
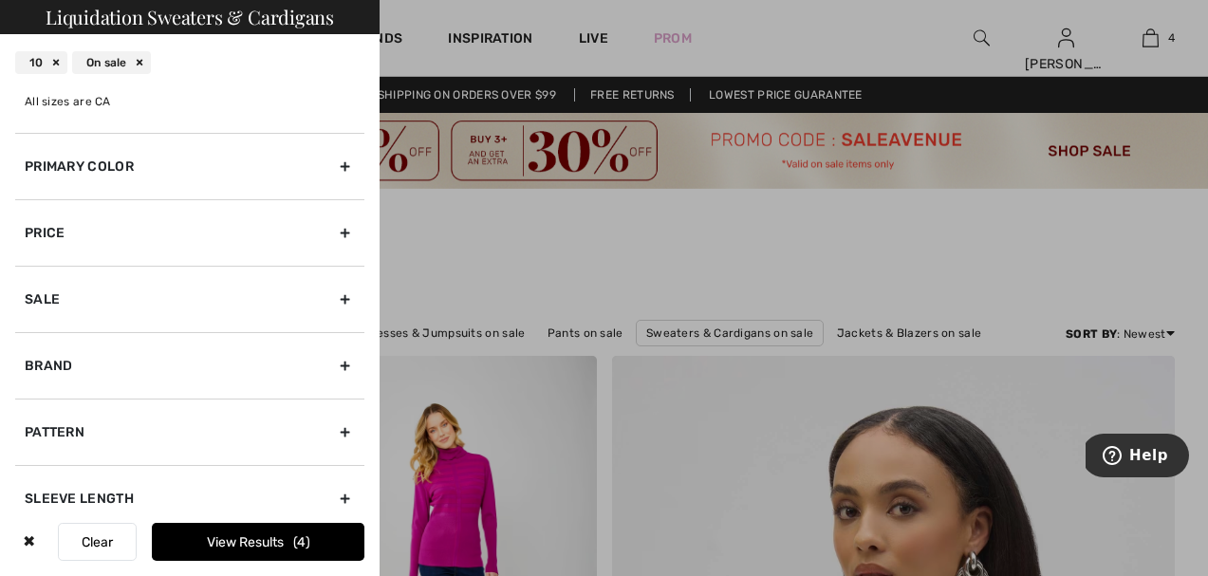
click at [332, 369] on div "Brand" at bounding box center [189, 365] width 349 height 66
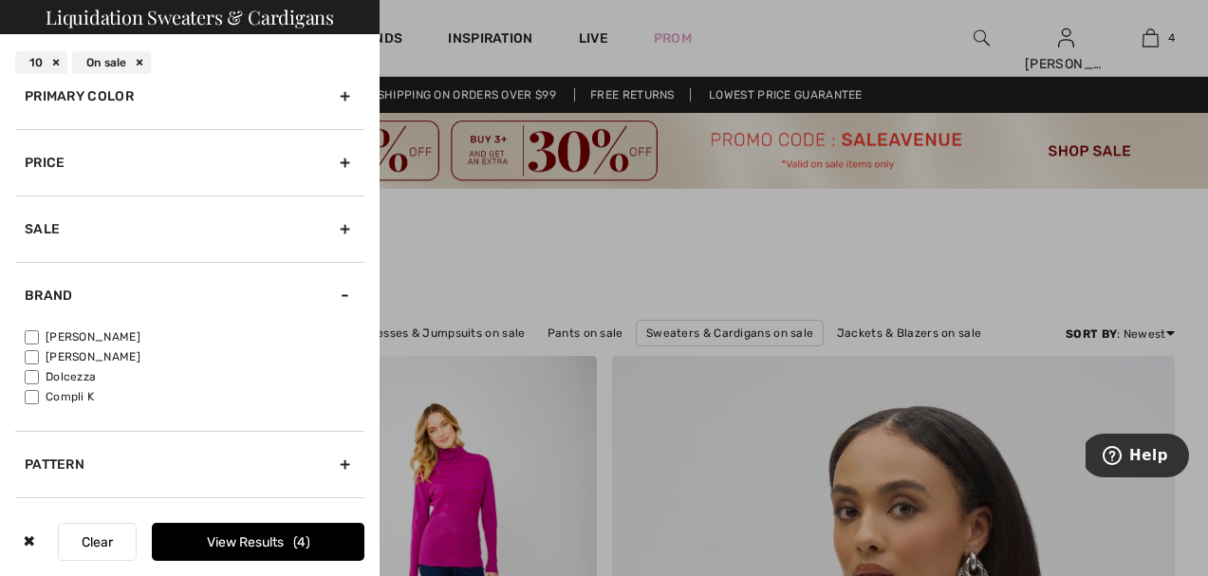
scroll to position [87, 0]
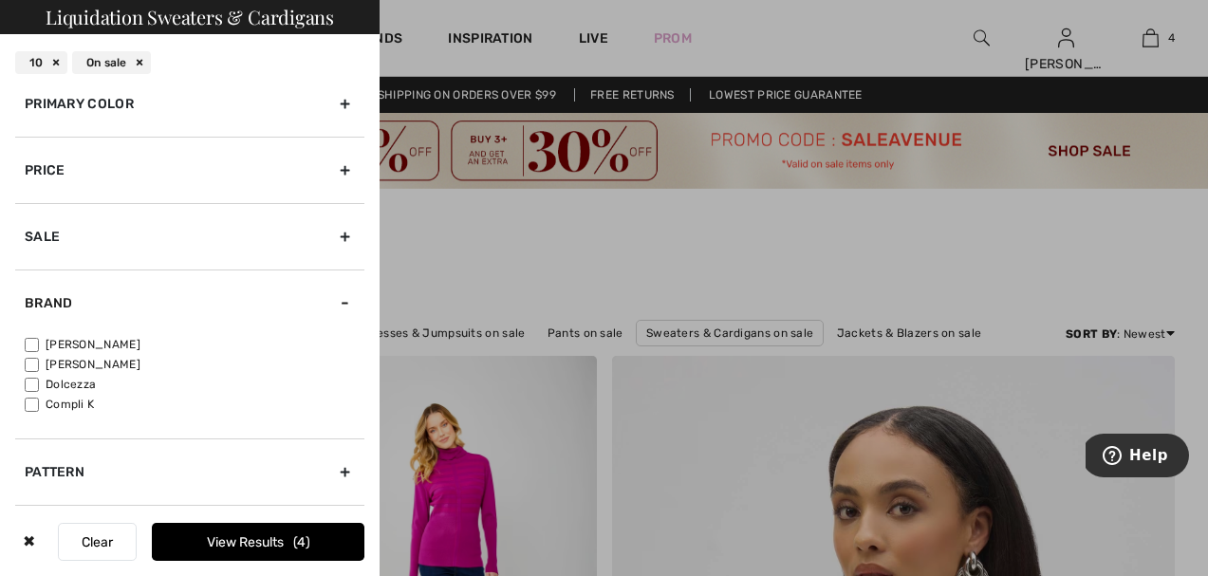
click at [32, 363] on input"] "[PERSON_NAME]" at bounding box center [32, 365] width 14 height 14
checkbox input"] "true"
click at [207, 540] on button "View Results 1" at bounding box center [258, 542] width 213 height 38
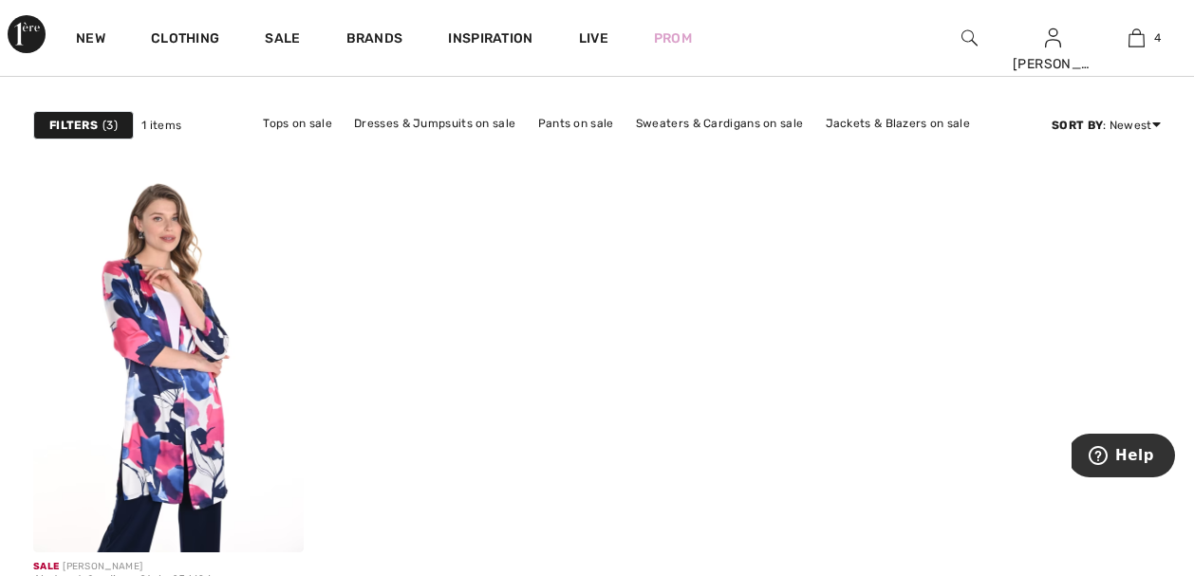
scroll to position [228, 0]
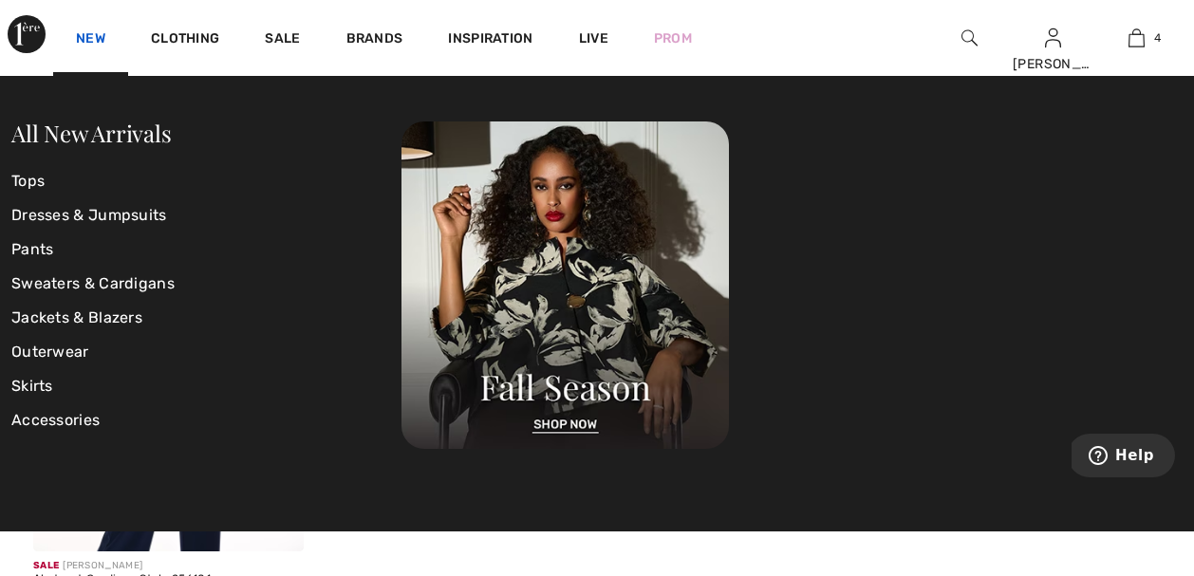
click at [95, 39] on link "New" at bounding box center [90, 40] width 29 height 20
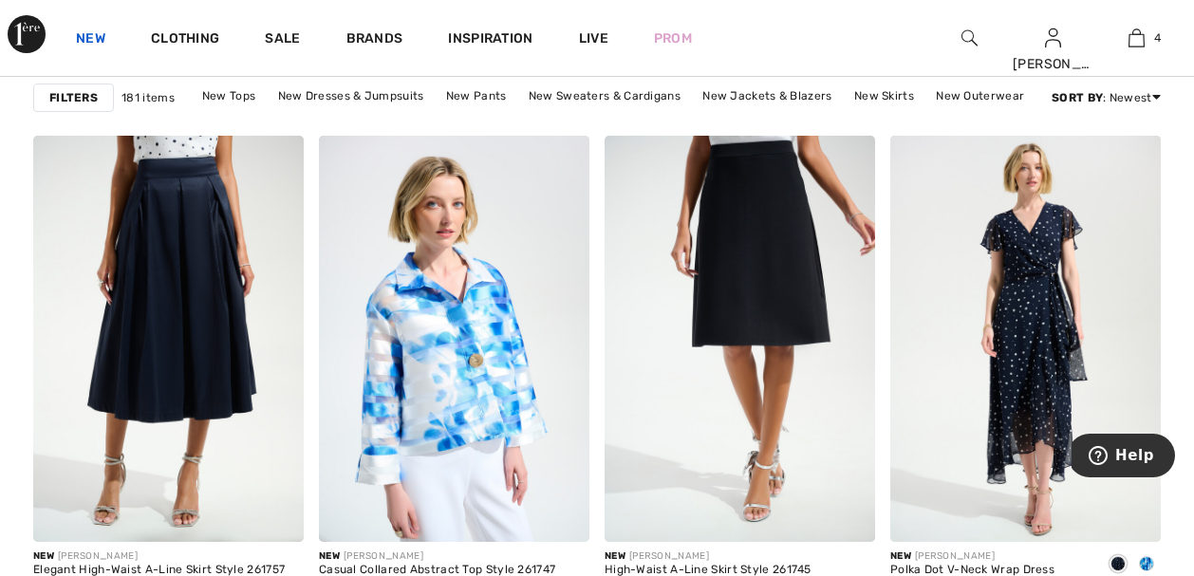
scroll to position [1784, 0]
